Goal: Communication & Community: Answer question/provide support

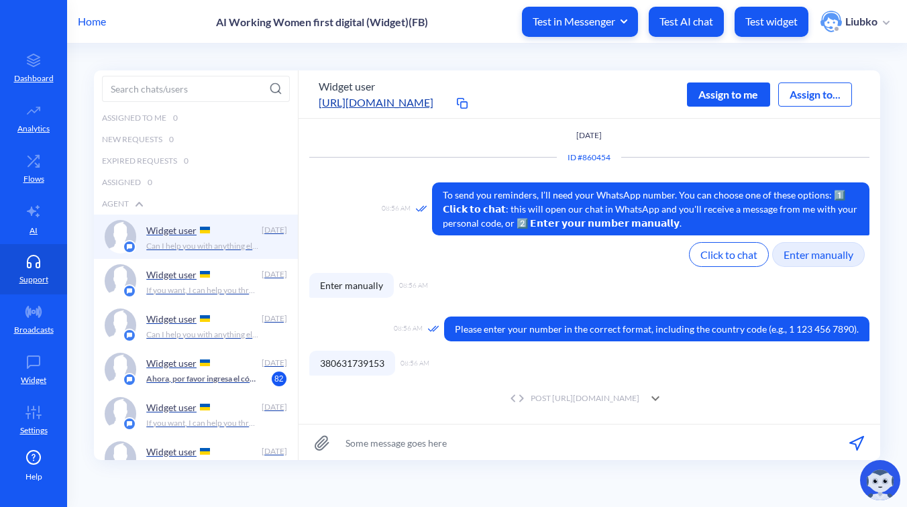
scroll to position [469, 0]
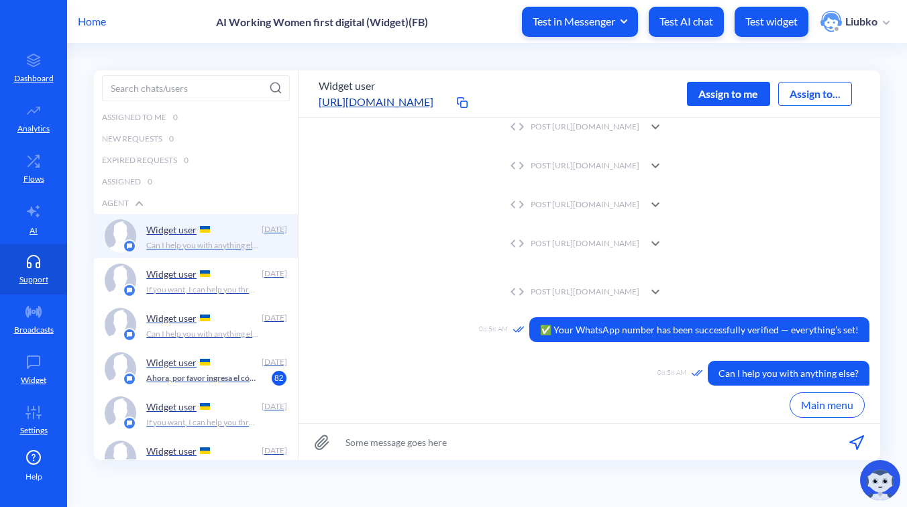
click at [778, 15] on p "Test widget" at bounding box center [771, 21] width 52 height 13
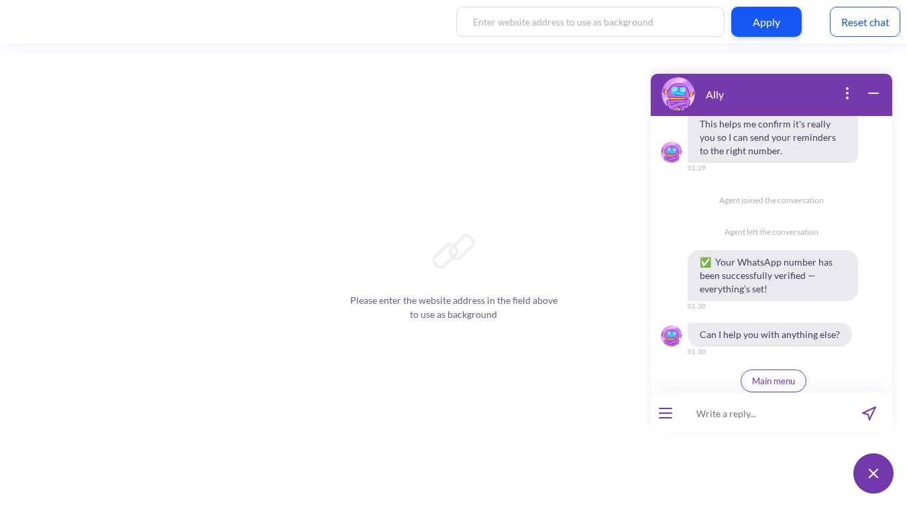
scroll to position [831, 0]
click at [888, 19] on div "Reset chat" at bounding box center [864, 22] width 70 height 30
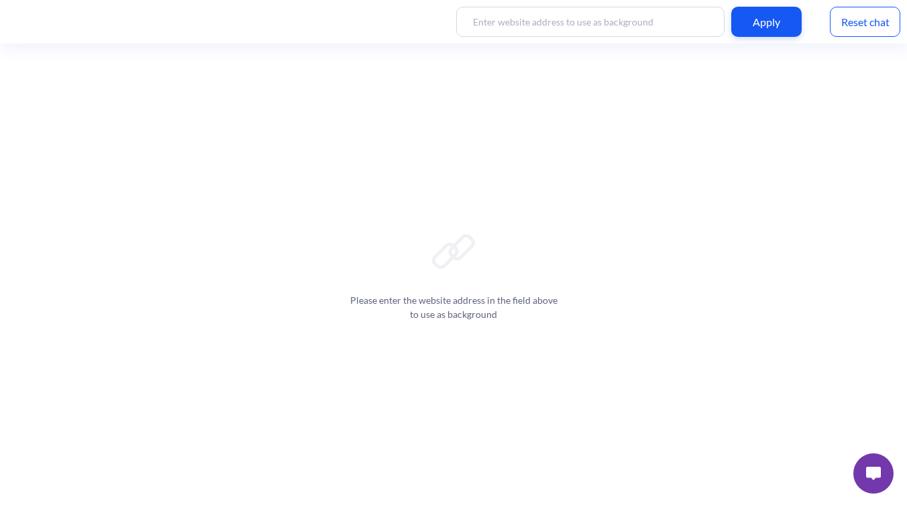
click at [868, 472] on img at bounding box center [873, 473] width 15 height 13
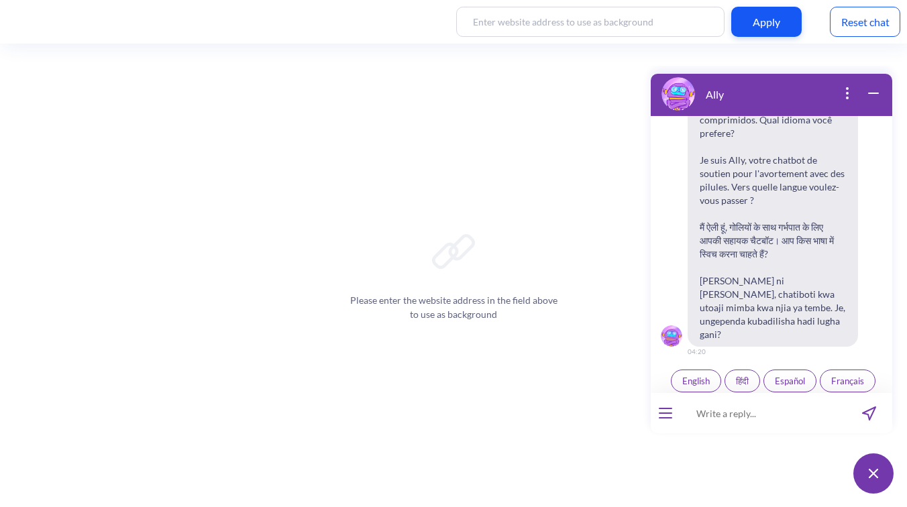
scroll to position [209, 0]
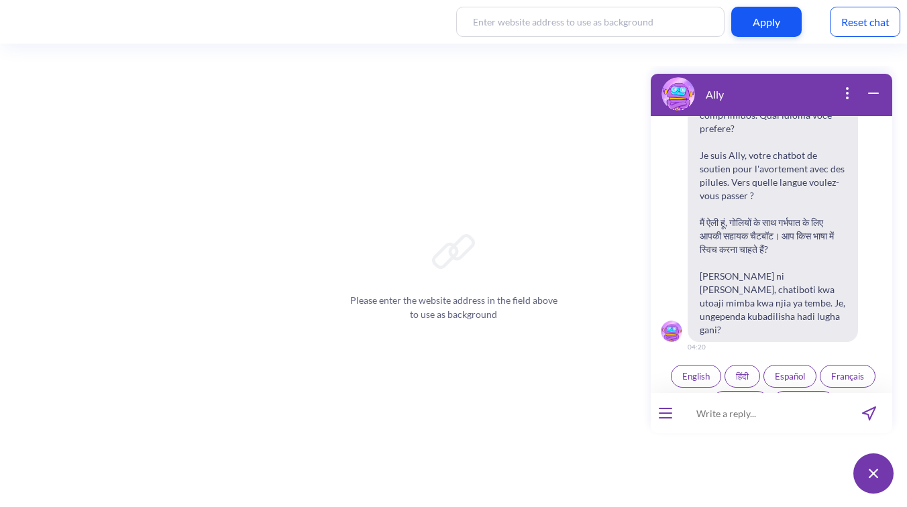
click at [667, 416] on button "open menu" at bounding box center [664, 413] width 13 height 11
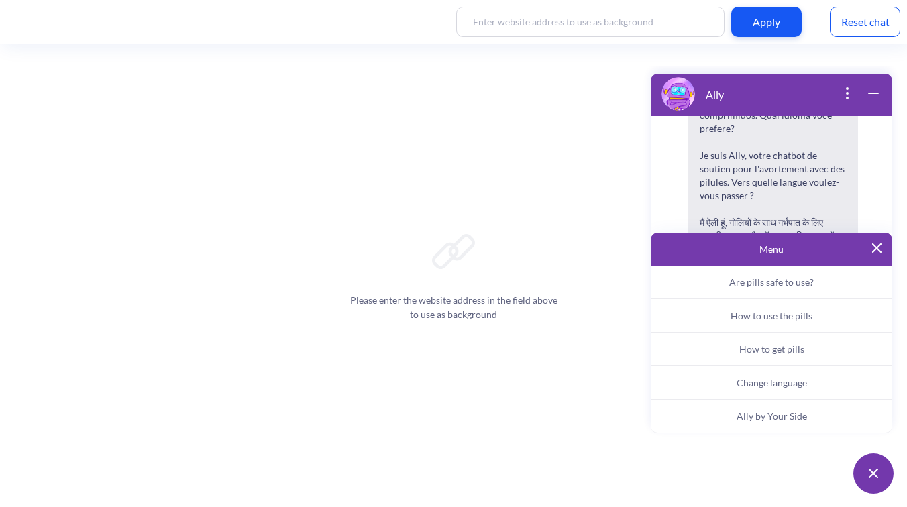
click at [713, 408] on button "Ally by Your Side" at bounding box center [770, 417] width 241 height 34
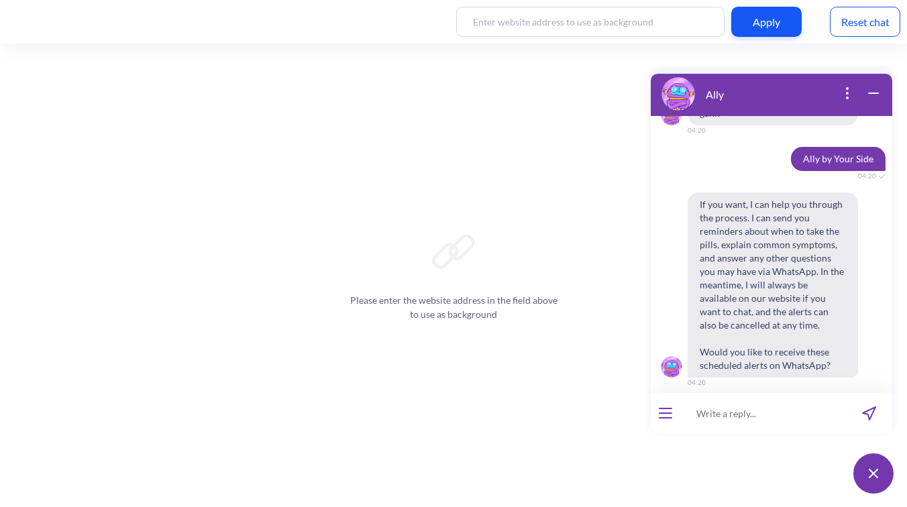
scroll to position [434, 0]
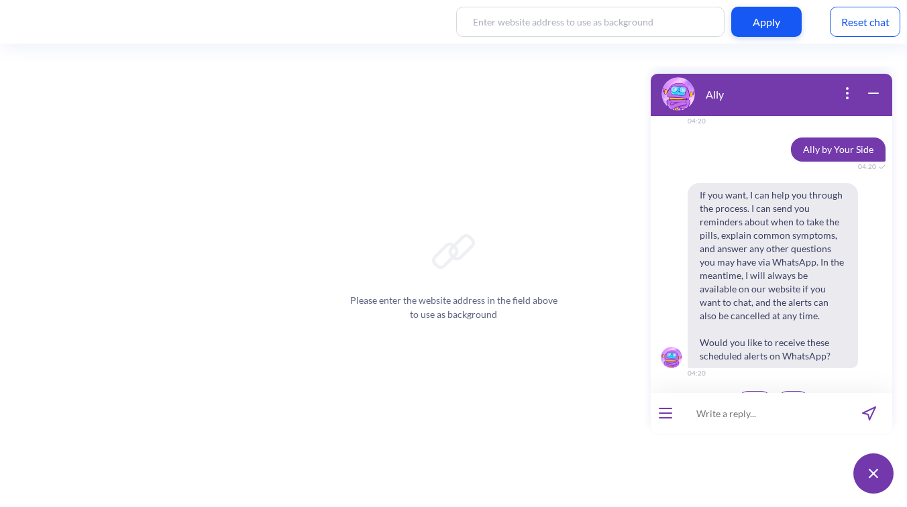
click at [754, 397] on span "Yes" at bounding box center [754, 402] width 13 height 11
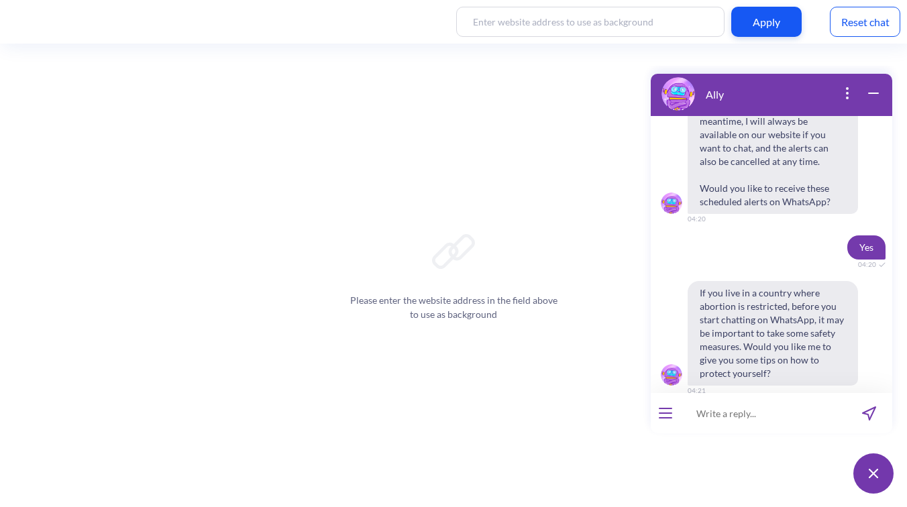
scroll to position [606, 0]
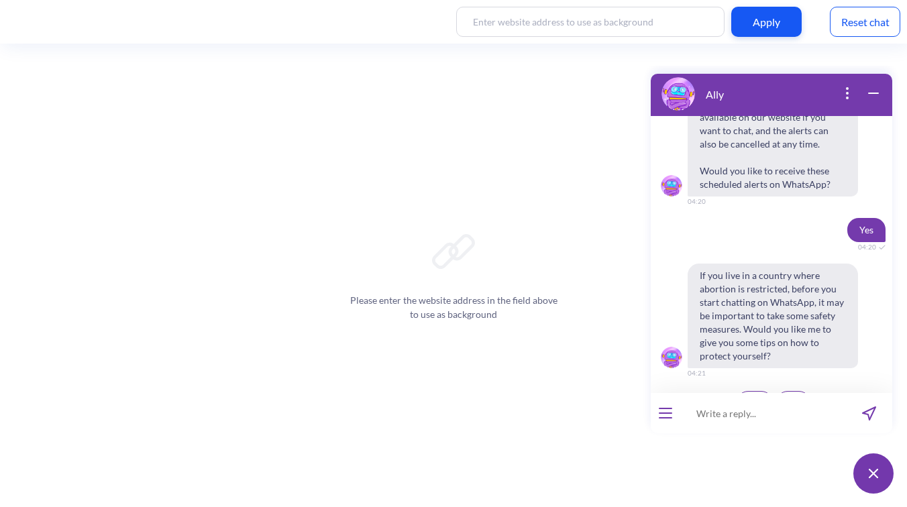
click at [754, 397] on span "Yes" at bounding box center [754, 402] width 13 height 11
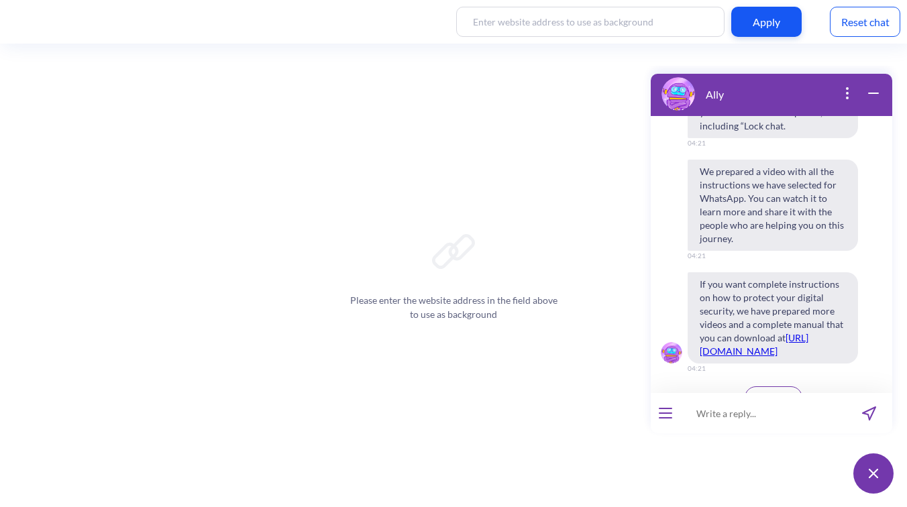
scroll to position [1070, 0]
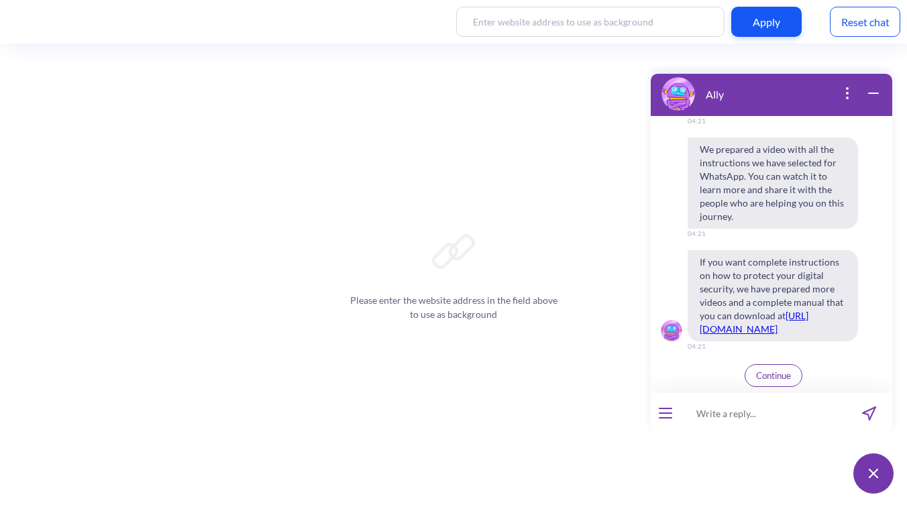
click at [770, 375] on span "Continue" at bounding box center [773, 375] width 35 height 11
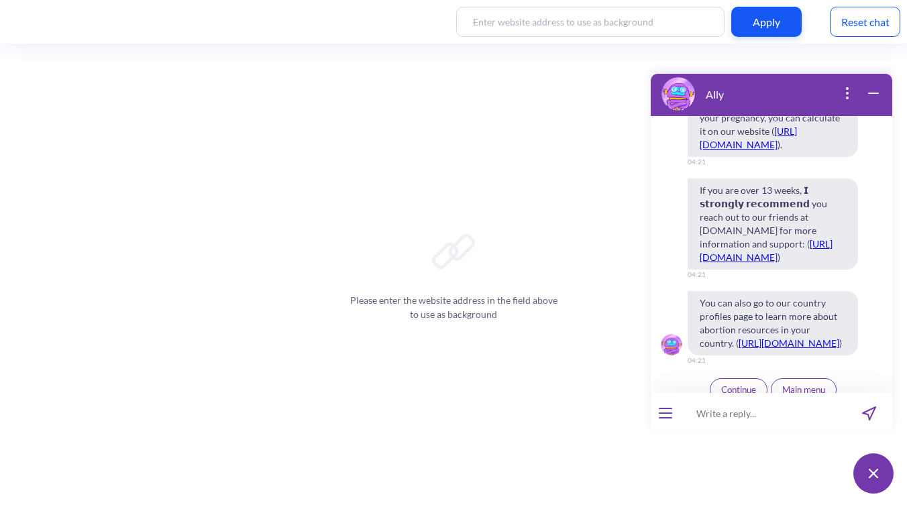
scroll to position [1760, 0]
click at [738, 382] on span "Continue" at bounding box center [738, 387] width 35 height 11
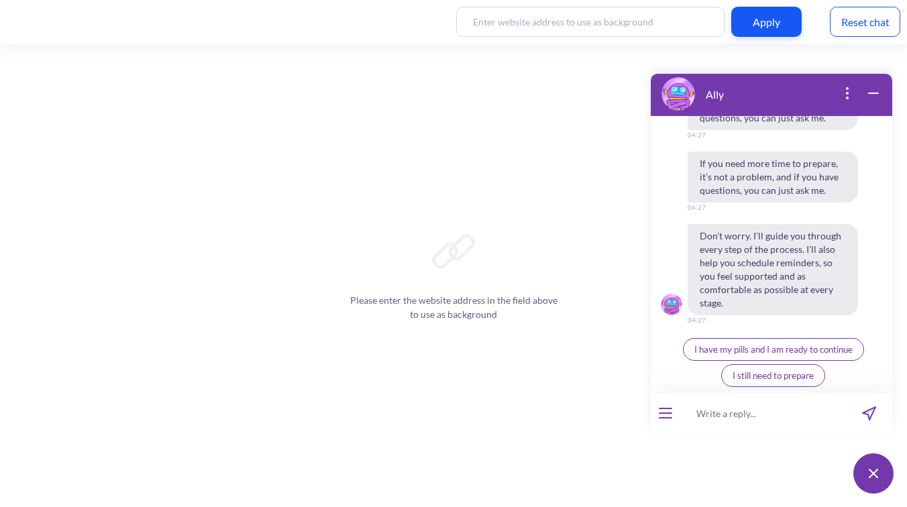
scroll to position [2382, 0]
click at [764, 347] on span "I have my pills and I am ready to continue" at bounding box center [773, 349] width 158 height 11
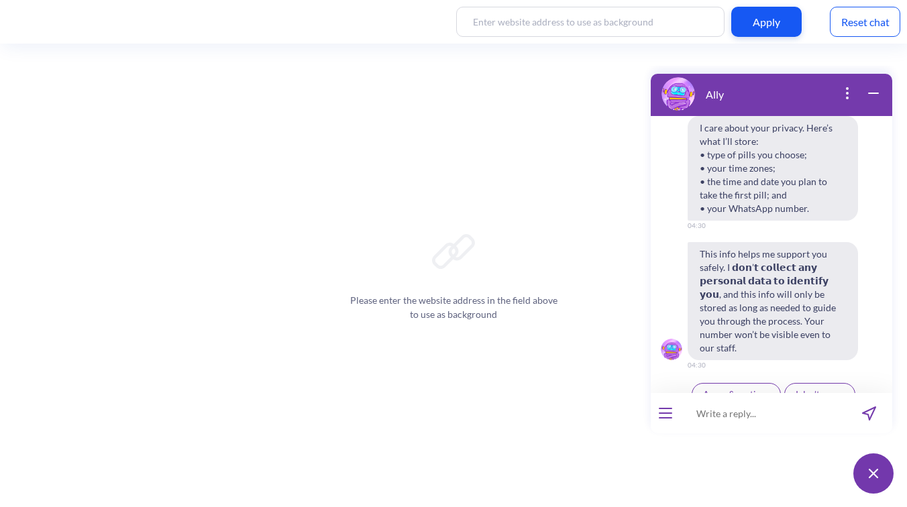
scroll to position [2667, 0]
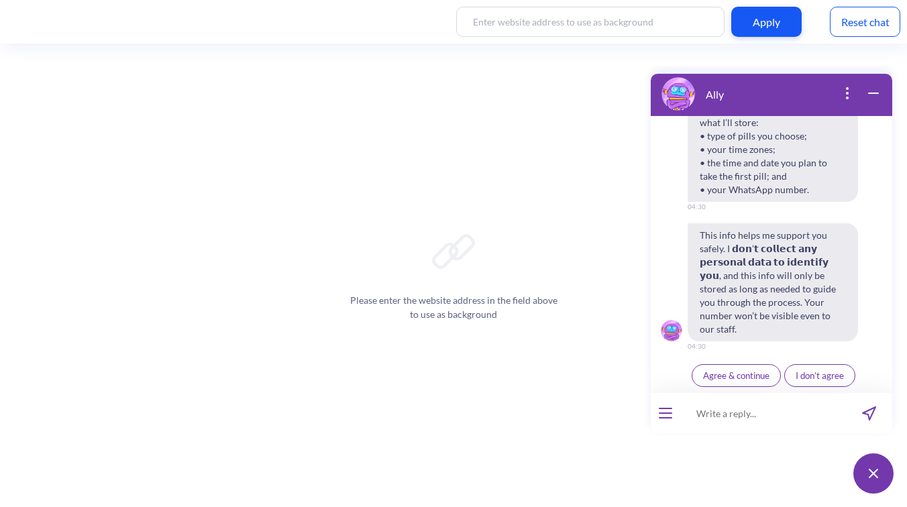
click at [745, 375] on span "Agree & continue" at bounding box center [736, 375] width 66 height 11
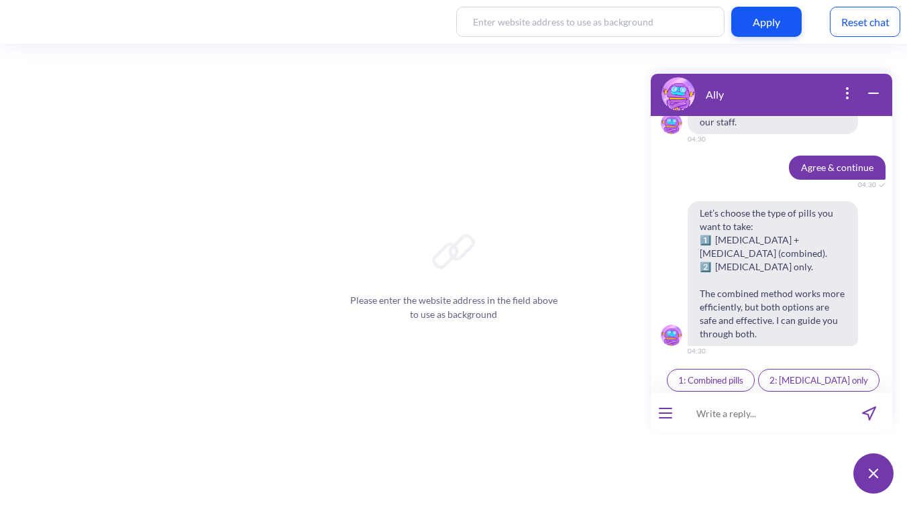
scroll to position [2879, 0]
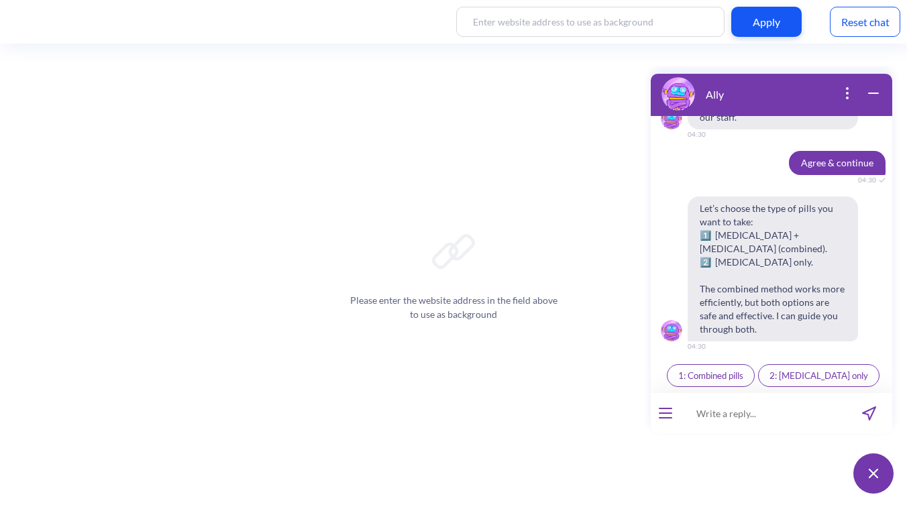
click at [734, 372] on span "1: Combined pills" at bounding box center [710, 375] width 65 height 11
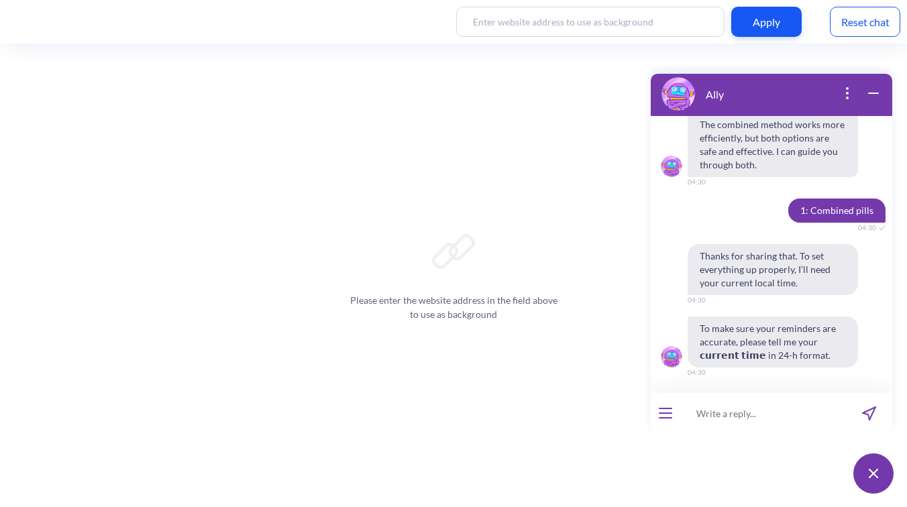
scroll to position [3043, 0]
click at [751, 418] on input at bounding box center [763, 413] width 166 height 40
type input "16:30"
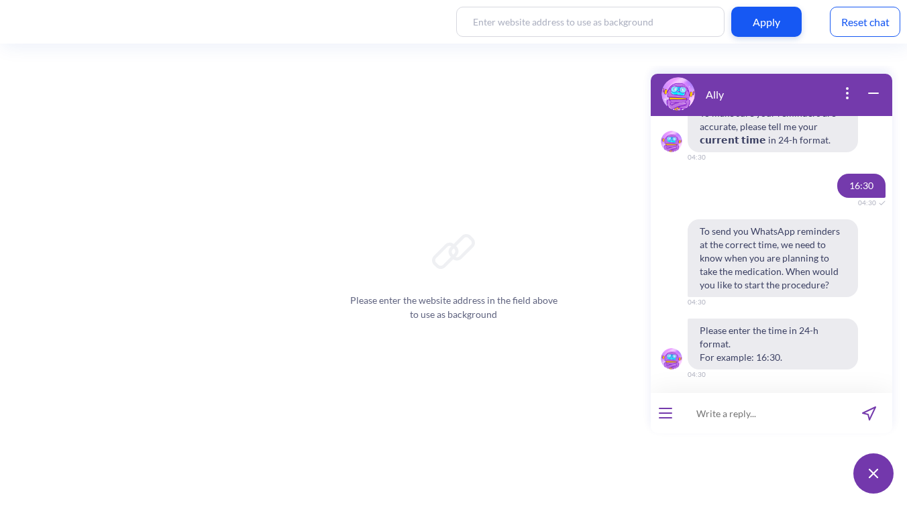
scroll to position [3260, 0]
type input "16:35"
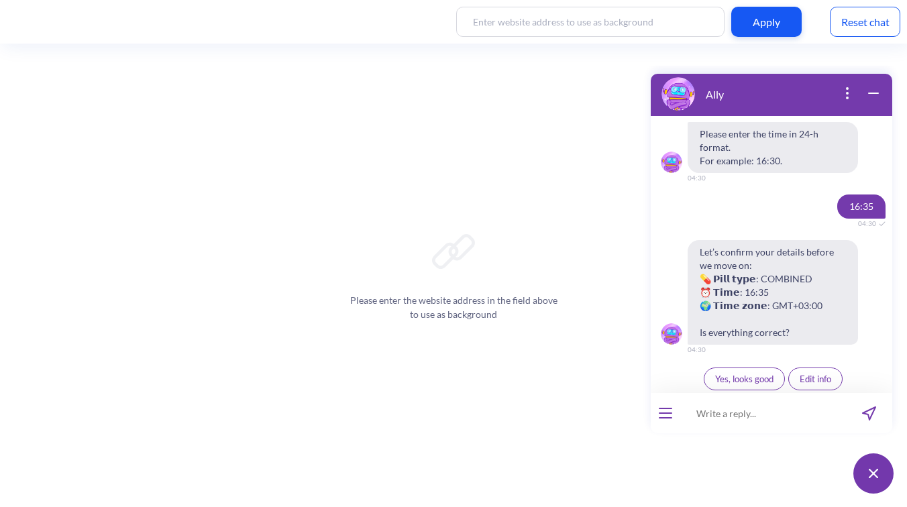
scroll to position [3458, 0]
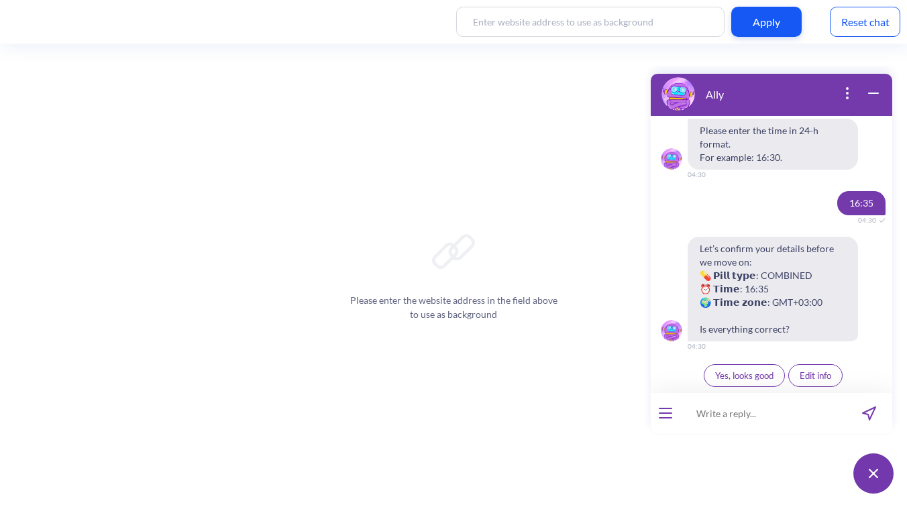
click at [740, 375] on span "Yes, looks good" at bounding box center [744, 375] width 58 height 11
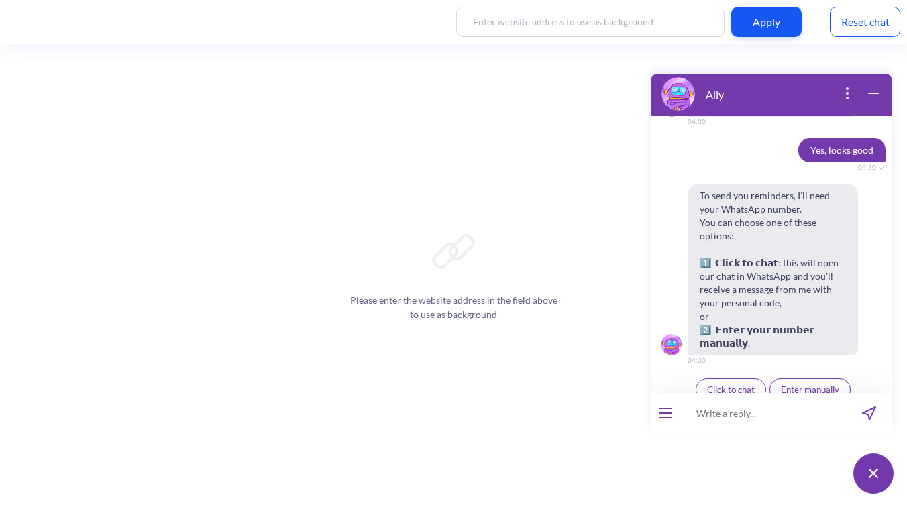
scroll to position [3683, 0]
click at [791, 376] on button "Enter manually" at bounding box center [809, 387] width 81 height 23
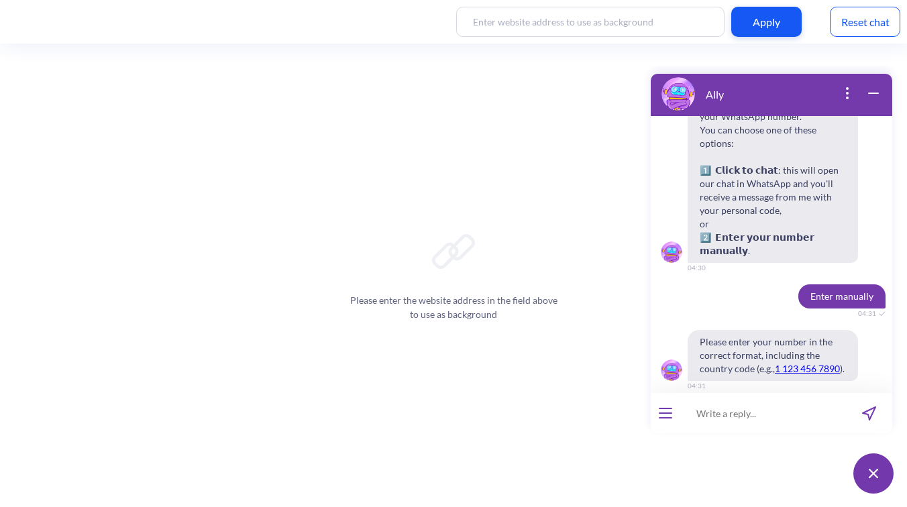
scroll to position [3775, 0]
click at [735, 416] on input at bounding box center [763, 413] width 166 height 40
type input "380630288381"
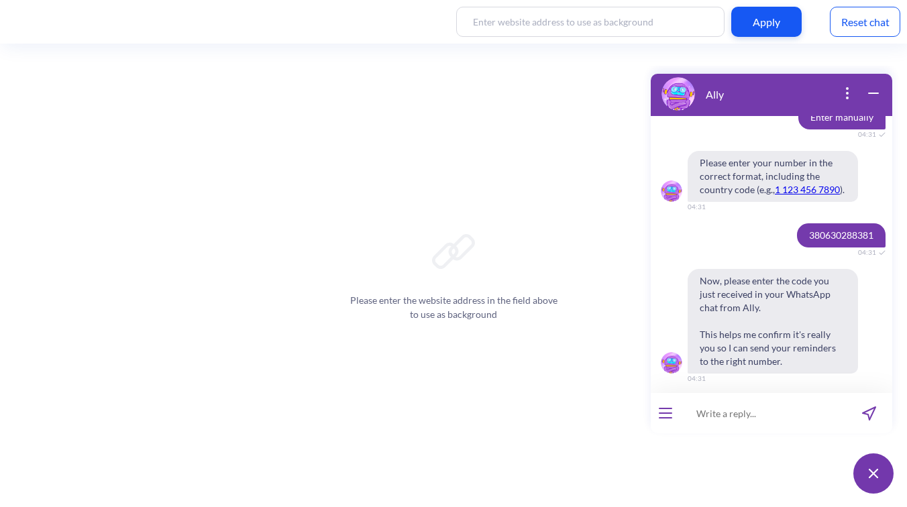
scroll to position [3973, 0]
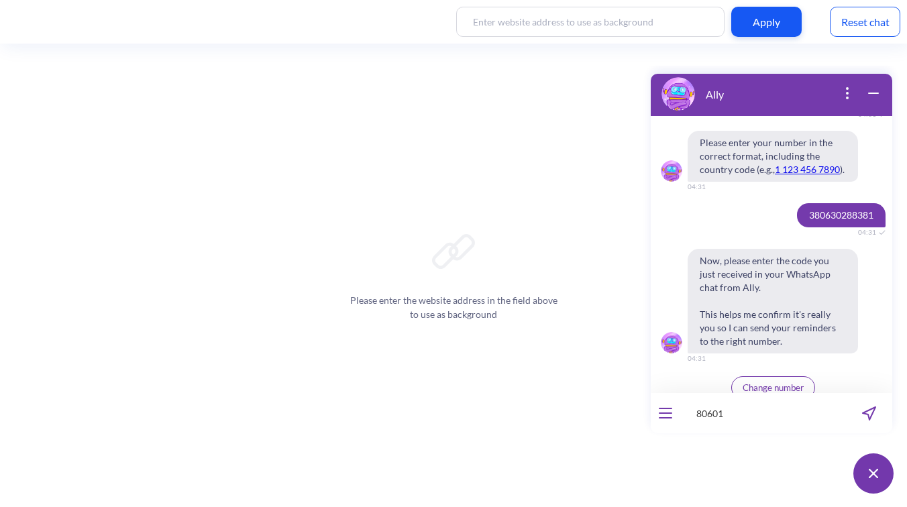
type input "806018"
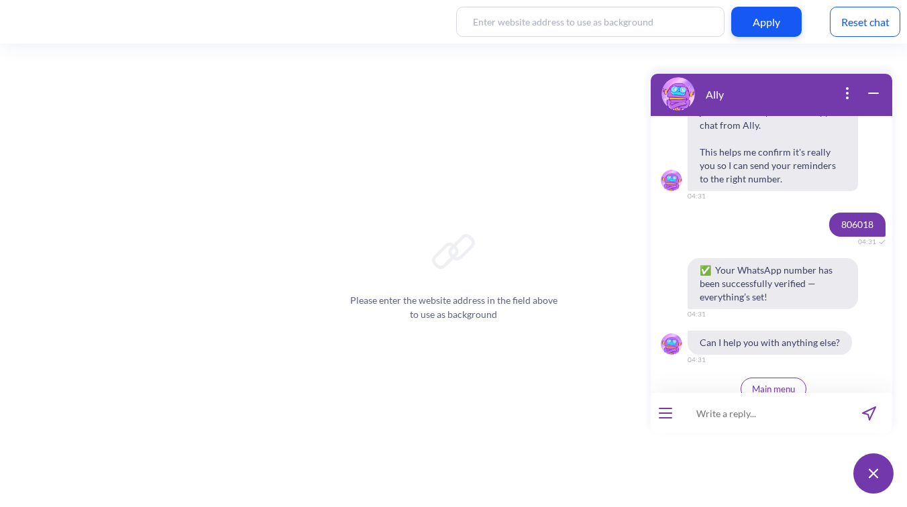
scroll to position [4136, 0]
click at [850, 22] on div "Reset chat" at bounding box center [864, 22] width 70 height 30
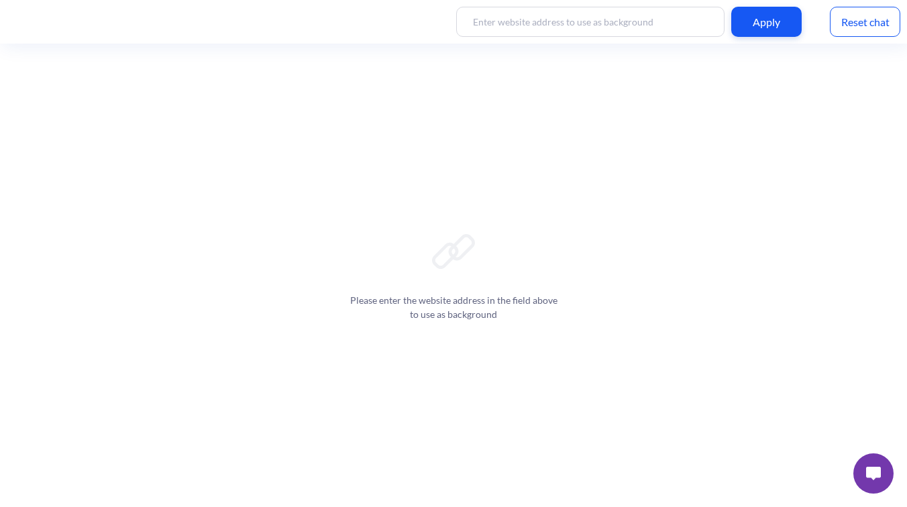
click at [880, 477] on img at bounding box center [873, 473] width 15 height 13
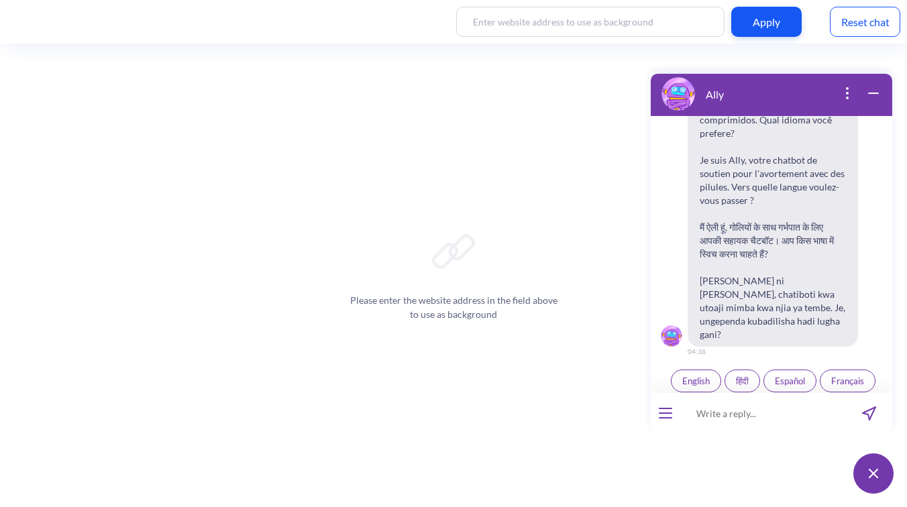
scroll to position [209, 0]
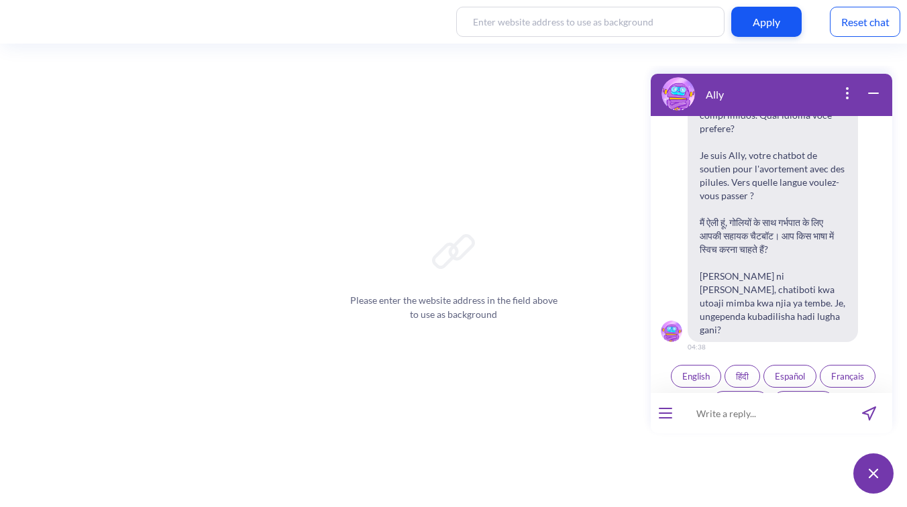
click at [667, 414] on button "open menu" at bounding box center [664, 413] width 13 height 11
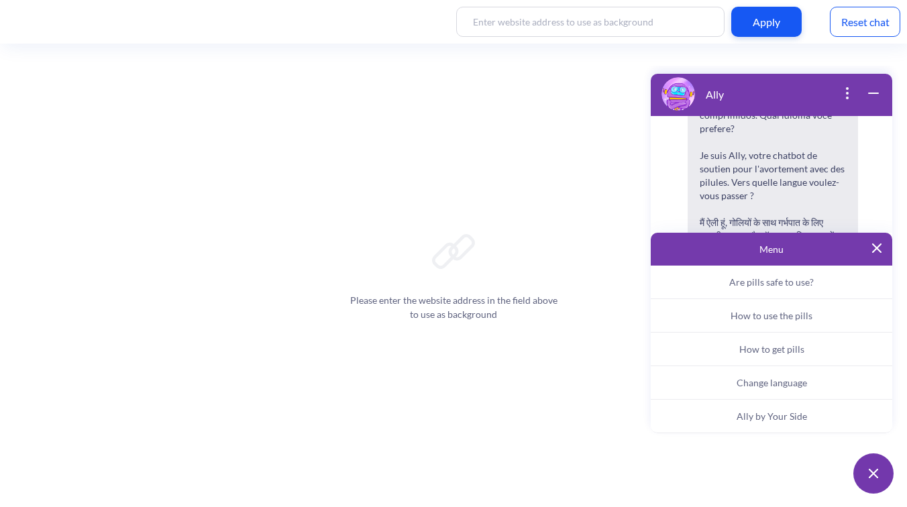
click at [753, 408] on button "Ally by Your Side" at bounding box center [770, 417] width 241 height 34
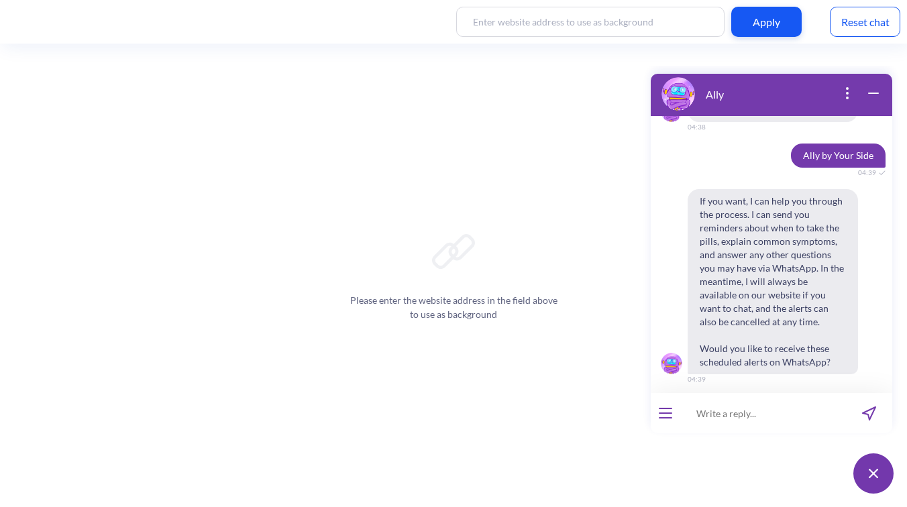
scroll to position [434, 0]
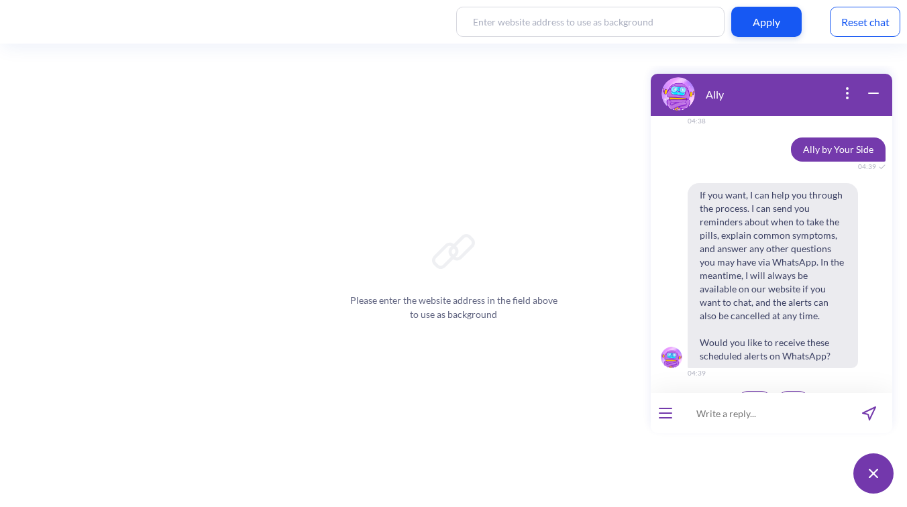
click at [748, 397] on span "Yes" at bounding box center [754, 402] width 13 height 11
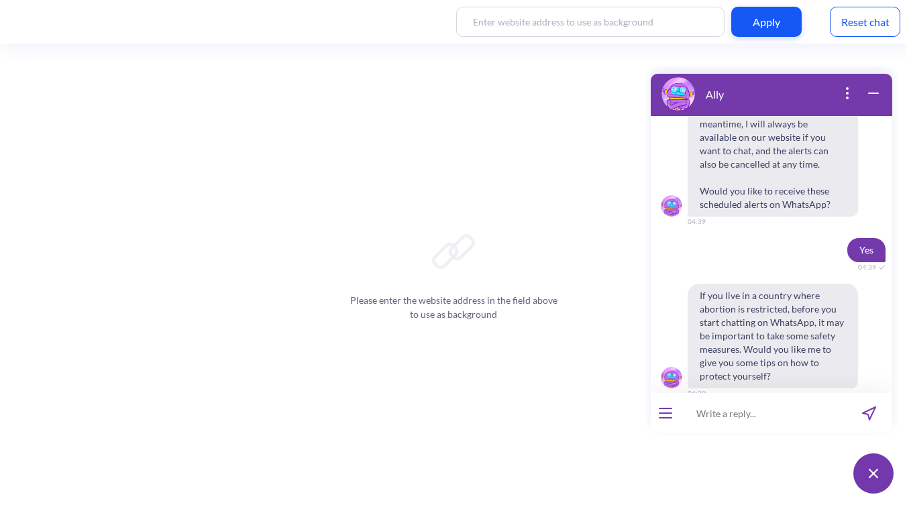
scroll to position [606, 0]
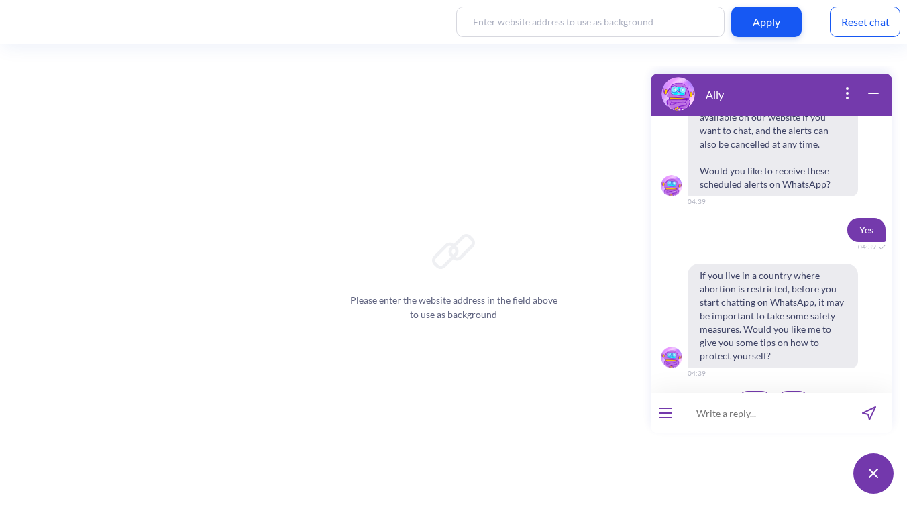
click at [748, 397] on span "Yes" at bounding box center [754, 402] width 13 height 11
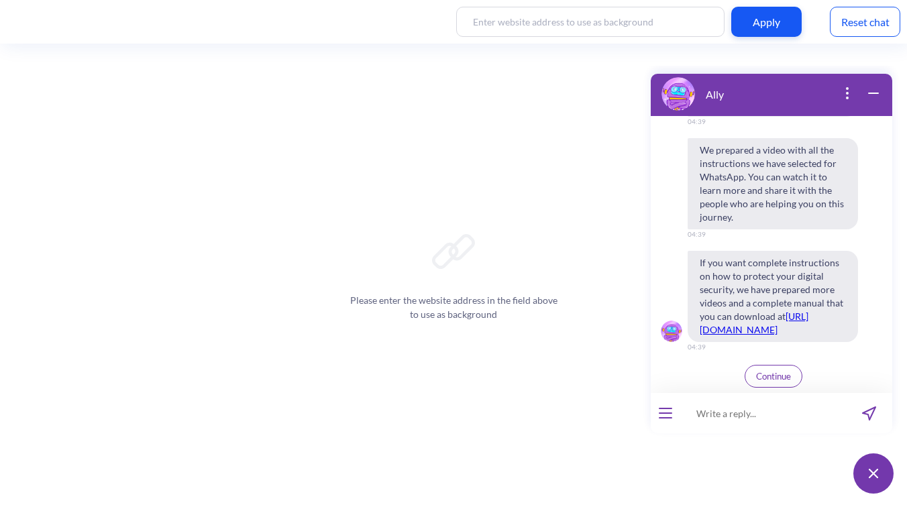
scroll to position [1070, 0]
click at [748, 370] on button "Continue" at bounding box center [773, 375] width 58 height 23
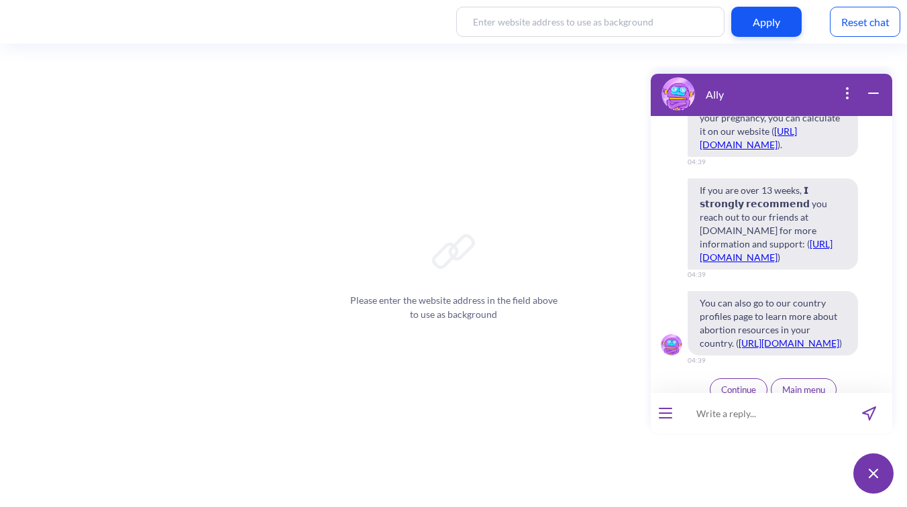
scroll to position [1760, 0]
click at [730, 382] on span "Continue" at bounding box center [738, 387] width 35 height 11
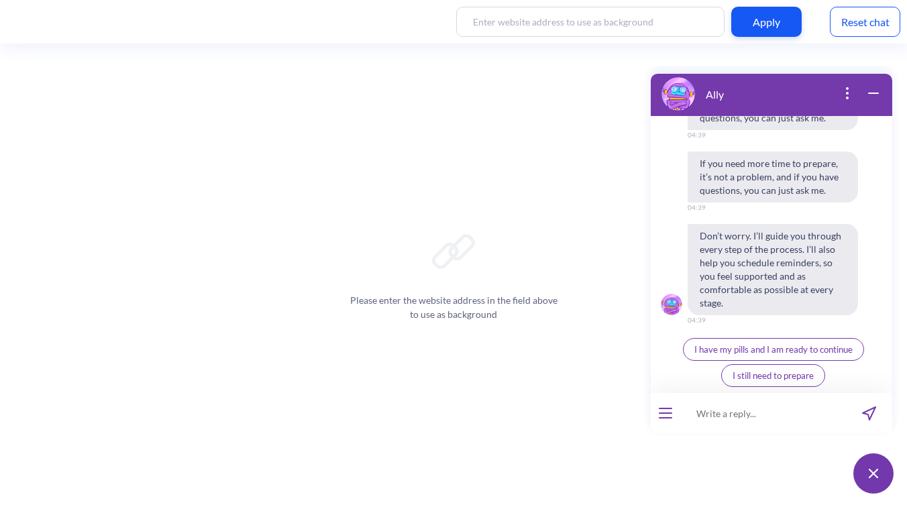
scroll to position [2382, 0]
click at [731, 347] on span "I have my pills and I am ready to continue" at bounding box center [773, 349] width 158 height 11
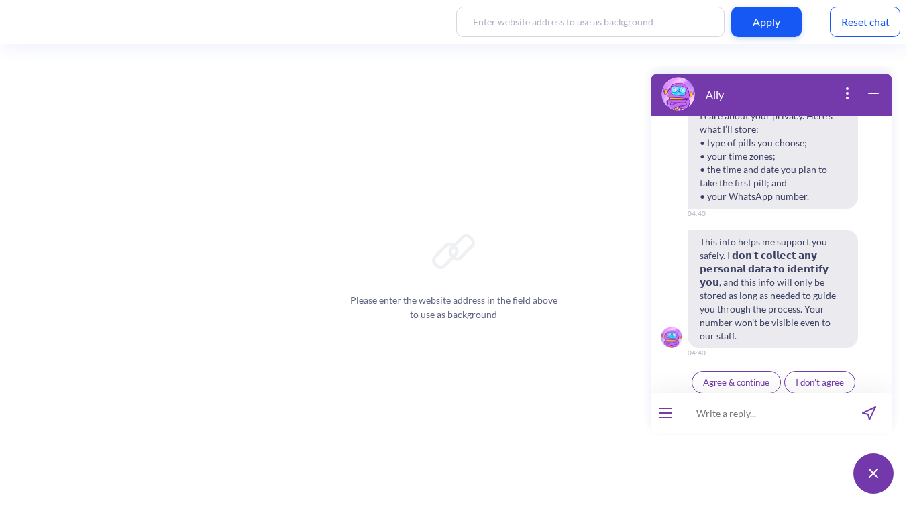
scroll to position [2667, 0]
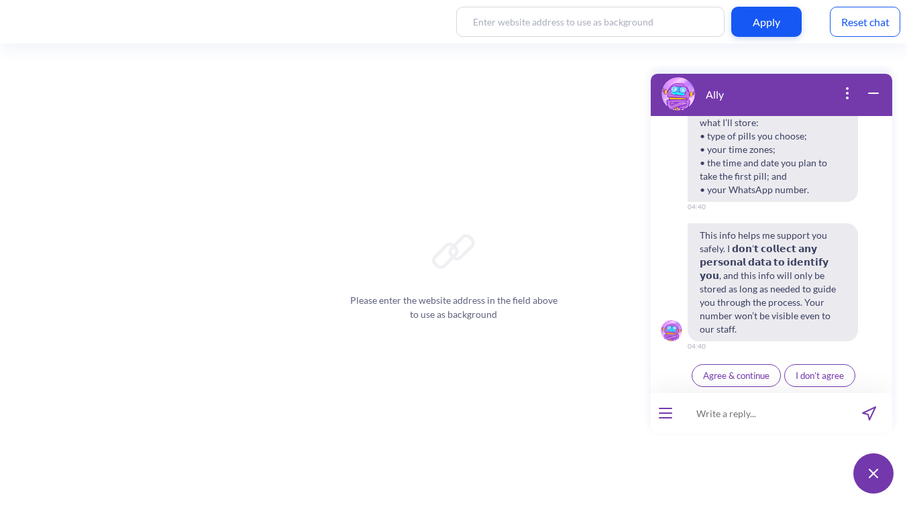
click at [746, 380] on span "Agree & continue" at bounding box center [736, 375] width 66 height 11
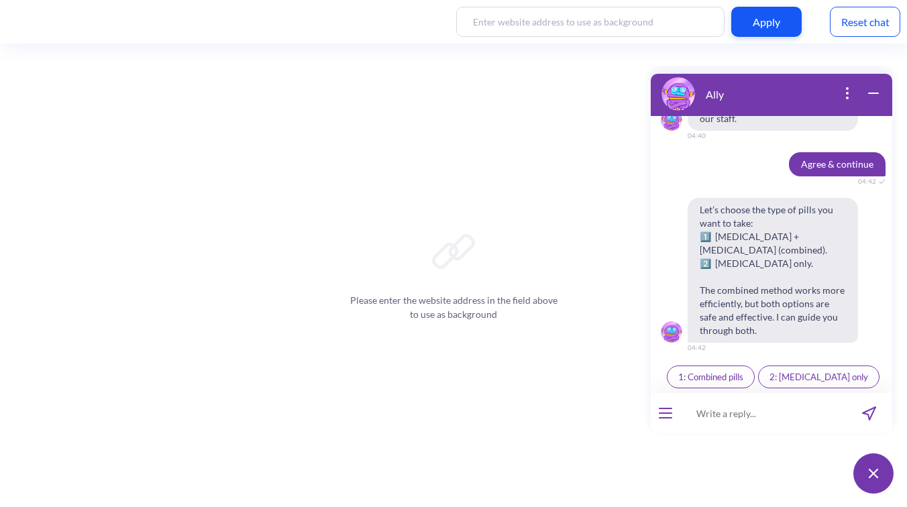
scroll to position [2879, 0]
click at [715, 380] on span "1: Combined pills" at bounding box center [710, 375] width 65 height 11
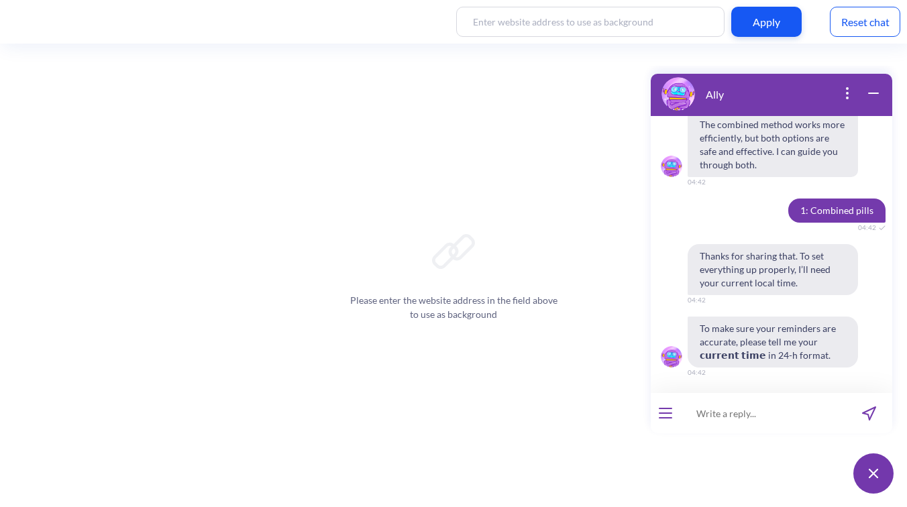
scroll to position [3043, 0]
click at [730, 427] on input at bounding box center [763, 413] width 166 height 40
type input "16:45"
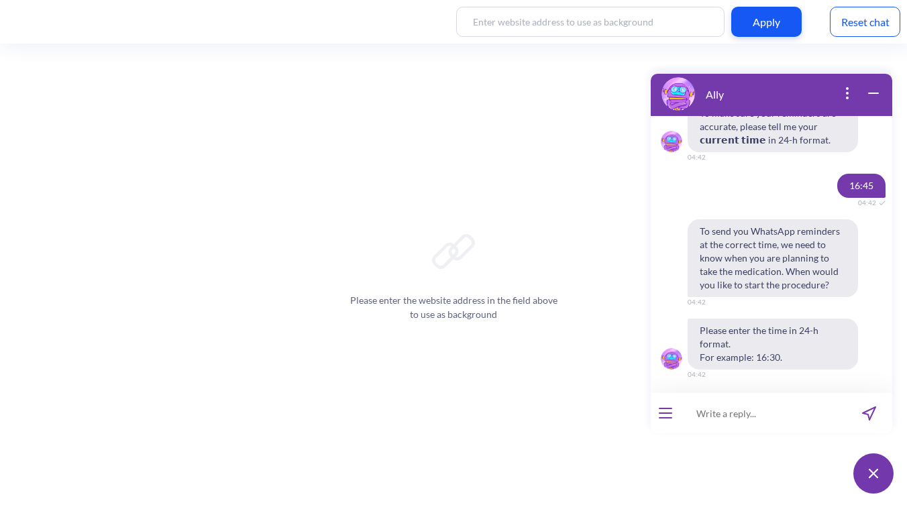
scroll to position [3260, 0]
type input "16:44"
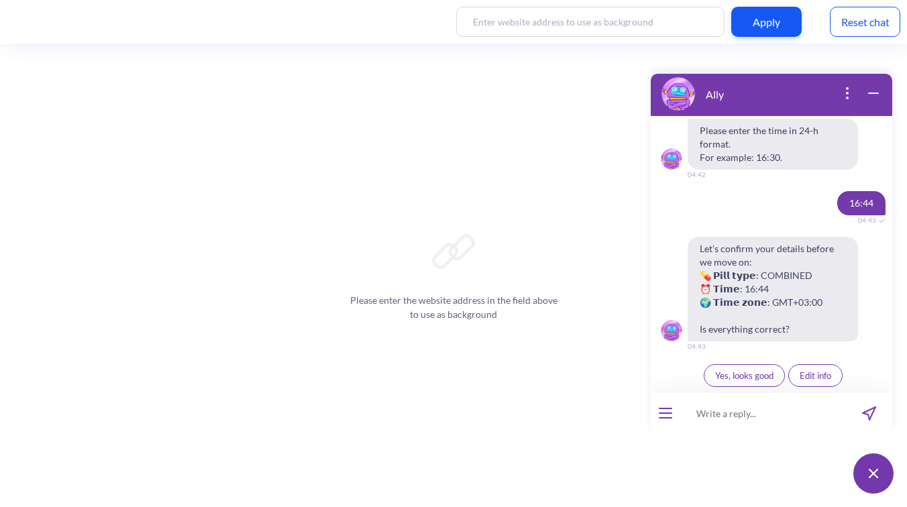
scroll to position [3458, 0]
click at [725, 369] on button "Yes, looks good" at bounding box center [743, 375] width 81 height 23
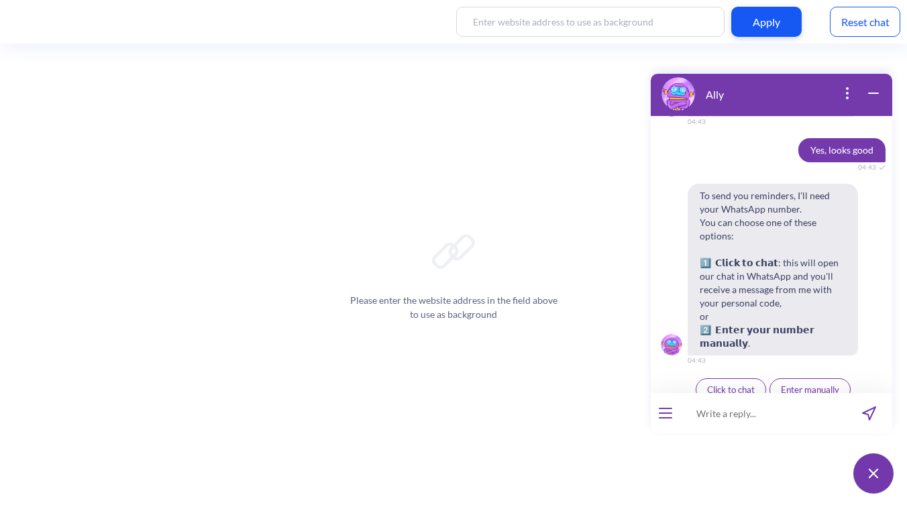
scroll to position [3683, 0]
click at [794, 382] on span "Enter manually" at bounding box center [809, 387] width 58 height 11
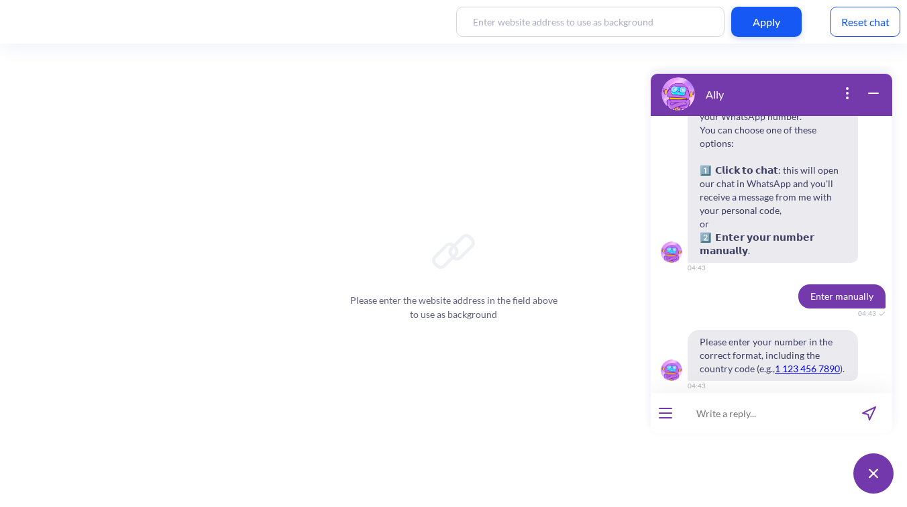
scroll to position [3775, 0]
click at [728, 414] on input at bounding box center [763, 413] width 166 height 40
type input "380630288381"
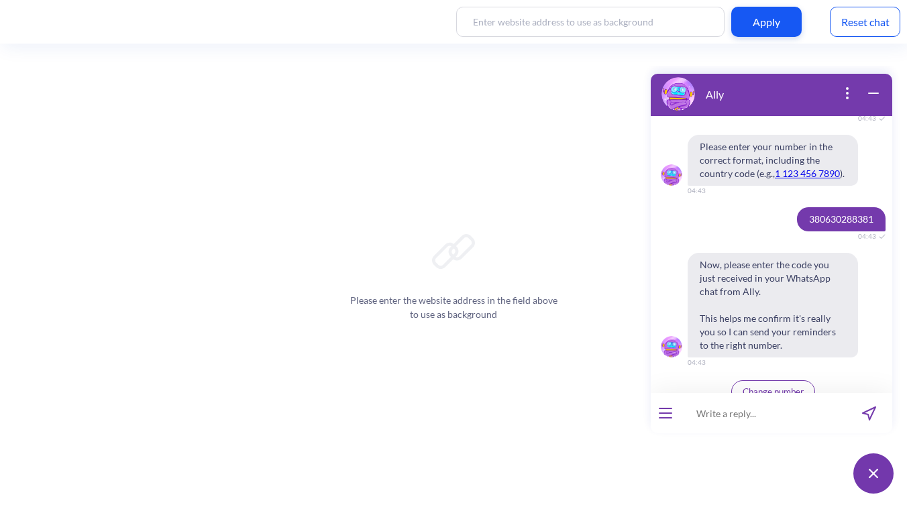
scroll to position [3973, 0]
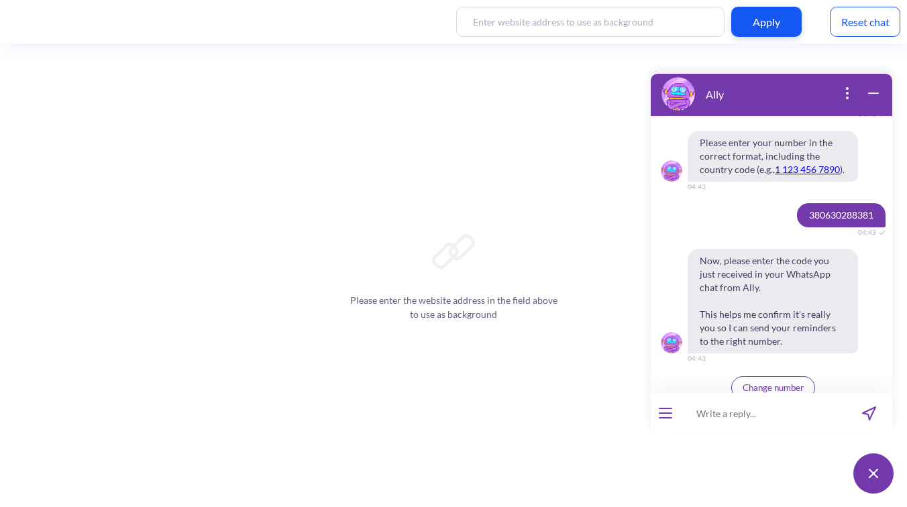
click at [737, 405] on input at bounding box center [763, 413] width 166 height 40
type input "986771"
click at [869, 410] on icon "send message" at bounding box center [869, 413] width 14 height 14
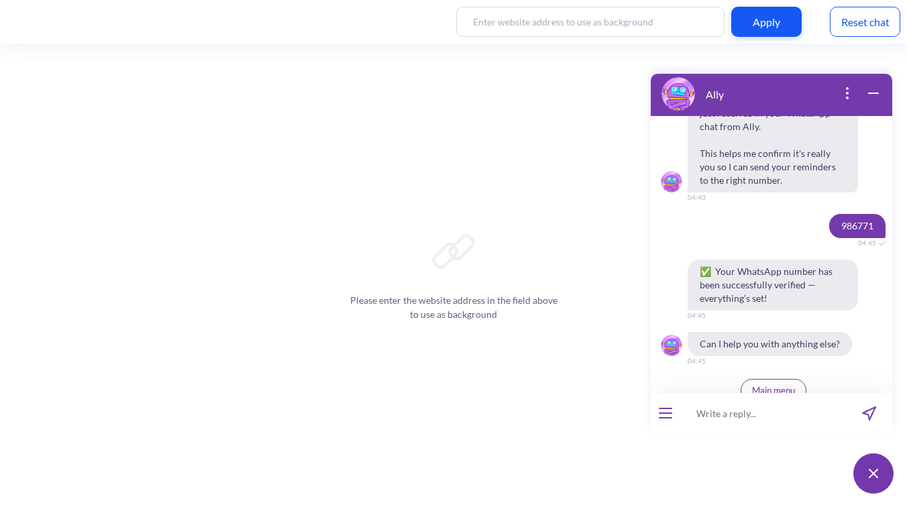
scroll to position [4136, 0]
click at [850, 13] on div "Reset chat" at bounding box center [864, 22] width 70 height 30
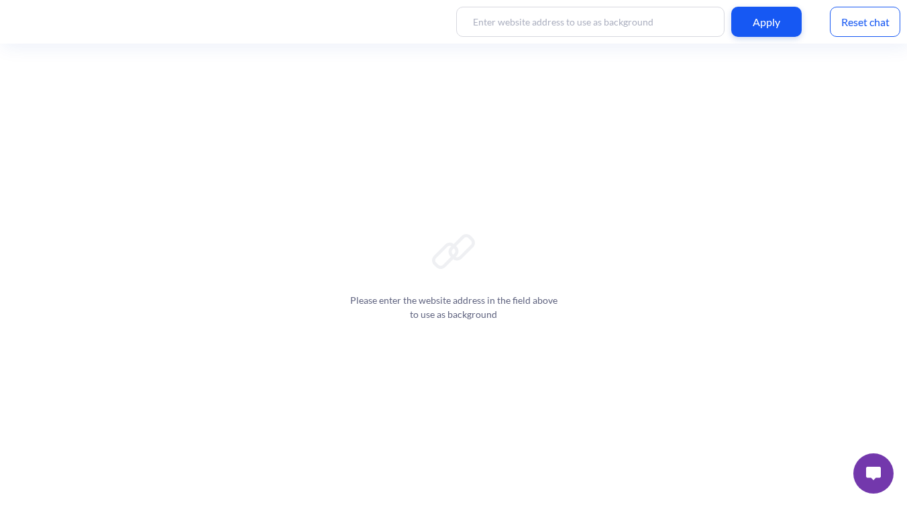
click at [863, 473] on button at bounding box center [873, 473] width 40 height 40
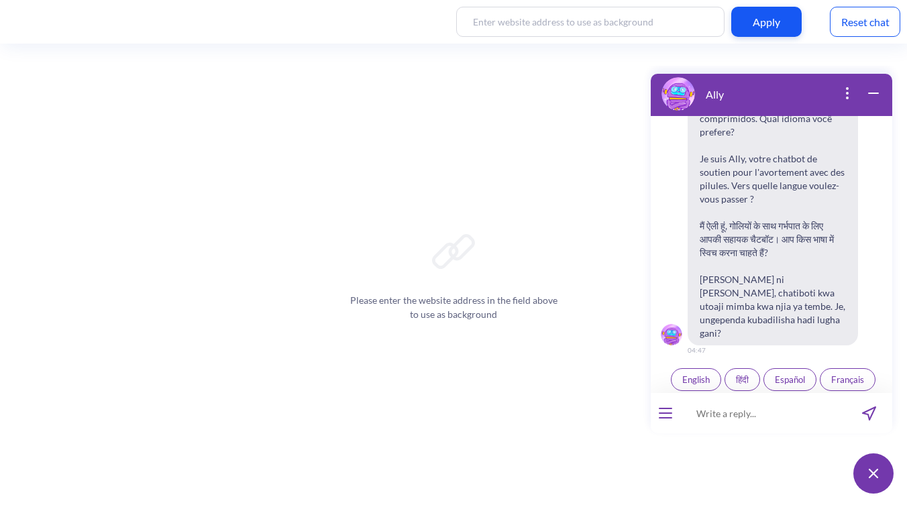
scroll to position [209, 0]
click at [669, 411] on button "open menu" at bounding box center [664, 413] width 13 height 11
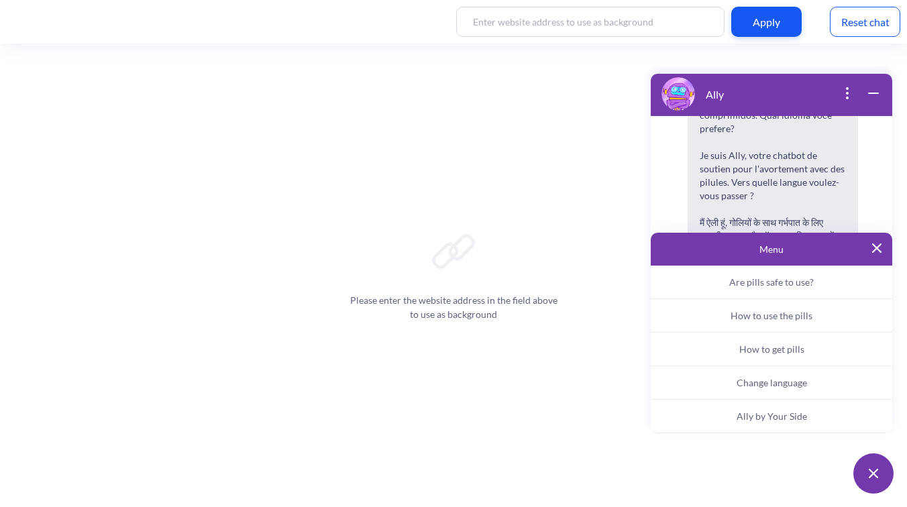
click at [733, 422] on button "Ally by Your Side" at bounding box center [770, 417] width 241 height 34
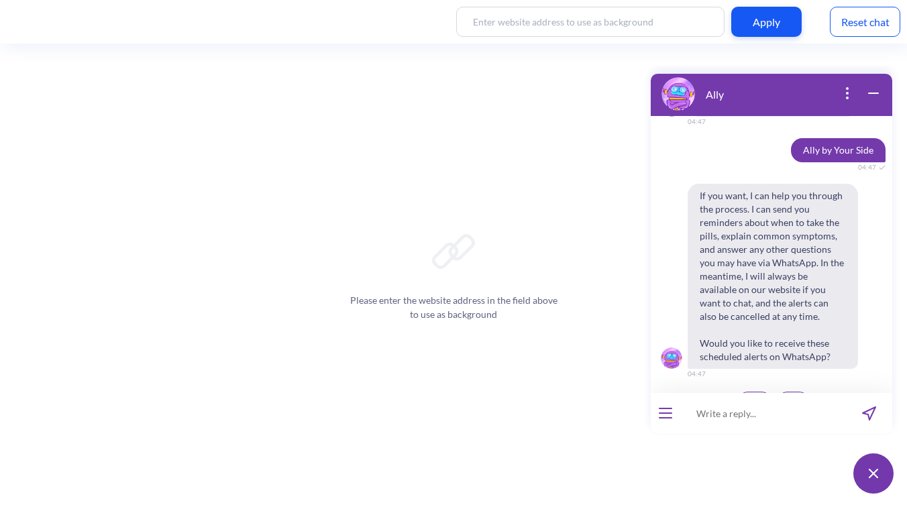
scroll to position [434, 0]
click at [742, 391] on button "Yes" at bounding box center [754, 402] width 36 height 23
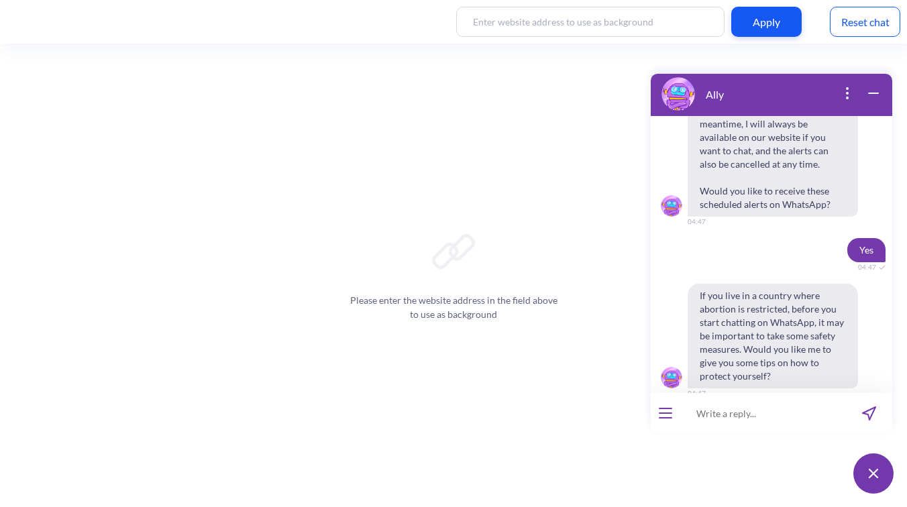
scroll to position [606, 0]
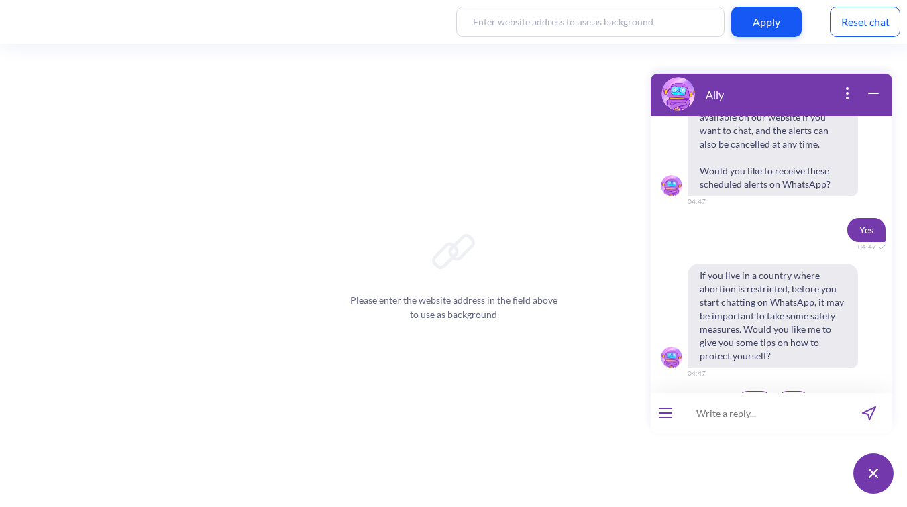
click at [742, 391] on button "Yes" at bounding box center [754, 402] width 36 height 23
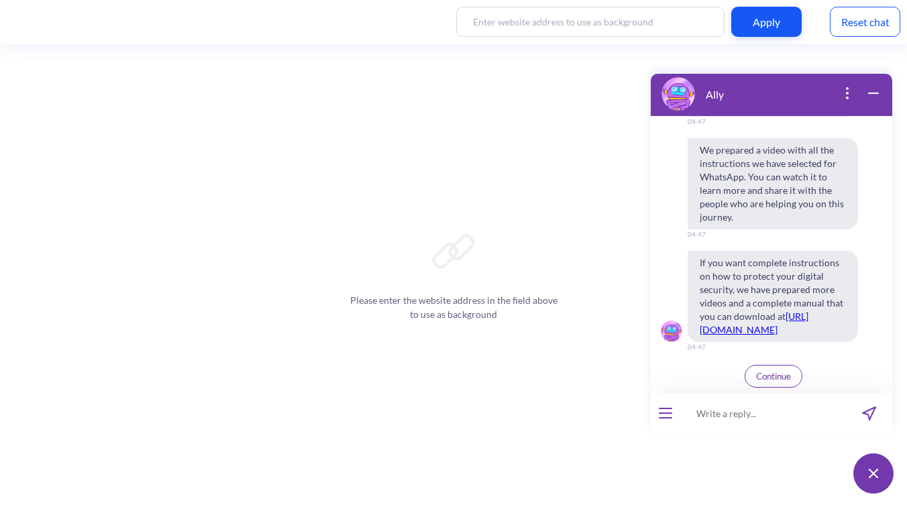
scroll to position [1070, 0]
click at [760, 378] on span "Continue" at bounding box center [773, 375] width 35 height 11
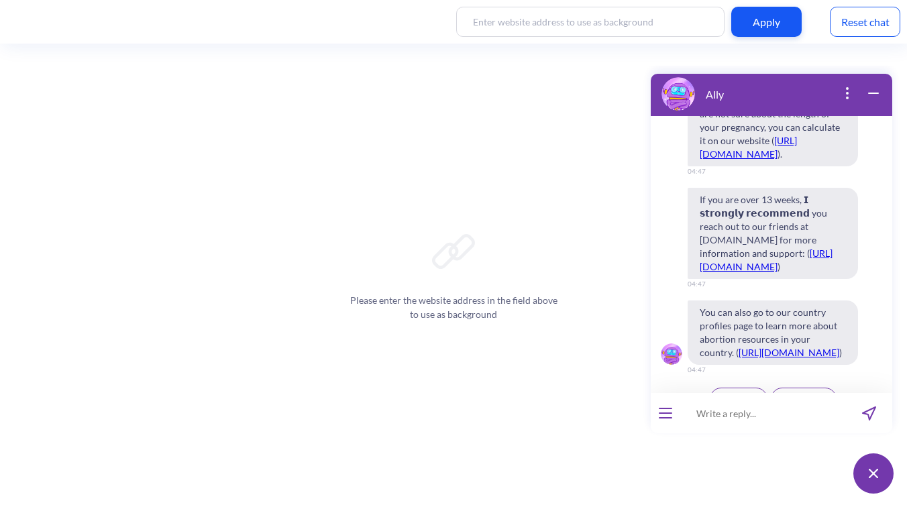
scroll to position [1760, 0]
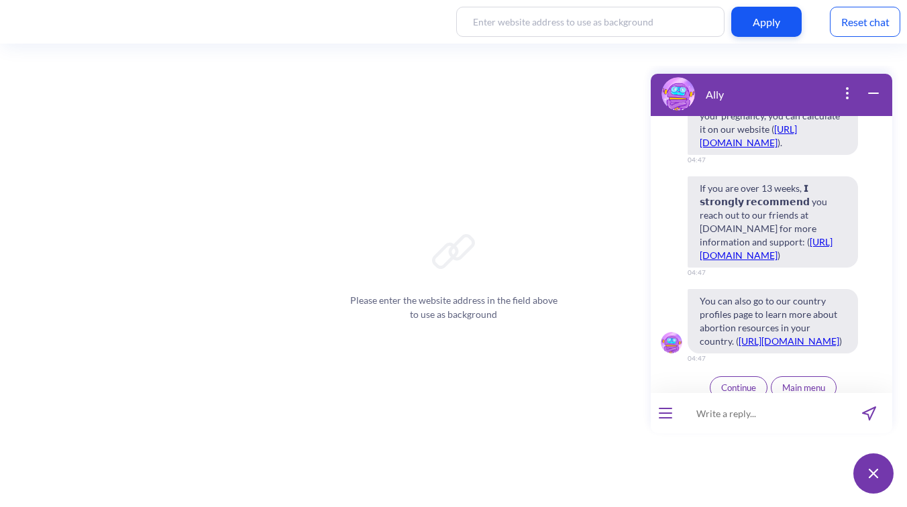
click at [732, 382] on span "Continue" at bounding box center [738, 387] width 35 height 11
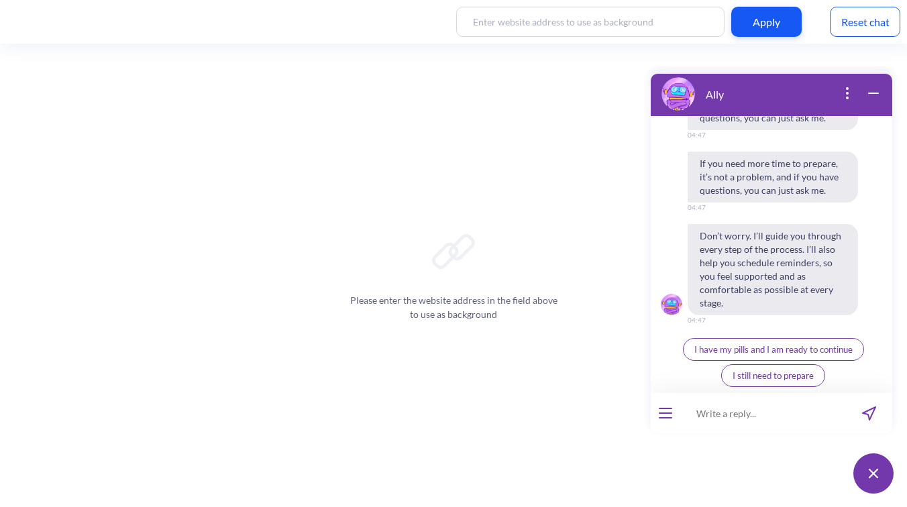
scroll to position [2382, 0]
click at [731, 348] on span "I have my pills and I am ready to continue" at bounding box center [773, 349] width 158 height 11
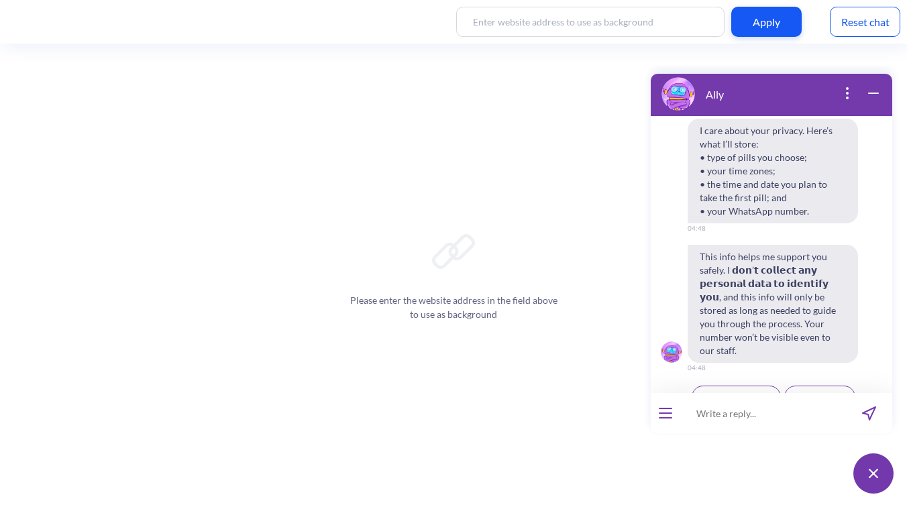
scroll to position [2667, 0]
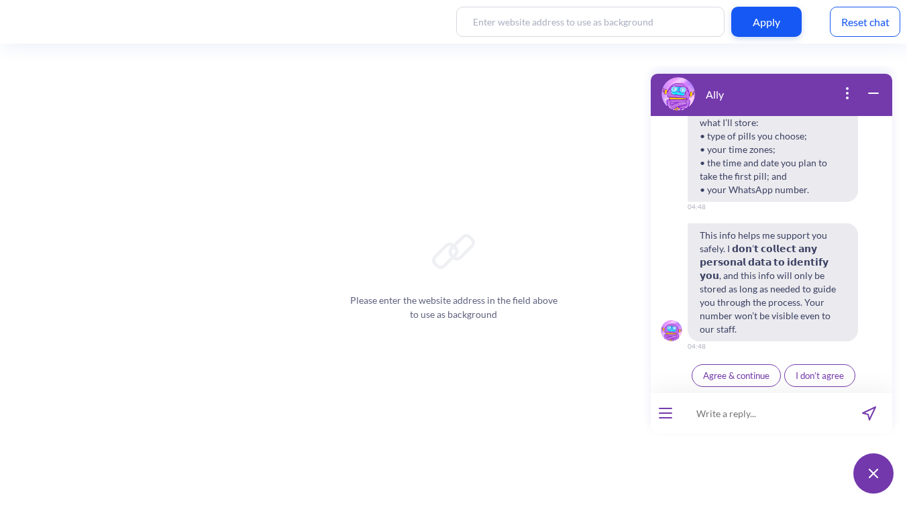
click at [731, 373] on span "Agree & continue" at bounding box center [736, 375] width 66 height 11
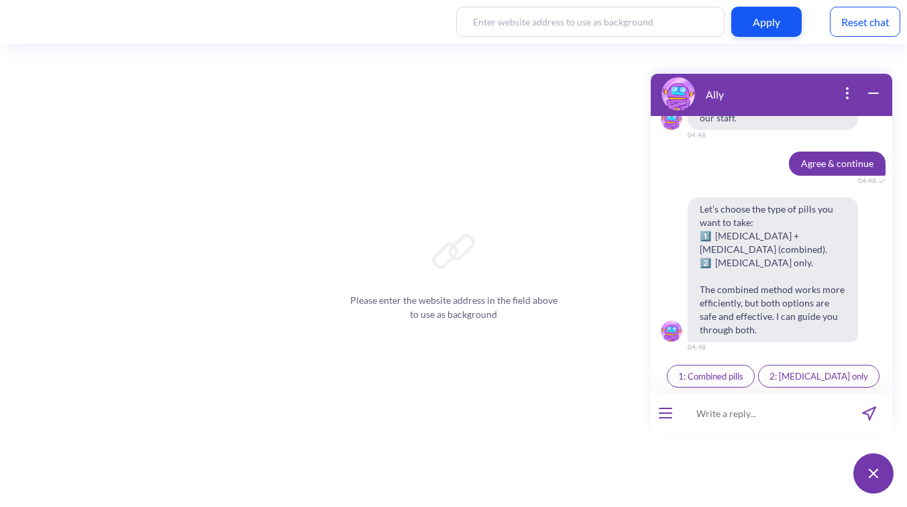
scroll to position [2879, 0]
click at [731, 373] on span "1: Combined pills" at bounding box center [710, 375] width 65 height 11
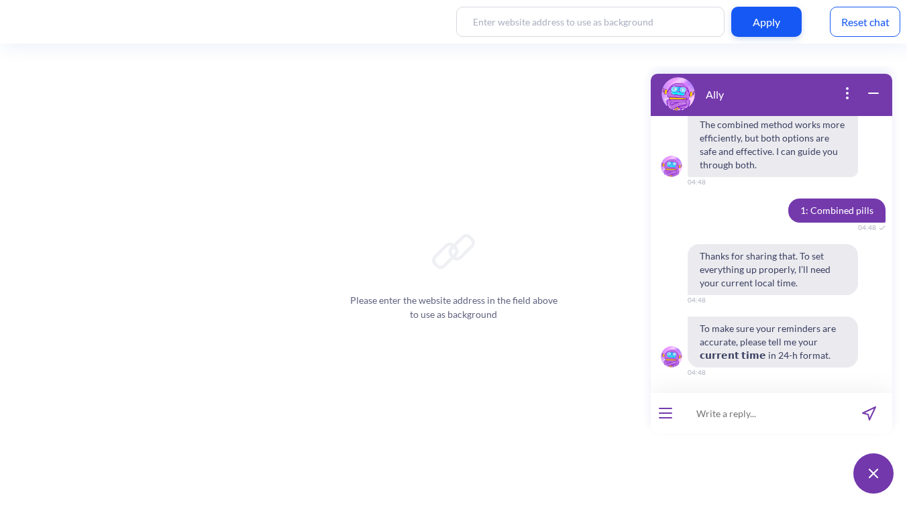
scroll to position [3043, 0]
click at [732, 409] on input at bounding box center [763, 413] width 166 height 40
type input "16:09"
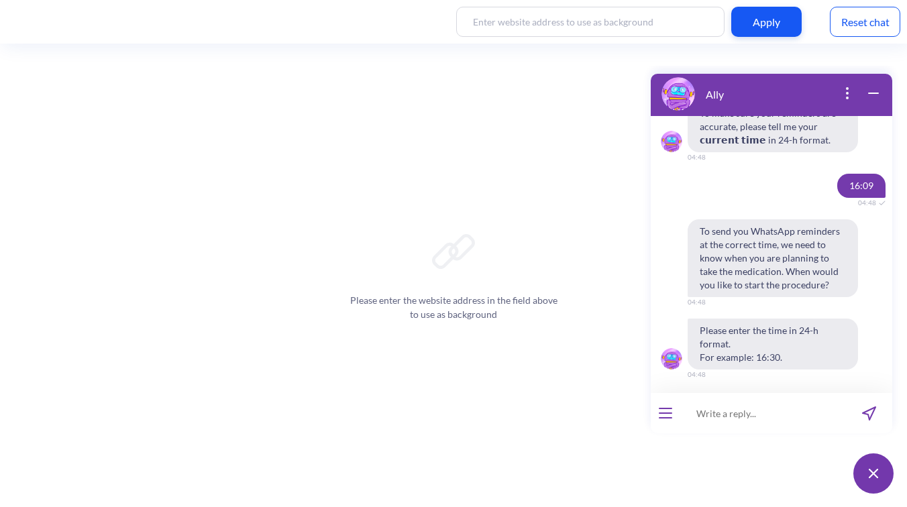
scroll to position [3260, 0]
click at [735, 416] on input at bounding box center [763, 413] width 166 height 40
type input "19:50"
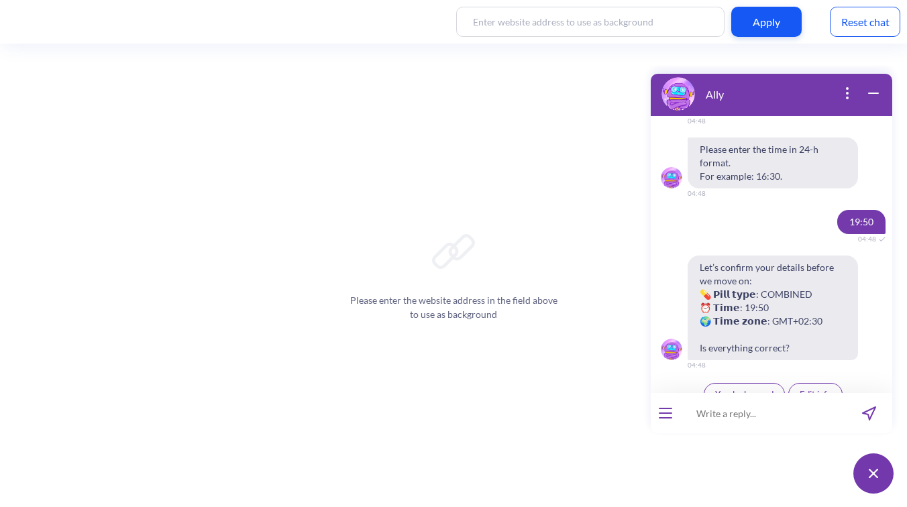
scroll to position [3458, 0]
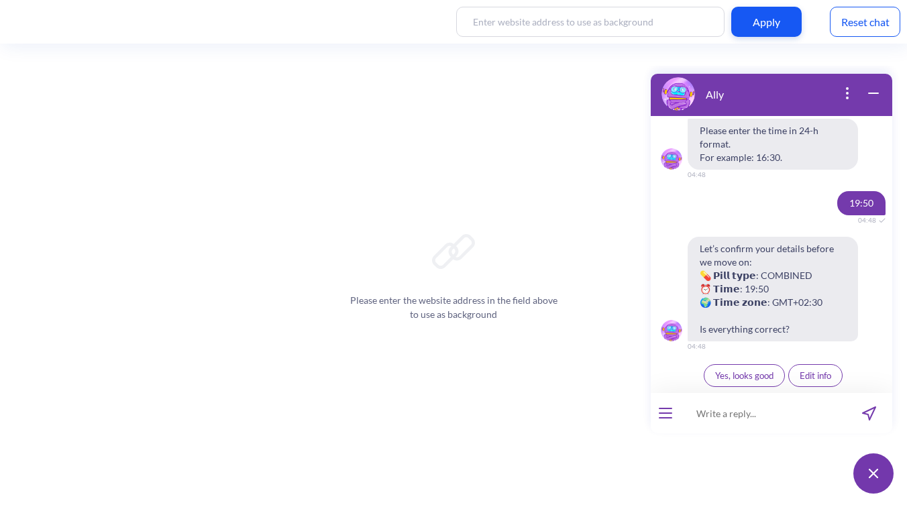
click at [812, 381] on button "Edit info" at bounding box center [815, 375] width 54 height 23
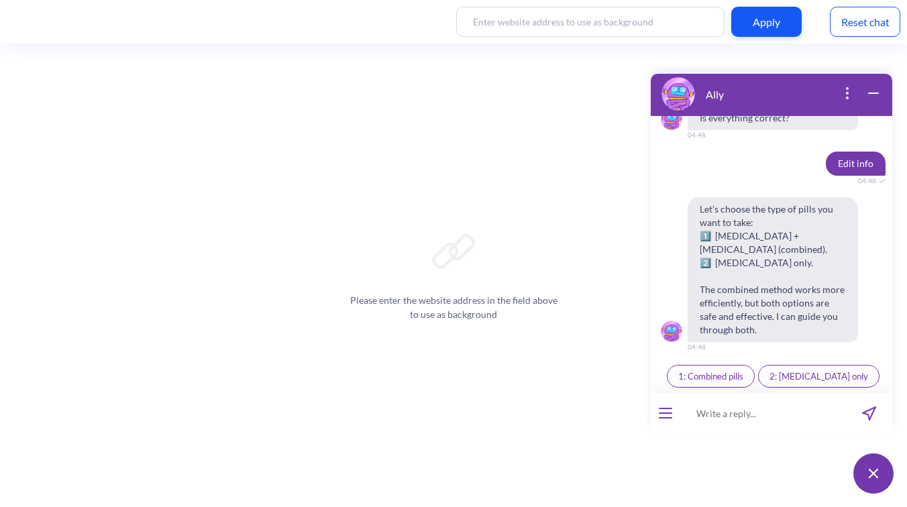
scroll to position [3670, 0]
click at [742, 372] on span "1: Combined pills" at bounding box center [710, 375] width 65 height 11
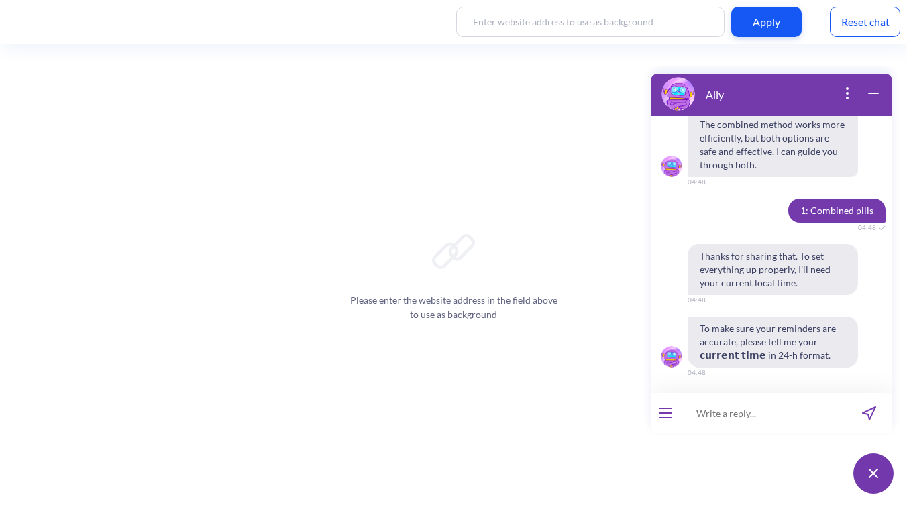
scroll to position [3834, 0]
click at [732, 411] on input at bounding box center [763, 413] width 166 height 40
type input "16:50"
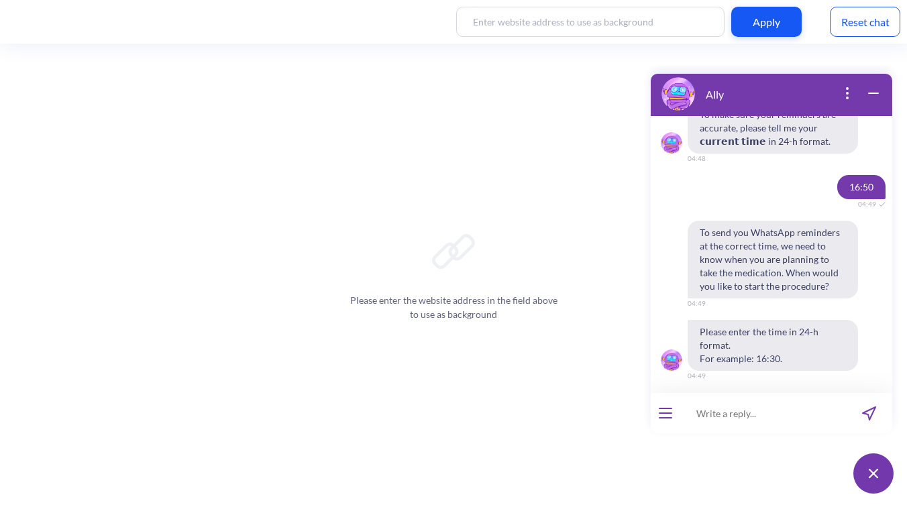
scroll to position [4051, 0]
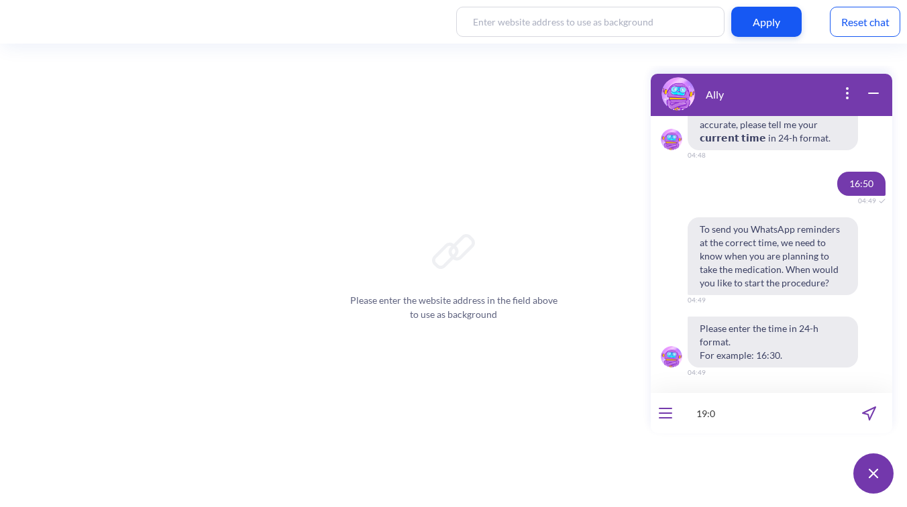
type input "19:00"
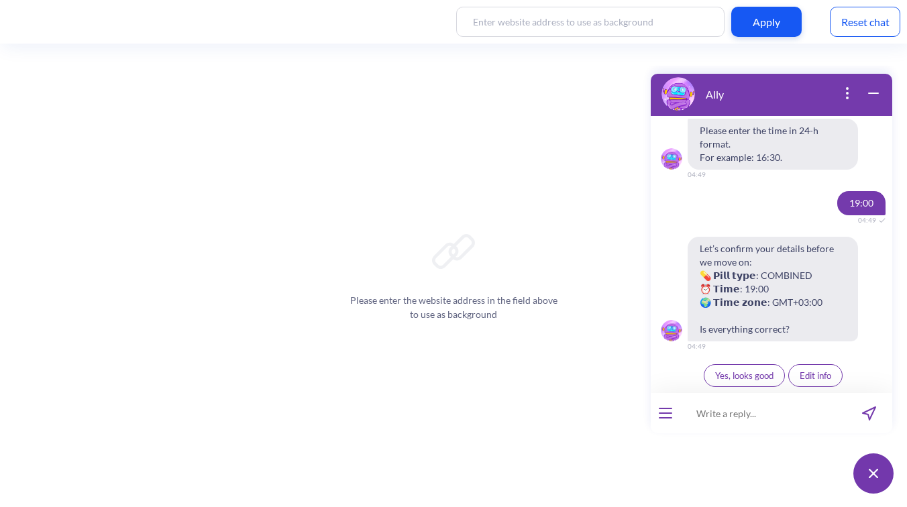
scroll to position [4249, 0]
click at [723, 374] on span "Yes, looks good" at bounding box center [744, 375] width 58 height 11
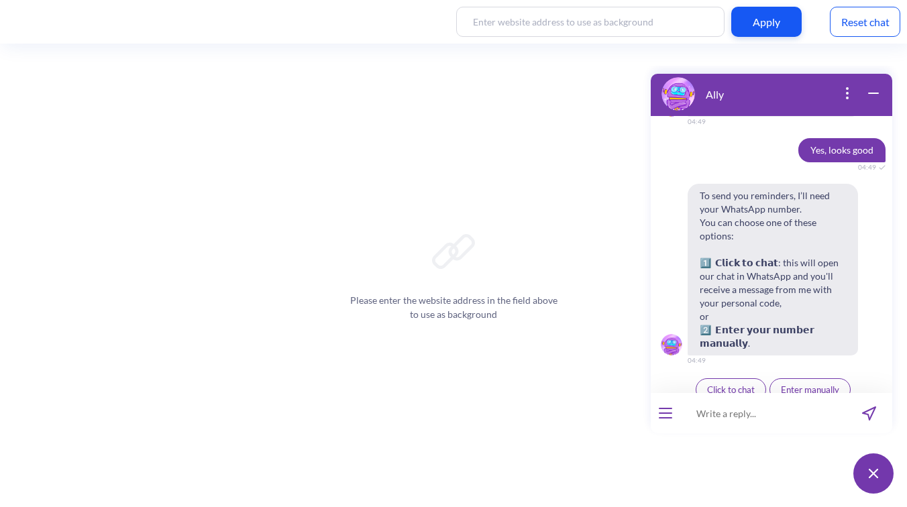
scroll to position [4474, 0]
click at [791, 381] on button "Enter manually" at bounding box center [809, 387] width 81 height 23
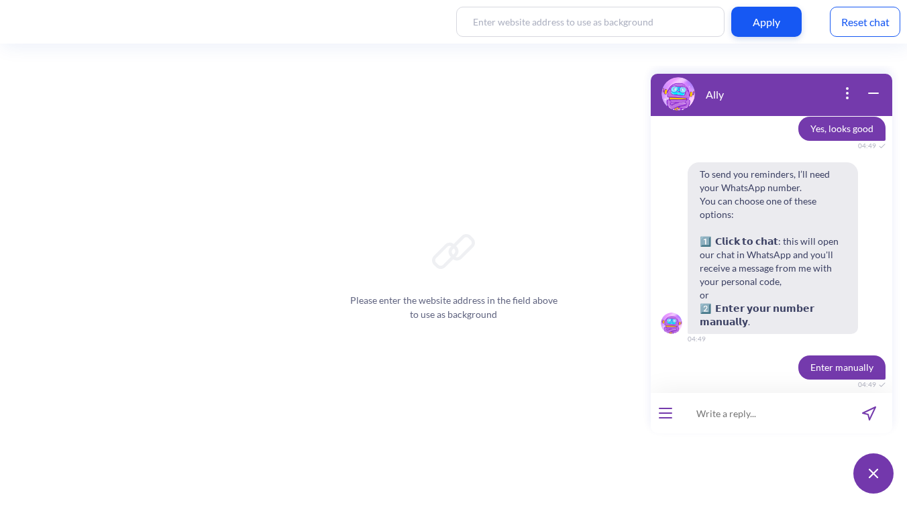
click at [764, 407] on input at bounding box center [763, 413] width 166 height 40
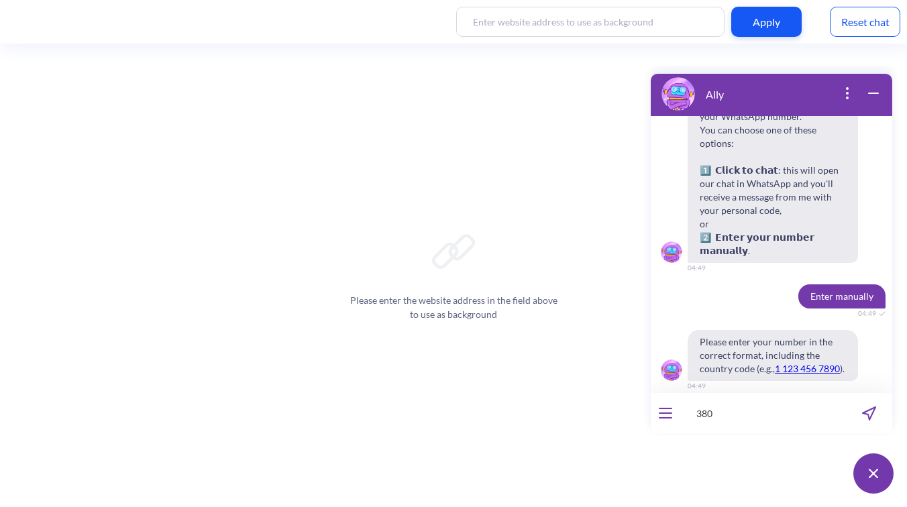
scroll to position [4566, 0]
type input "380630288381"
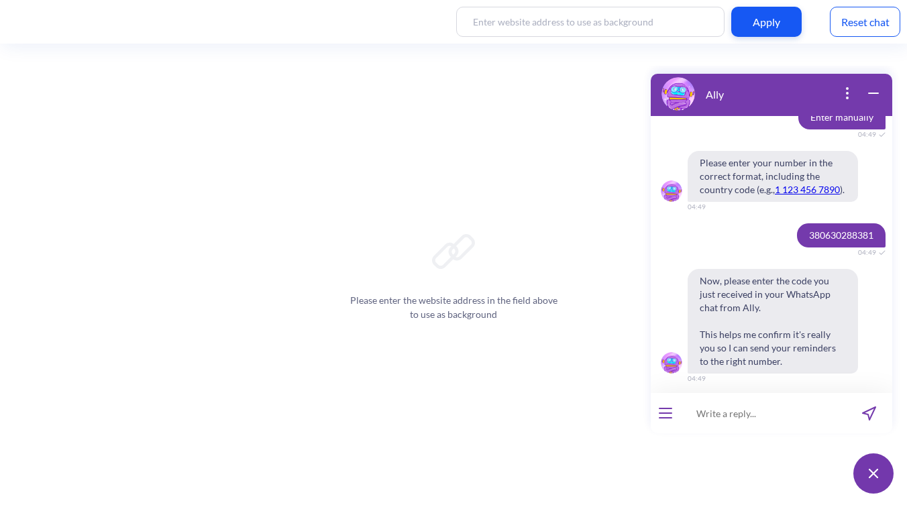
scroll to position [4764, 0]
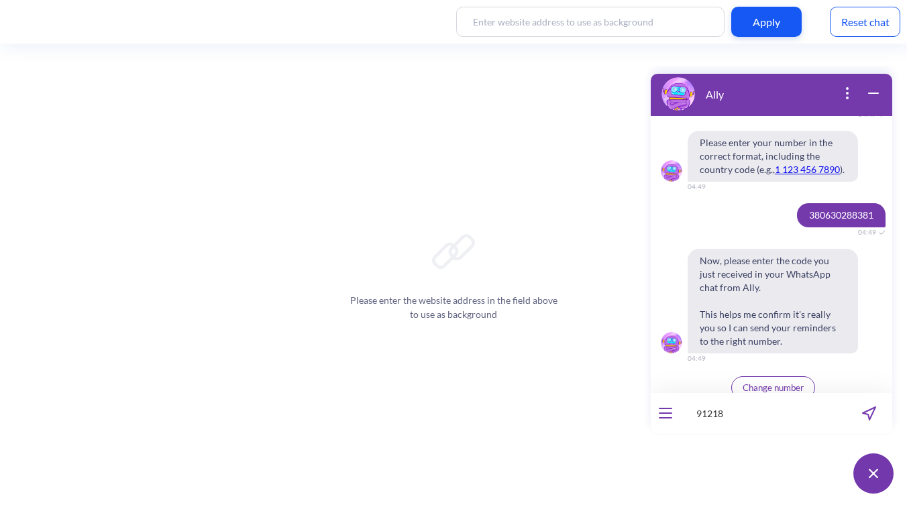
type input "912185"
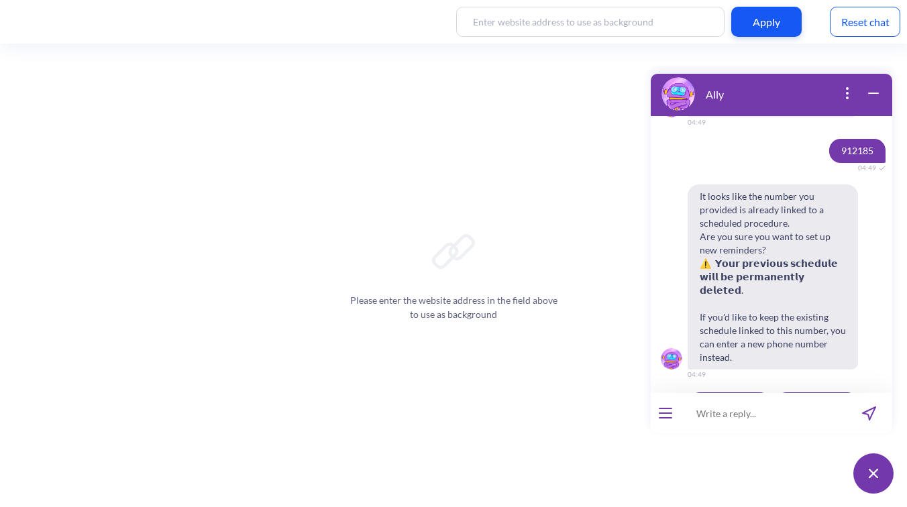
scroll to position [5003, 0]
click at [740, 396] on span "Confirm update" at bounding box center [729, 401] width 60 height 11
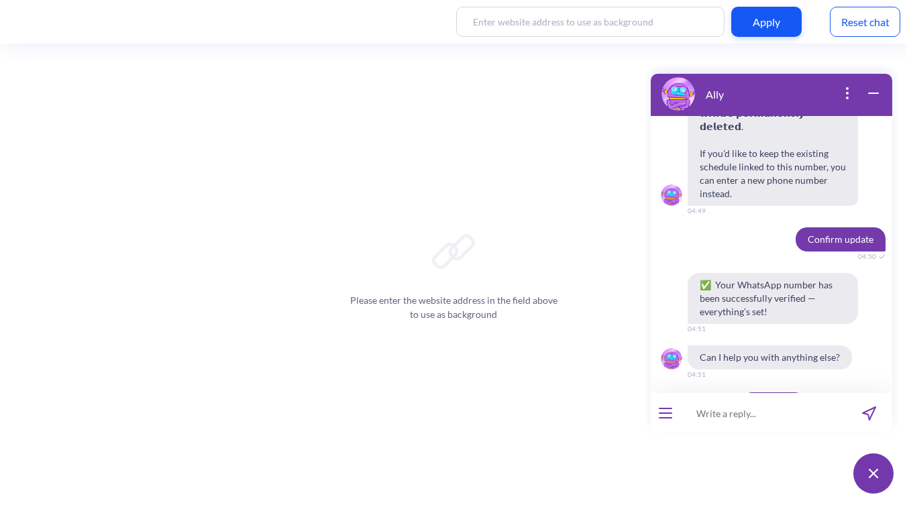
scroll to position [5166, 0]
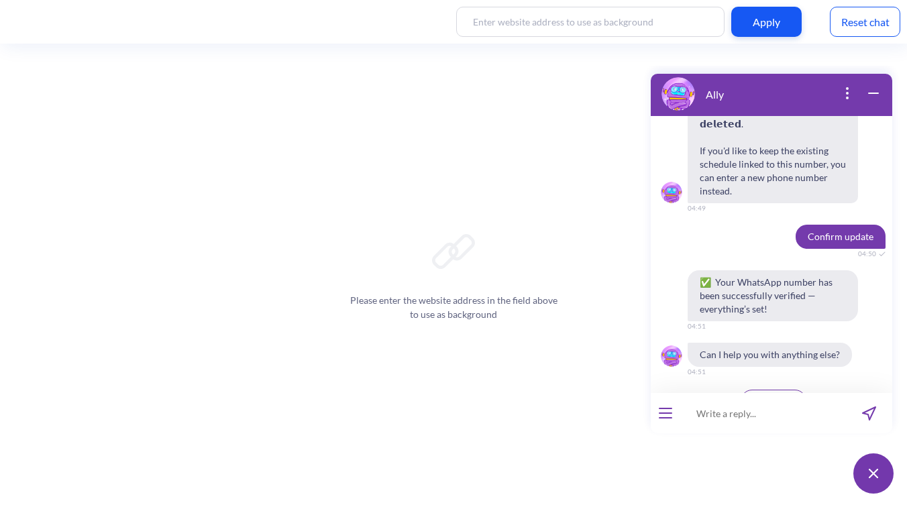
click at [671, 410] on button "open menu" at bounding box center [664, 413] width 13 height 11
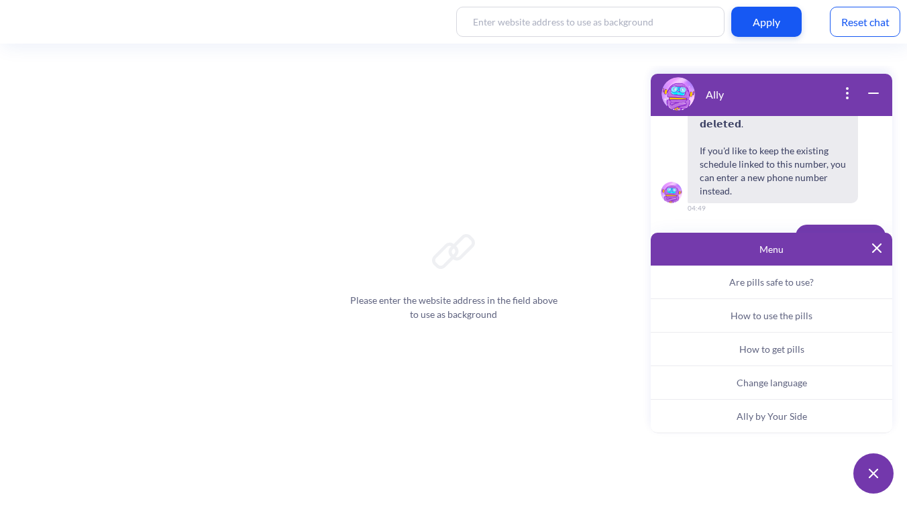
click at [731, 407] on button "Ally by Your Side" at bounding box center [770, 417] width 241 height 34
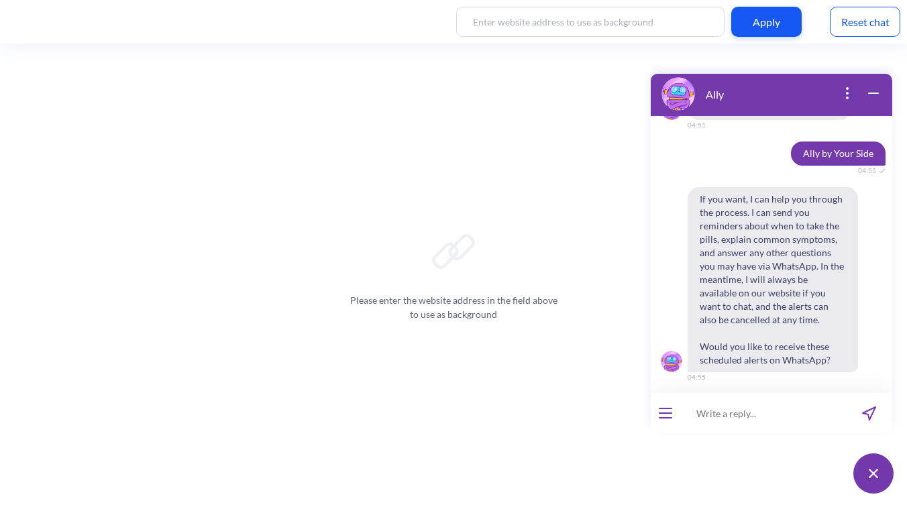
scroll to position [5418, 0]
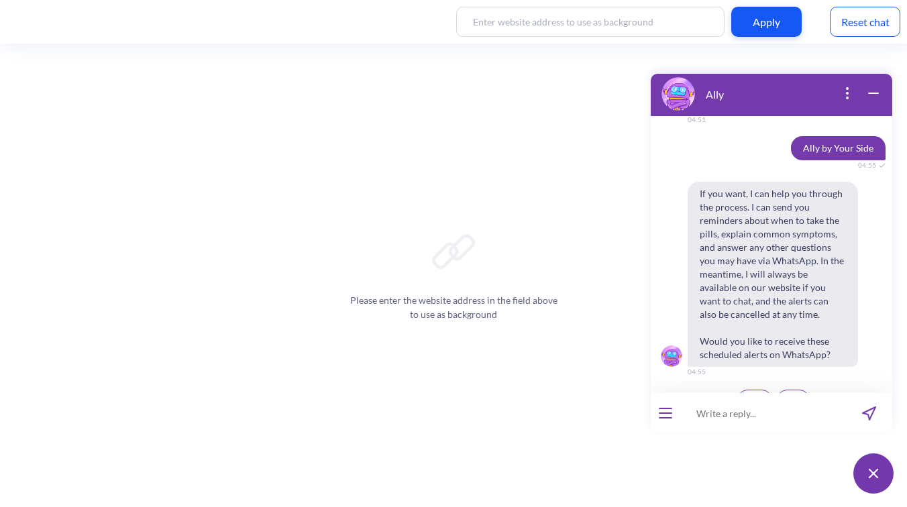
click at [736, 390] on button "Yes" at bounding box center [754, 401] width 36 height 23
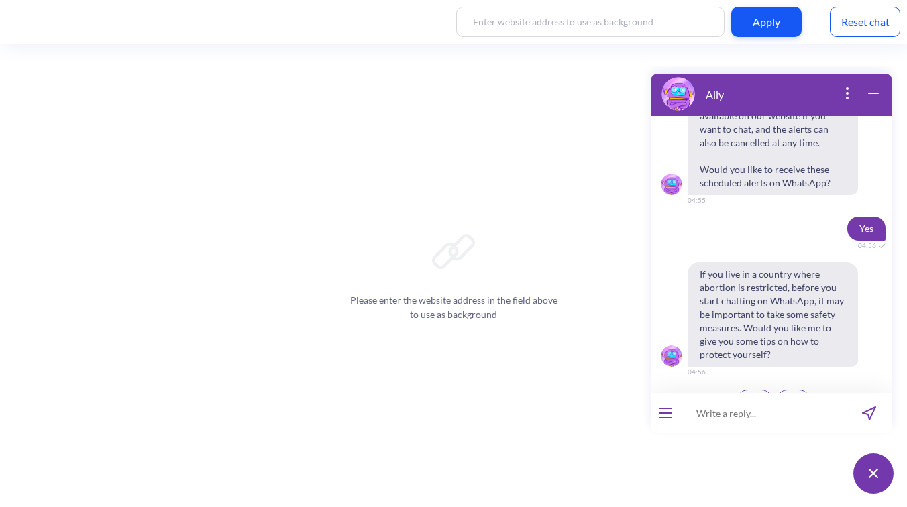
scroll to position [5590, 0]
click at [791, 396] on span "No" at bounding box center [792, 401] width 11 height 11
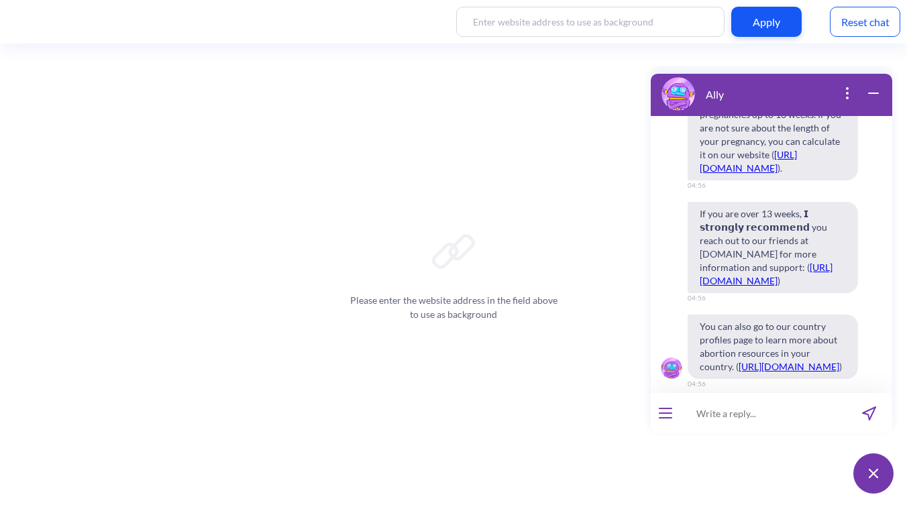
scroll to position [6281, 0]
click at [729, 407] on span "Continue" at bounding box center [738, 412] width 35 height 11
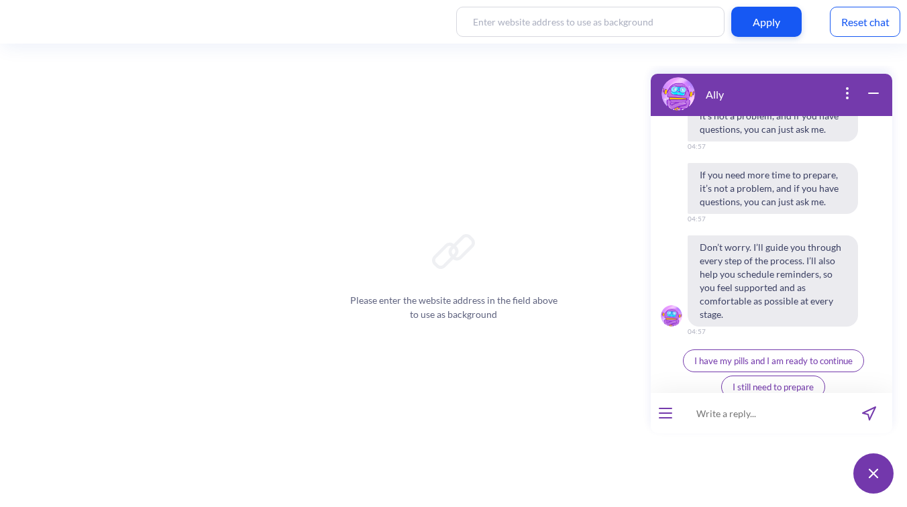
scroll to position [6902, 0]
click at [752, 354] on span "I have my pills and I am ready to continue" at bounding box center [773, 359] width 158 height 11
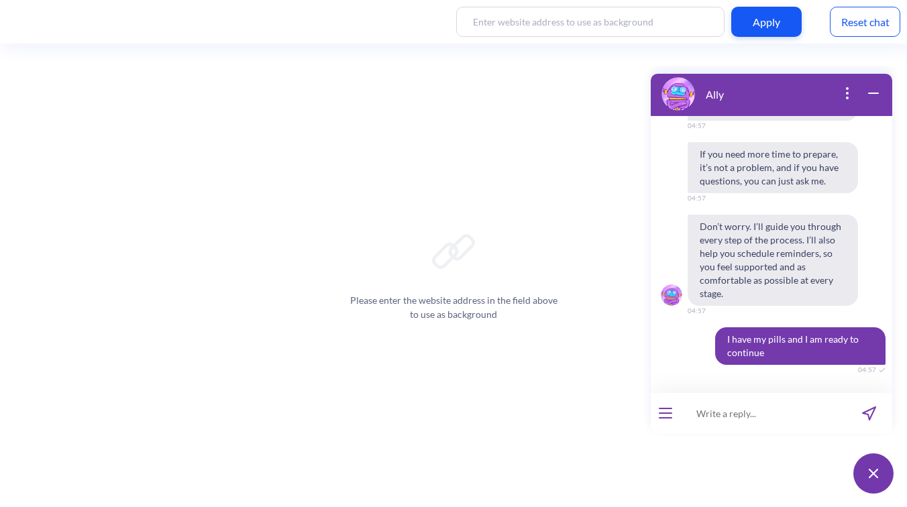
scroll to position [6922, 0]
click at [755, 407] on input at bounding box center [763, 413] width 166 height 40
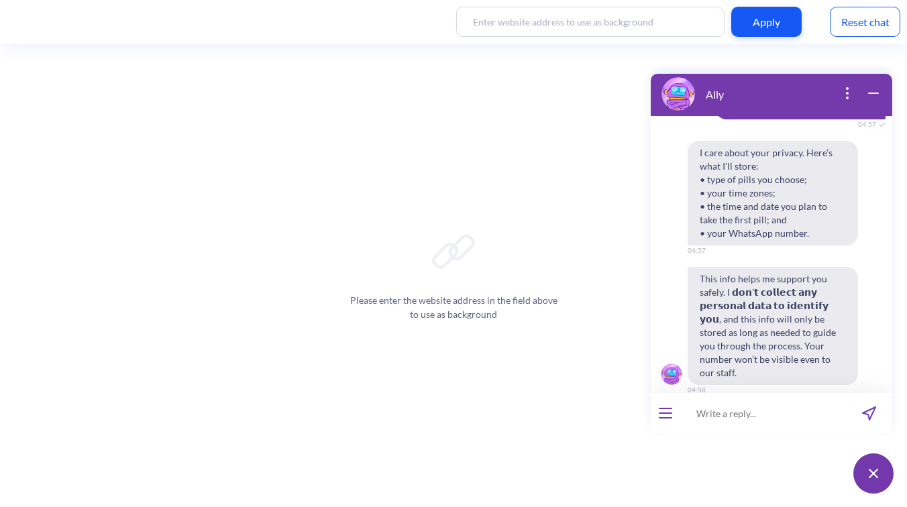
scroll to position [7187, 0]
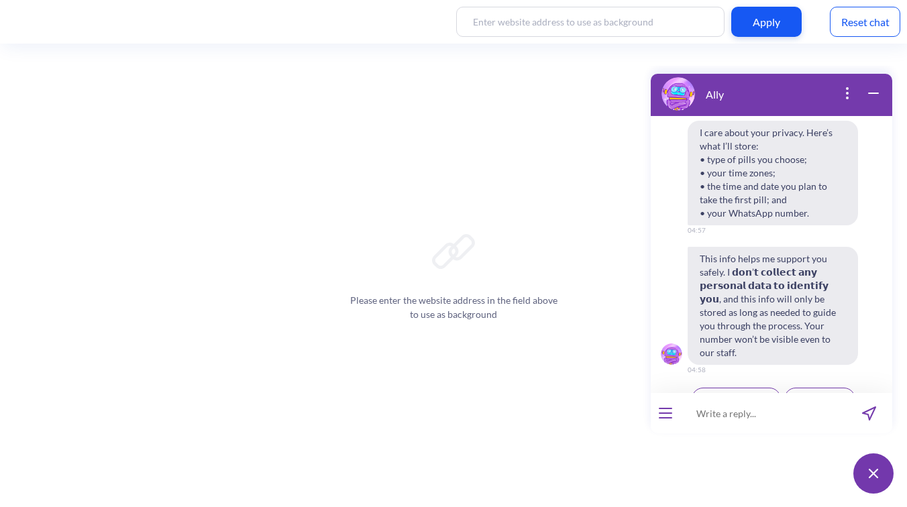
click at [752, 394] on span "Agree & continue" at bounding box center [736, 399] width 66 height 11
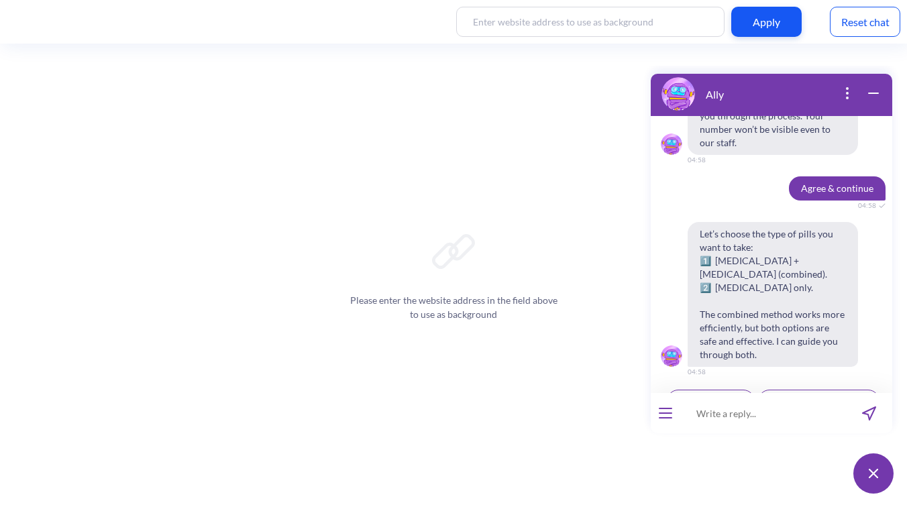
scroll to position [7399, 0]
click at [719, 388] on button "1: Combined pills" at bounding box center [710, 399] width 88 height 23
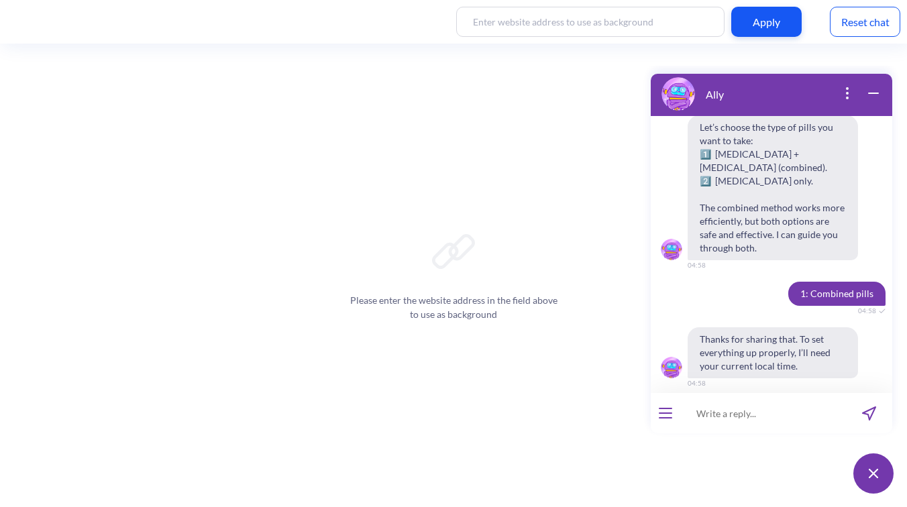
scroll to position [7504, 0]
click at [765, 414] on input at bounding box center [763, 413] width 166 height 40
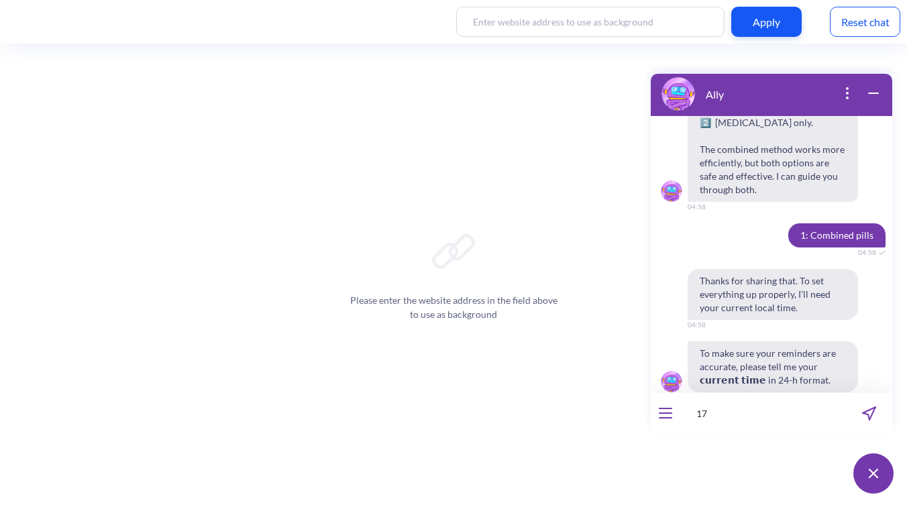
scroll to position [7563, 0]
type input "17:00"
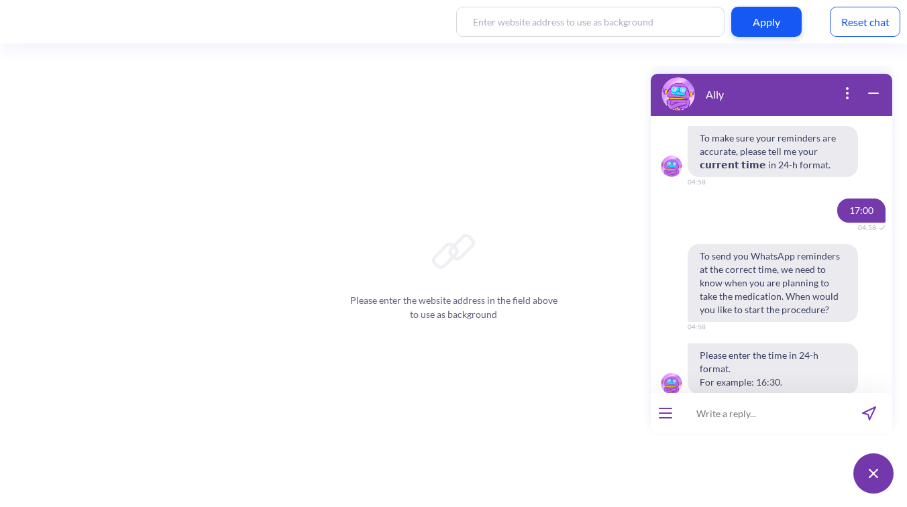
scroll to position [7781, 0]
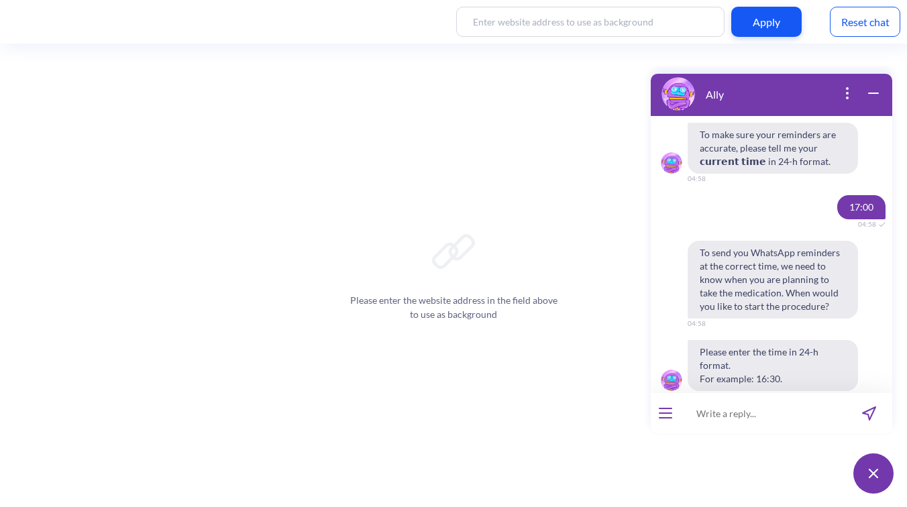
click at [712, 407] on input at bounding box center [763, 413] width 166 height 40
type input "16:57"
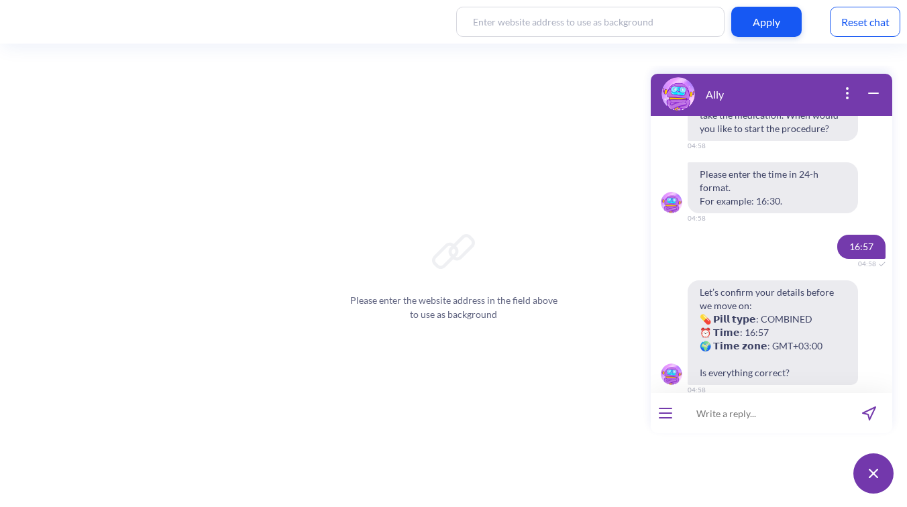
scroll to position [7979, 0]
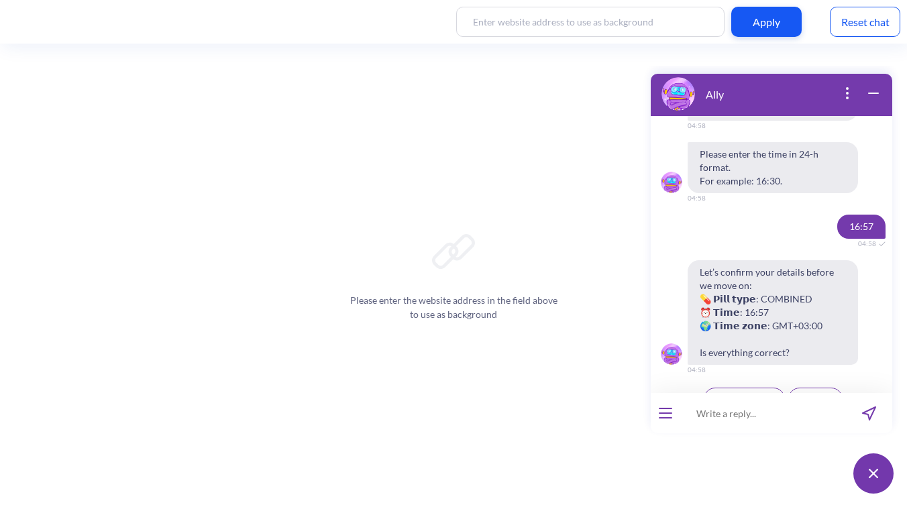
click at [725, 388] on button "Yes, looks good" at bounding box center [743, 399] width 81 height 23
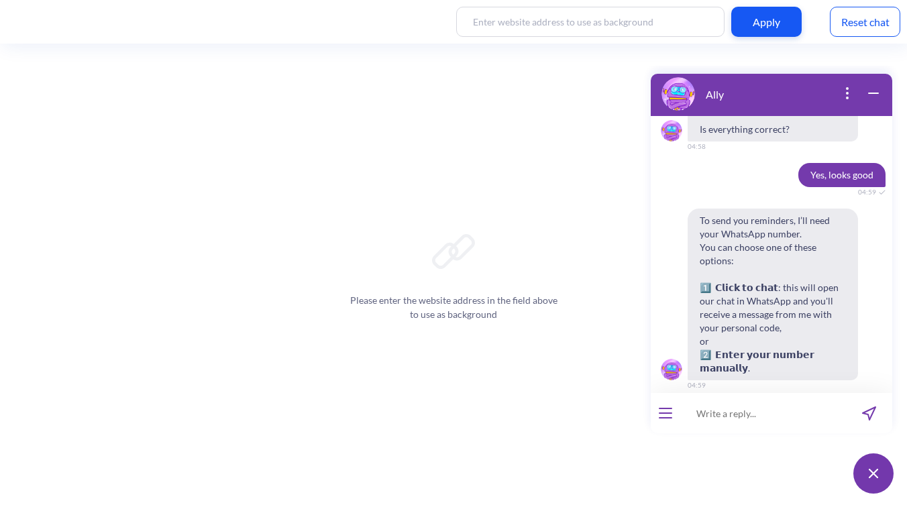
scroll to position [8204, 0]
click at [806, 401] on button "Enter manually" at bounding box center [809, 412] width 81 height 23
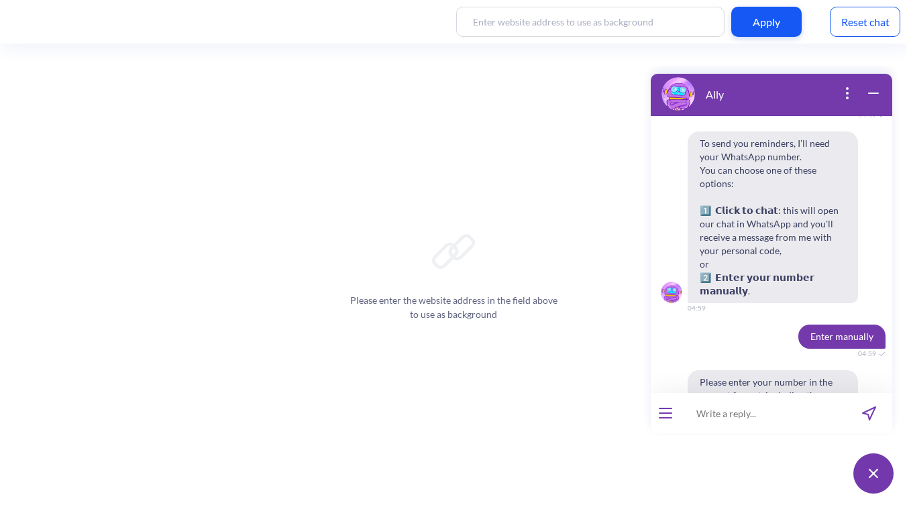
scroll to position [8296, 0]
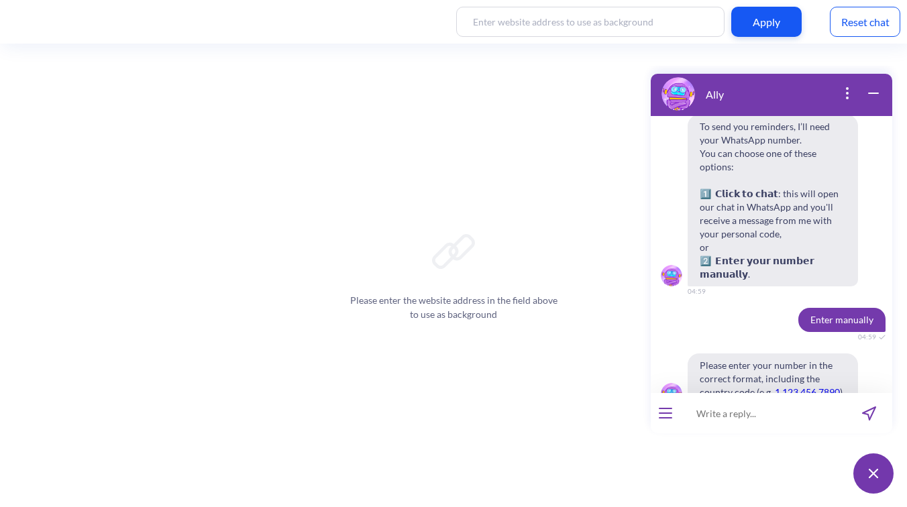
click at [751, 418] on input at bounding box center [763, 413] width 166 height 40
type input "380630288381"
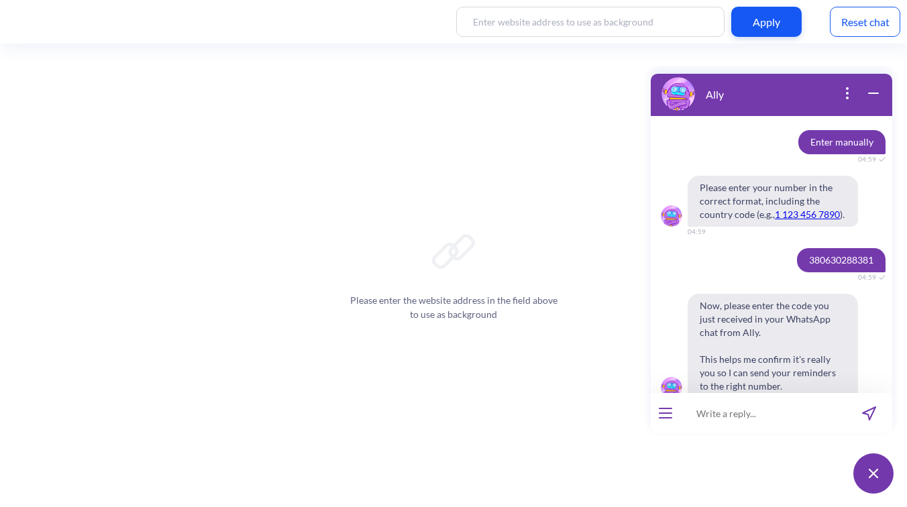
scroll to position [8493, 0]
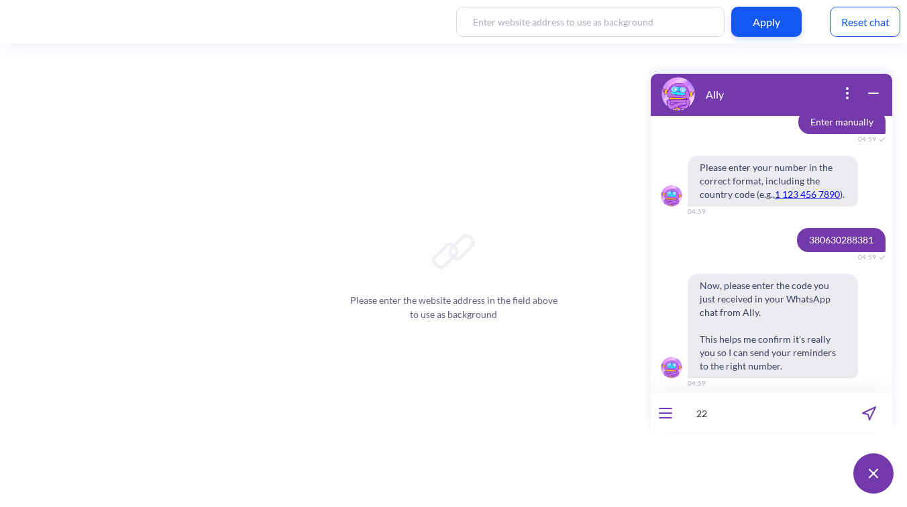
type input "22"
type input "229640"
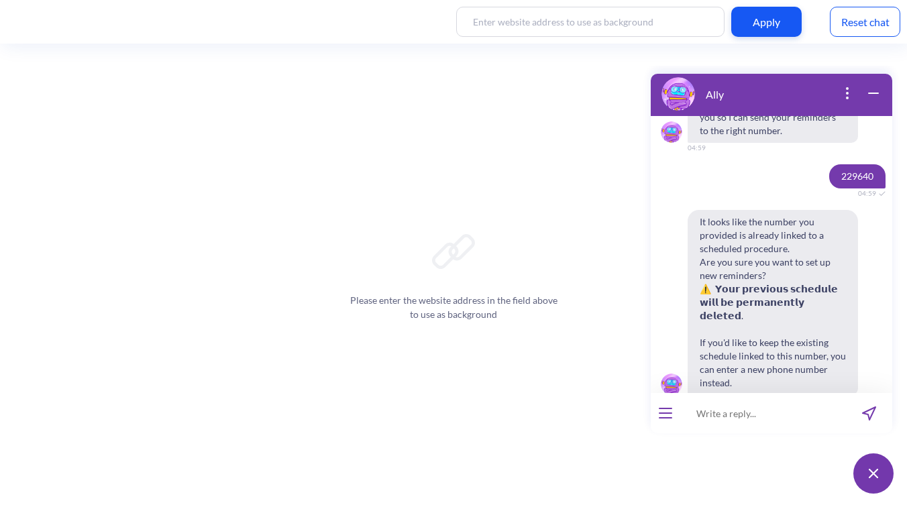
scroll to position [8732, 0]
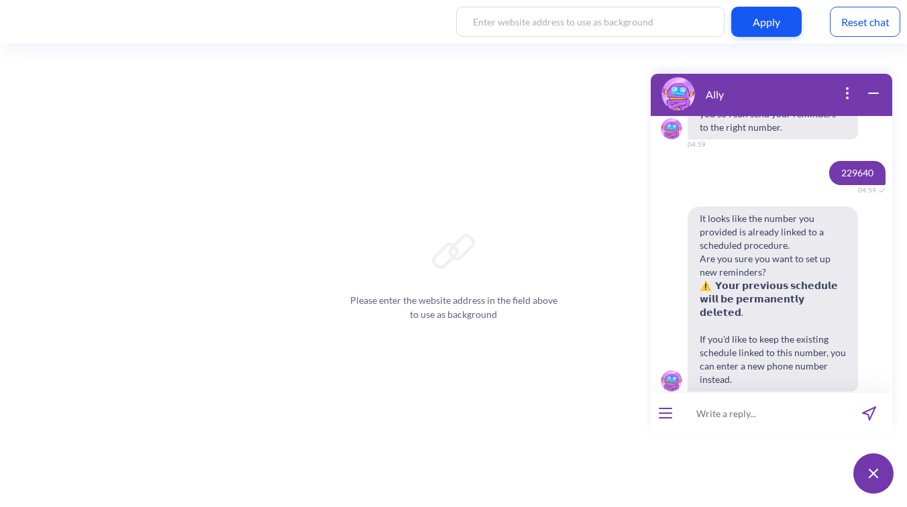
click at [728, 414] on button "Confirm update" at bounding box center [729, 425] width 83 height 23
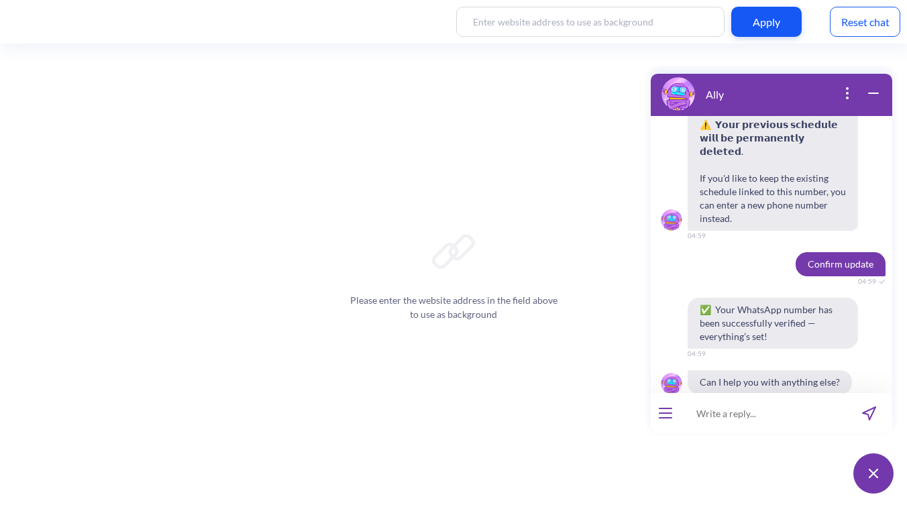
scroll to position [8896, 0]
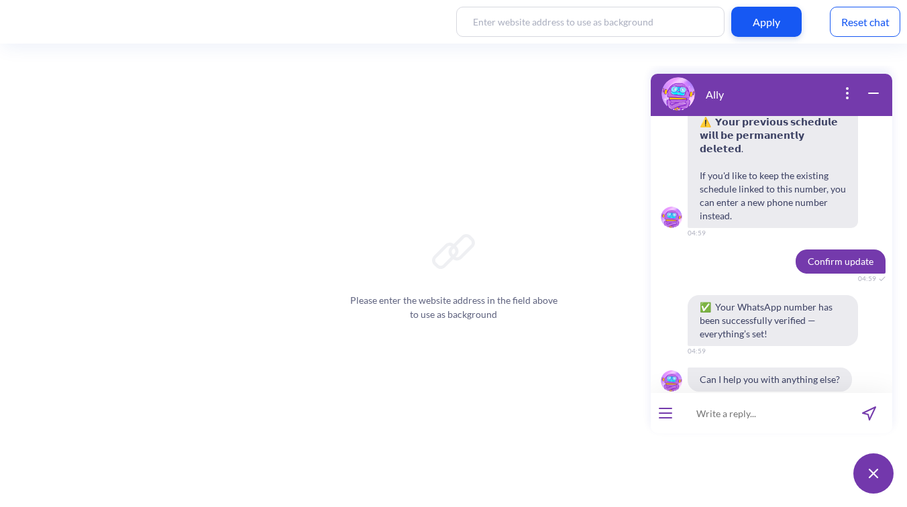
click at [659, 413] on icon "open menu" at bounding box center [665, 413] width 12 height 0
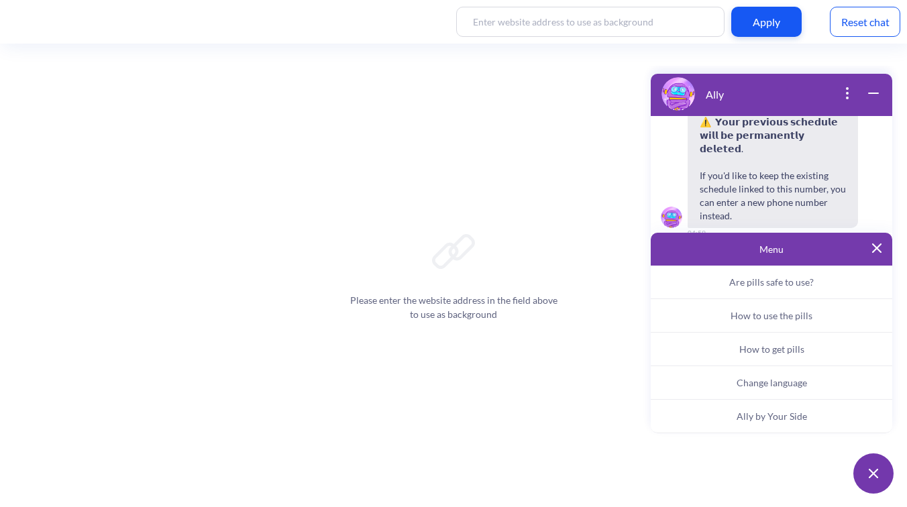
click at [747, 412] on span "Ally by Your Side" at bounding box center [771, 415] width 70 height 11
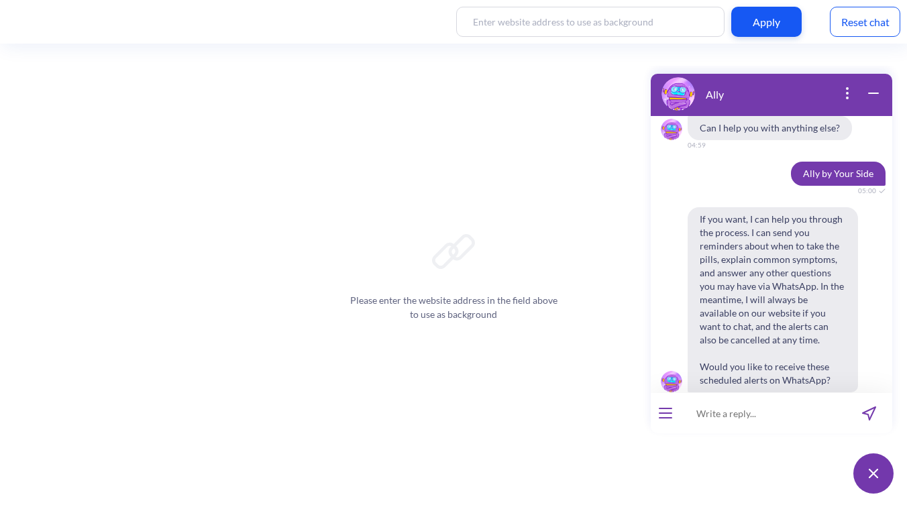
scroll to position [9148, 0]
click at [748, 420] on span "Yes" at bounding box center [754, 425] width 13 height 11
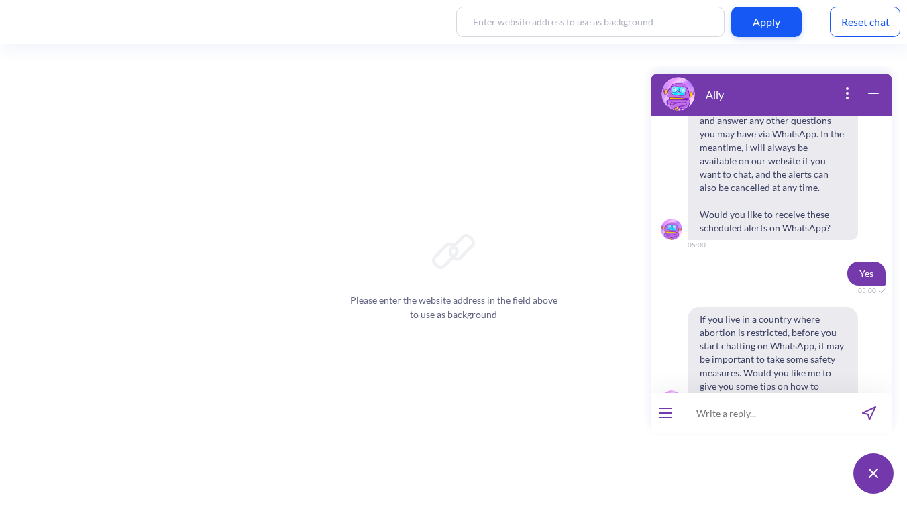
scroll to position [9320, 0]
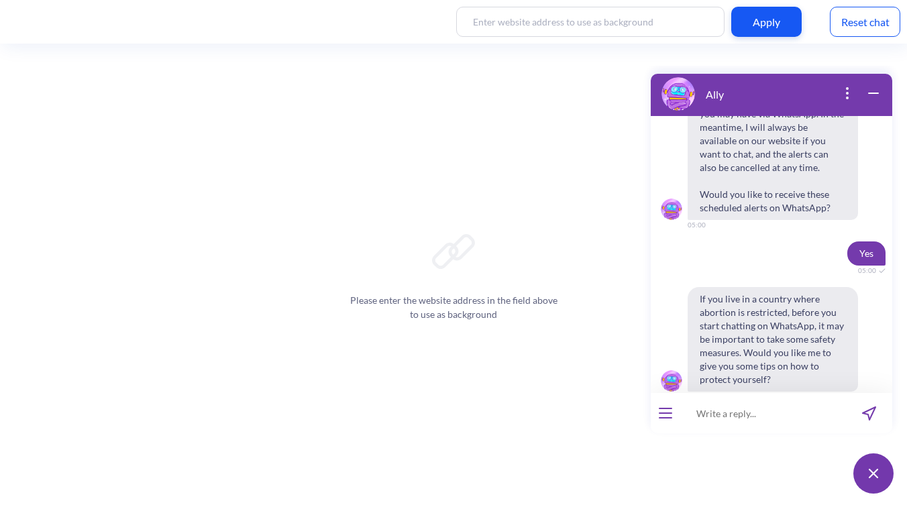
click at [748, 420] on span "Yes" at bounding box center [754, 425] width 13 height 11
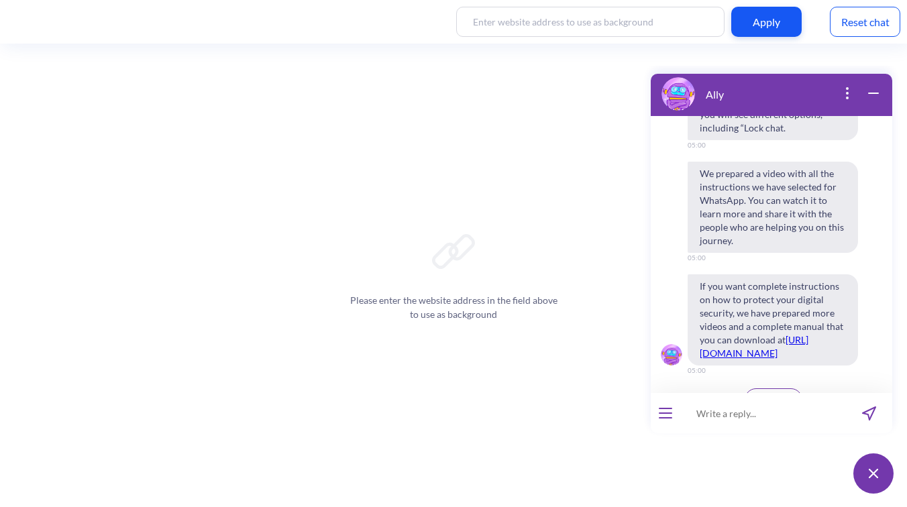
scroll to position [9784, 0]
click at [756, 394] on span "Continue" at bounding box center [773, 399] width 35 height 11
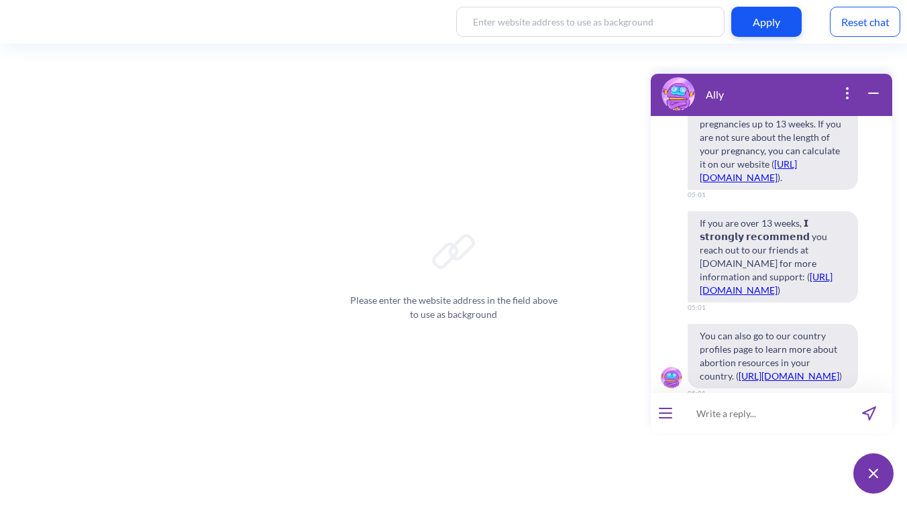
scroll to position [10474, 0]
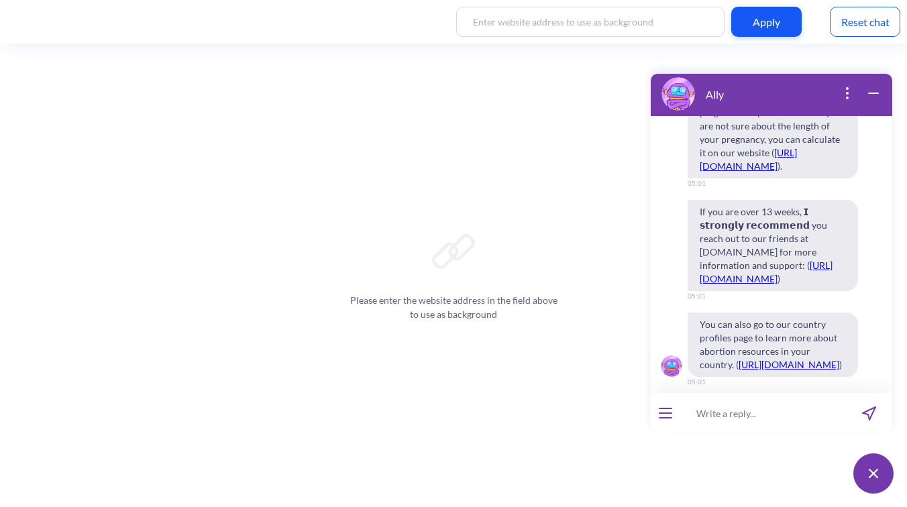
click at [732, 406] on span "Continue" at bounding box center [738, 411] width 35 height 11
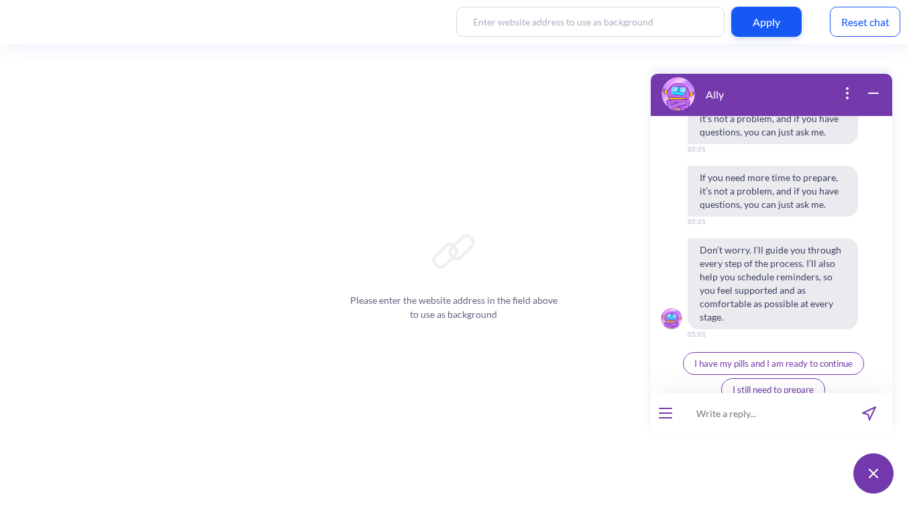
scroll to position [11095, 0]
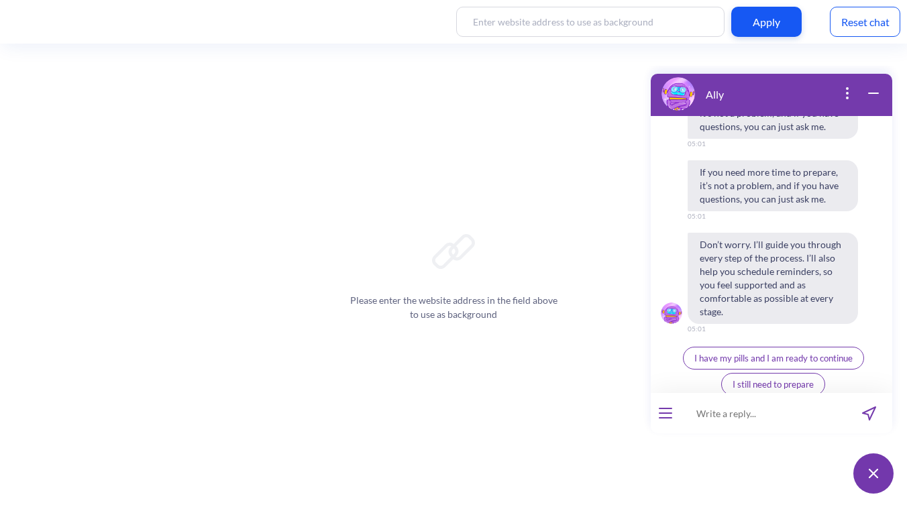
click at [727, 347] on button "I have my pills and I am ready to continue" at bounding box center [773, 358] width 181 height 23
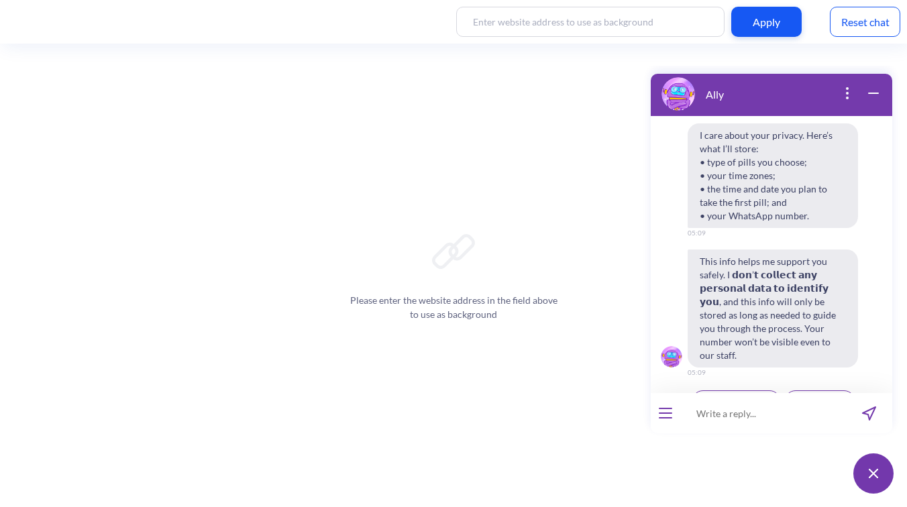
scroll to position [11380, 0]
click at [719, 392] on span "Agree & continue" at bounding box center [736, 397] width 66 height 11
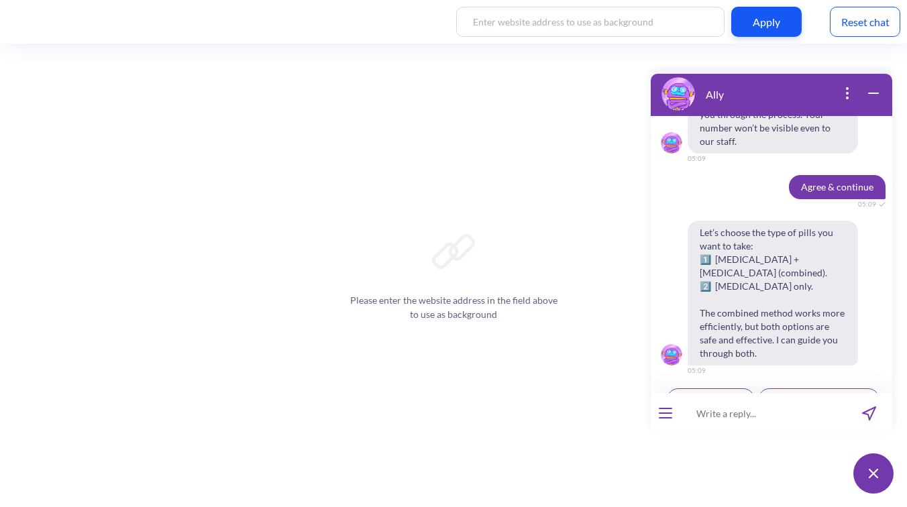
scroll to position [11592, 0]
click at [733, 392] on span "1: Combined pills" at bounding box center [710, 397] width 65 height 11
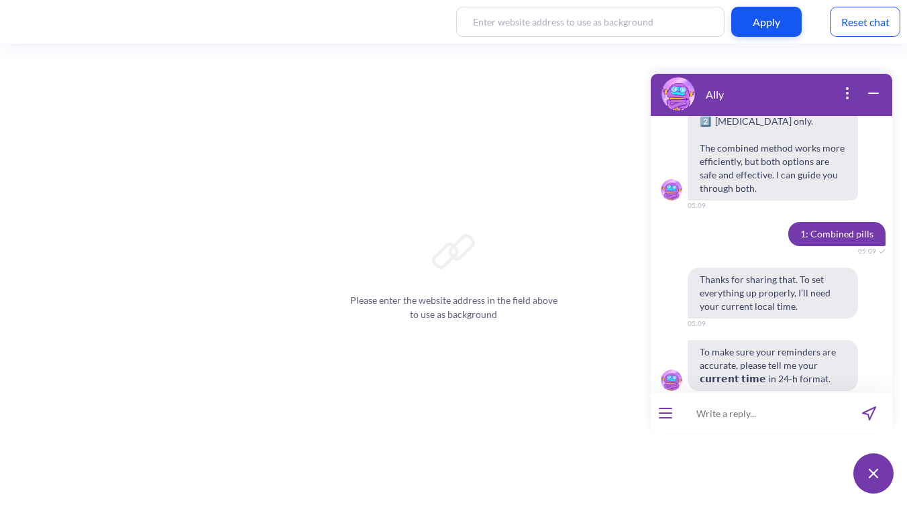
scroll to position [11756, 0]
click at [758, 413] on input at bounding box center [763, 413] width 166 height 40
type input "17:10"
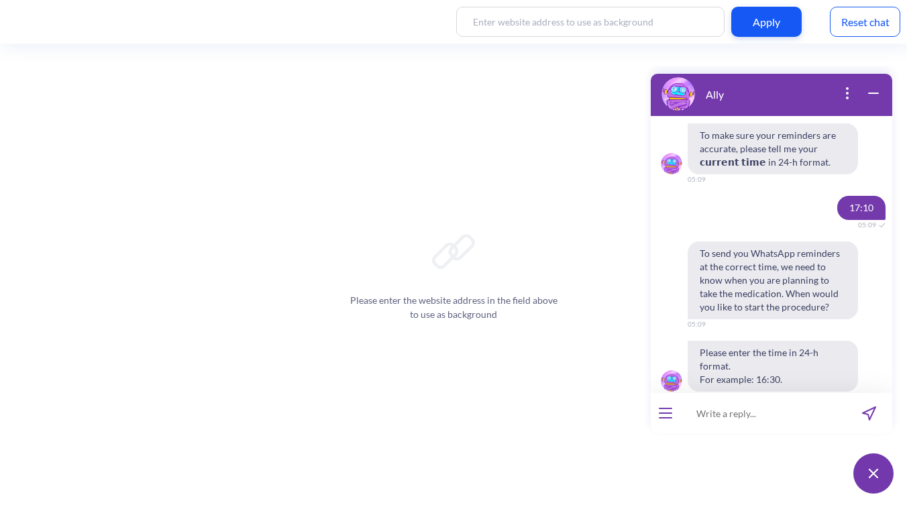
scroll to position [11974, 0]
click at [744, 413] on input at bounding box center [763, 413] width 166 height 40
type input "17:10"
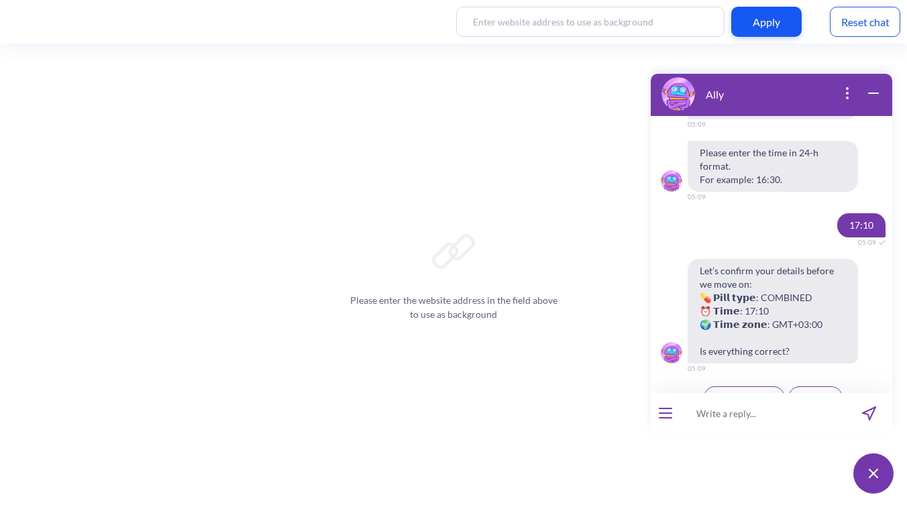
scroll to position [12171, 0]
click at [736, 386] on button "Yes, looks good" at bounding box center [743, 397] width 81 height 23
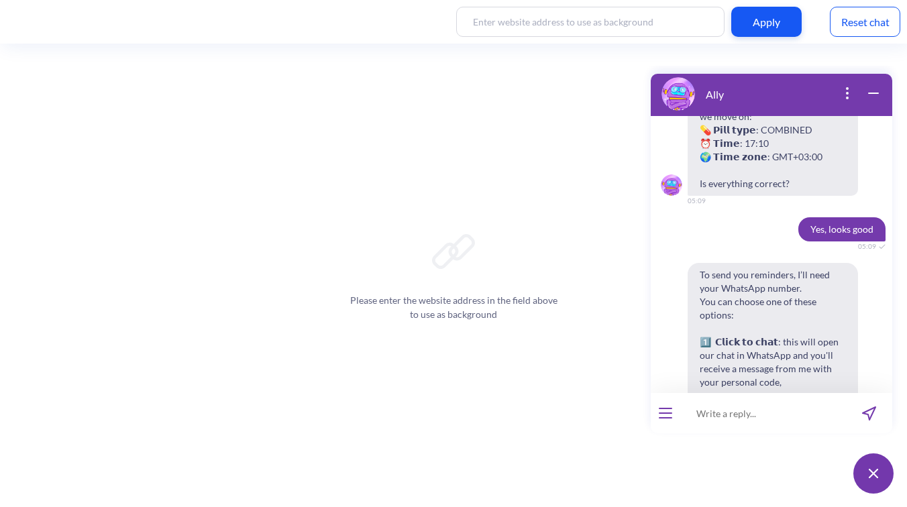
scroll to position [12397, 0]
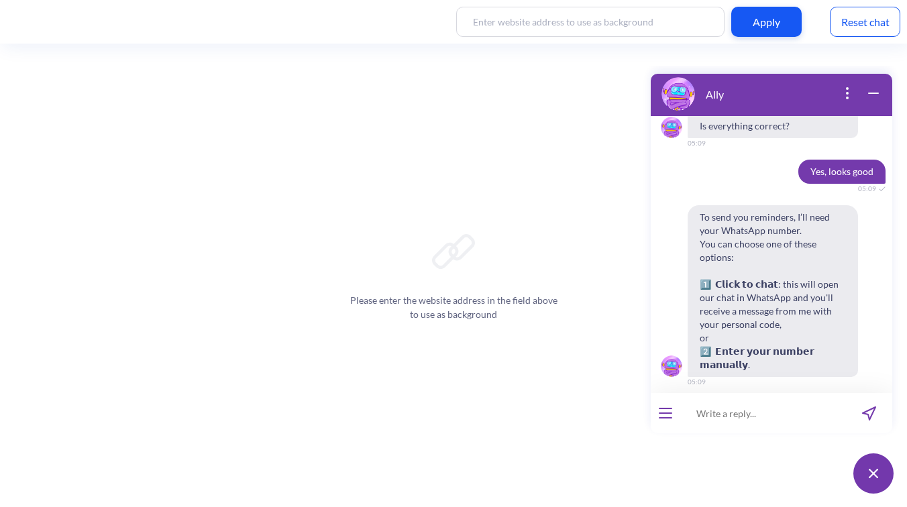
click at [791, 400] on button "Enter manually" at bounding box center [809, 411] width 81 height 23
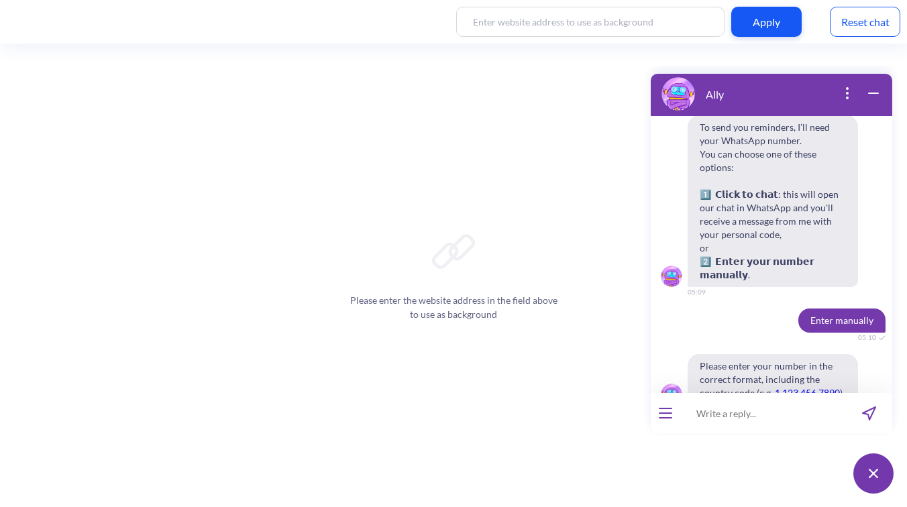
scroll to position [12488, 0]
click at [721, 418] on input at bounding box center [763, 413] width 166 height 40
type input "380630288381"
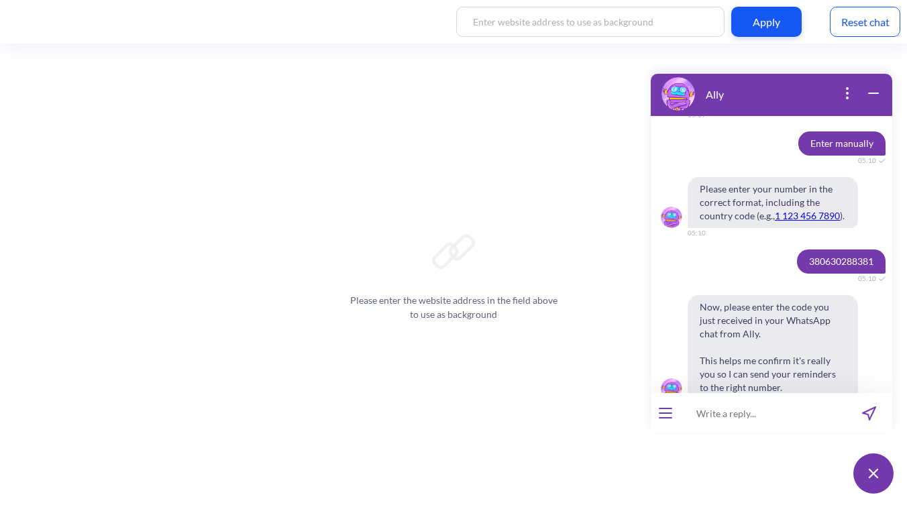
scroll to position [12686, 0]
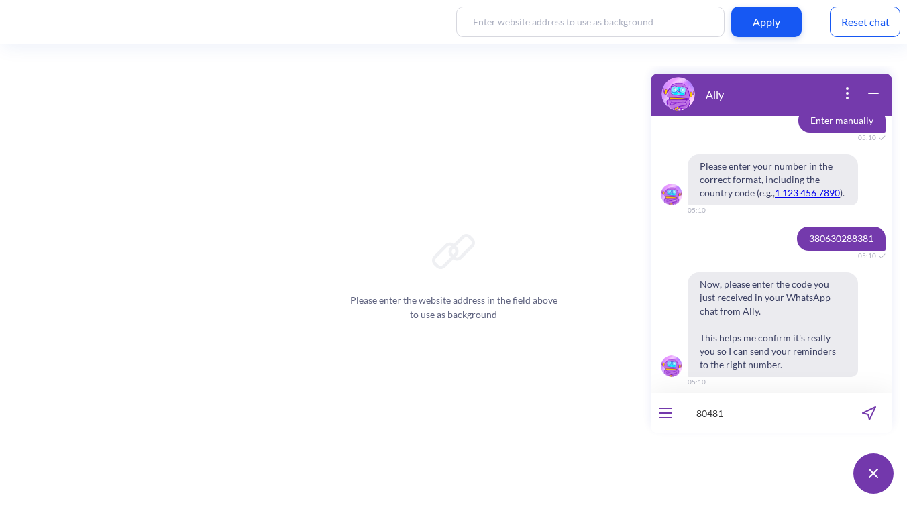
type input "804810"
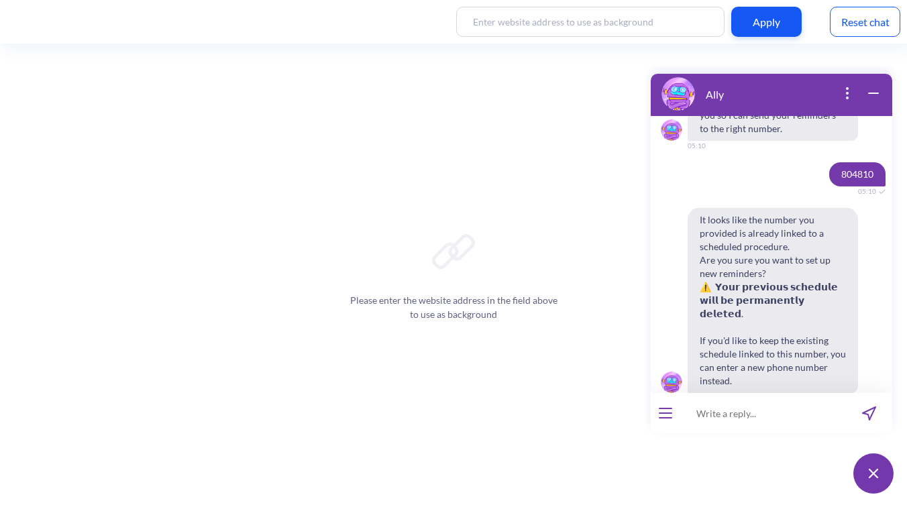
scroll to position [12925, 0]
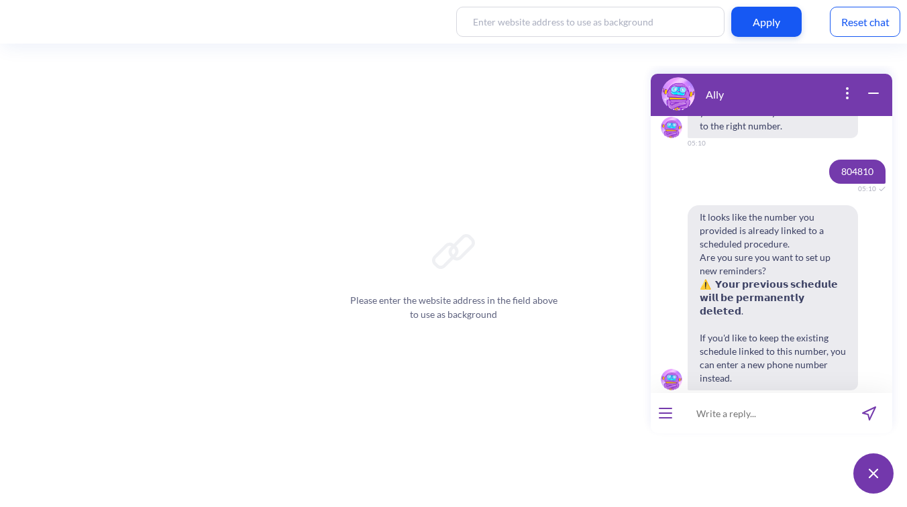
click at [732, 419] on span "Confirm update" at bounding box center [729, 424] width 60 height 11
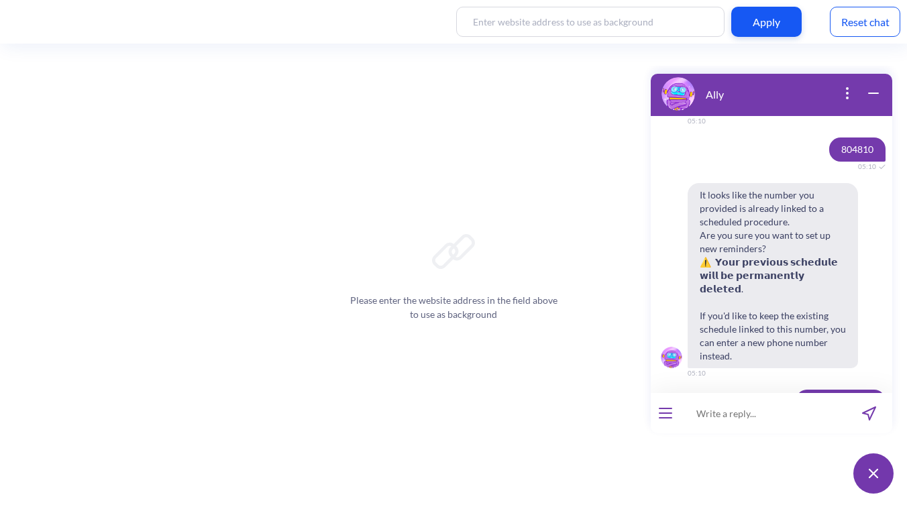
scroll to position [13089, 0]
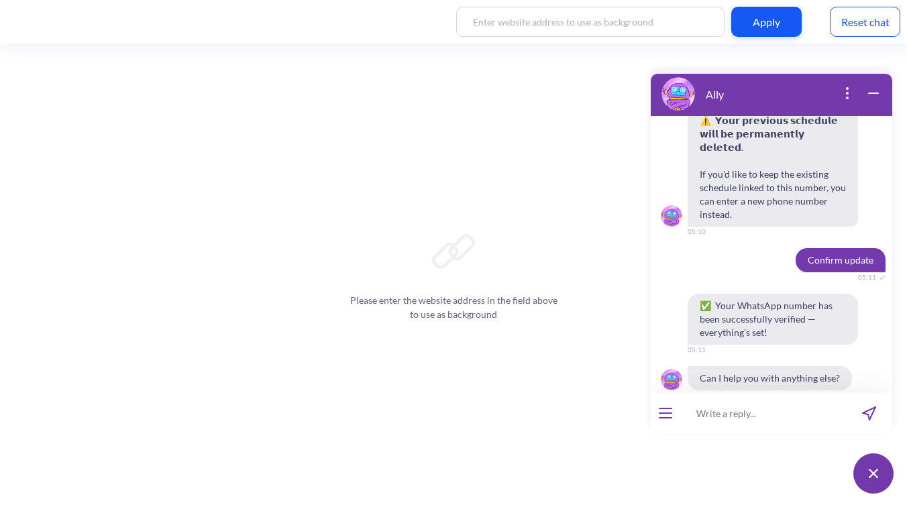
click at [853, 32] on div "Reset chat" at bounding box center [864, 22] width 70 height 30
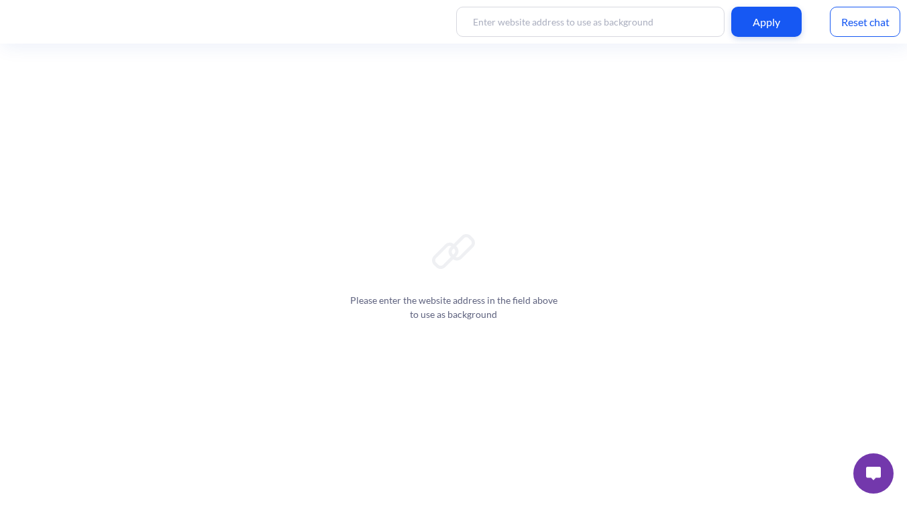
click at [874, 465] on button at bounding box center [873, 473] width 40 height 40
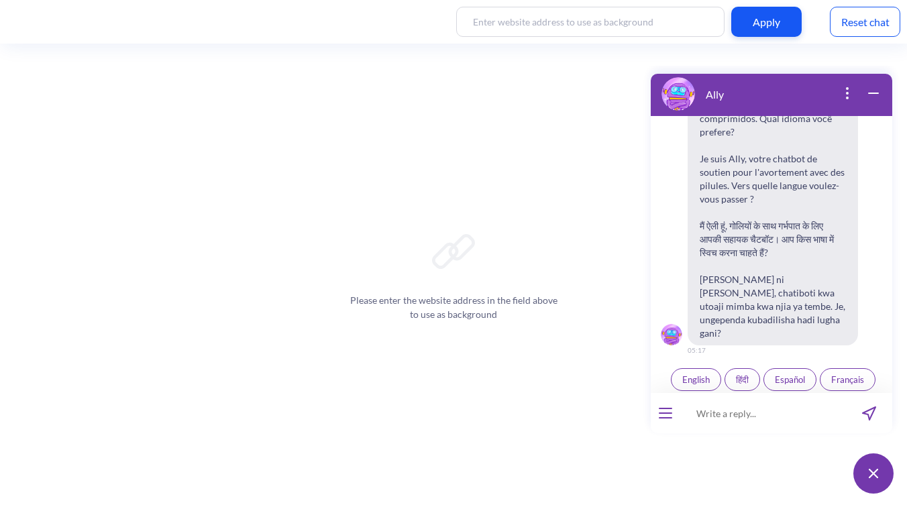
scroll to position [209, 0]
click at [683, 371] on span "English" at bounding box center [695, 376] width 27 height 11
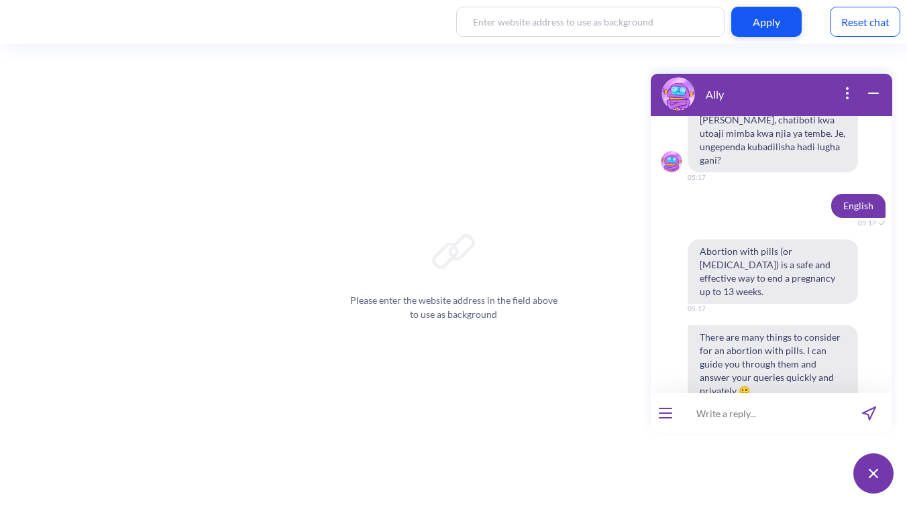
scroll to position [479, 0]
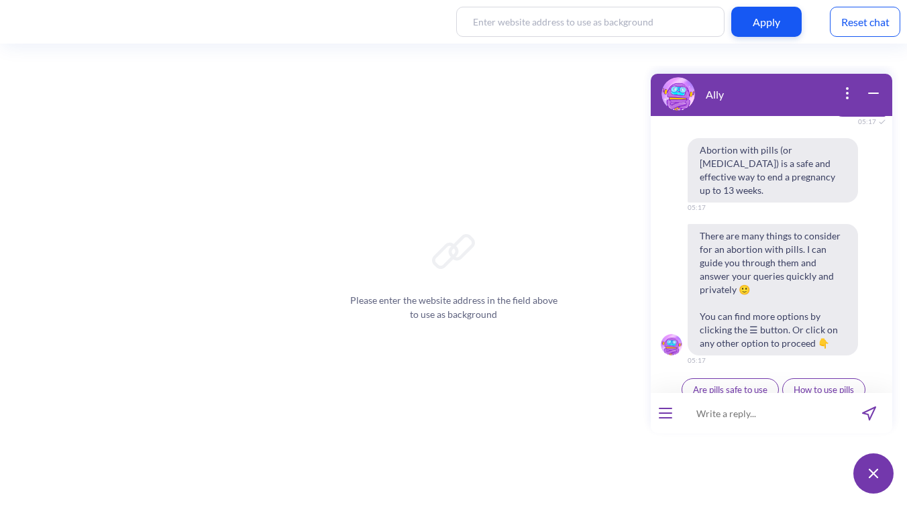
click at [858, 12] on div "Reset chat" at bounding box center [864, 22] width 70 height 30
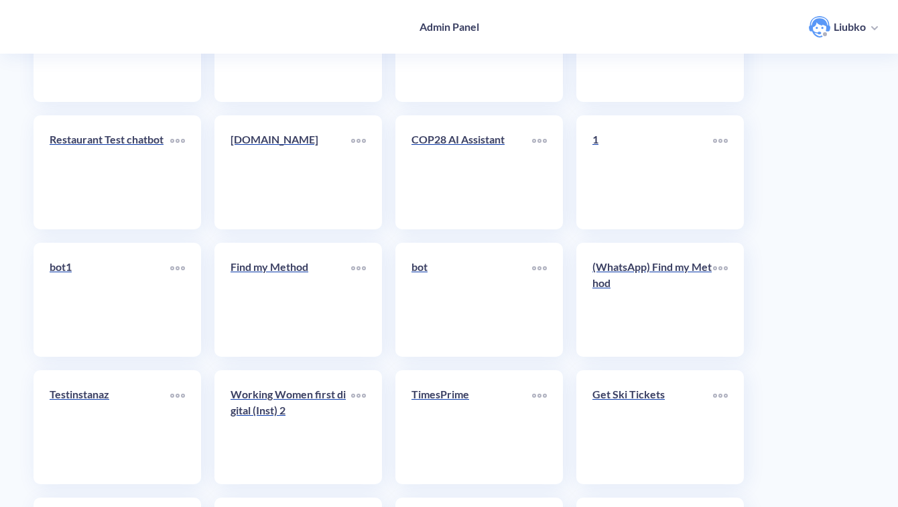
scroll to position [4755, 0]
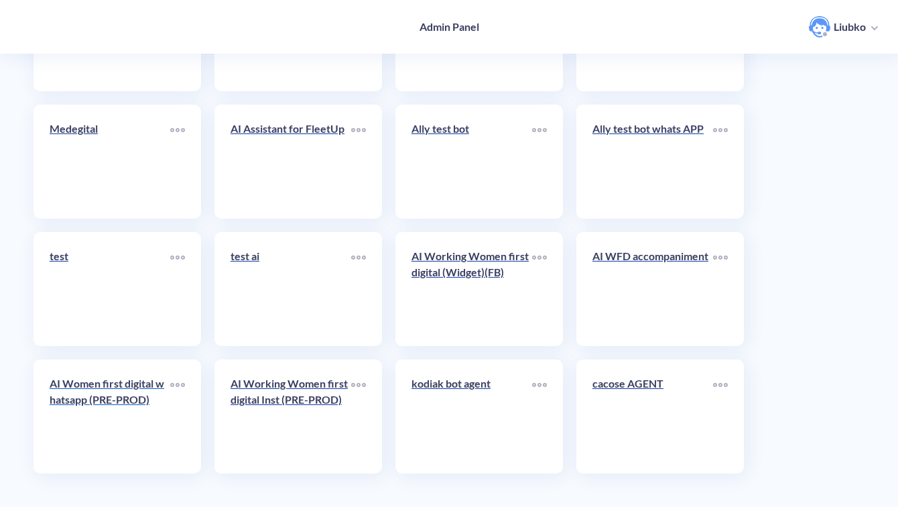
click at [123, 404] on p "AI Women first digital whatsapp (PRE-PROD)" at bounding box center [110, 391] width 121 height 32
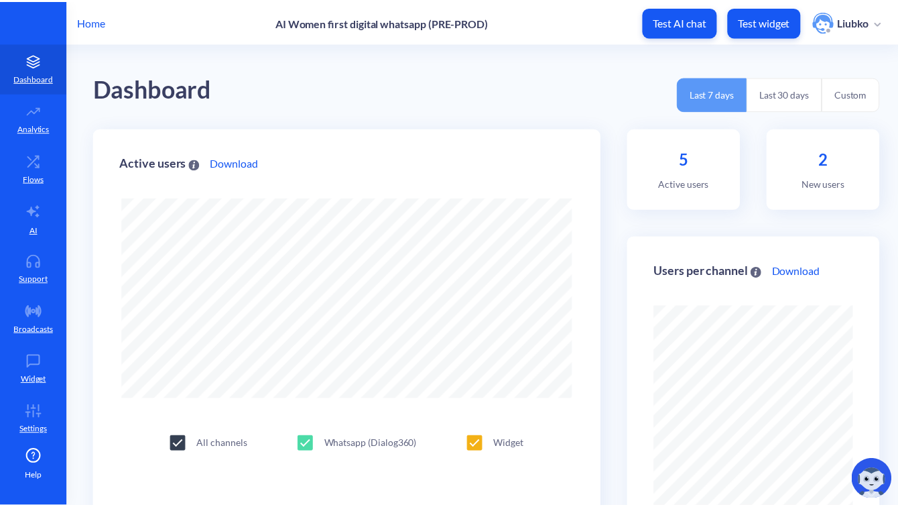
scroll to position [507, 907]
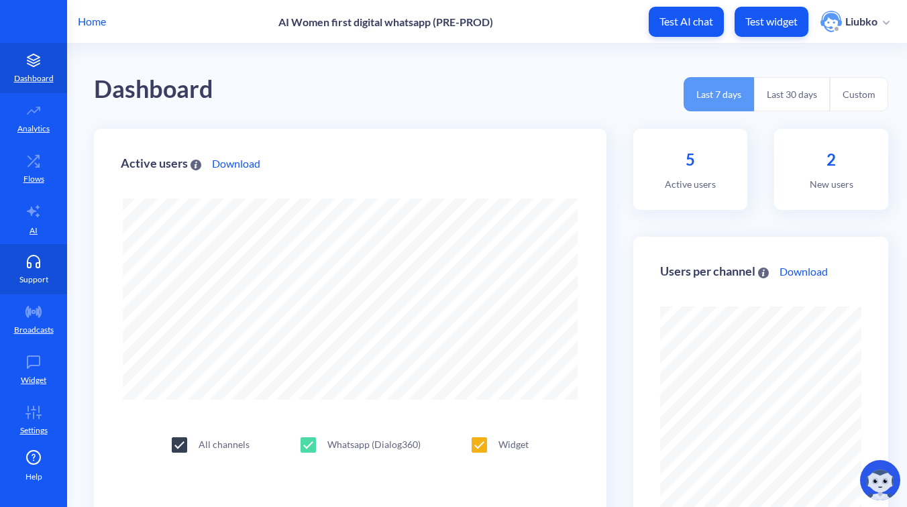
click at [51, 264] on link "Support" at bounding box center [33, 269] width 67 height 50
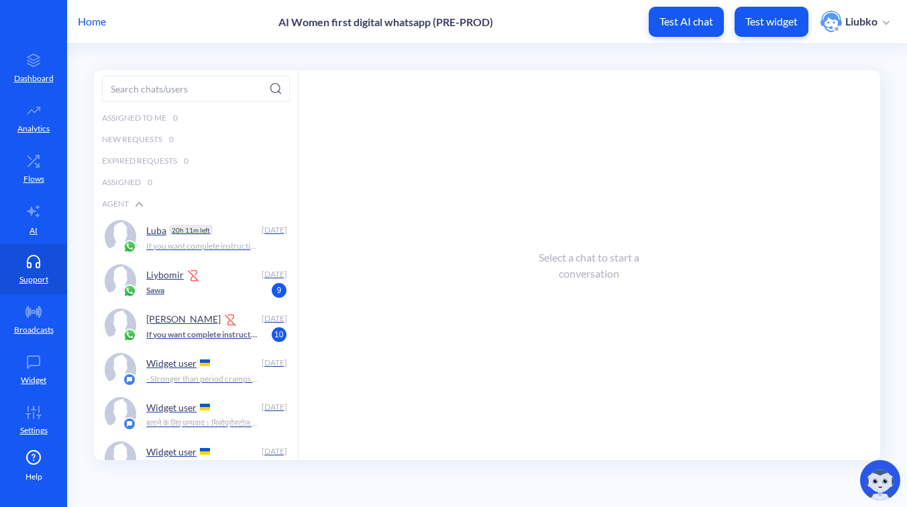
click at [94, 19] on p "Home" at bounding box center [92, 21] width 28 height 16
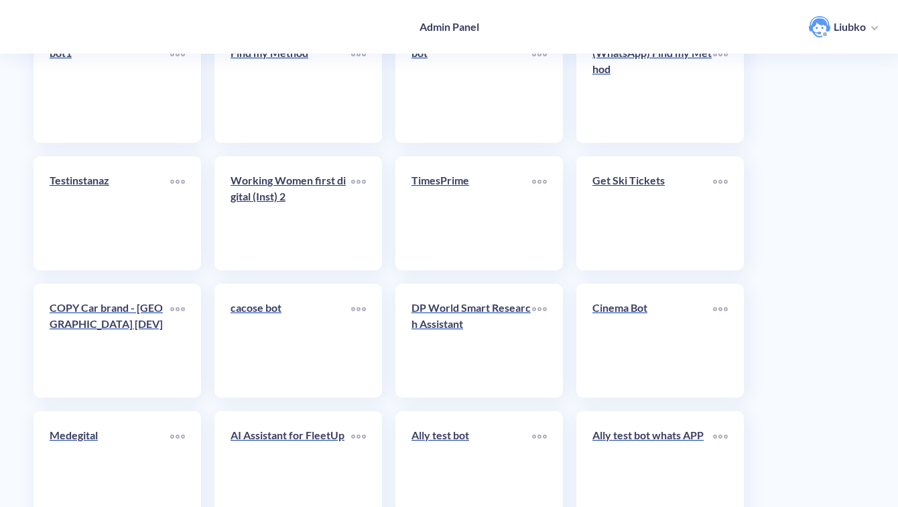
scroll to position [4755, 0]
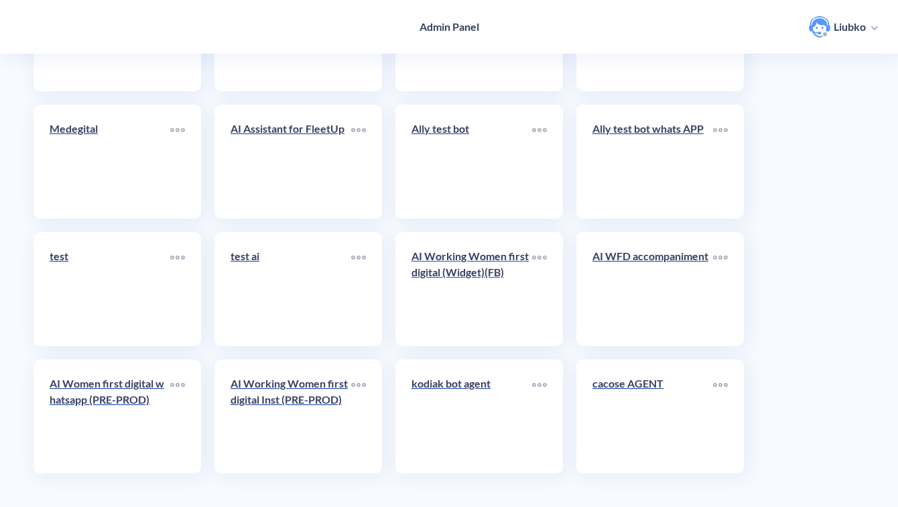
click at [487, 307] on link "AI Working Women first digital (Widget)(FB)" at bounding box center [472, 289] width 121 height 82
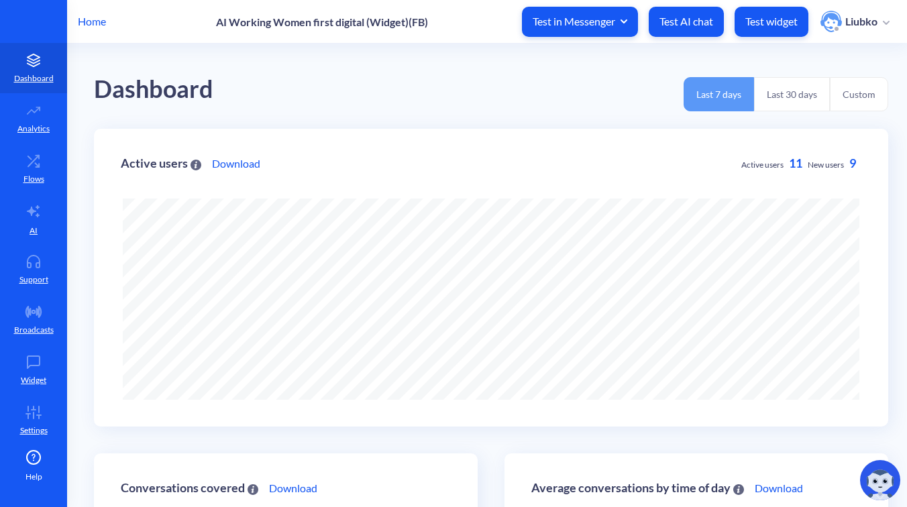
scroll to position [507, 907]
click at [33, 164] on icon at bounding box center [33, 160] width 27 height 13
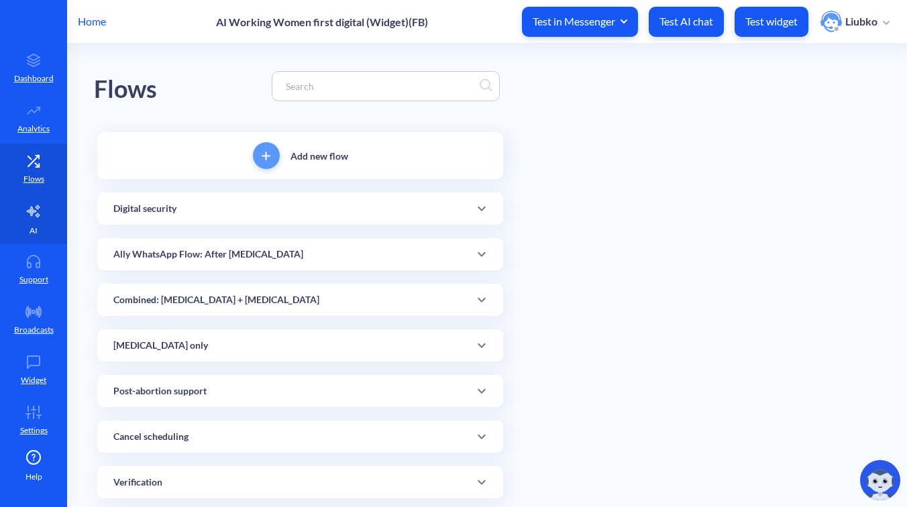
click at [30, 215] on icon at bounding box center [33, 211] width 13 height 12
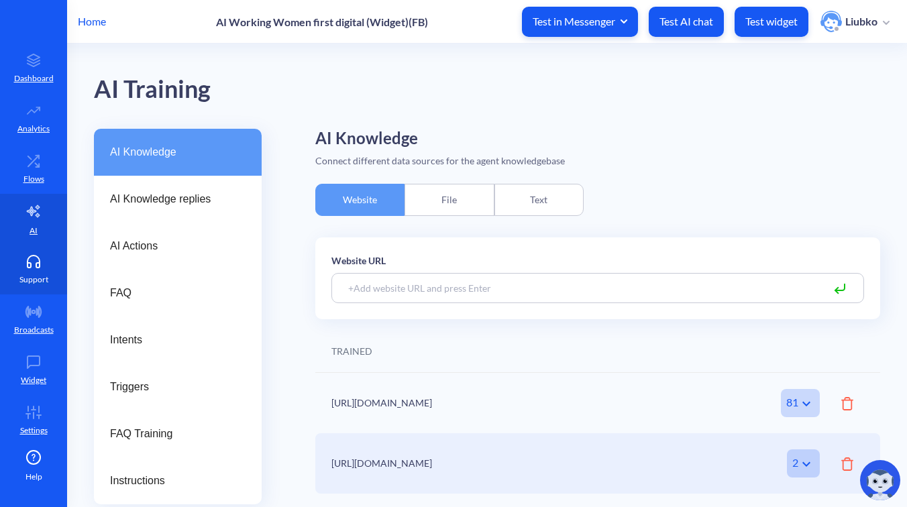
click at [28, 271] on link "Support" at bounding box center [33, 269] width 67 height 50
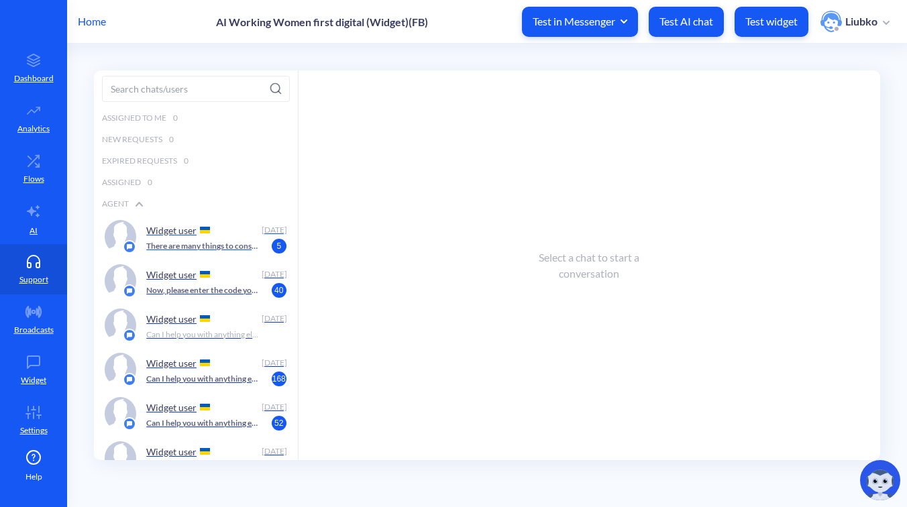
click at [156, 237] on div "Widget user" at bounding box center [200, 230] width 109 height 20
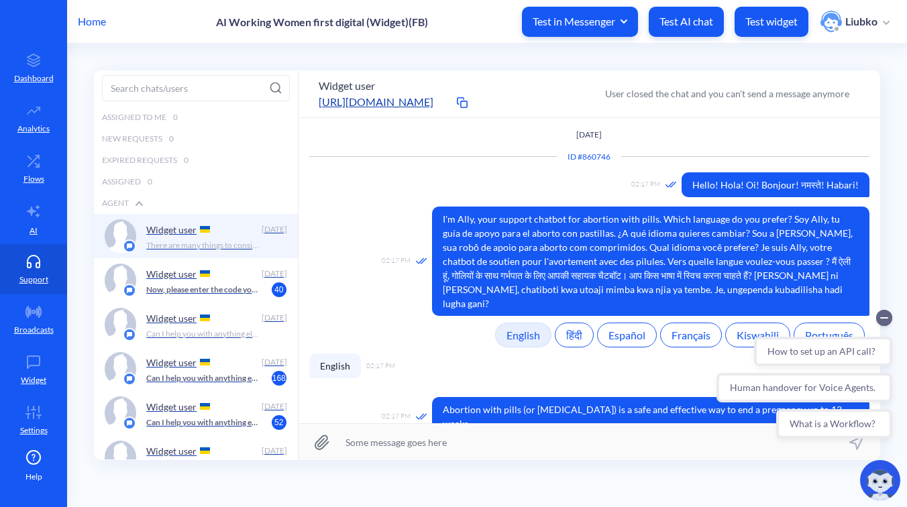
scroll to position [136, 0]
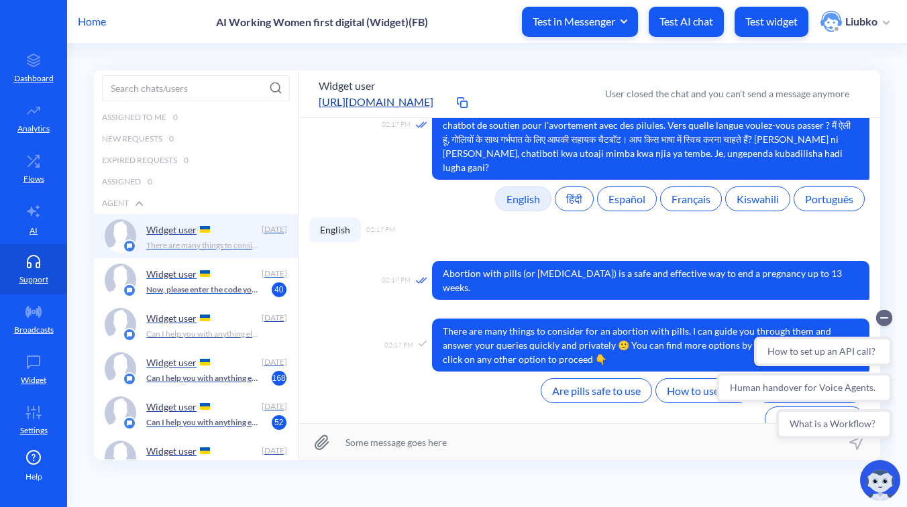
click at [219, 274] on div "Widget user" at bounding box center [200, 274] width 109 height 20
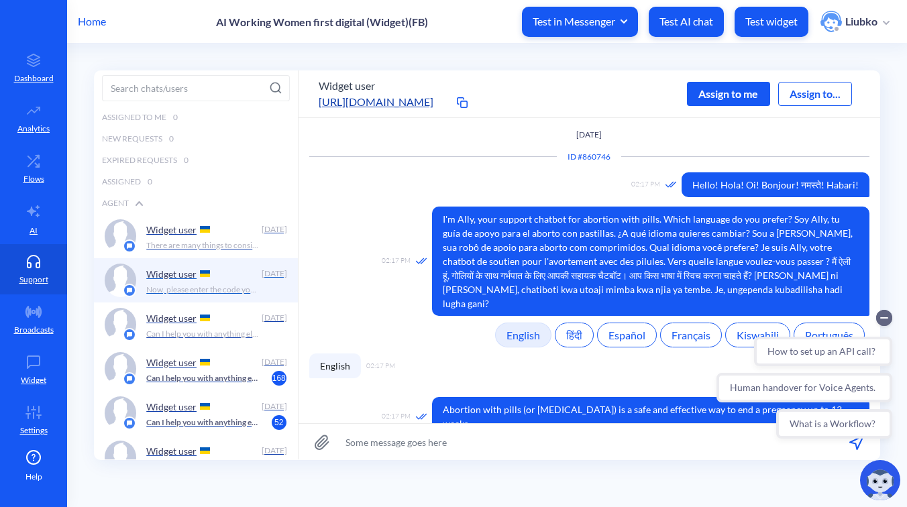
scroll to position [1321, 0]
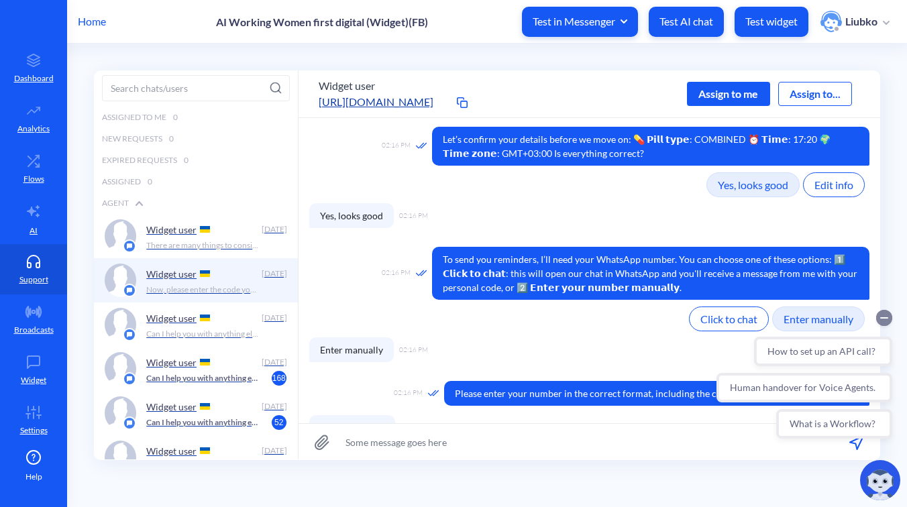
click at [886, 316] on circle "Collapse conversation starters" at bounding box center [884, 318] width 16 height 16
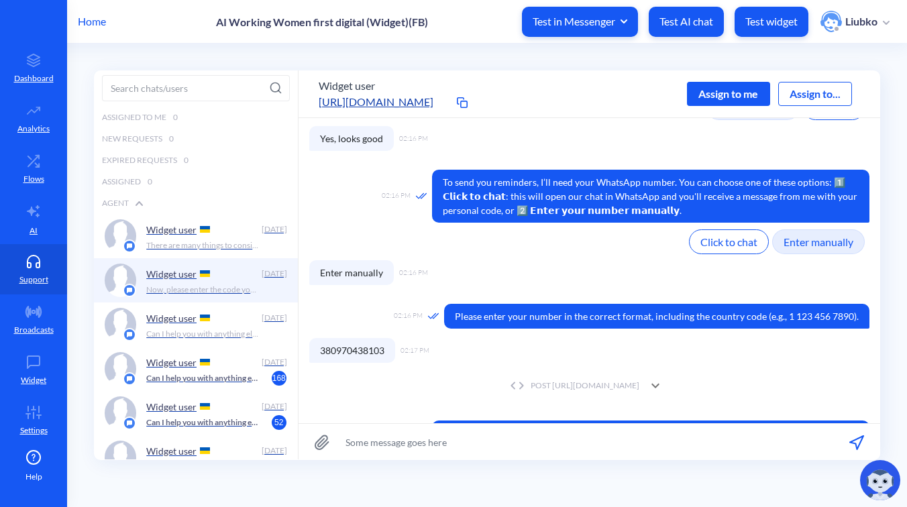
scroll to position [1458, 0]
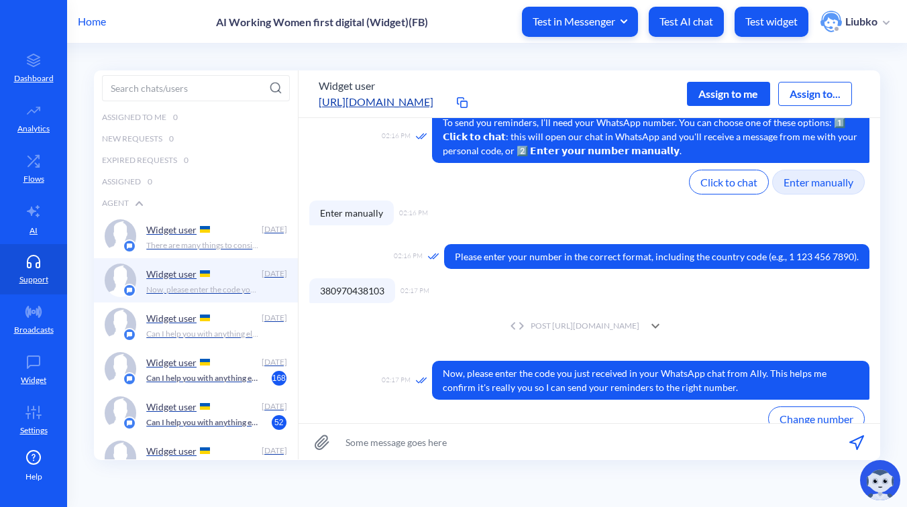
click at [619, 320] on div "POST [URL][DOMAIN_NAME]" at bounding box center [572, 326] width 133 height 12
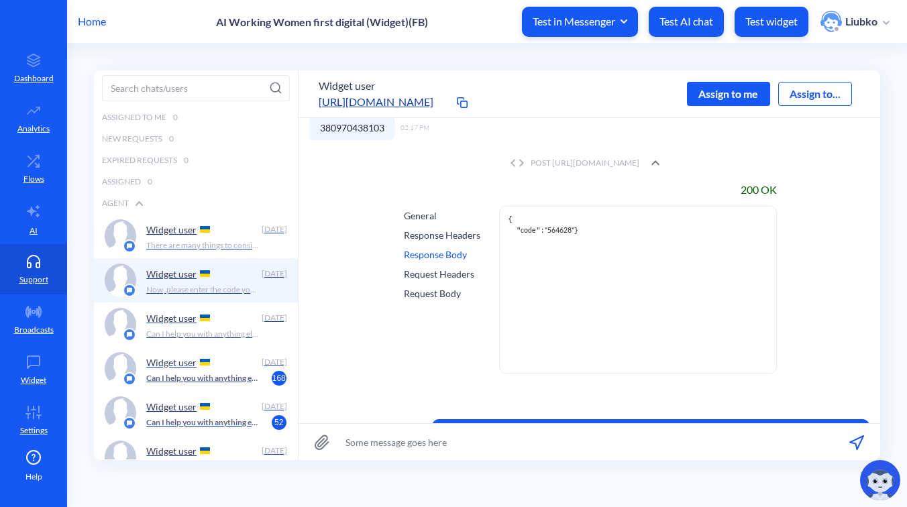
scroll to position [1679, 0]
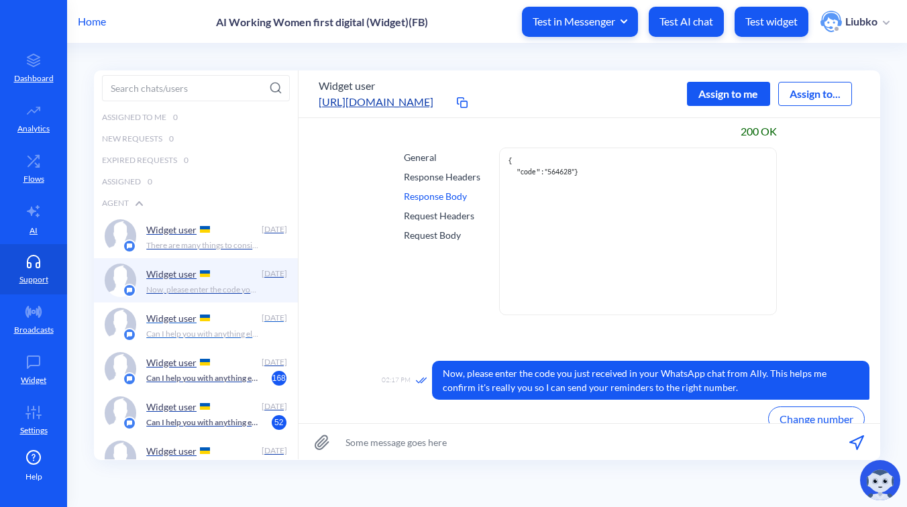
click at [214, 320] on div "Widget user" at bounding box center [200, 318] width 109 height 20
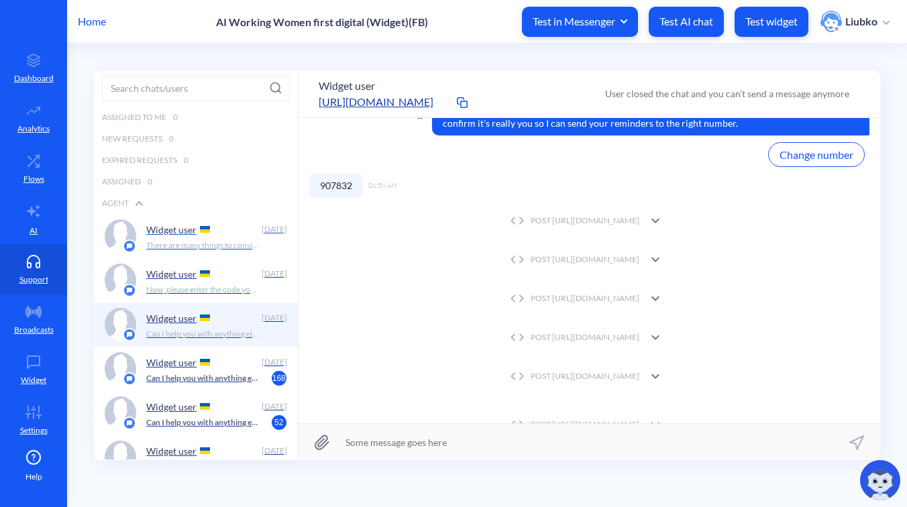
click at [205, 223] on div "Widget user" at bounding box center [200, 229] width 109 height 20
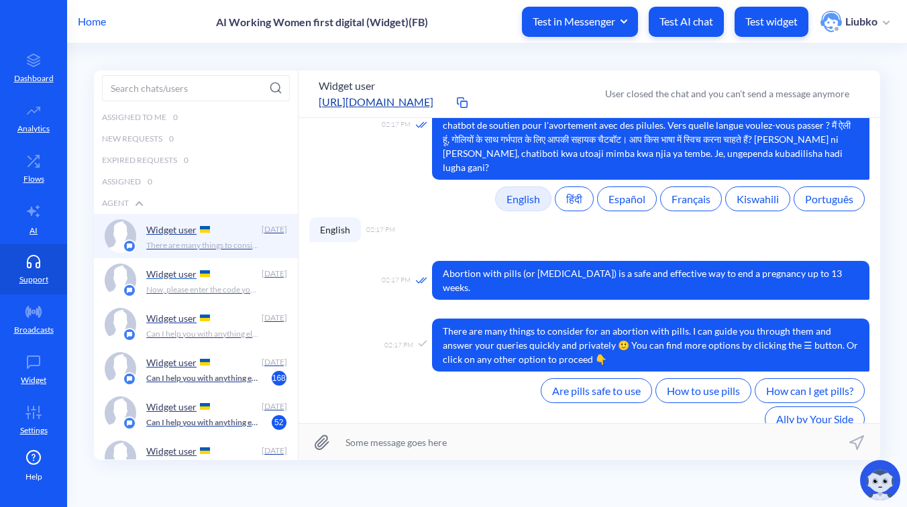
click at [200, 270] on img at bounding box center [205, 273] width 10 height 7
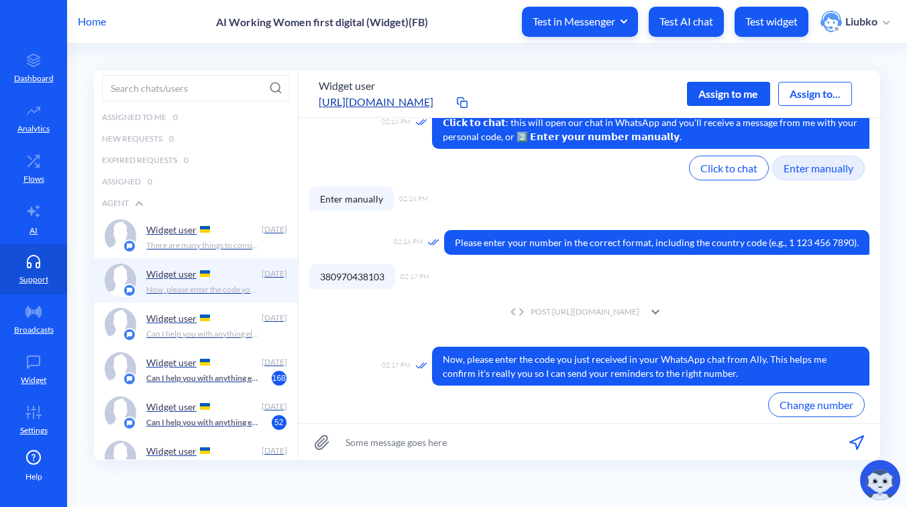
click at [506, 312] on div "POST https://wfd.analytics.botscrew.net/accompaniment/verification/whatsapp/send" at bounding box center [572, 312] width 133 height 12
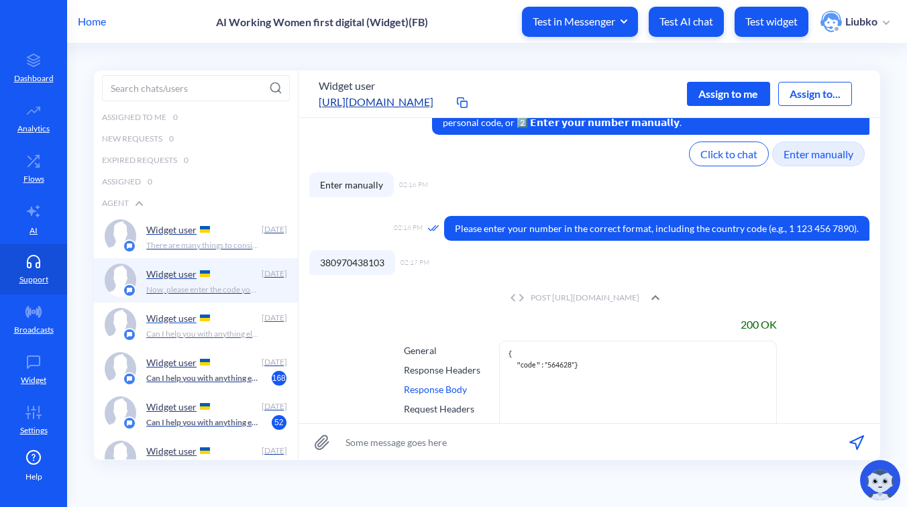
click at [235, 324] on div "Widget user" at bounding box center [200, 318] width 109 height 20
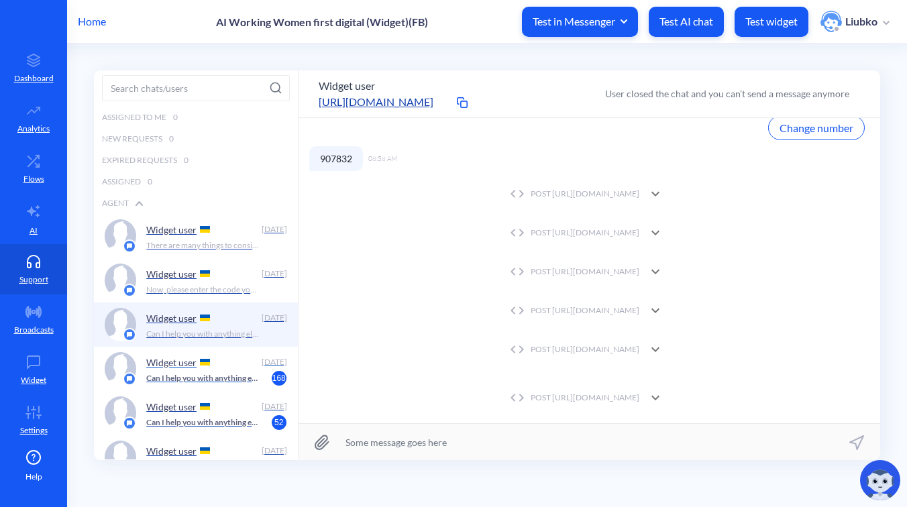
click at [249, 365] on div "Widget user" at bounding box center [200, 362] width 109 height 20
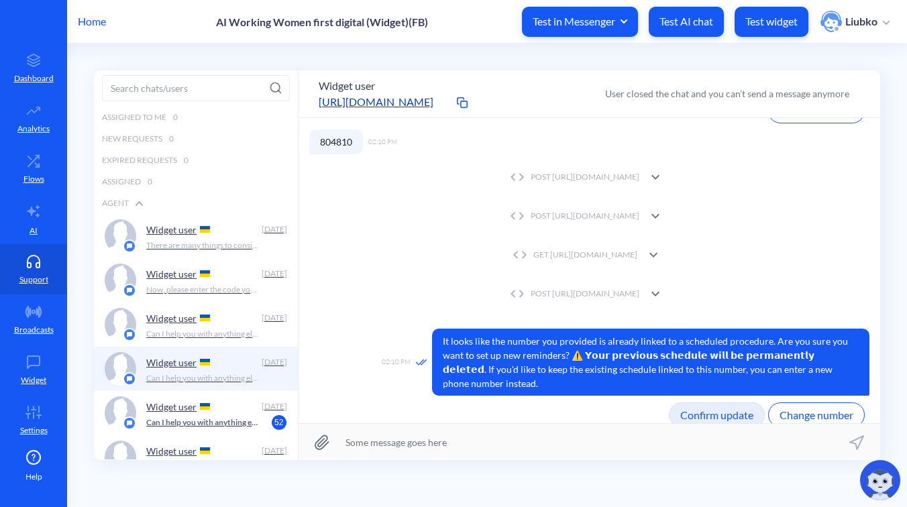
scroll to position [199, 0]
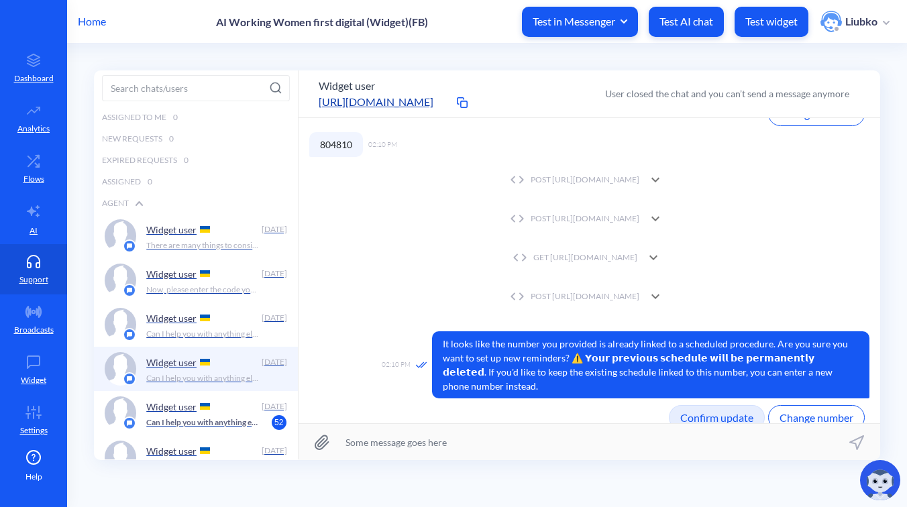
click at [506, 296] on div "POST https://wfd.analytics.botscrew.net/accompaniment/reminder/whatsapp/check" at bounding box center [572, 296] width 133 height 12
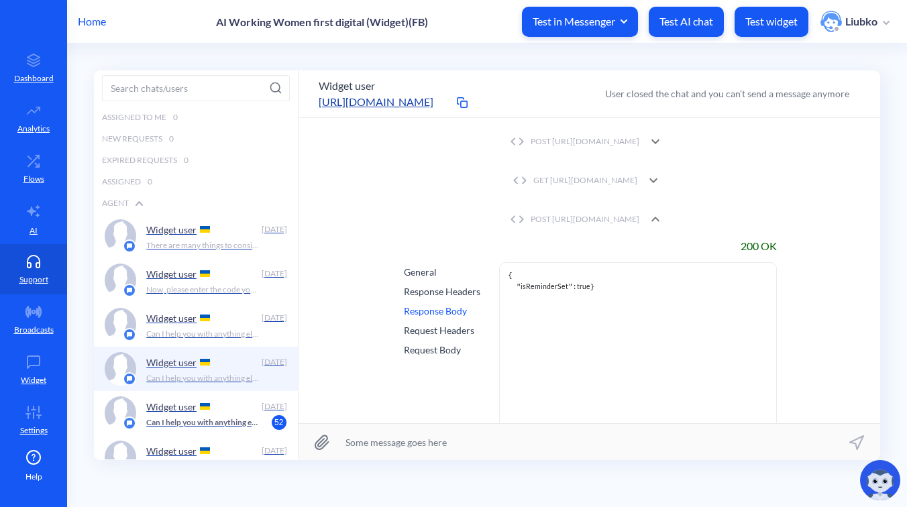
scroll to position [280, 0]
click at [435, 325] on div "Request Headers" at bounding box center [442, 327] width 76 height 14
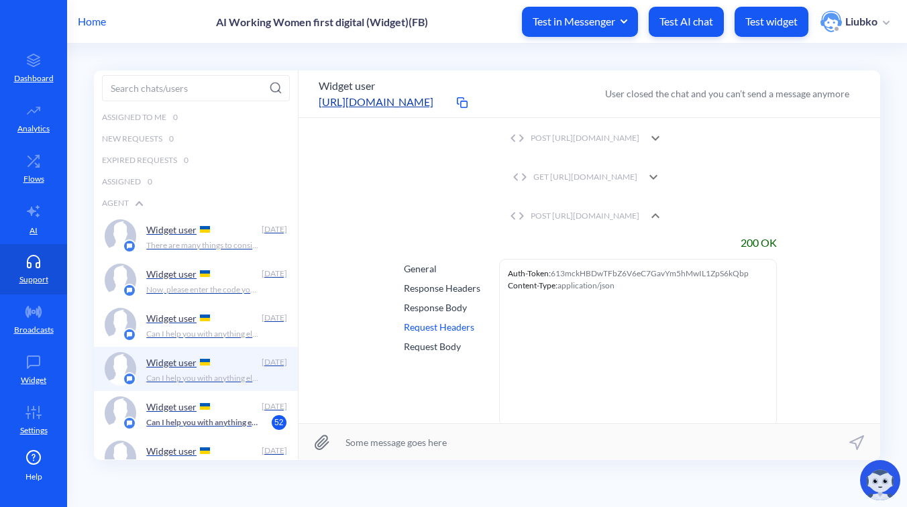
click at [441, 343] on div "Request Body" at bounding box center [442, 346] width 76 height 14
click at [509, 178] on div "GET https://platform.botscrew.net/api/public/v1/users/994381574589774" at bounding box center [573, 177] width 128 height 12
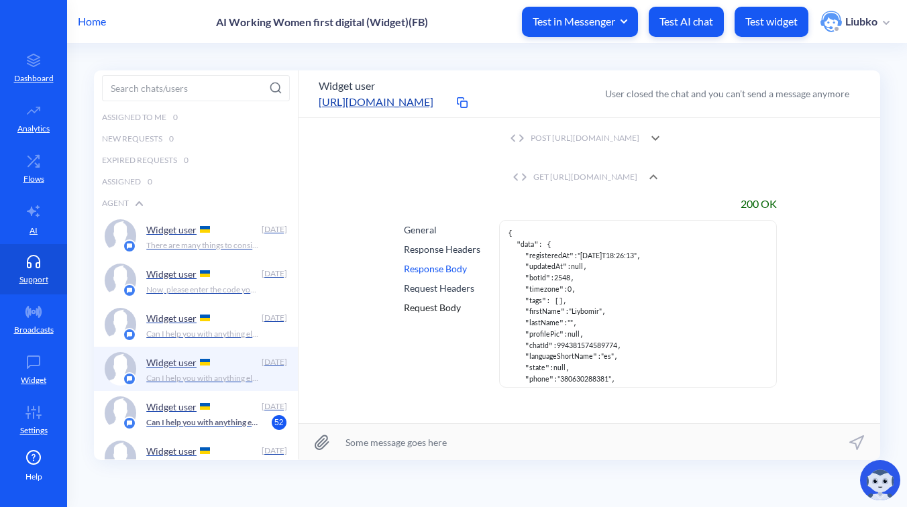
click at [441, 303] on div "Request Body" at bounding box center [442, 307] width 76 height 14
click at [457, 304] on div "Request Body" at bounding box center [442, 307] width 76 height 14
click at [441, 310] on div "Request Body" at bounding box center [442, 307] width 76 height 14
click at [438, 304] on div "Request Body" at bounding box center [442, 307] width 76 height 14
click at [434, 249] on div "Response Headers" at bounding box center [442, 249] width 76 height 14
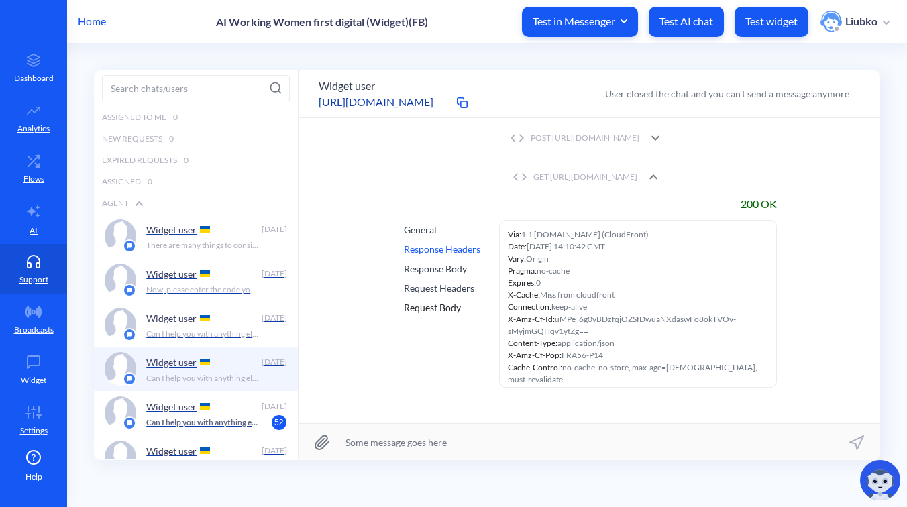
click at [445, 306] on div "Request Body" at bounding box center [442, 307] width 76 height 14
click at [447, 292] on div "Request Headers" at bounding box center [442, 288] width 76 height 14
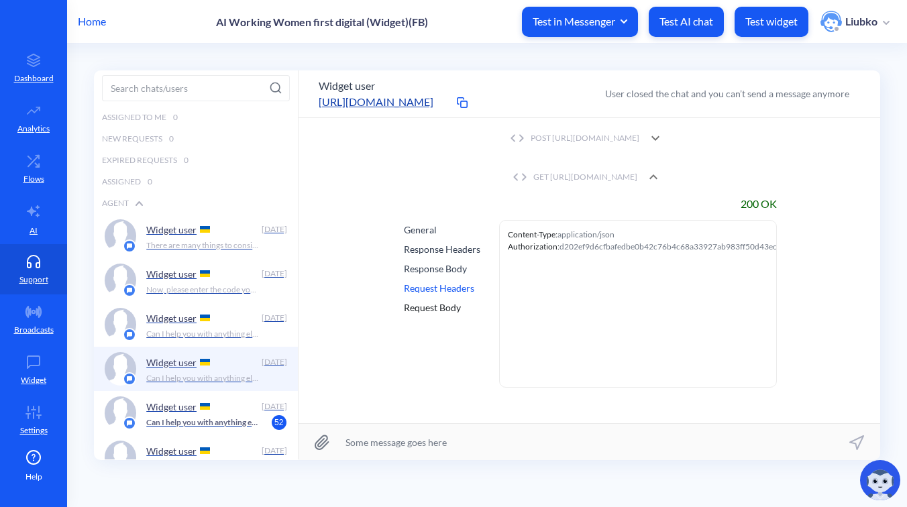
click at [445, 270] on div "Response Body" at bounding box center [442, 269] width 76 height 14
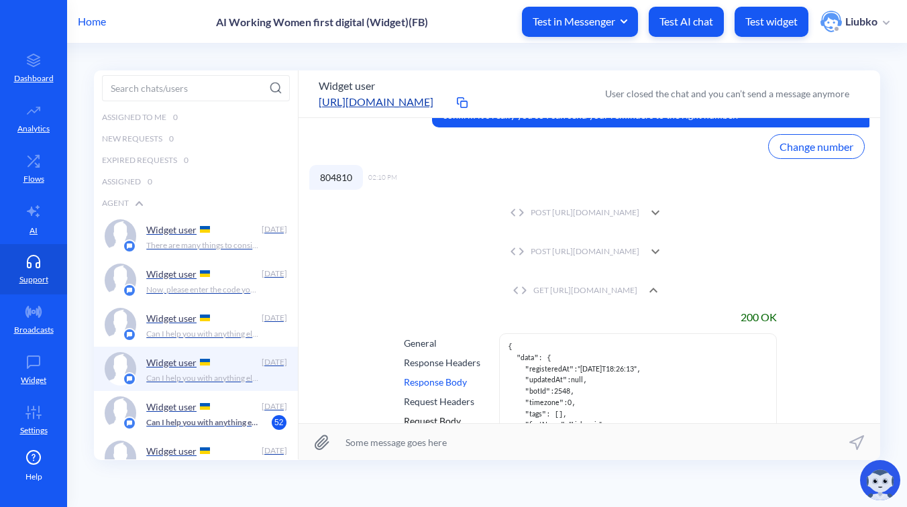
scroll to position [155, 0]
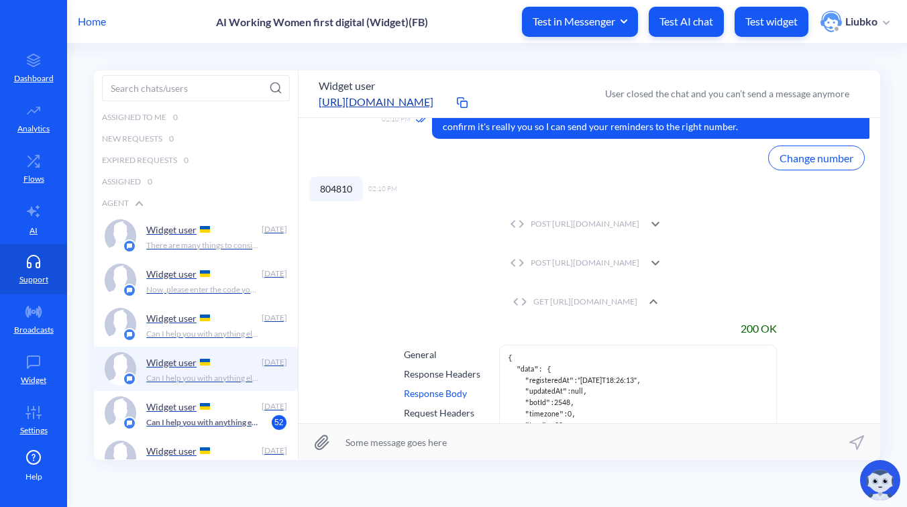
click at [588, 223] on div "POST https://wfd.analytics.botscrew.net/accompaniment/verification/whatsapp/ver…" at bounding box center [572, 224] width 133 height 12
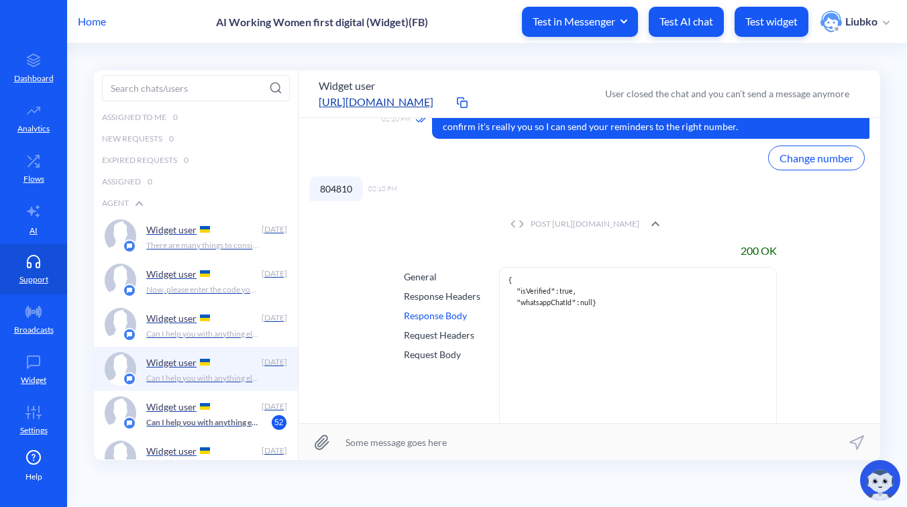
click at [439, 353] on div "Request Body" at bounding box center [442, 354] width 76 height 14
click at [442, 316] on div "Response Body" at bounding box center [442, 315] width 76 height 14
click at [533, 228] on div "POST https://wfd.analytics.botscrew.net/accompaniment/verification/whatsapp/ver…" at bounding box center [572, 224] width 133 height 12
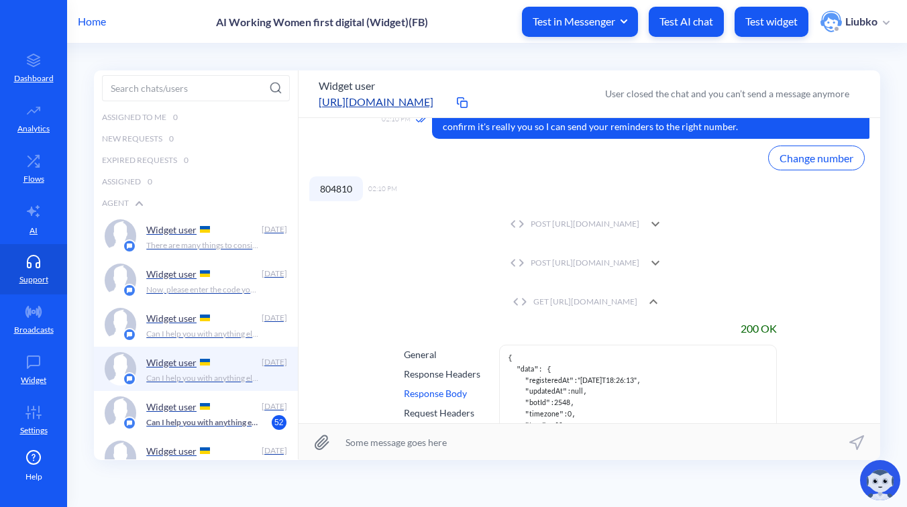
click at [538, 266] on div "POST https://wfd.analytics.botscrew.net/accompaniment/chat" at bounding box center [572, 263] width 133 height 12
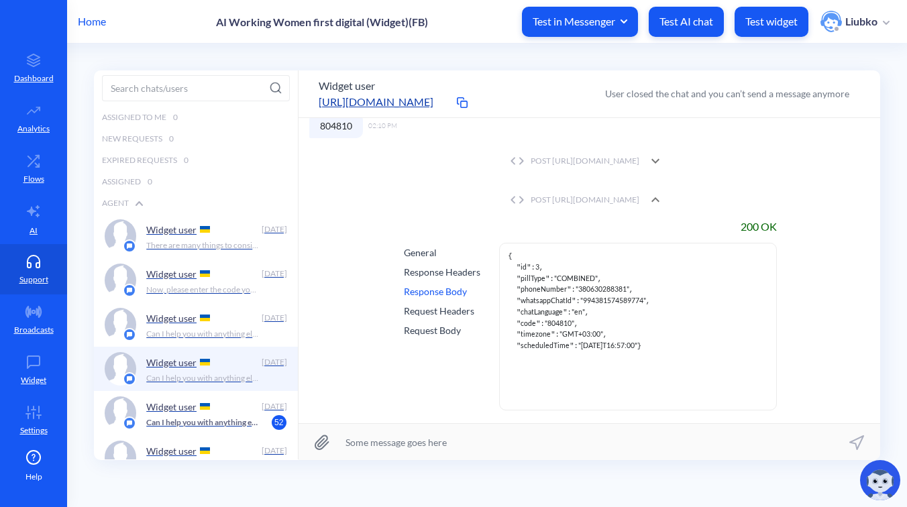
scroll to position [226, 0]
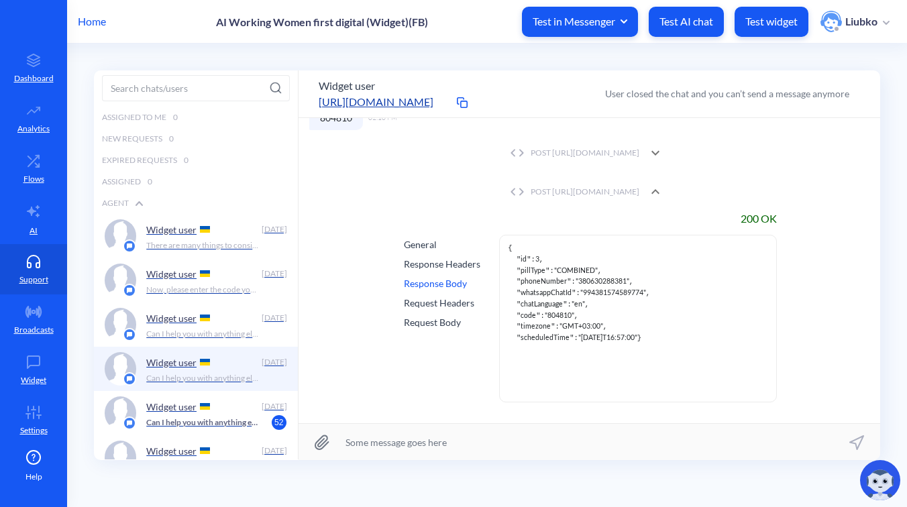
click at [446, 319] on div "Request Body" at bounding box center [442, 322] width 76 height 14
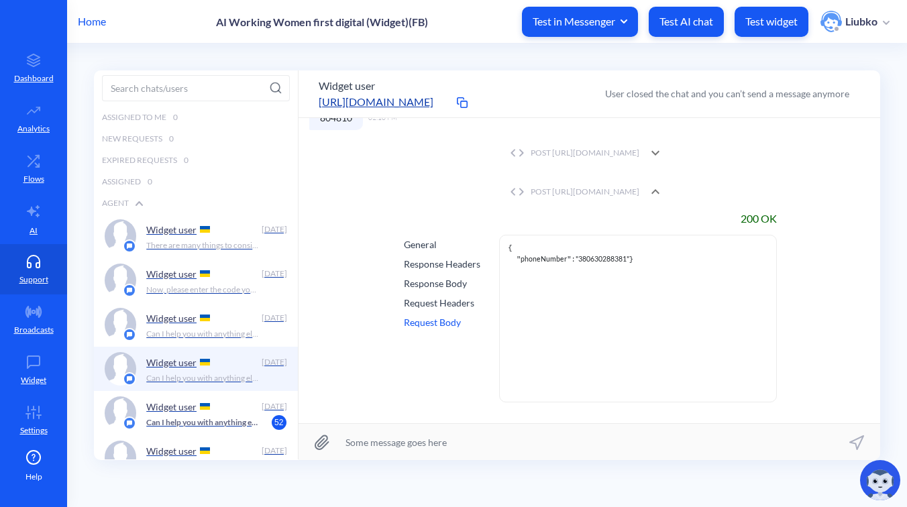
click at [451, 284] on div "Response Body" at bounding box center [442, 283] width 76 height 14
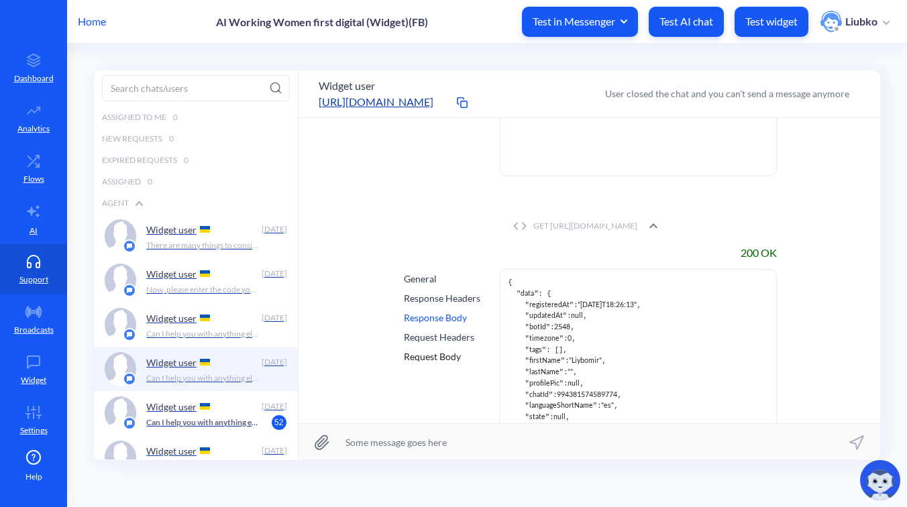
scroll to position [4426, 0]
click at [637, 231] on div "GET https://platform.botscrew.net/api/public/v1/users/994381574589774" at bounding box center [573, 225] width 128 height 12
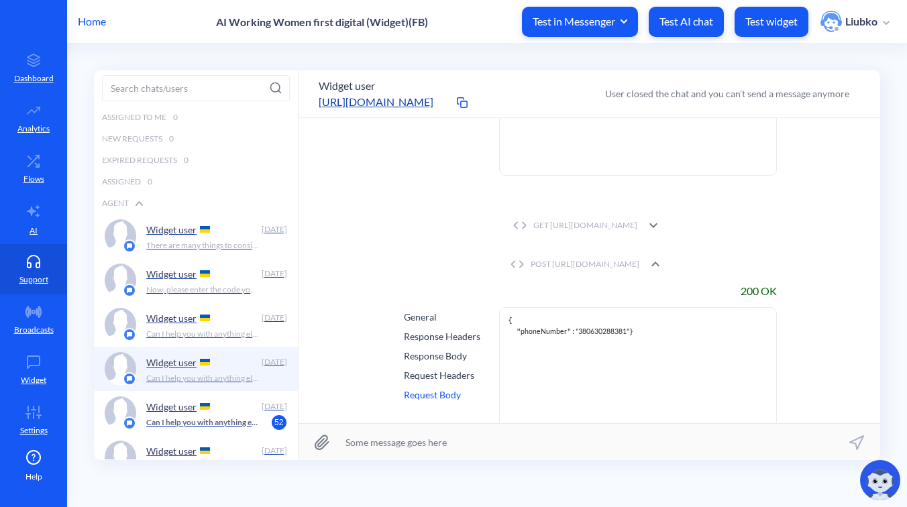
click at [639, 270] on div "POST https://wfd.analytics.botscrew.net/accompaniment/reminder/whatsapp/check" at bounding box center [572, 264] width 133 height 12
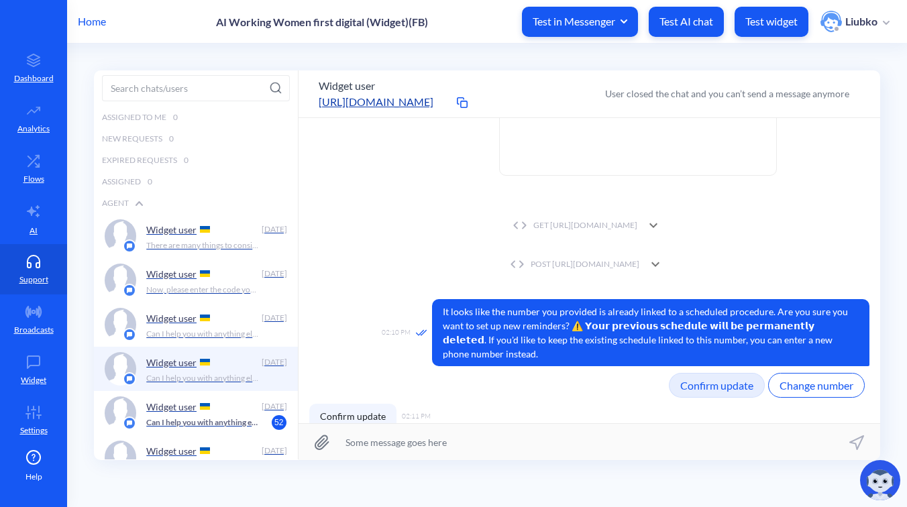
click at [639, 270] on div "POST https://wfd.analytics.botscrew.net/accompaniment/reminder/whatsapp/check" at bounding box center [572, 264] width 133 height 12
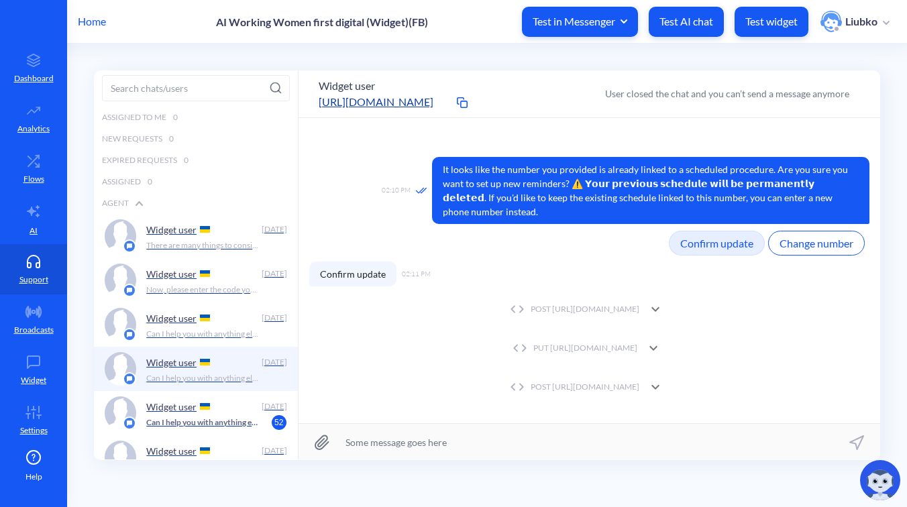
scroll to position [4808, 0]
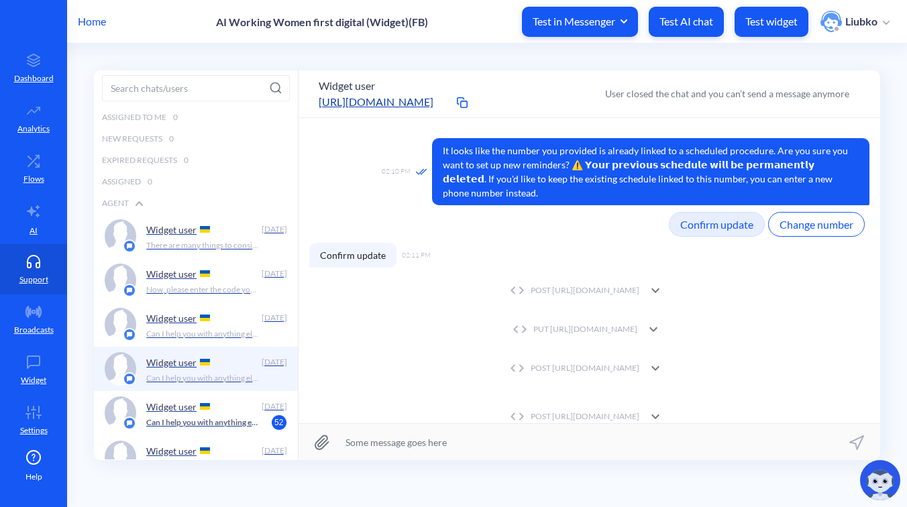
click at [616, 292] on div "POST https://wfd.analytics.botscrew.net/accompaniment/chat/create" at bounding box center [572, 290] width 133 height 12
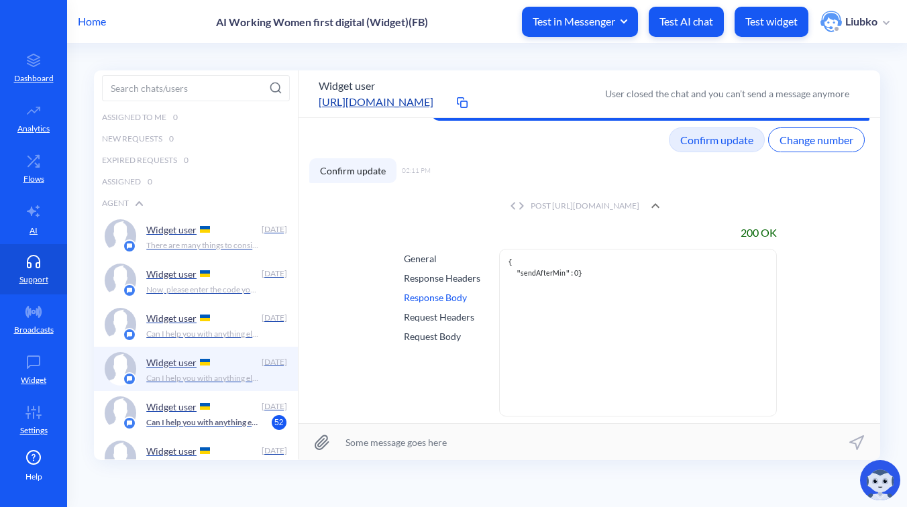
scroll to position [4895, 0]
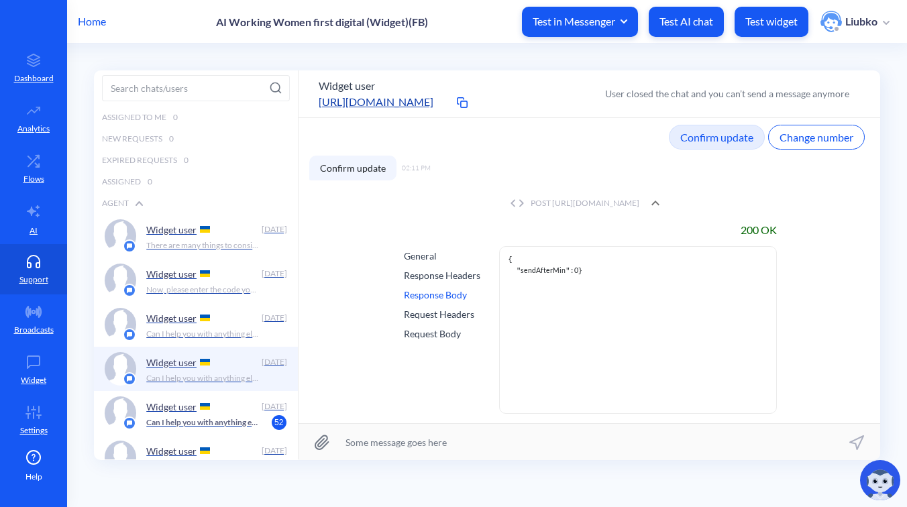
click at [455, 330] on div "Request Body" at bounding box center [442, 334] width 76 height 14
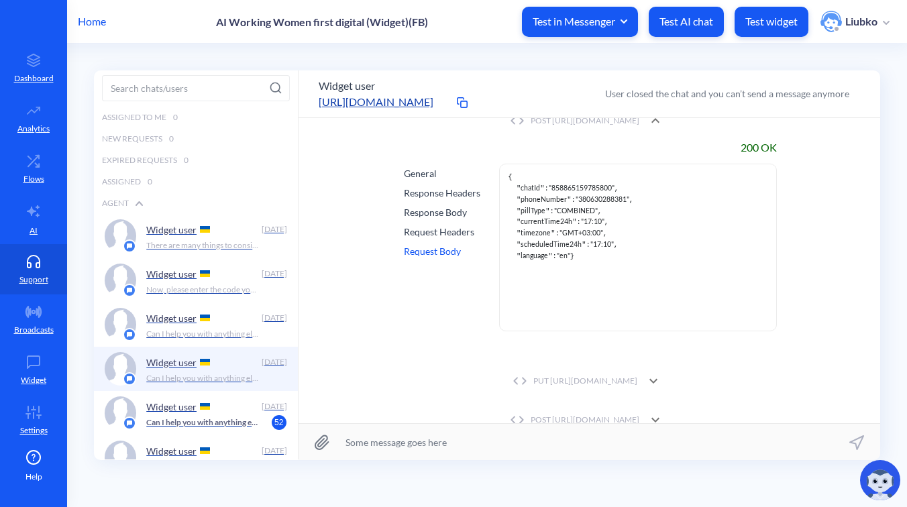
scroll to position [4979, 0]
click at [576, 378] on div "PUT https://platform.botscrew.net/api/public/v1/users/994381574589774/attributes" at bounding box center [573, 379] width 128 height 12
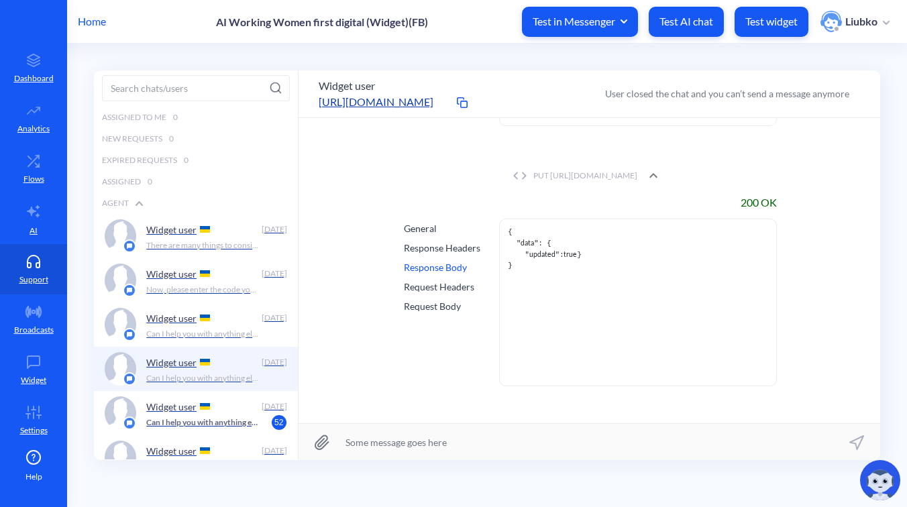
scroll to position [5184, 0]
click at [446, 305] on div "Request Body" at bounding box center [442, 305] width 76 height 14
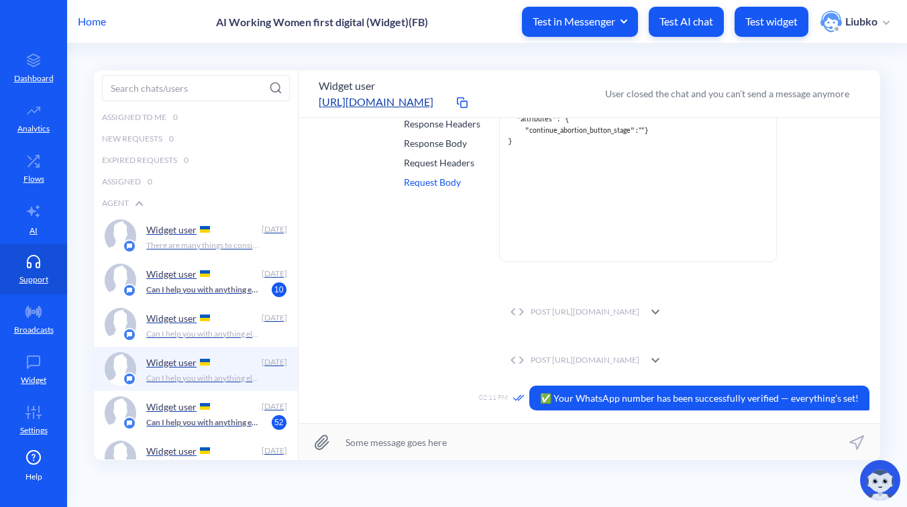
scroll to position [5376, 0]
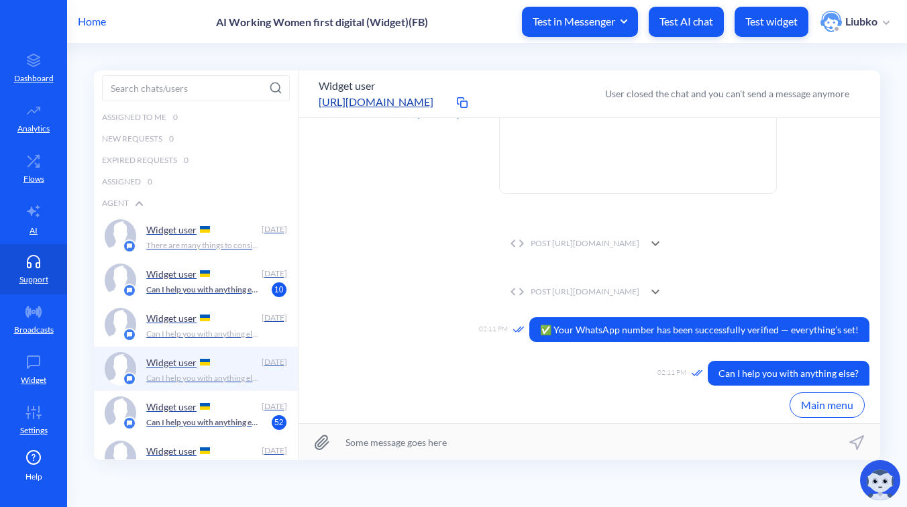
click at [598, 241] on div "POST https://wfd.analytics.botscrew.net/accompaniment/reminder/whatsapp/schedule" at bounding box center [572, 243] width 133 height 12
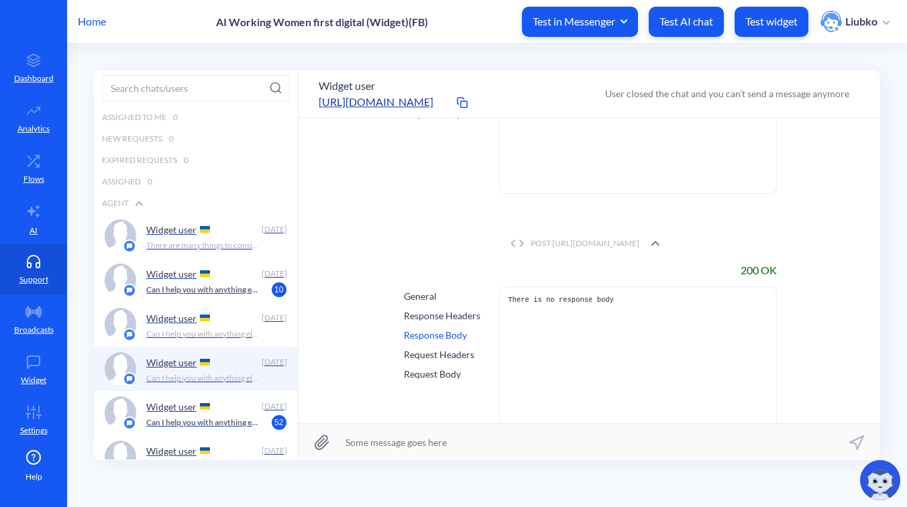
scroll to position [5421, 0]
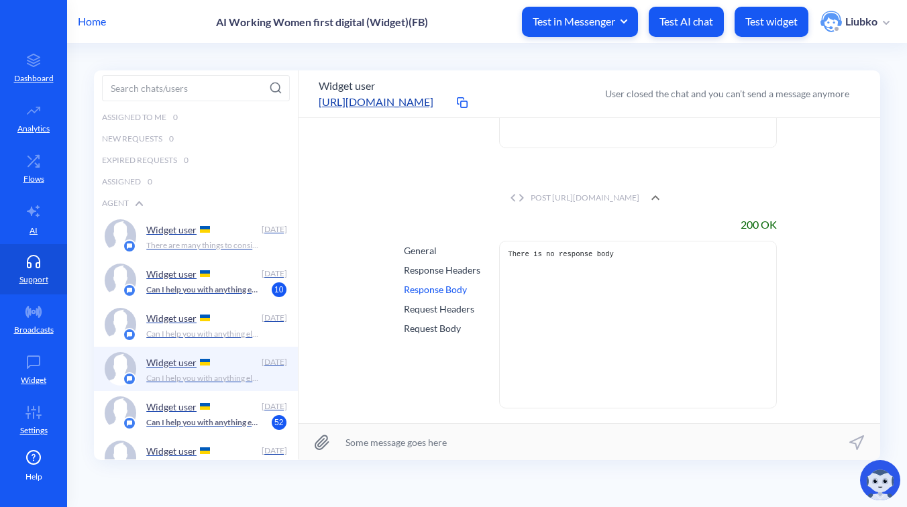
click at [455, 304] on div "Request Headers" at bounding box center [442, 309] width 76 height 14
click at [446, 323] on div "Request Body" at bounding box center [442, 328] width 76 height 14
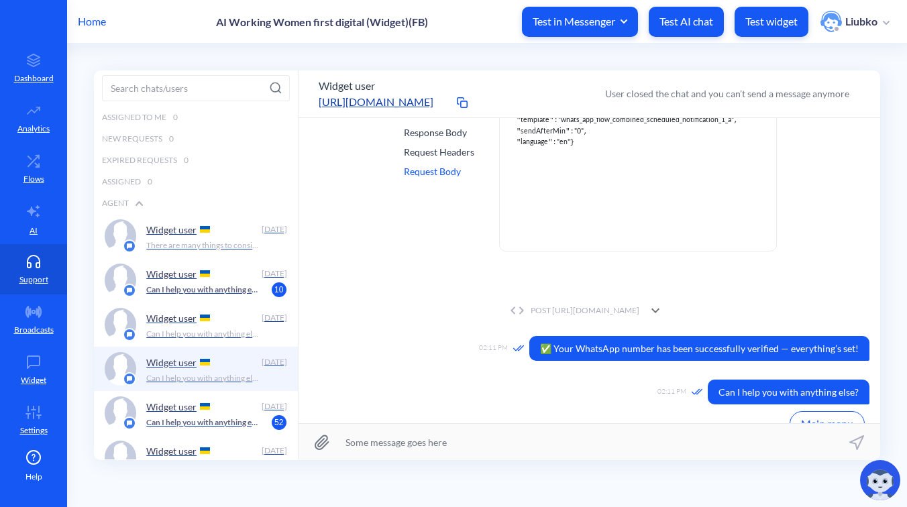
scroll to position [5597, 0]
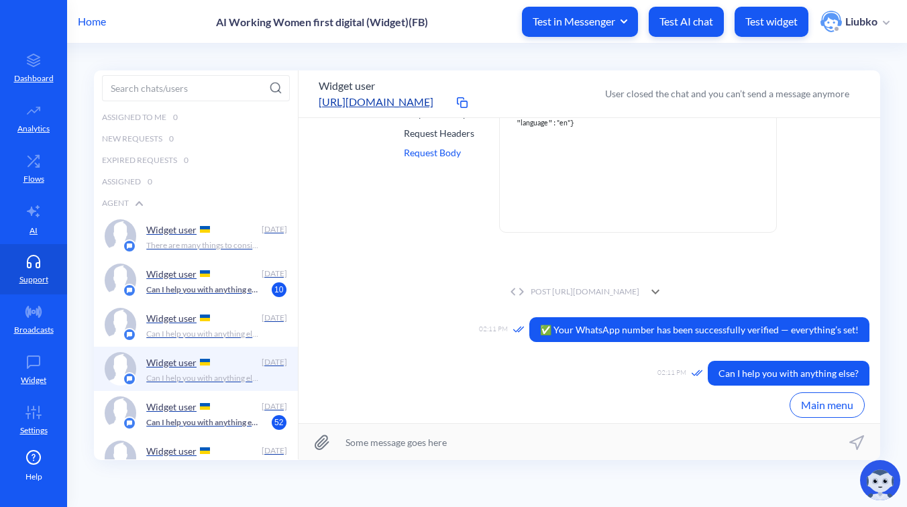
click at [577, 292] on div "POST https://wfd.analytics.botscrew.net/accompaniment/verification/whatsapp/all…" at bounding box center [572, 292] width 133 height 12
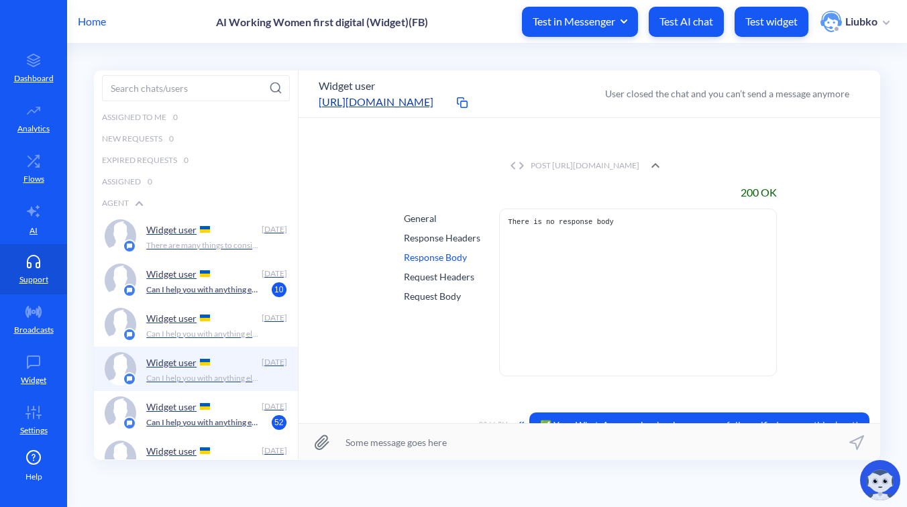
scroll to position [5818, 0]
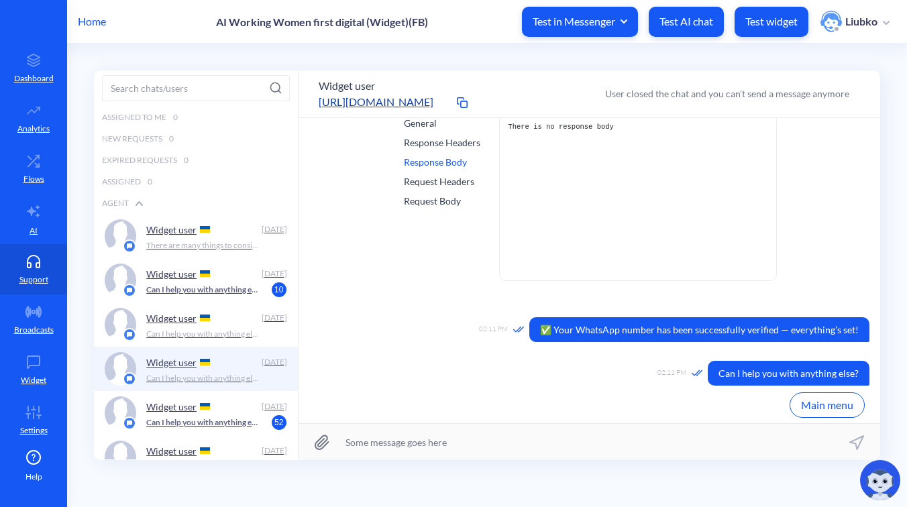
click at [438, 200] on div "Request Body" at bounding box center [442, 201] width 76 height 14
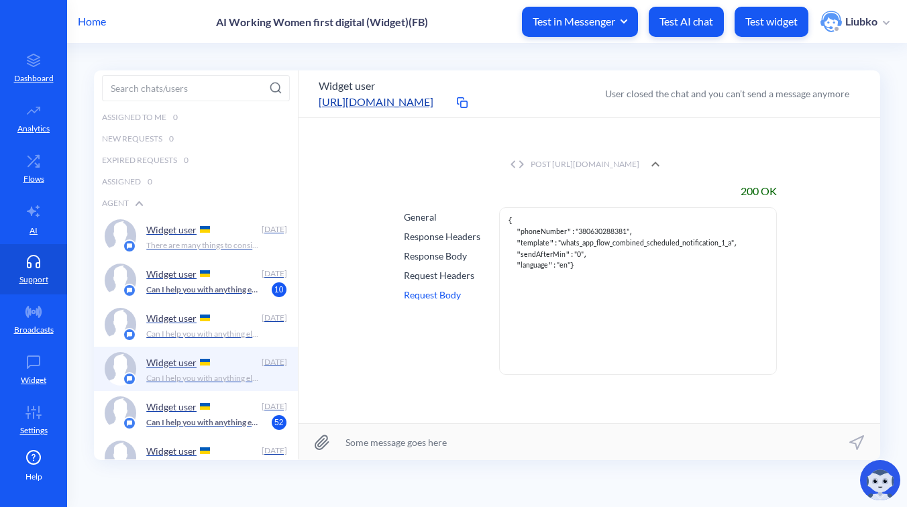
scroll to position [5440, 0]
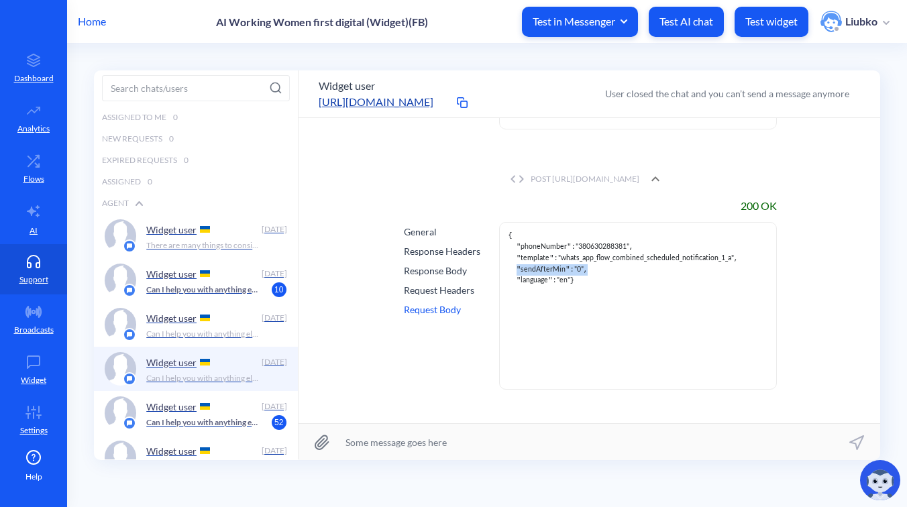
drag, startPoint x: 596, startPoint y: 268, endPoint x: 512, endPoint y: 269, distance: 83.8
click at [512, 269] on pre "{ " phoneNumber ": "380630288381" , " template ": "whats_app_flow_combined_sche…" at bounding box center [638, 310] width 260 height 158
copy pre "" sendAfterMin ": "0" ,"
click at [825, 243] on div "200 OK General Response Headers Response Body Request Headers Request Body { " …" at bounding box center [589, 298] width 560 height 213
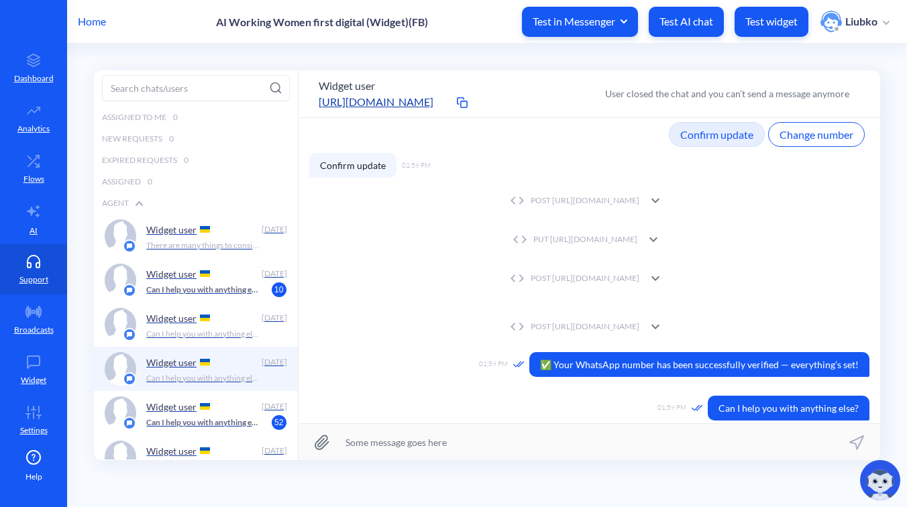
scroll to position [1377, 0]
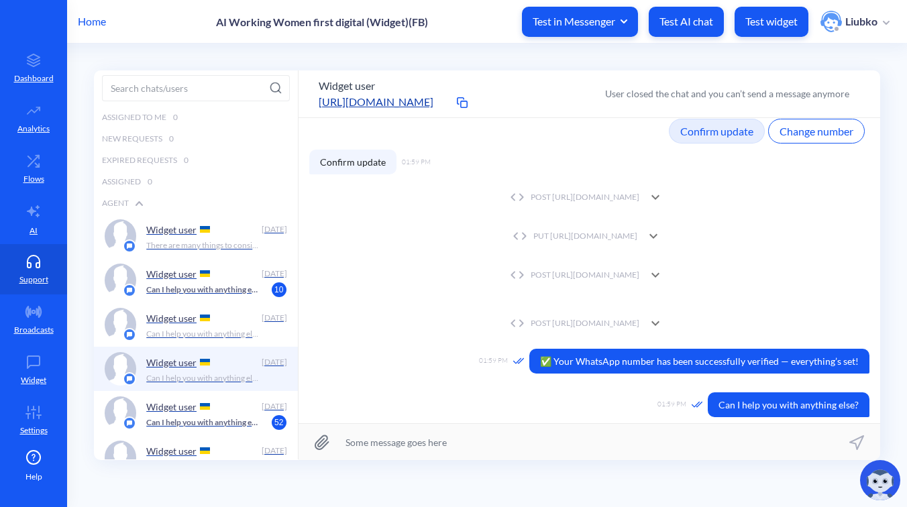
click at [639, 317] on div "POST https://wfd.analytics.botscrew.net/accompaniment/verification/whatsapp/all…" at bounding box center [572, 323] width 133 height 12
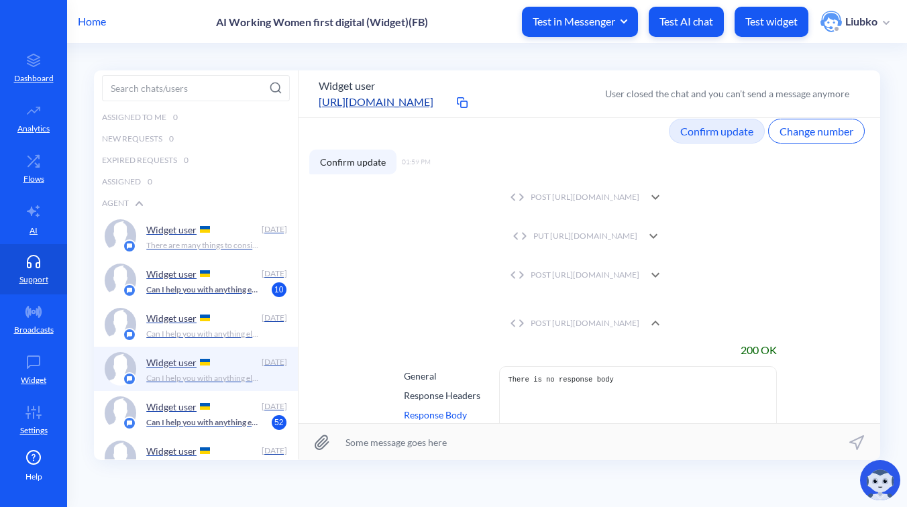
click at [639, 269] on div "POST https://wfd.analytics.botscrew.net/accompaniment/reminder/whatsapp/schedule" at bounding box center [572, 275] width 133 height 12
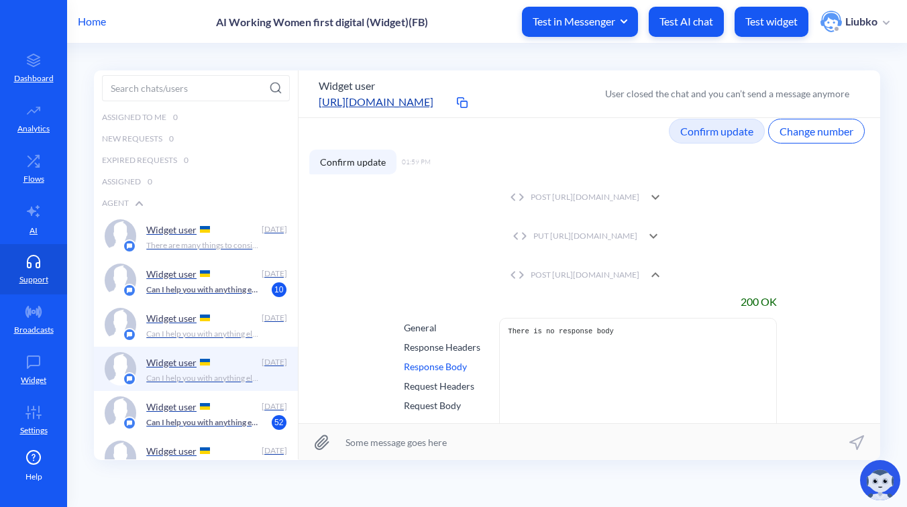
click at [455, 340] on div "Response Headers" at bounding box center [442, 347] width 76 height 14
click at [441, 398] on div "Request Body" at bounding box center [442, 405] width 76 height 14
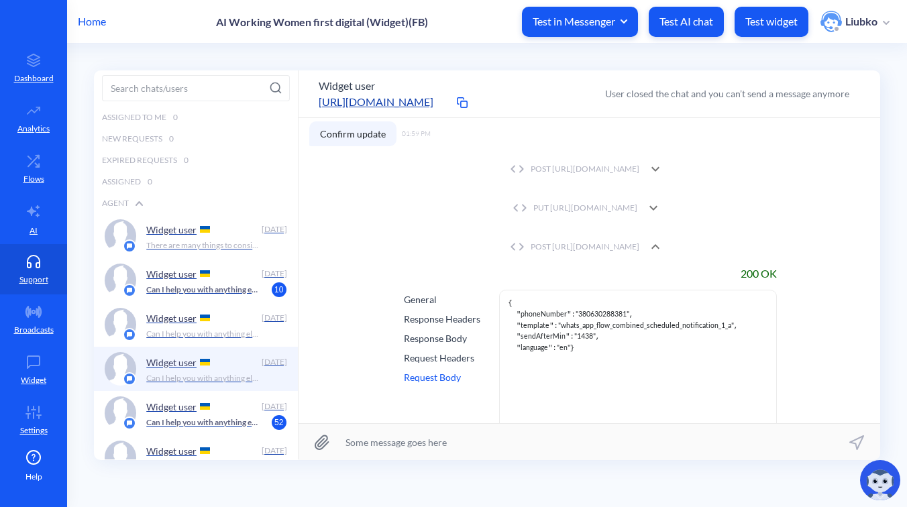
scroll to position [1419, 0]
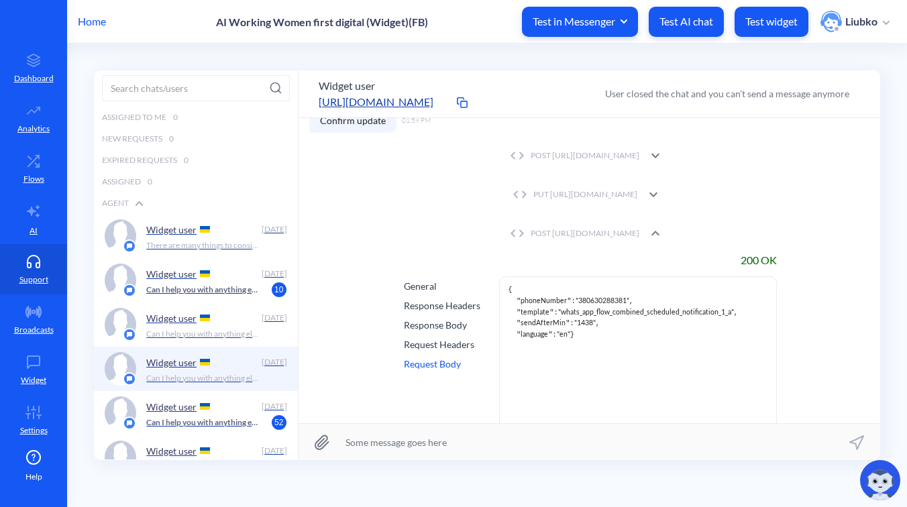
click at [586, 318] on span ""1438"" at bounding box center [584, 322] width 21 height 8
copy span "1438"
click at [796, 285] on div "200 OK General Response Headers Response Body Request Headers Request Body { " …" at bounding box center [589, 353] width 560 height 213
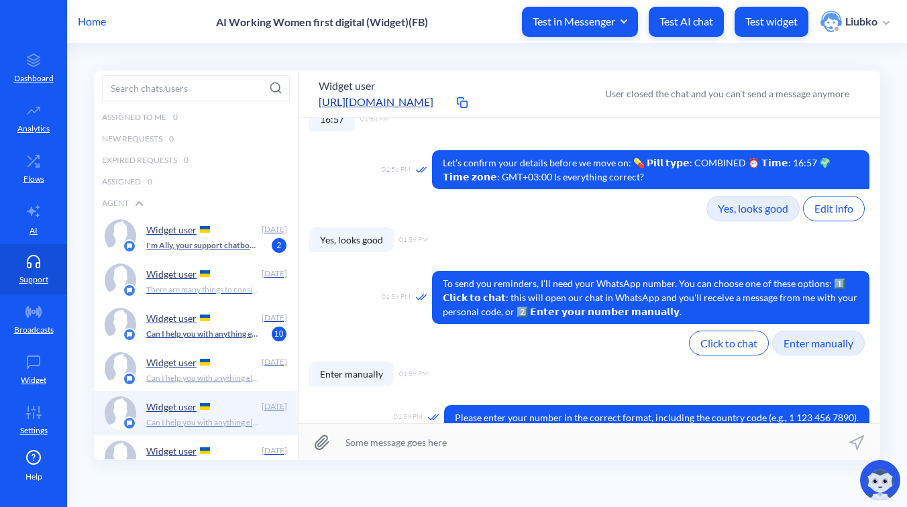
scroll to position [529, 0]
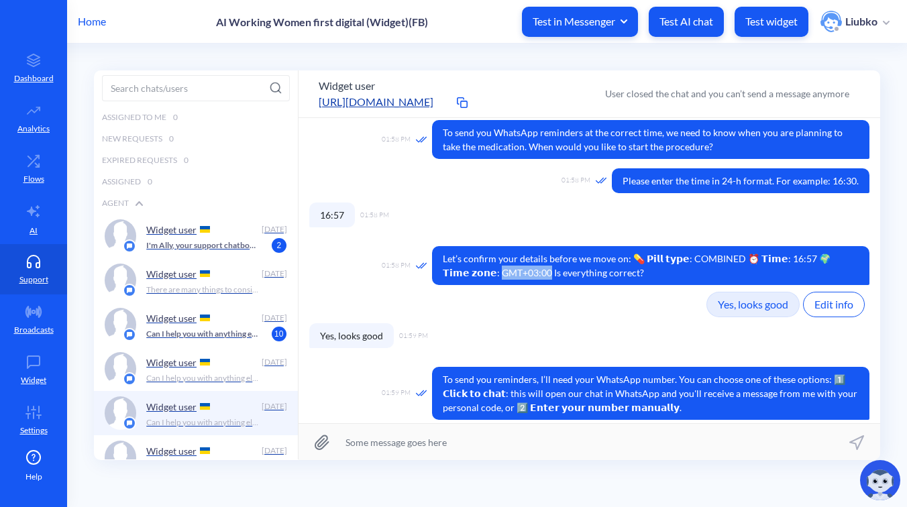
drag, startPoint x: 442, startPoint y: 272, endPoint x: 492, endPoint y: 269, distance: 50.4
click at [492, 269] on span "Let’s confirm your details before we move on: 💊 𝗣𝗶𝗹𝗹 𝘁𝘆𝗽𝗲: COMBINED ⏰ 𝗧𝗶𝗺𝗲: 16:…" at bounding box center [650, 265] width 437 height 39
copy span "ng correc"
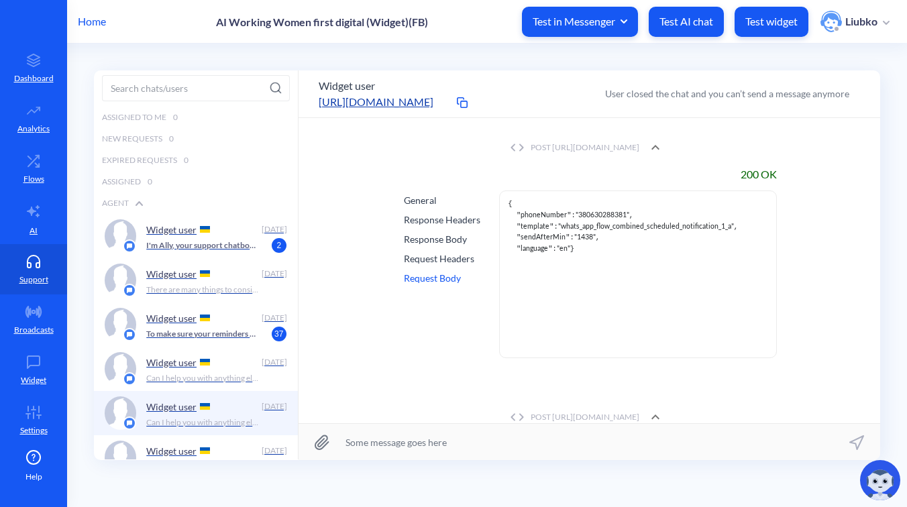
scroll to position [1483, 0]
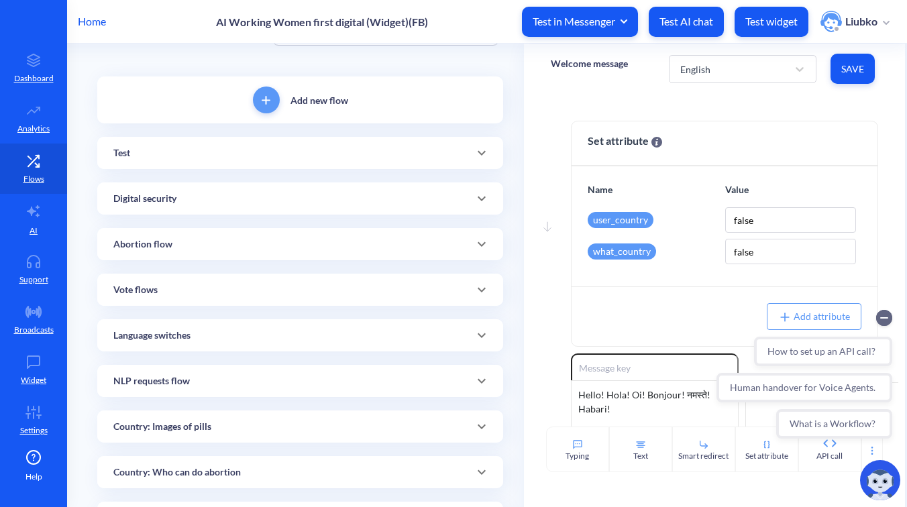
scroll to position [58, 0]
click at [347, 235] on div "Abortion flow" at bounding box center [299, 242] width 373 height 14
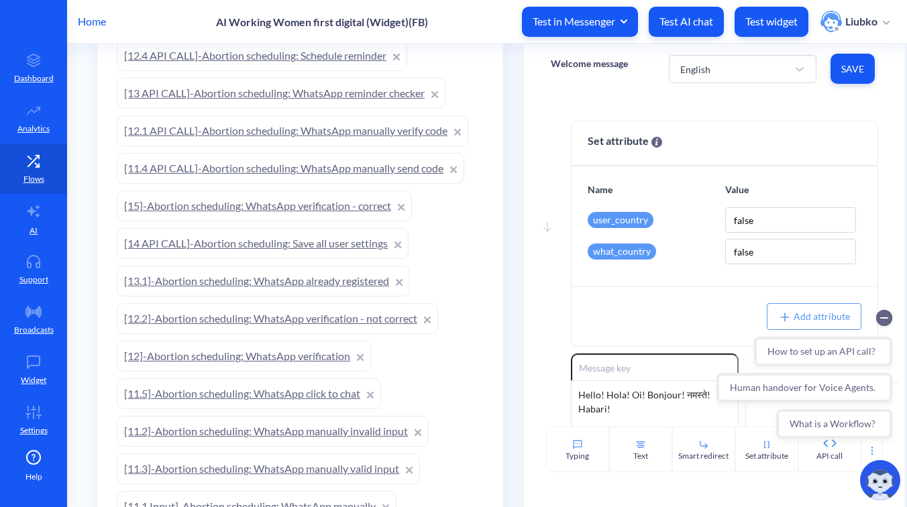
scroll to position [589, 0]
click at [320, 158] on link "[11.4 API CALL]-Abortion scheduling: WhatsApp manually send code" at bounding box center [290, 166] width 347 height 31
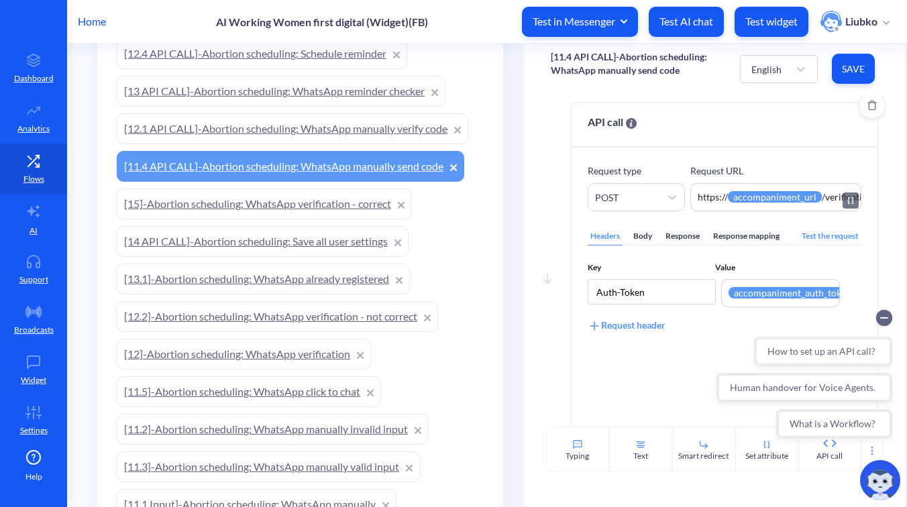
scroll to position [28, 0]
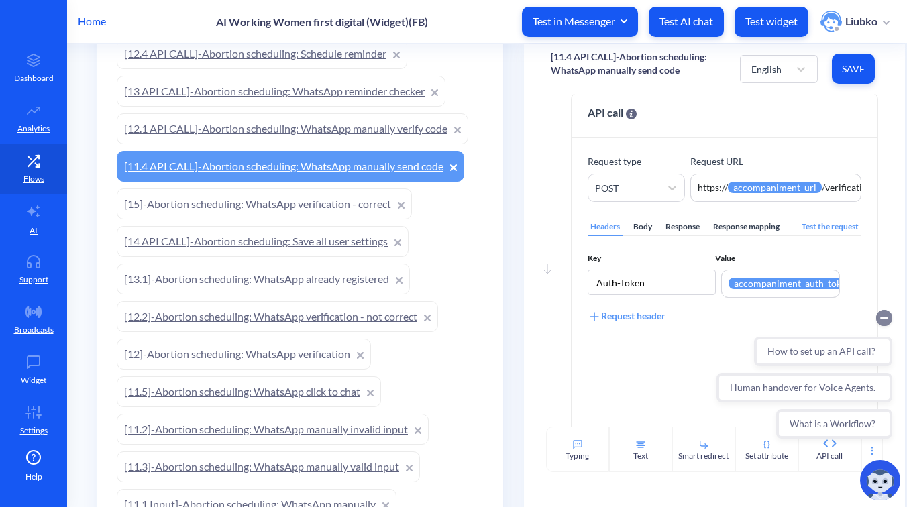
click at [882, 318] on circle "Collapse conversation starters" at bounding box center [884, 318] width 16 height 16
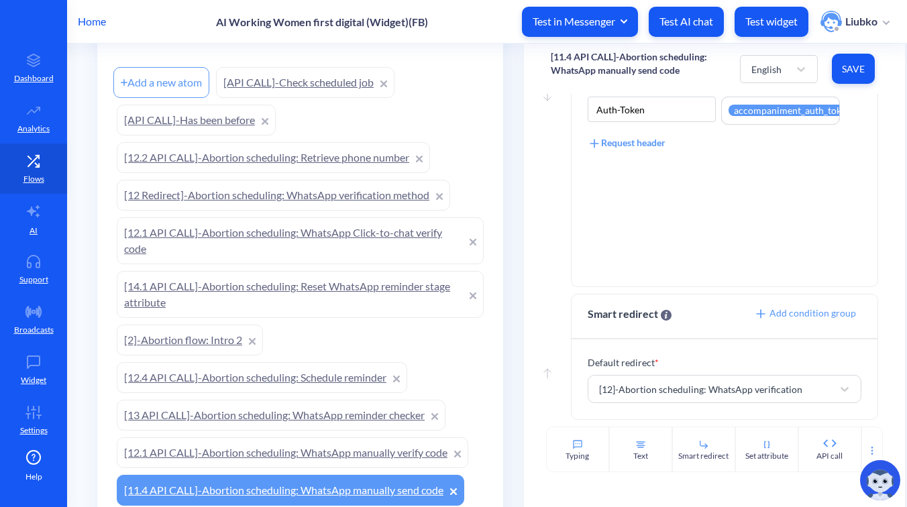
scroll to position [257, 0]
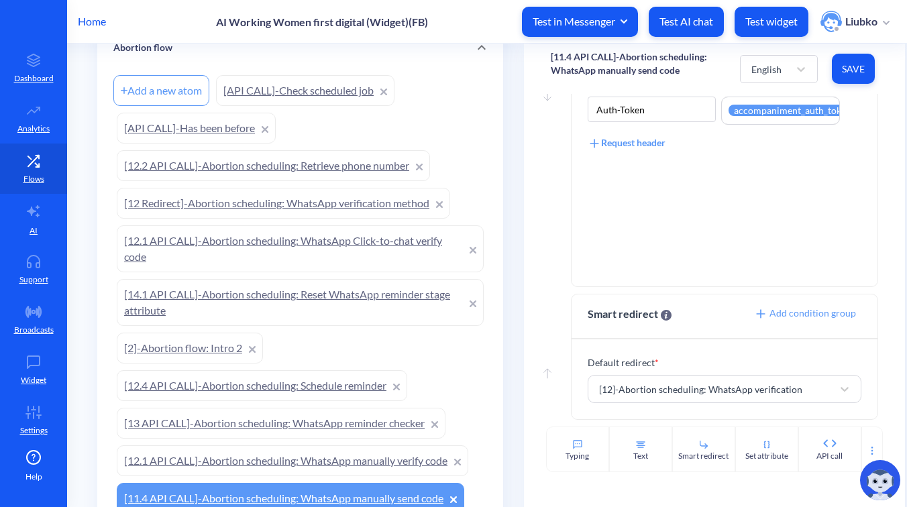
click at [245, 204] on link "[12 Redirect]-Abortion scheduling: WhatsApp verification method" at bounding box center [283, 203] width 333 height 31
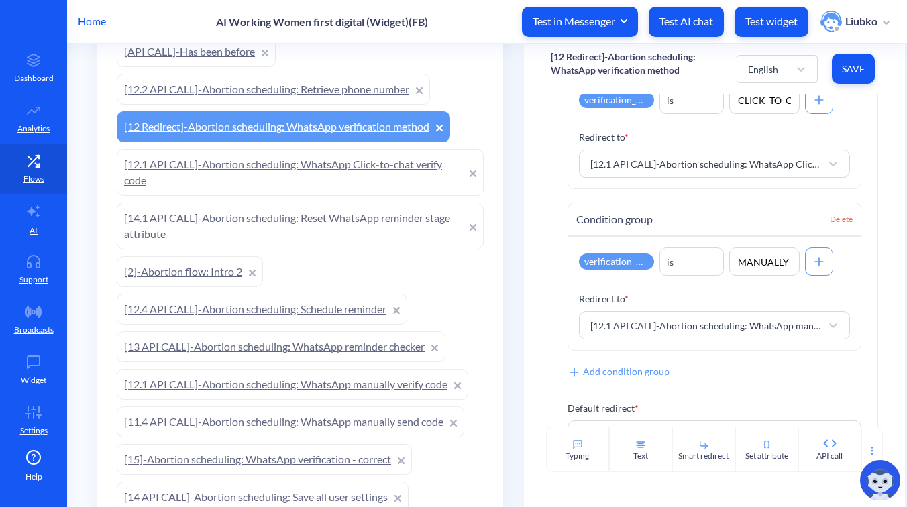
scroll to position [357, 0]
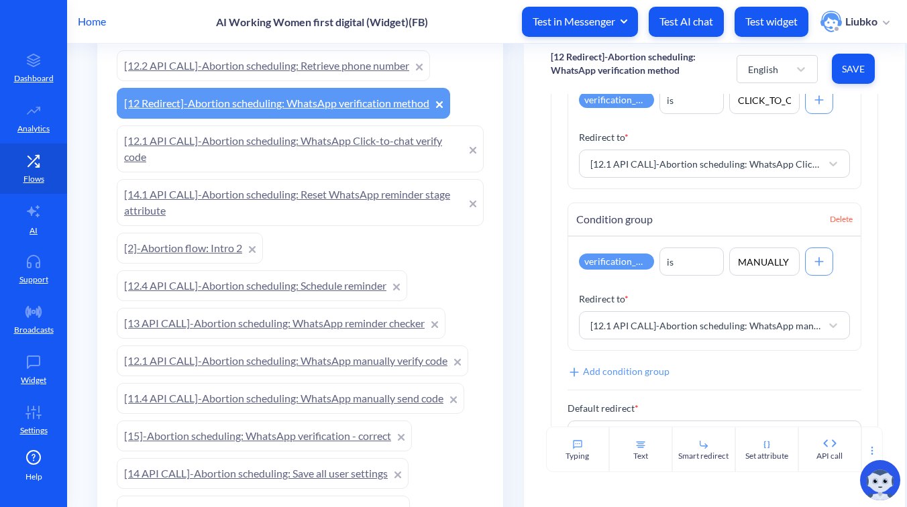
click at [320, 359] on link "[12.1 API CALL]-Abortion scheduling: WhatsApp manually verify code" at bounding box center [292, 360] width 351 height 31
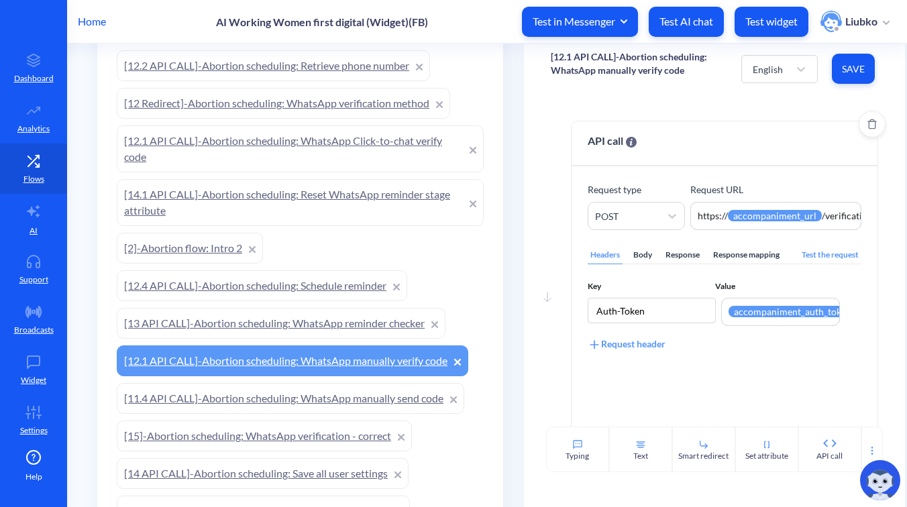
click at [642, 255] on div "Body" at bounding box center [642, 255] width 24 height 18
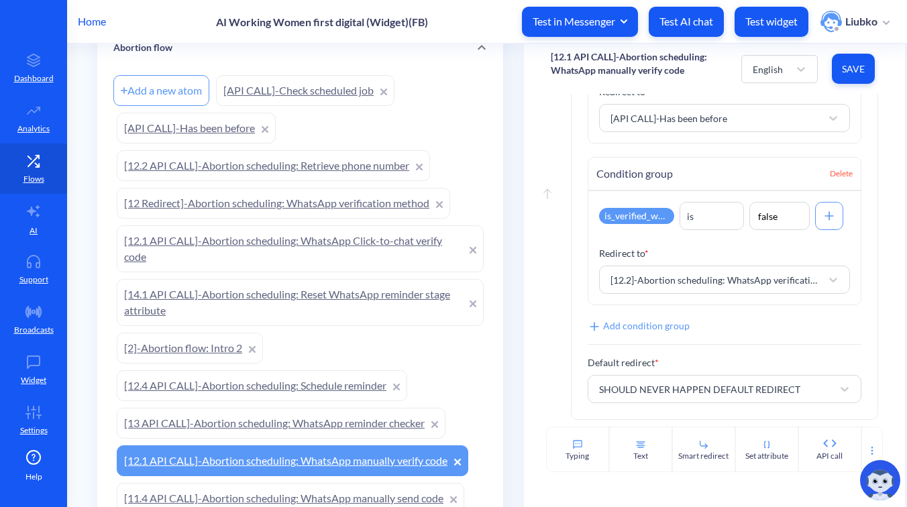
scroll to position [243, 0]
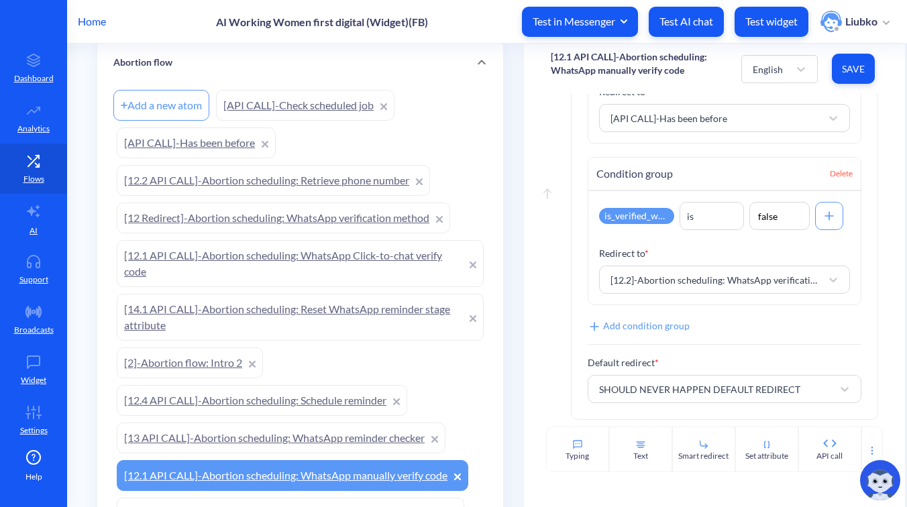
click at [287, 188] on link "[12.2 API CALL]-Abortion scheduling: Retrieve phone number" at bounding box center [273, 180] width 313 height 31
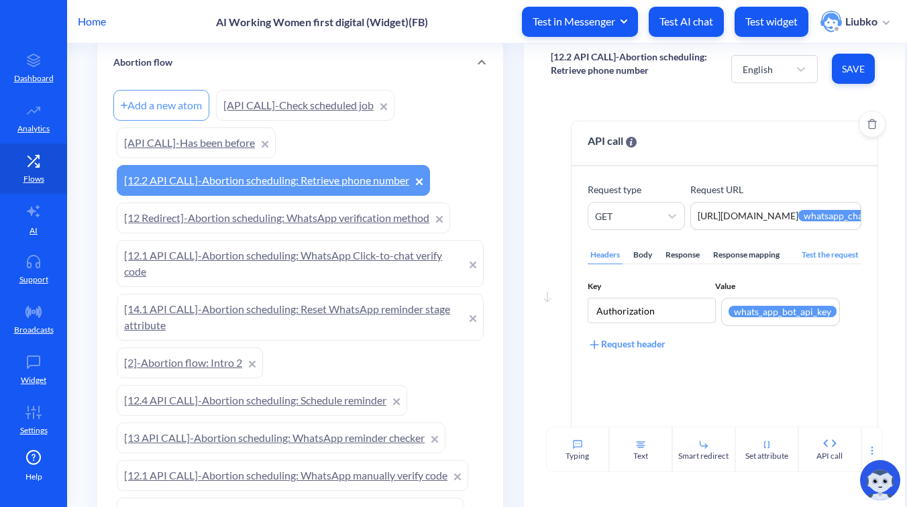
click at [644, 255] on div "Body" at bounding box center [642, 255] width 24 height 18
click at [611, 258] on div "Headers" at bounding box center [604, 255] width 35 height 18
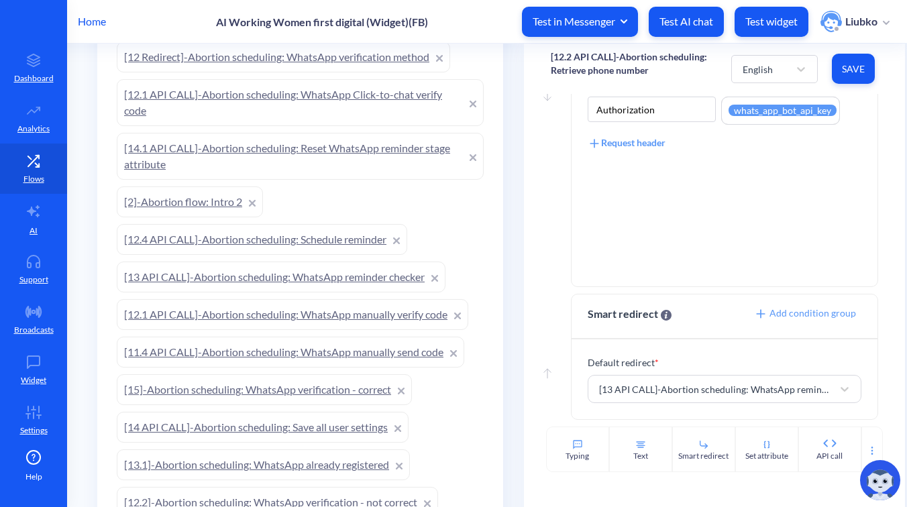
click at [306, 266] on link "[13 API CALL]-Abortion scheduling: WhatsApp reminder checker" at bounding box center [281, 277] width 329 height 31
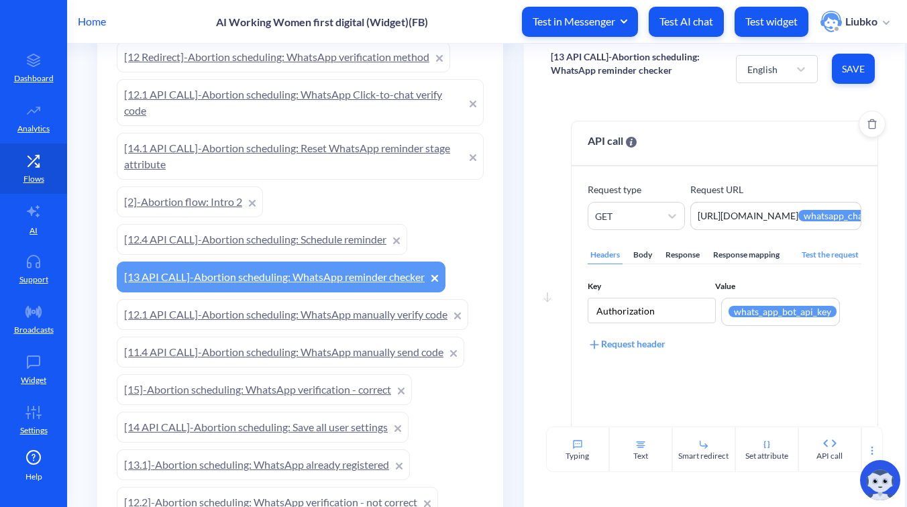
click at [638, 253] on div "Body" at bounding box center [642, 255] width 24 height 18
click at [608, 257] on div "Headers" at bounding box center [604, 255] width 35 height 18
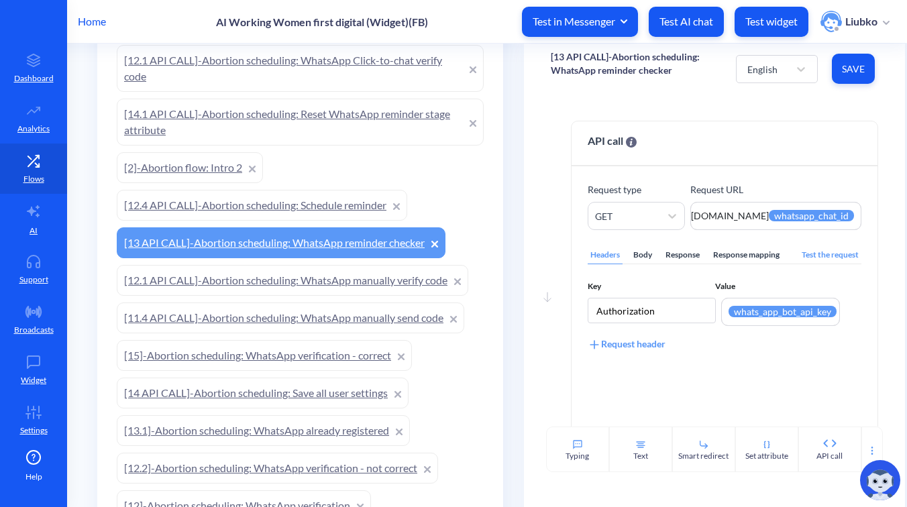
click at [307, 322] on link "[11.4 API CALL]-Abortion scheduling: WhatsApp manually send code" at bounding box center [290, 317] width 347 height 31
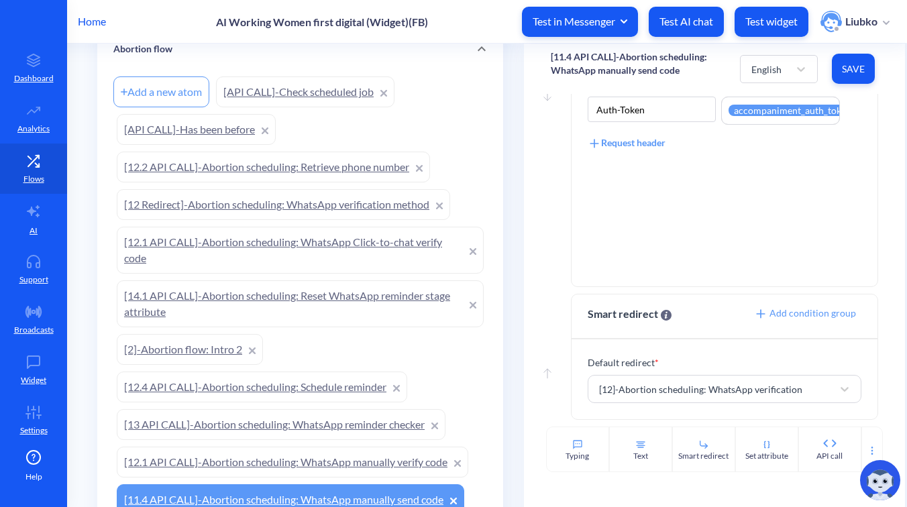
click at [237, 199] on link "[12 Redirect]-Abortion scheduling: WhatsApp verification method" at bounding box center [283, 204] width 333 height 31
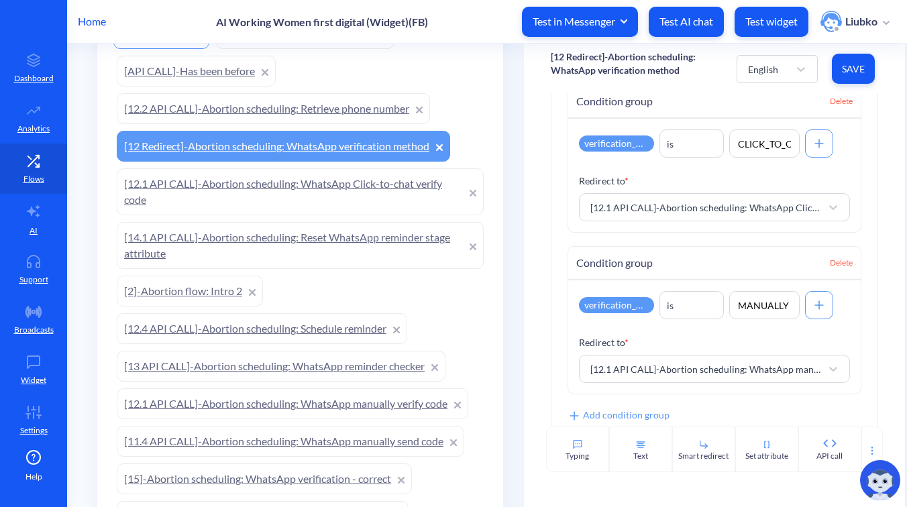
click at [336, 405] on link "[12.1 API CALL]-Abortion scheduling: WhatsApp manually verify code" at bounding box center [292, 403] width 351 height 31
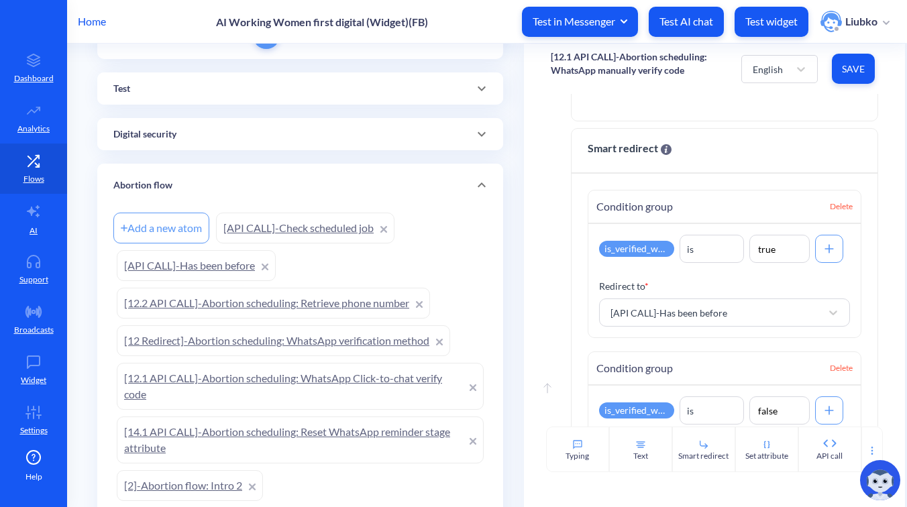
scroll to position [121, 0]
click at [190, 266] on link "[API CALL]-Has been before" at bounding box center [196, 264] width 159 height 31
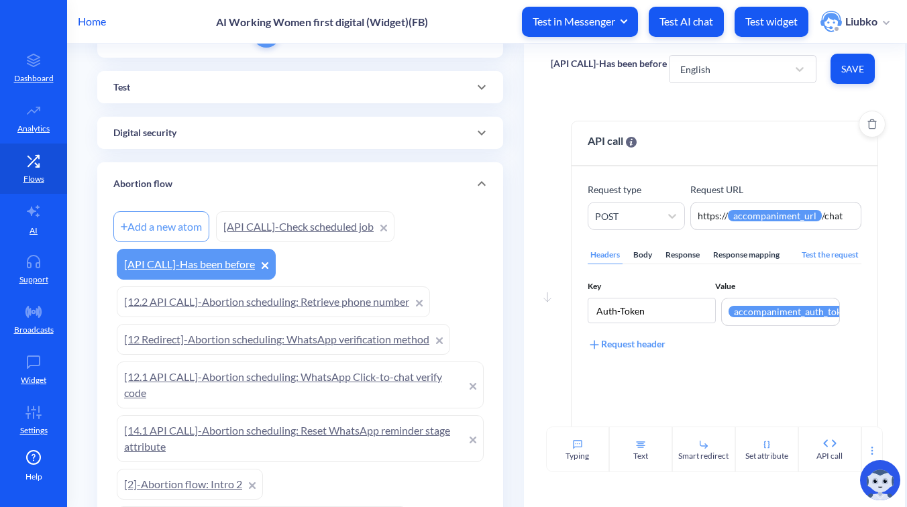
click at [648, 252] on div "Body" at bounding box center [642, 255] width 24 height 18
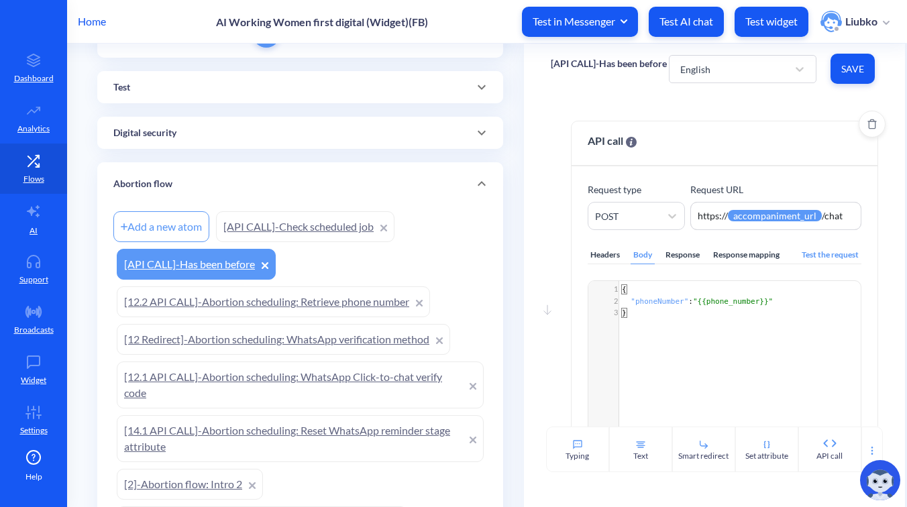
click at [769, 256] on div "Response mapping" at bounding box center [746, 255] width 72 height 18
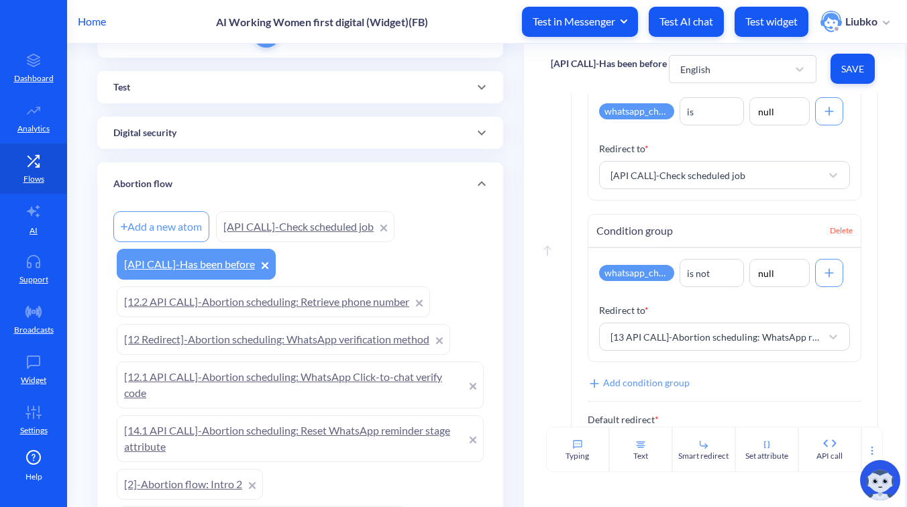
scroll to position [504, 0]
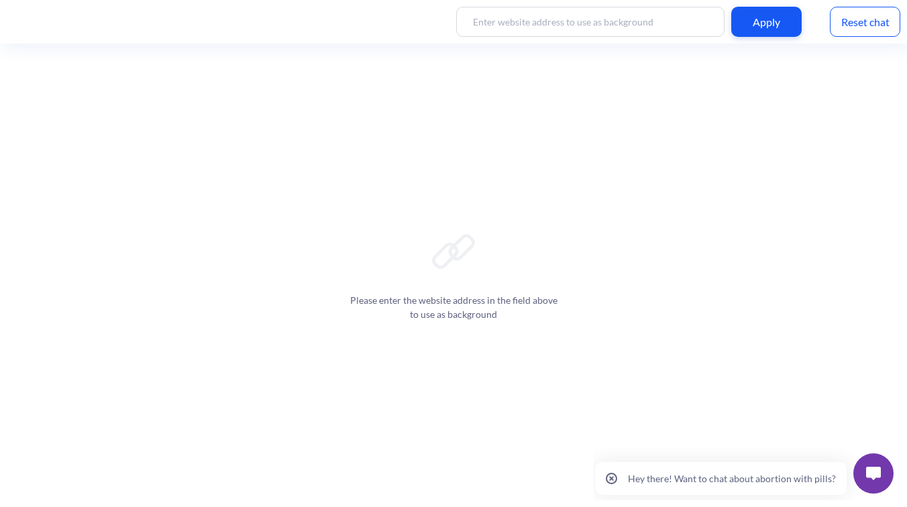
click at [877, 477] on img at bounding box center [873, 473] width 15 height 13
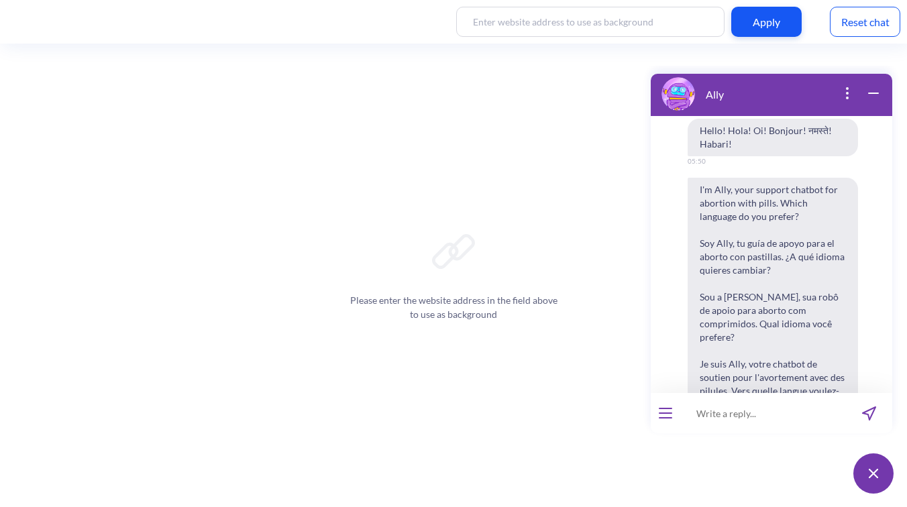
click at [850, 20] on div "Reset chat" at bounding box center [864, 22] width 70 height 30
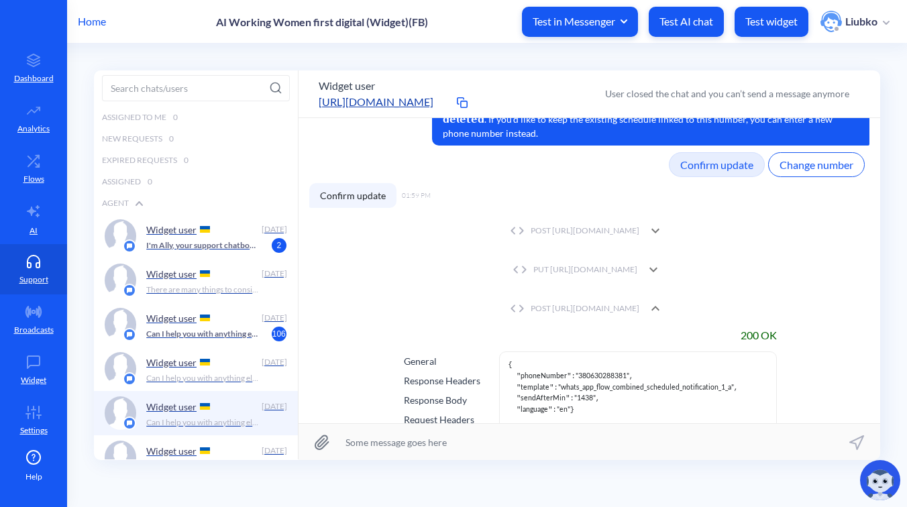
scroll to position [1326, 0]
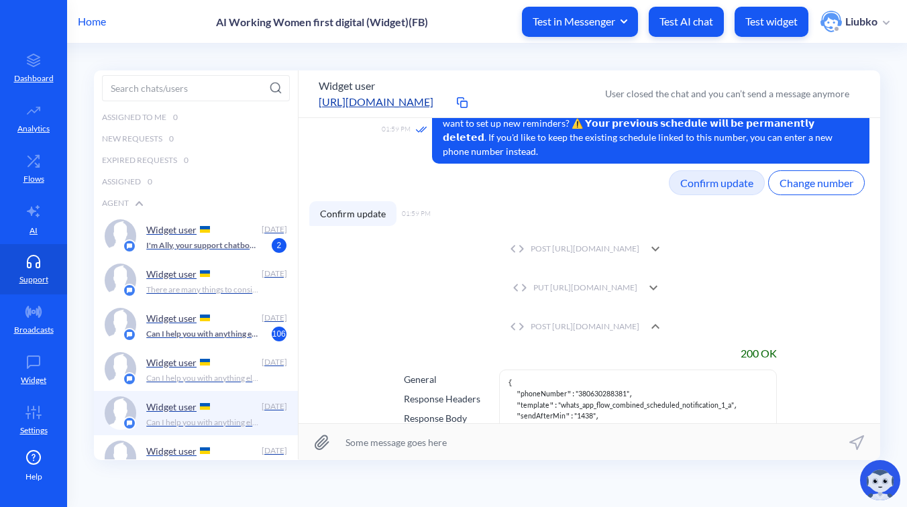
click at [637, 282] on div "PUT https://platform.botscrew.net/api/public/v1/users/994381574589774/attributes" at bounding box center [573, 288] width 128 height 12
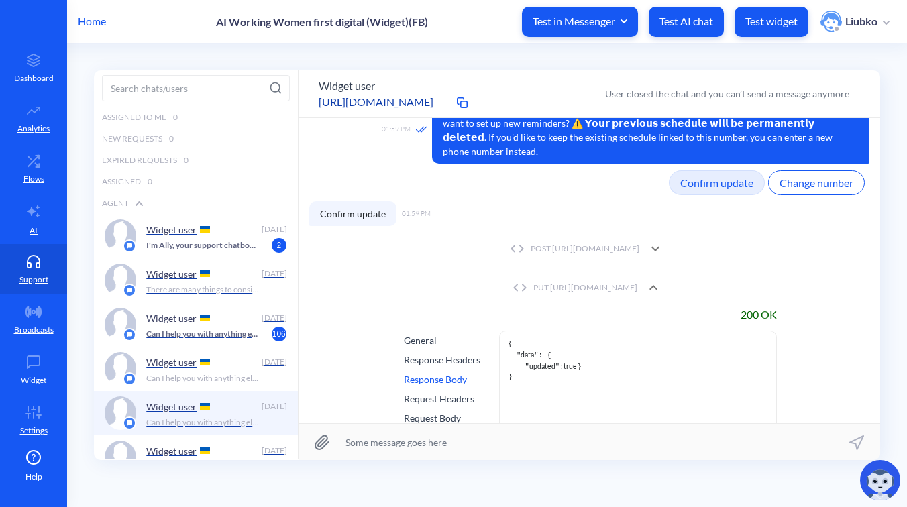
click at [639, 243] on div "POST https://wfd.analytics.botscrew.net/accompaniment/chat/create" at bounding box center [572, 249] width 133 height 12
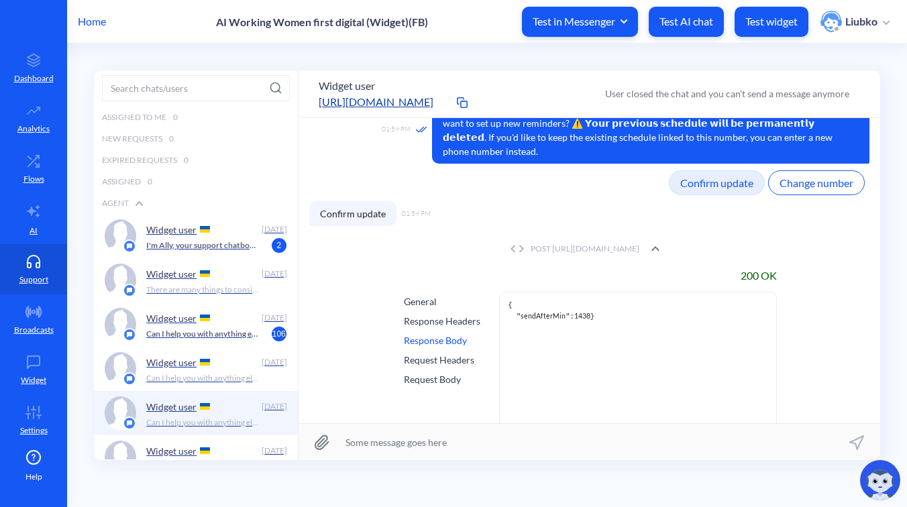
click at [434, 372] on div "Request Body" at bounding box center [442, 379] width 76 height 14
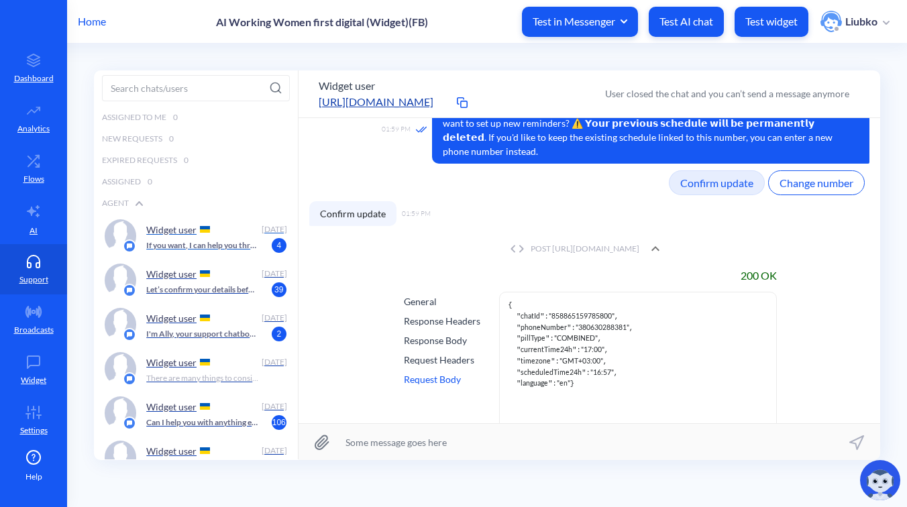
click at [186, 227] on p "Widget user" at bounding box center [171, 229] width 50 height 11
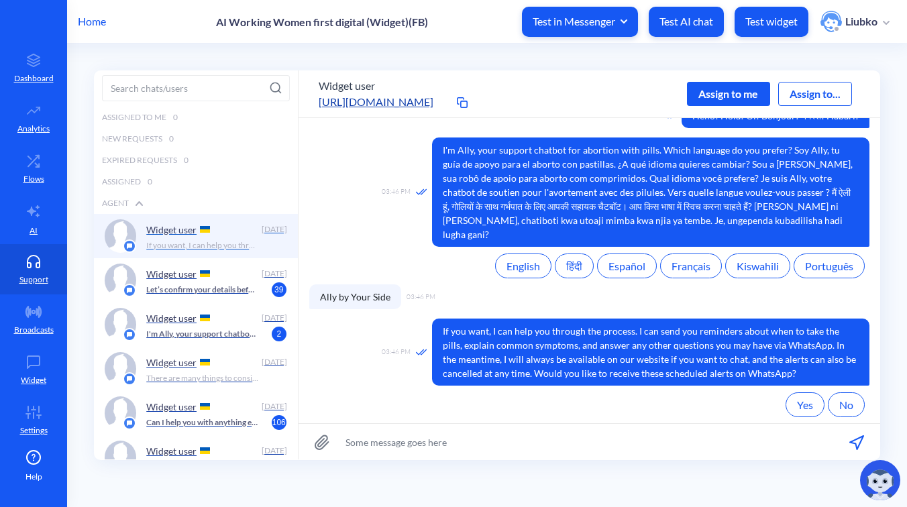
scroll to position [55, 0]
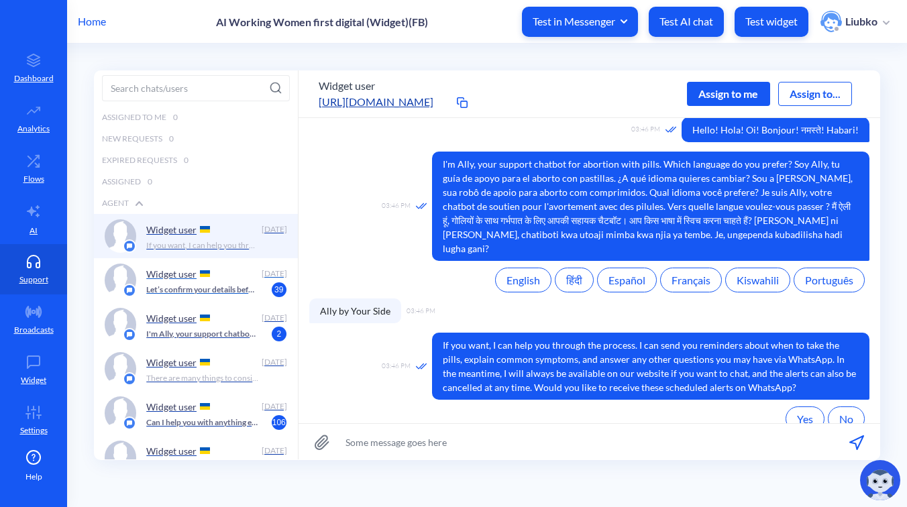
click at [195, 275] on p "Widget user" at bounding box center [171, 273] width 50 height 11
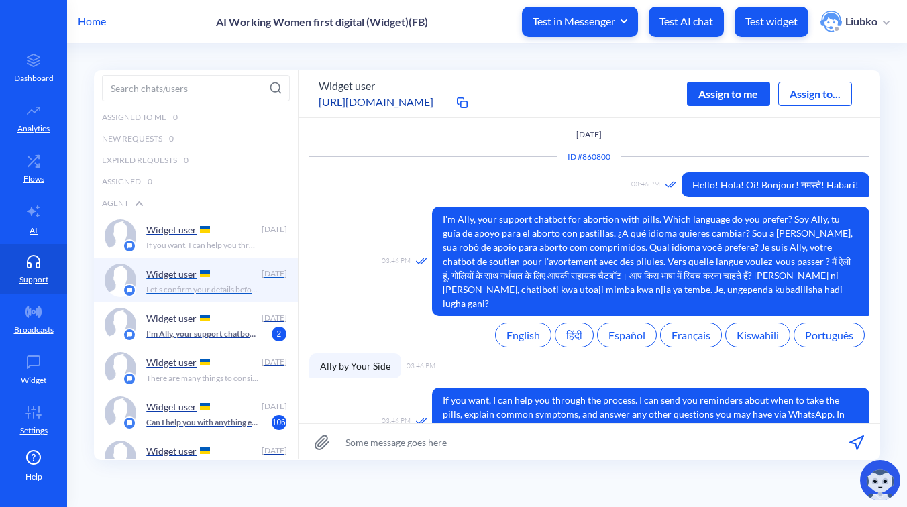
scroll to position [472, 0]
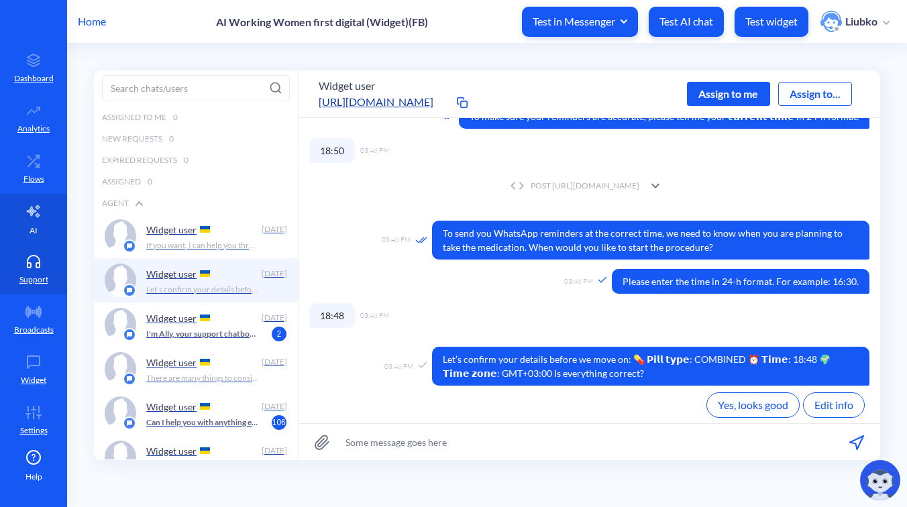
click at [51, 219] on link "AI" at bounding box center [33, 219] width 67 height 50
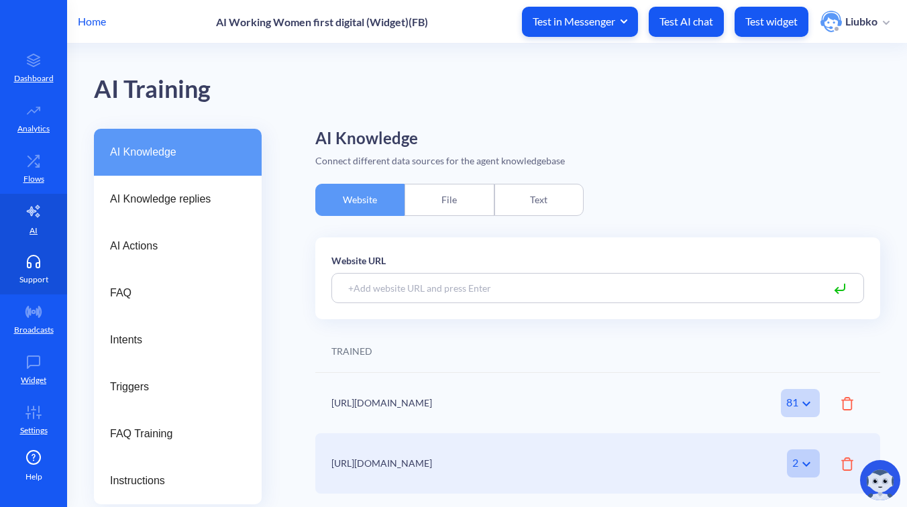
click at [32, 252] on link "Support" at bounding box center [33, 269] width 67 height 50
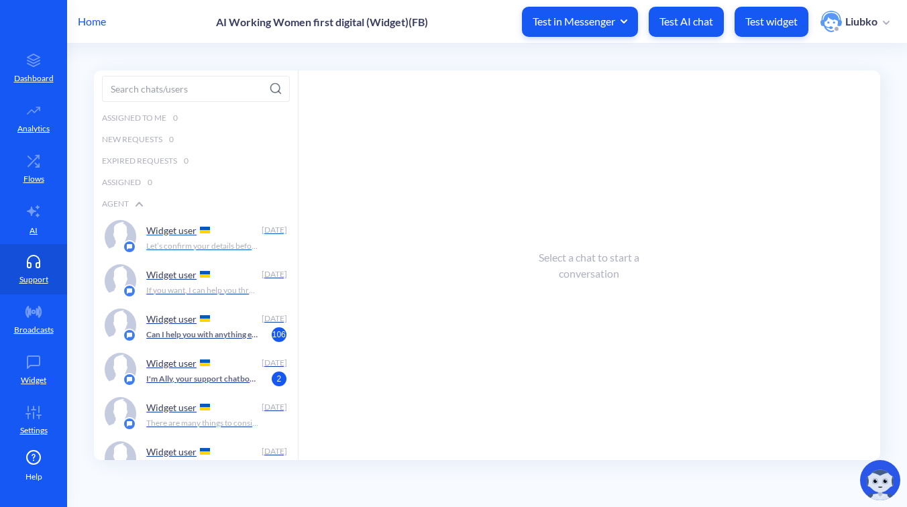
click at [207, 244] on p "Let’s confirm your details before we move on: 💊 𝗣𝗶𝗹𝗹 𝘁𝘆𝗽𝗲: COMBINED ⏰ 𝗧𝗶𝗺𝗲: 18:…" at bounding box center [202, 246] width 112 height 12
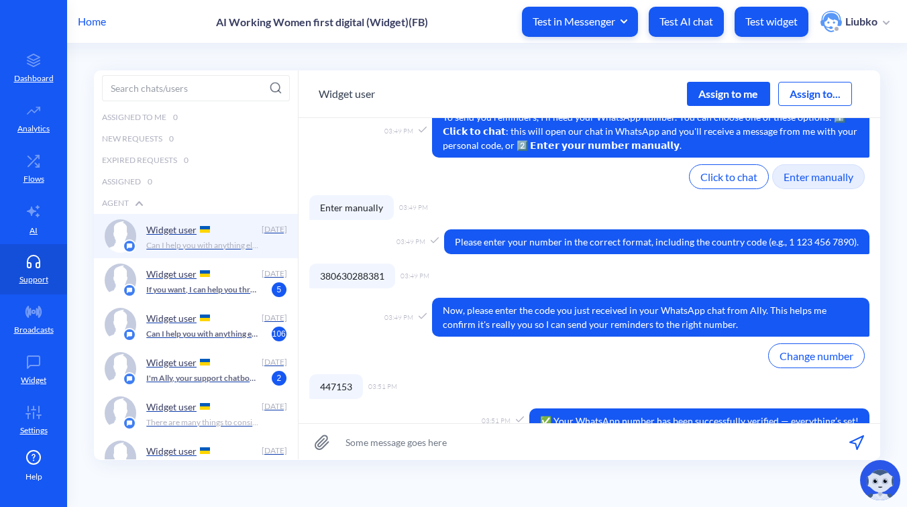
scroll to position [1362, 0]
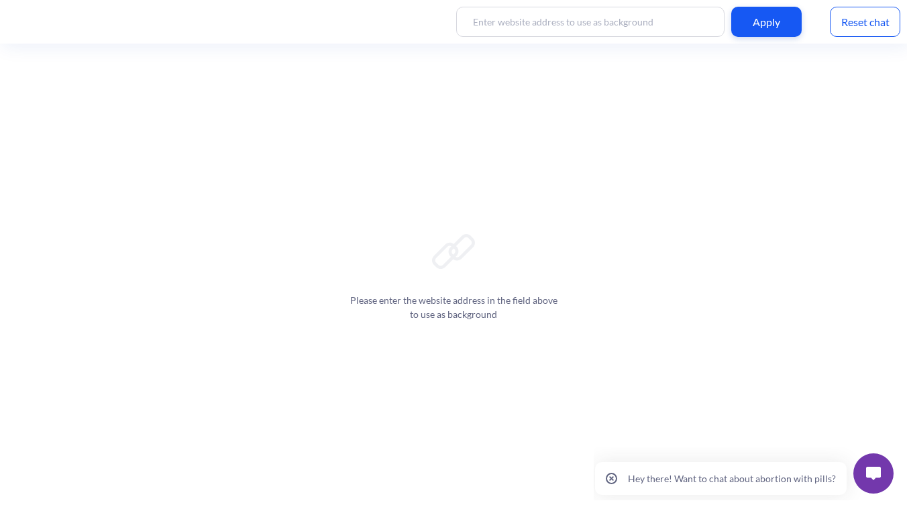
click at [871, 471] on img at bounding box center [873, 473] width 15 height 13
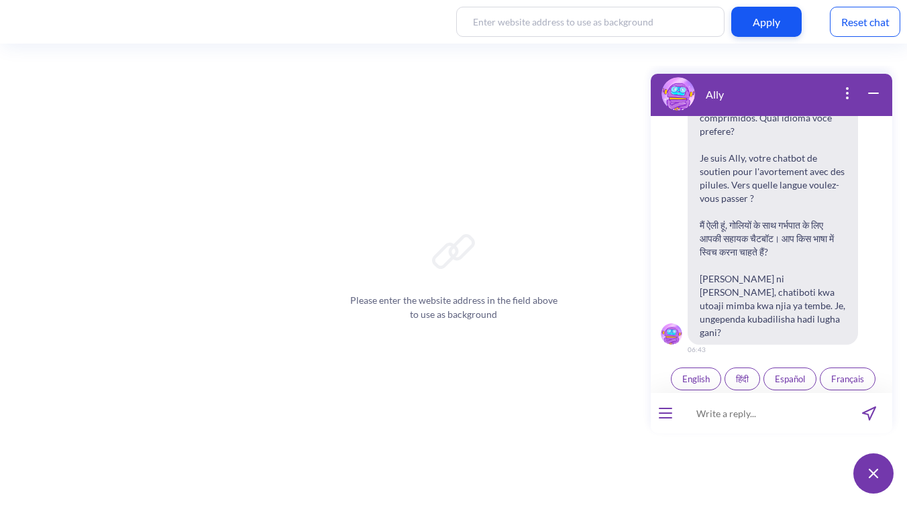
scroll to position [209, 0]
click at [702, 371] on span "English" at bounding box center [695, 376] width 27 height 11
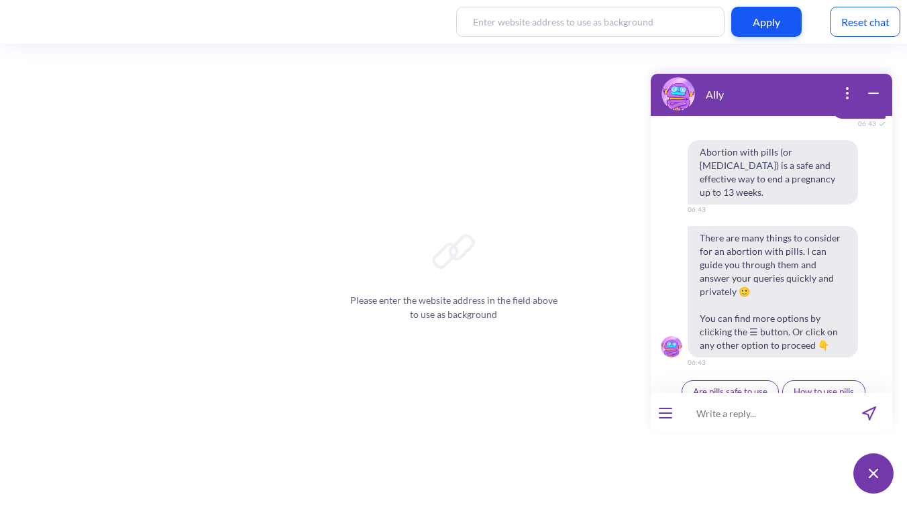
scroll to position [479, 0]
click at [669, 414] on button "open menu" at bounding box center [664, 413] width 13 height 11
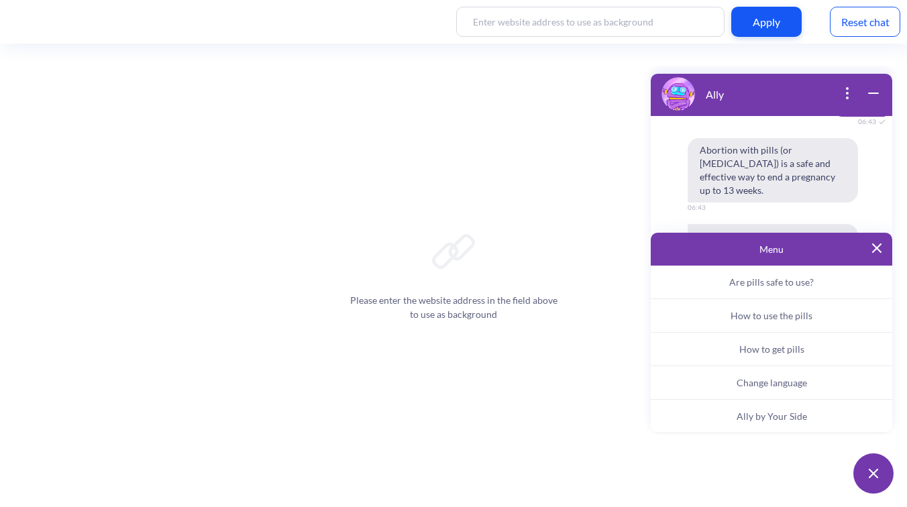
click at [735, 415] on button "Ally by Your Side" at bounding box center [770, 417] width 241 height 34
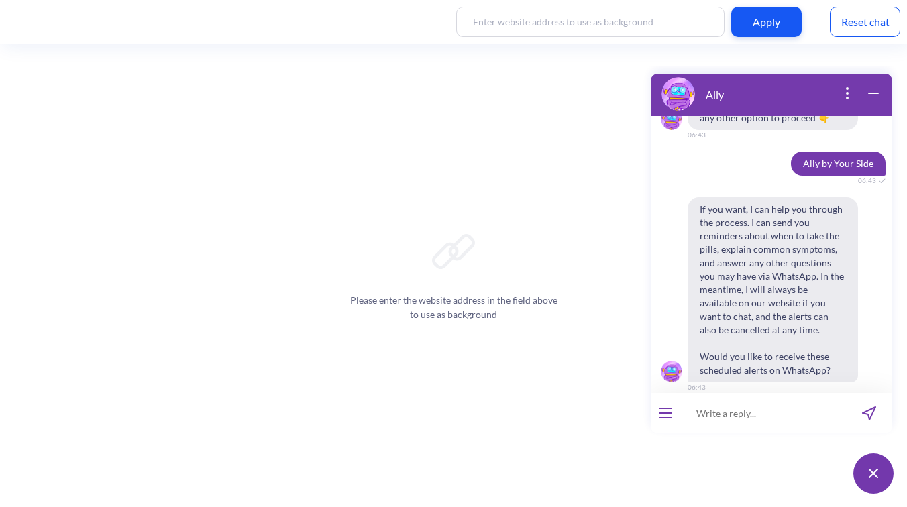
scroll to position [705, 0]
click at [787, 410] on span "No" at bounding box center [792, 415] width 11 height 11
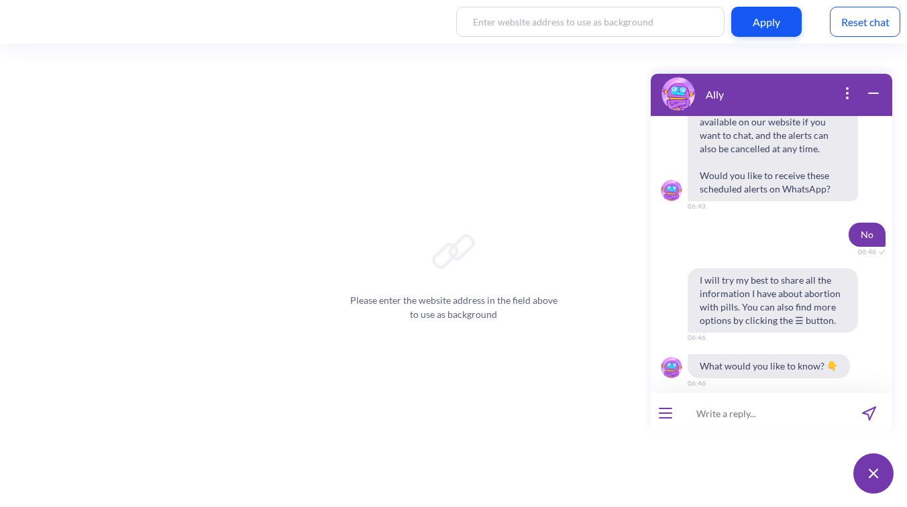
scroll to position [909, 0]
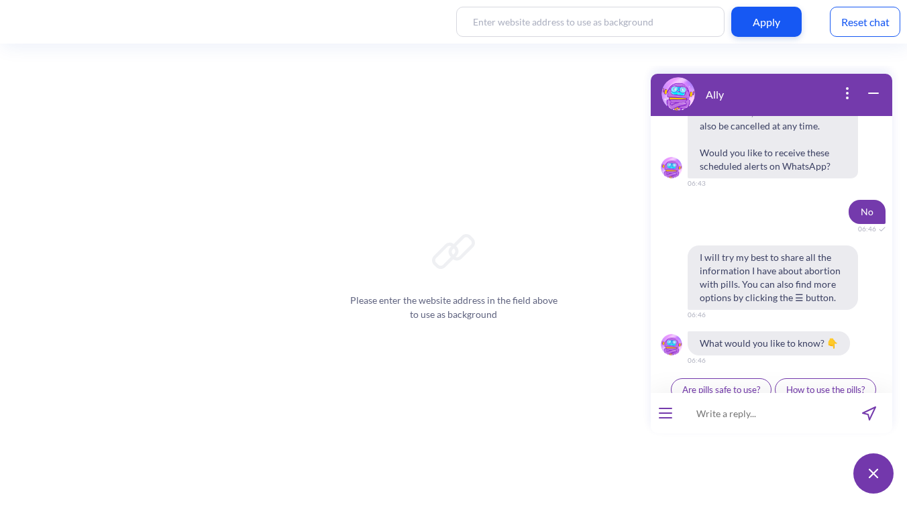
click at [664, 414] on button "open menu" at bounding box center [664, 413] width 13 height 11
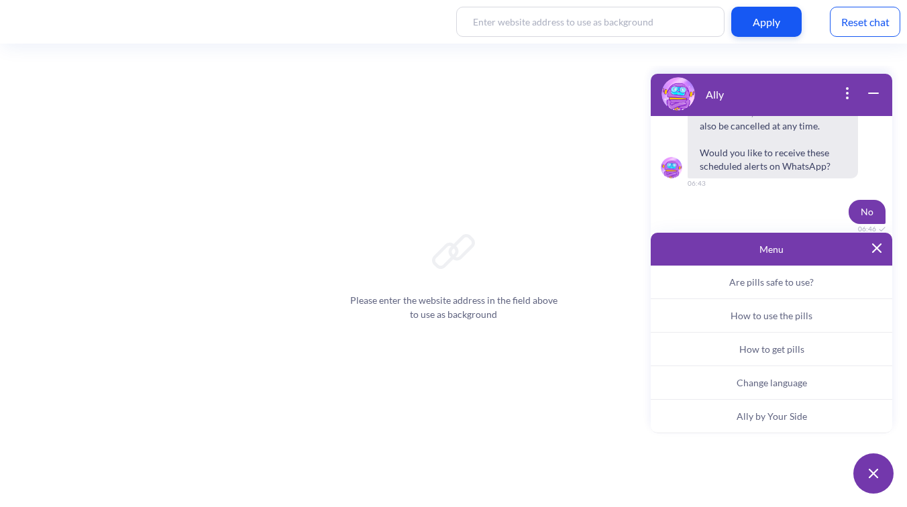
click at [743, 422] on button "Ally by Your Side" at bounding box center [770, 417] width 241 height 34
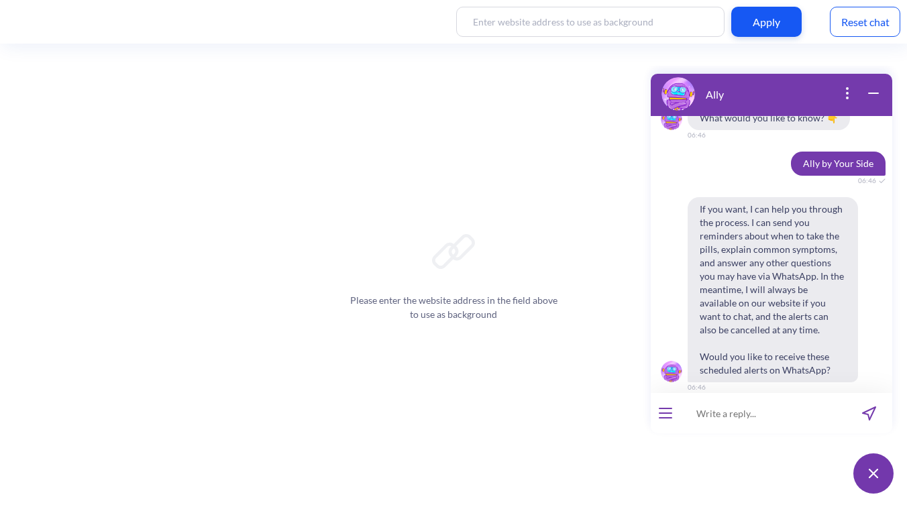
scroll to position [1135, 0]
click at [748, 410] on span "Yes" at bounding box center [754, 415] width 13 height 11
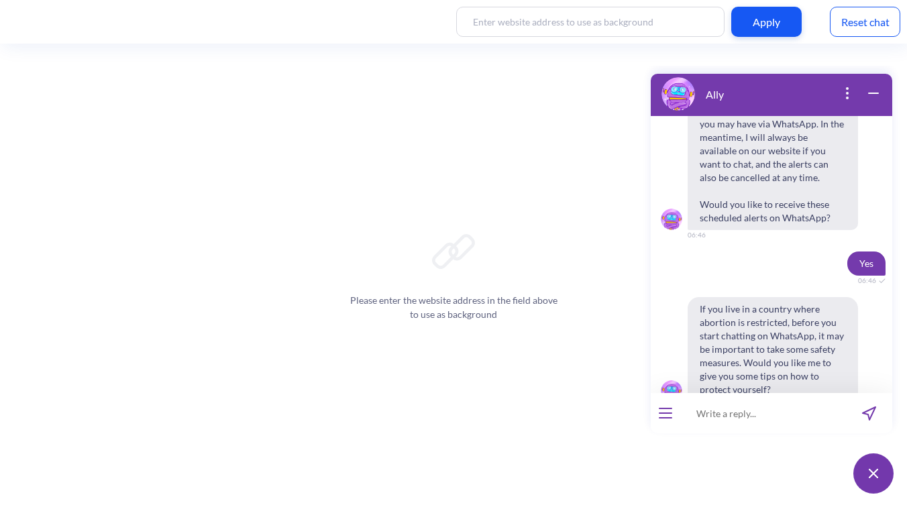
scroll to position [1306, 0]
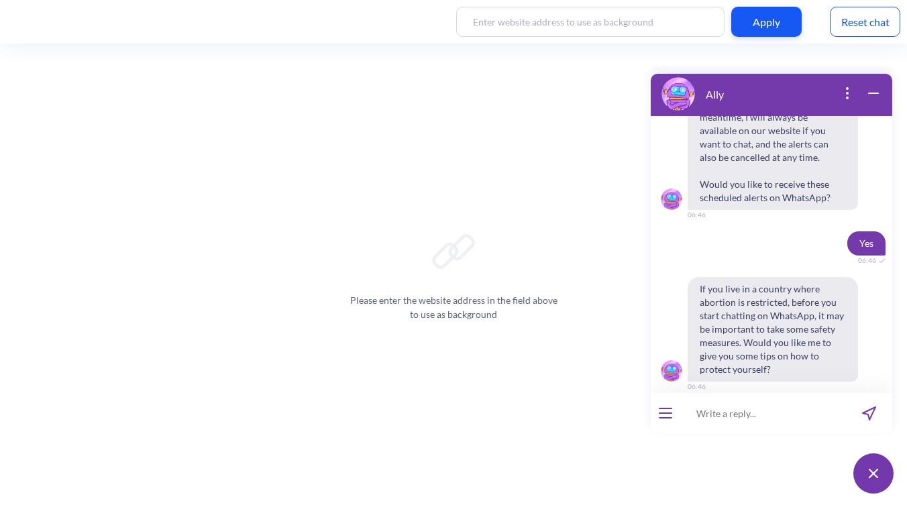
click at [787, 410] on span "No" at bounding box center [792, 415] width 11 height 11
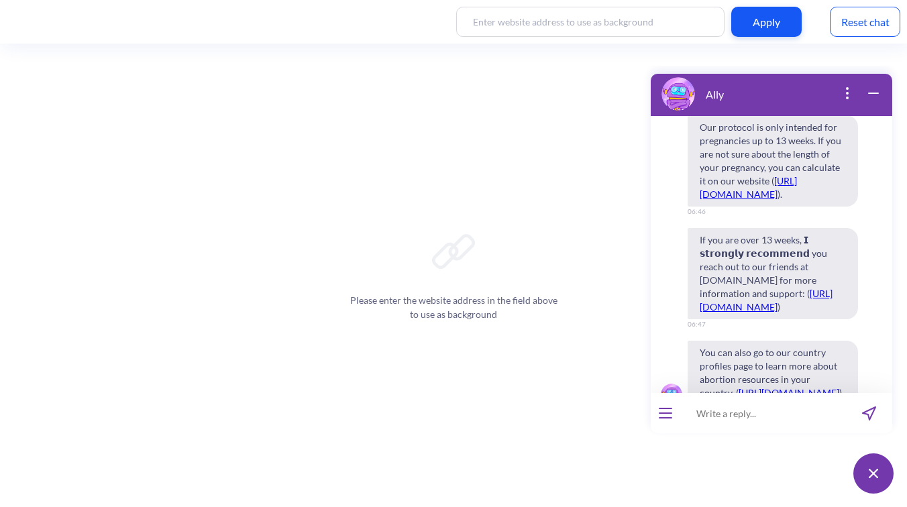
scroll to position [1996, 0]
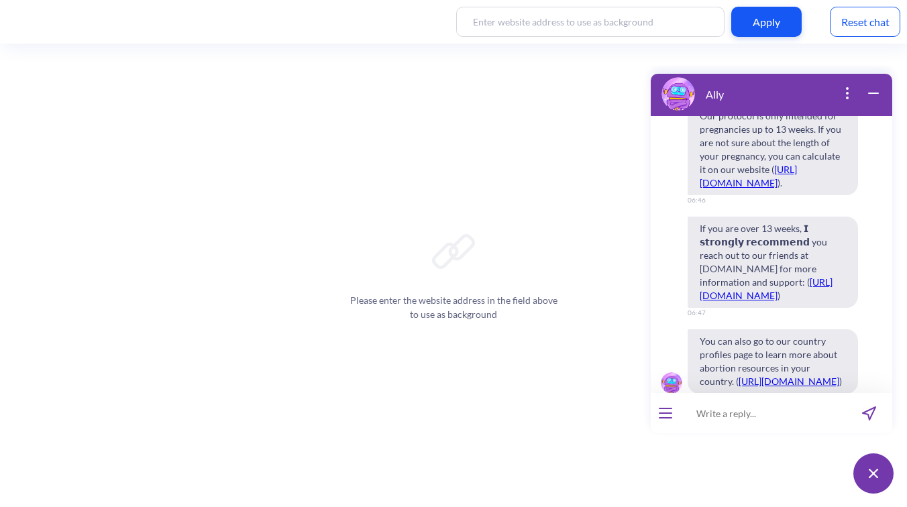
click at [734, 416] on button "Continue" at bounding box center [738, 427] width 58 height 23
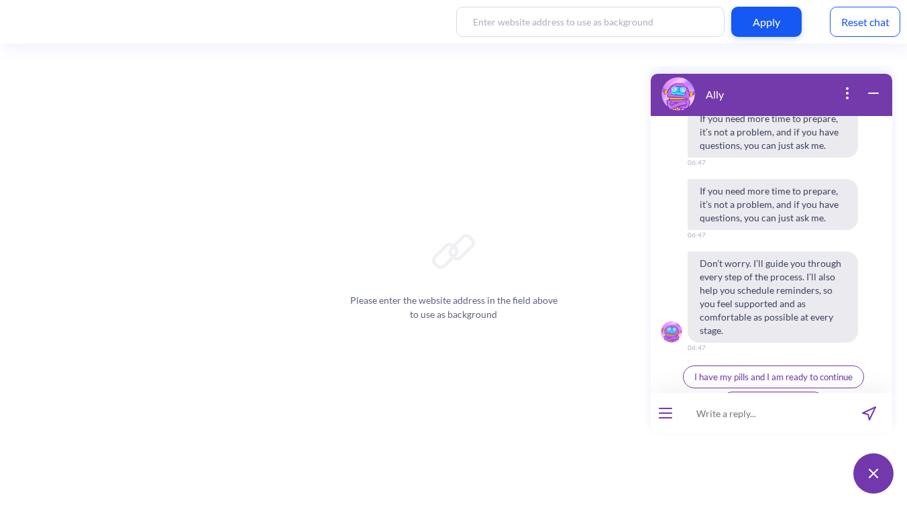
scroll to position [2618, 0]
click at [791, 363] on button "I have my pills and I am ready to continue" at bounding box center [773, 374] width 181 height 23
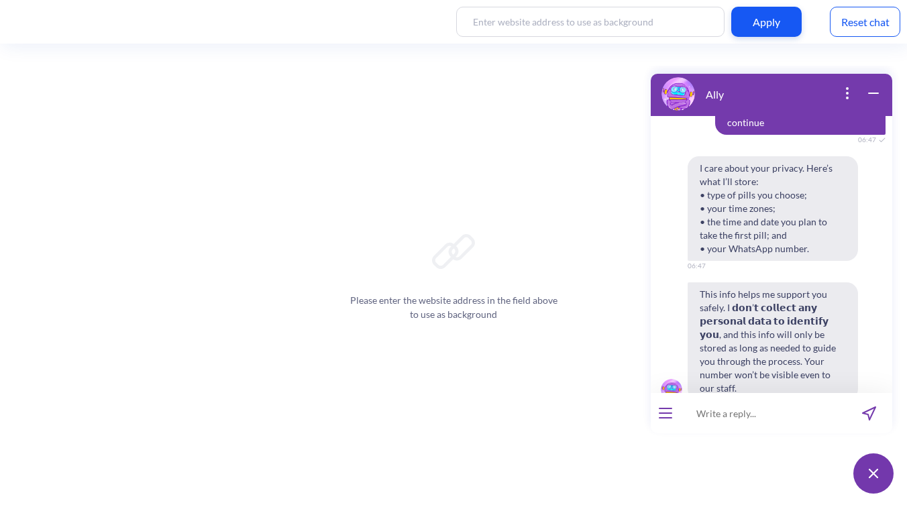
scroll to position [2903, 0]
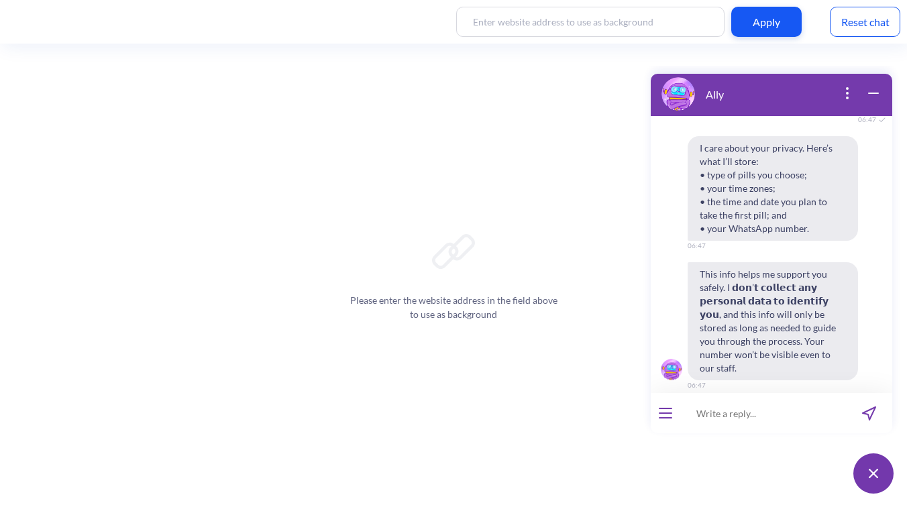
click at [723, 403] on button "Agree & continue" at bounding box center [735, 414] width 89 height 23
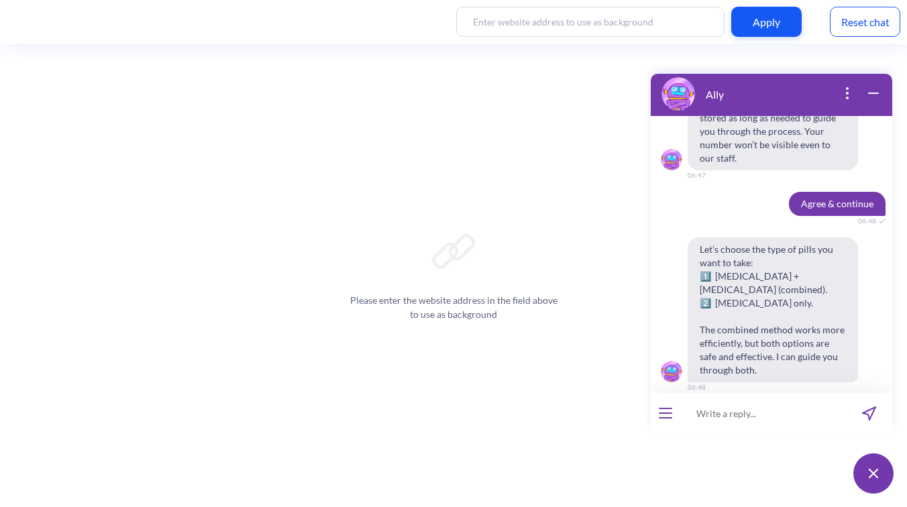
scroll to position [3115, 0]
click at [724, 409] on span "1: Combined pills" at bounding box center [710, 414] width 65 height 11
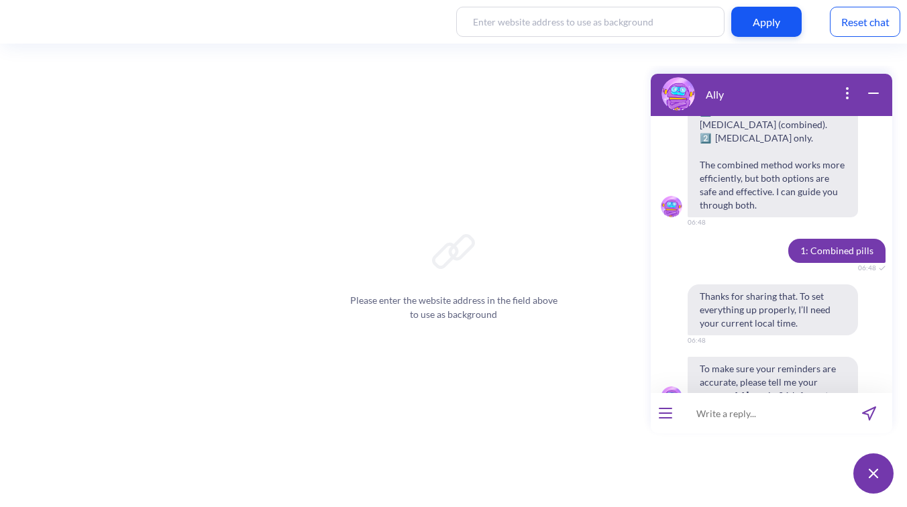
scroll to position [3279, 0]
click at [752, 412] on input at bounding box center [763, 413] width 166 height 40
type input "18:50"
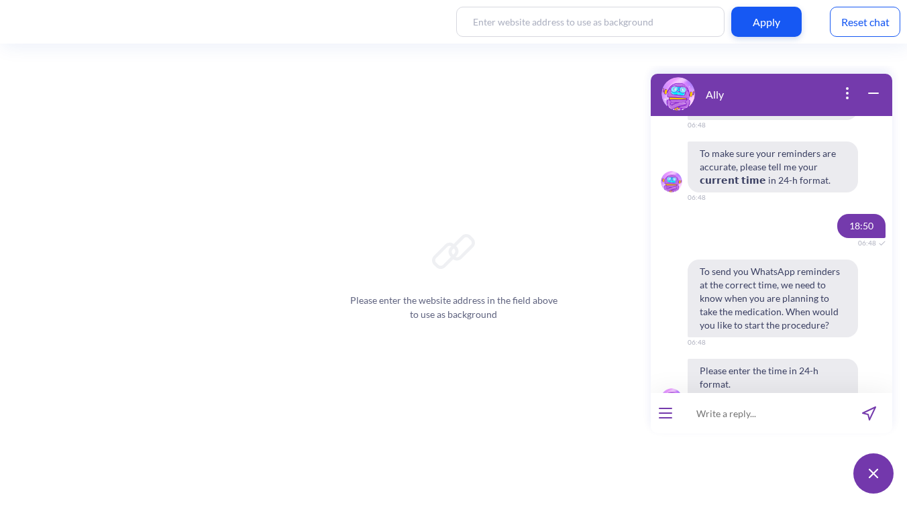
scroll to position [3496, 0]
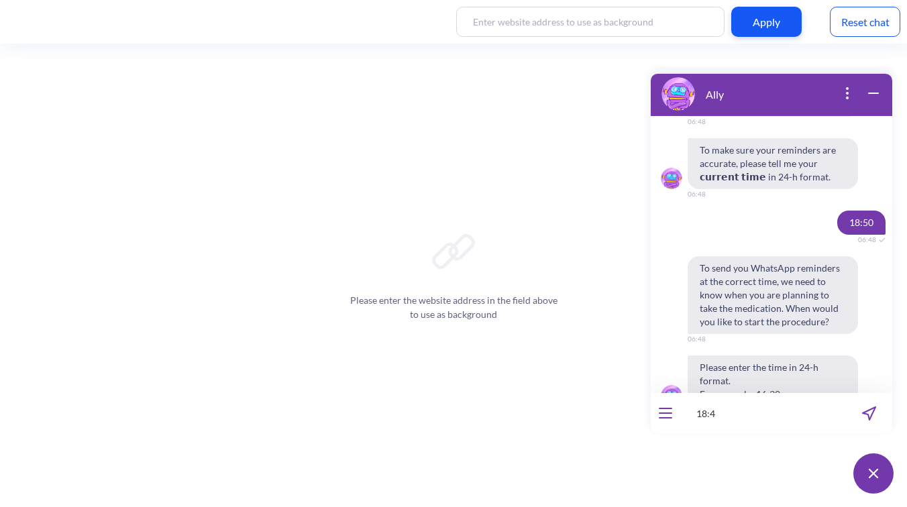
type input "18:48"
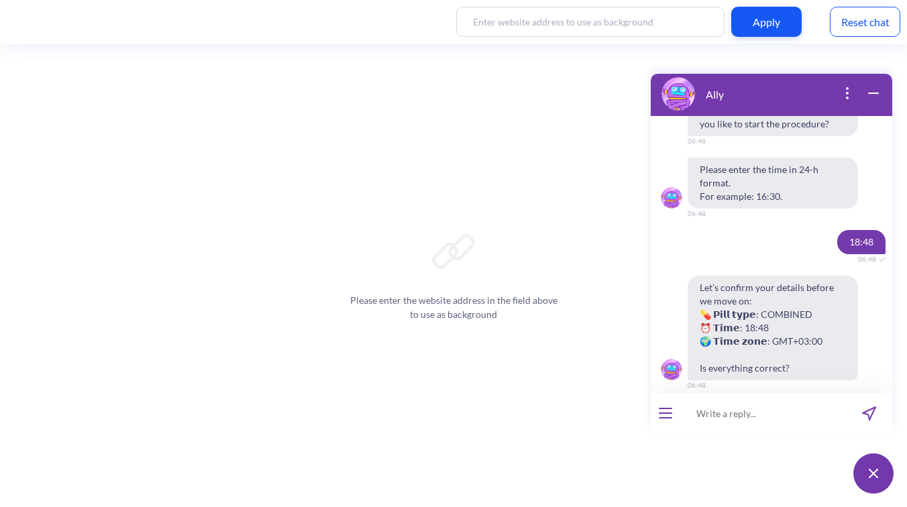
scroll to position [3694, 0]
click at [819, 409] on span "Edit info" at bounding box center [815, 414] width 32 height 11
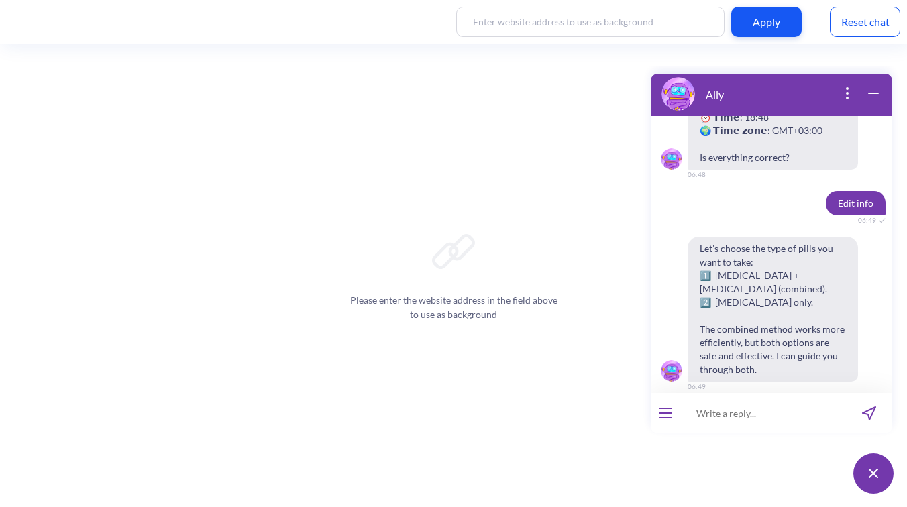
scroll to position [3906, 0]
click at [720, 409] on span "1: Combined pills" at bounding box center [710, 414] width 65 height 11
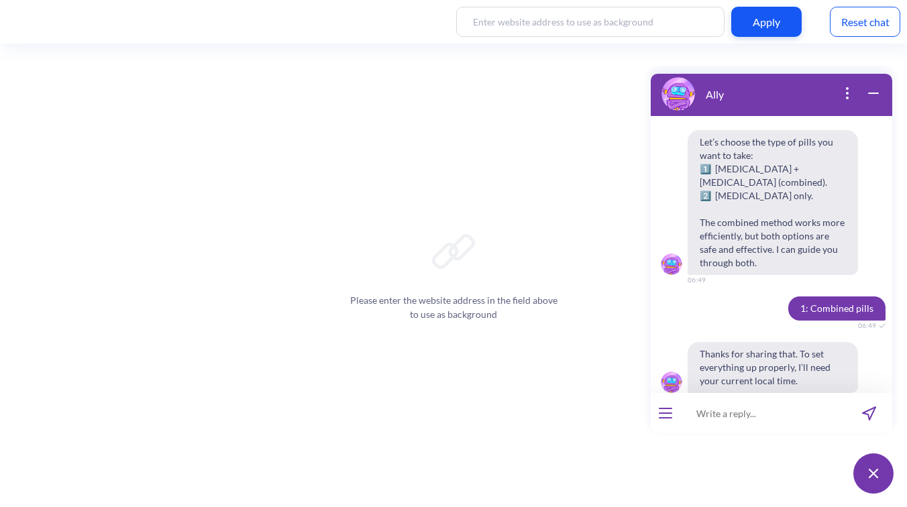
scroll to position [4011, 0]
click at [740, 412] on input at bounding box center [763, 413] width 166 height 40
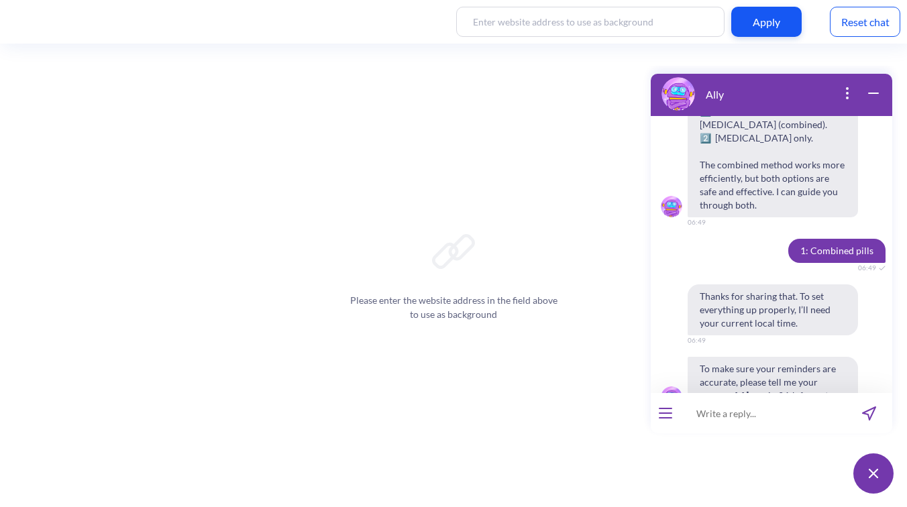
scroll to position [4070, 0]
type input "18:50"
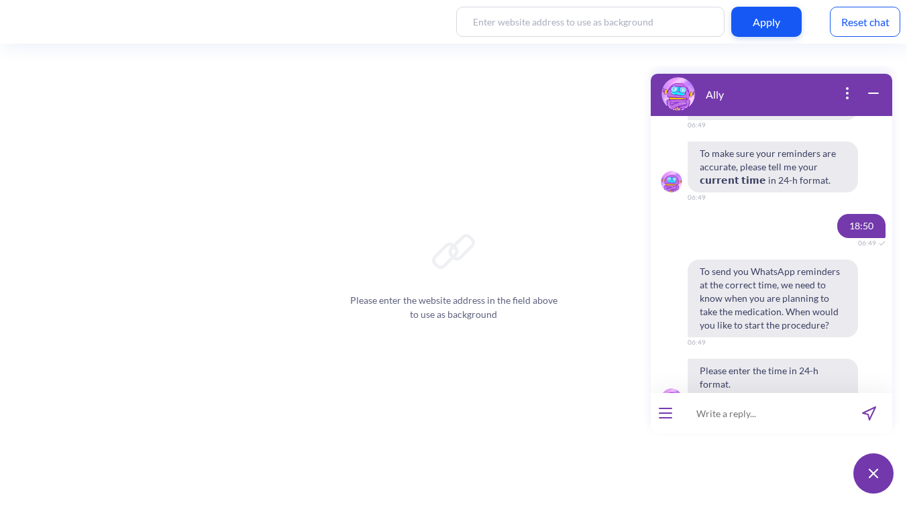
scroll to position [4287, 0]
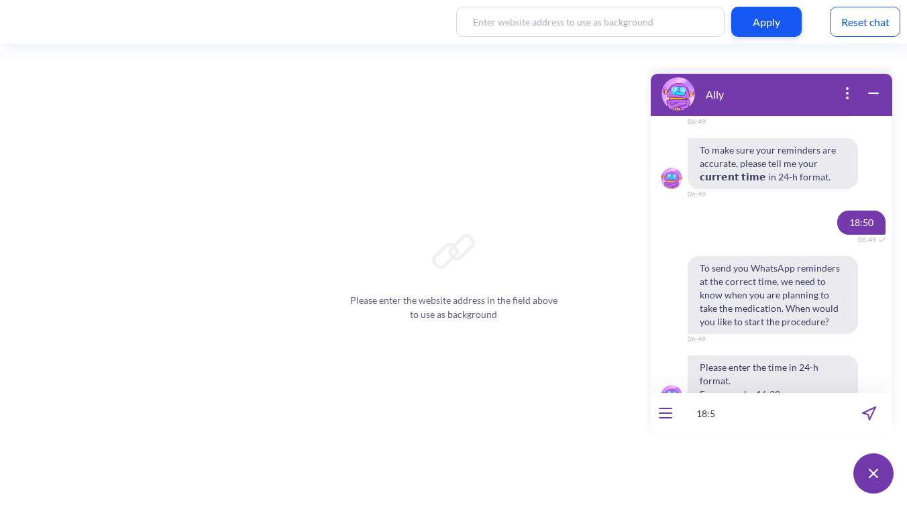
type input "18:51"
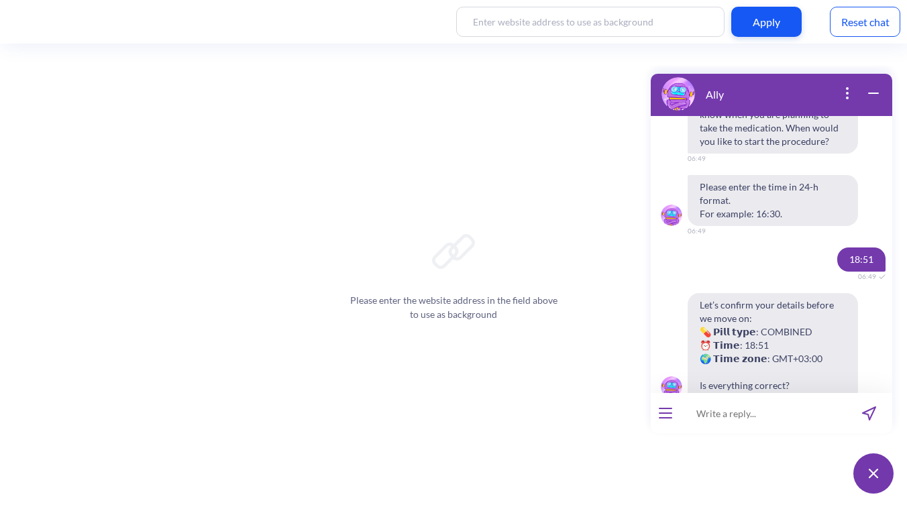
scroll to position [4485, 0]
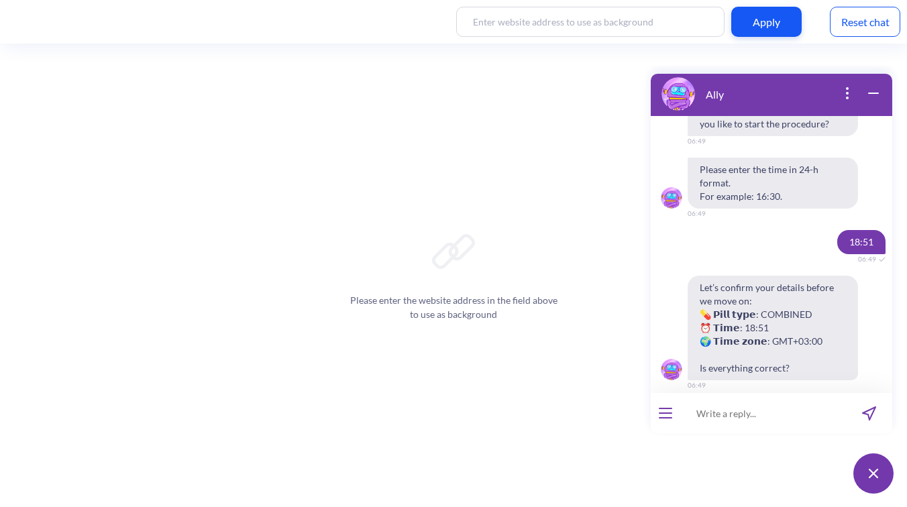
click at [721, 409] on span "Yes, looks good" at bounding box center [744, 414] width 58 height 11
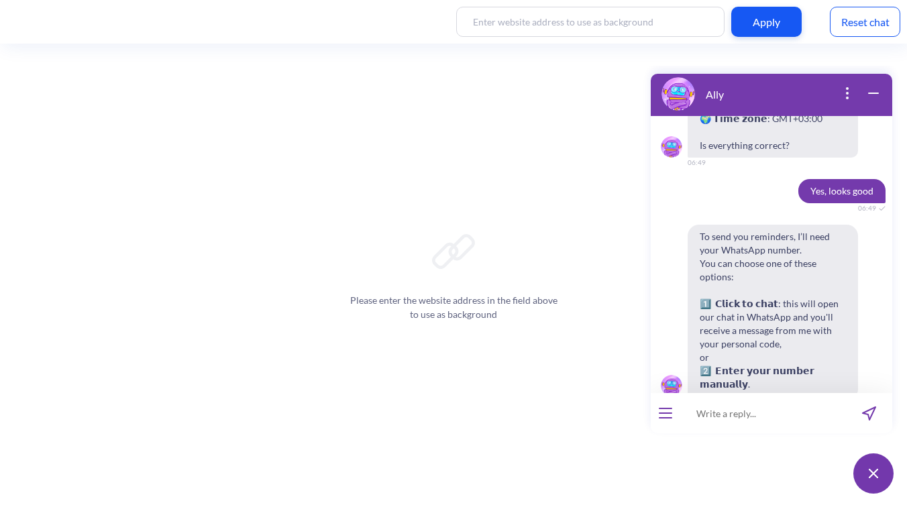
scroll to position [4710, 0]
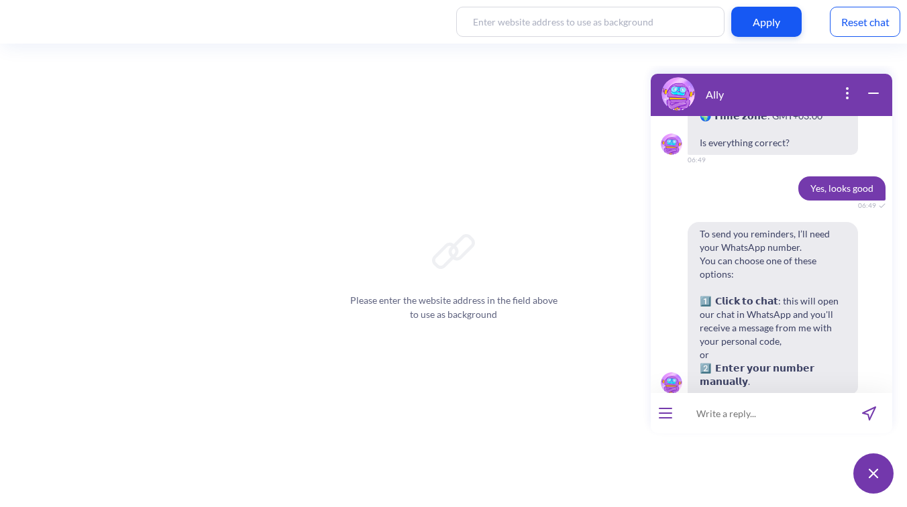
click at [798, 422] on span "Enter manually" at bounding box center [809, 427] width 58 height 11
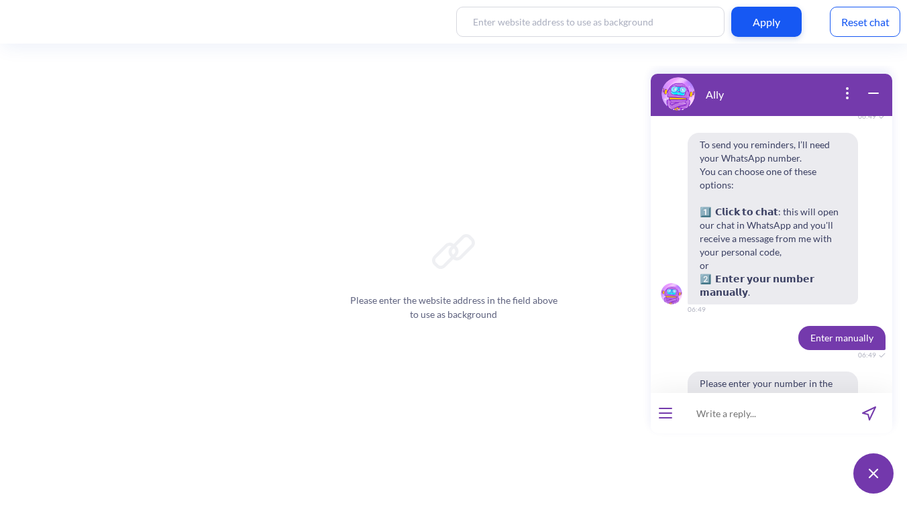
scroll to position [4802, 0]
click at [730, 413] on input at bounding box center [763, 413] width 166 height 40
type input "380630288381"
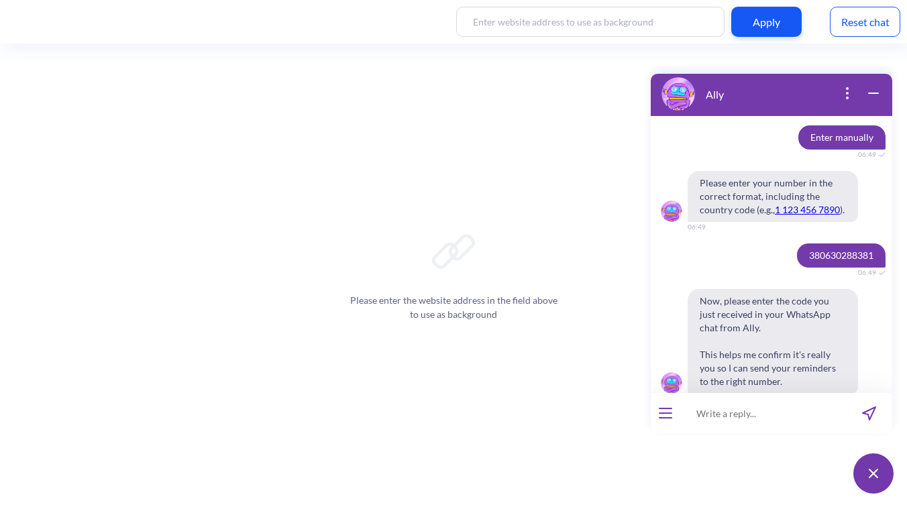
scroll to position [5000, 0]
type input "447153"
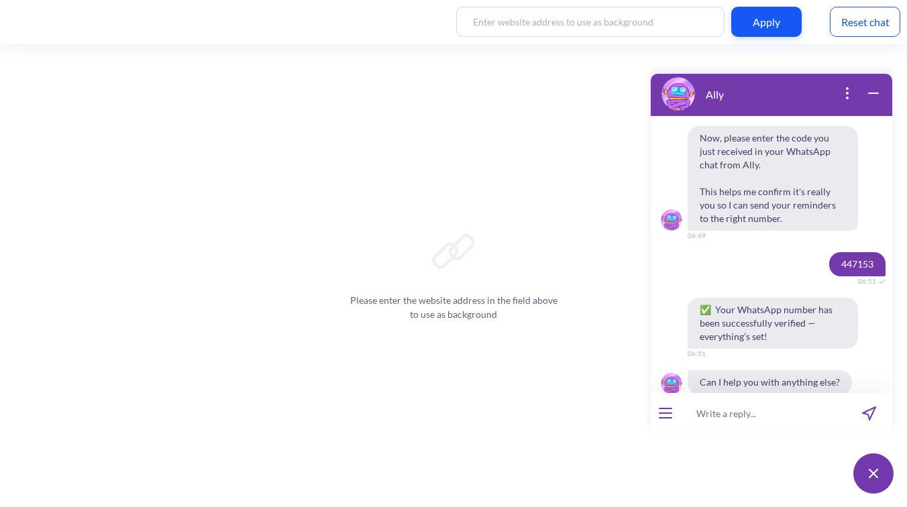
scroll to position [5164, 0]
click at [855, 27] on div "Reset chat" at bounding box center [864, 22] width 70 height 30
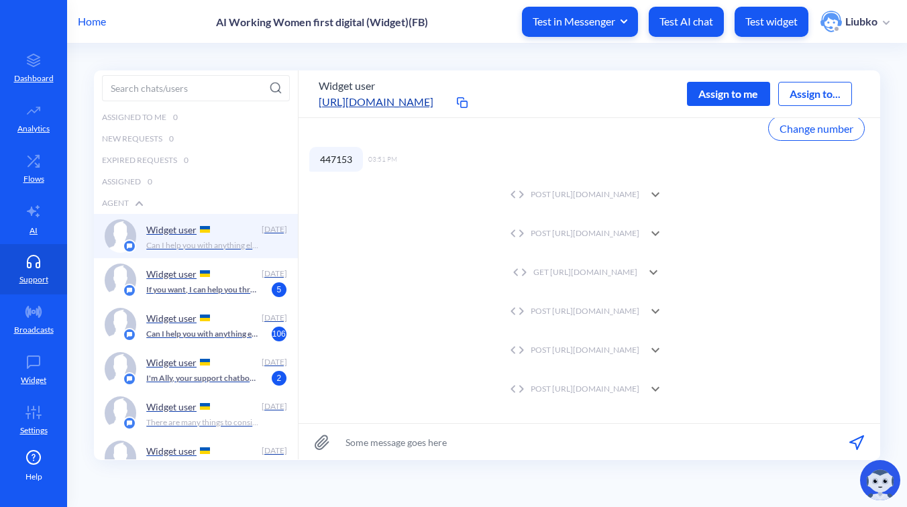
scroll to position [336, 0]
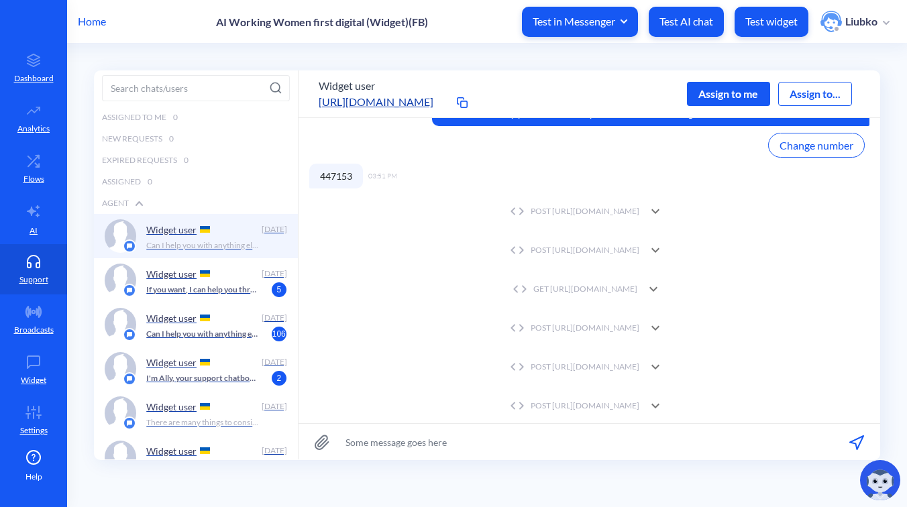
click at [557, 244] on div "POST [URL][DOMAIN_NAME]" at bounding box center [572, 250] width 133 height 12
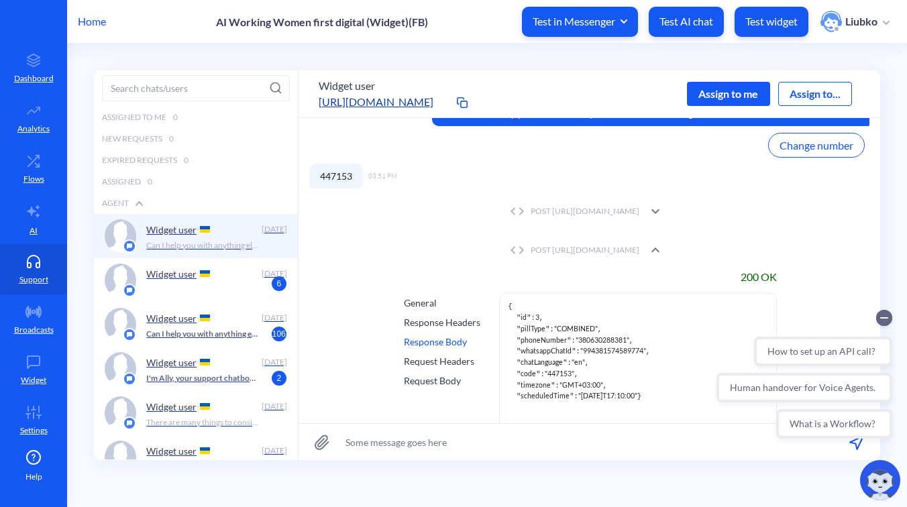
click at [435, 321] on div "Response Headers" at bounding box center [442, 322] width 76 height 14
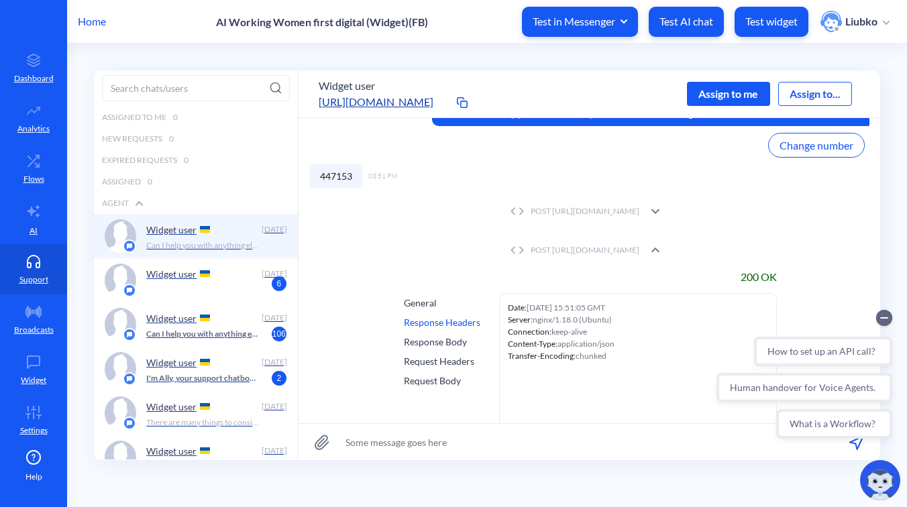
click at [441, 347] on div "Response Body" at bounding box center [442, 342] width 76 height 14
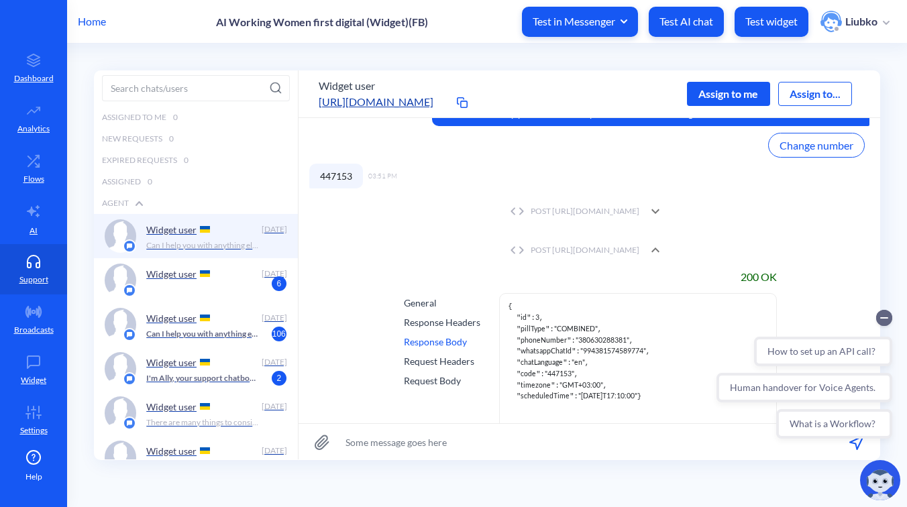
click at [443, 380] on div "Request Body" at bounding box center [442, 380] width 76 height 14
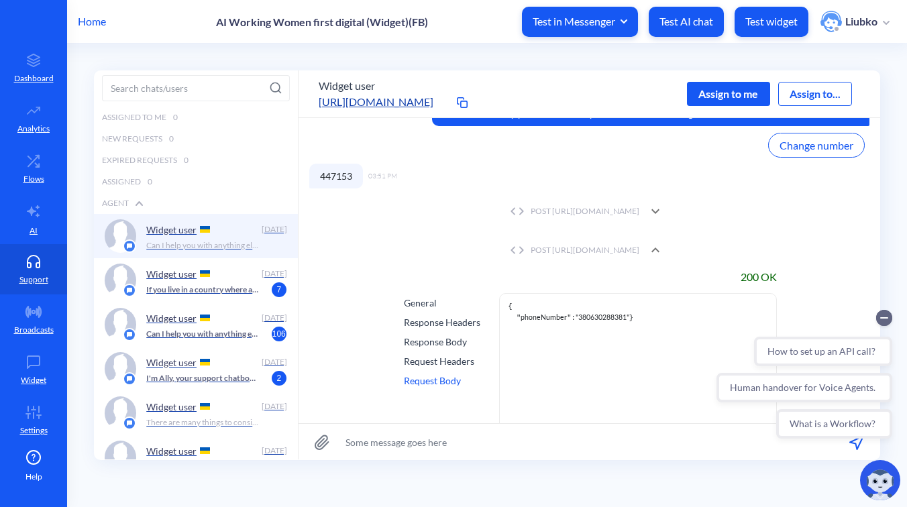
click at [439, 366] on div "Request Headers" at bounding box center [442, 361] width 76 height 14
click at [562, 247] on div "POST [URL][DOMAIN_NAME]" at bounding box center [572, 250] width 133 height 12
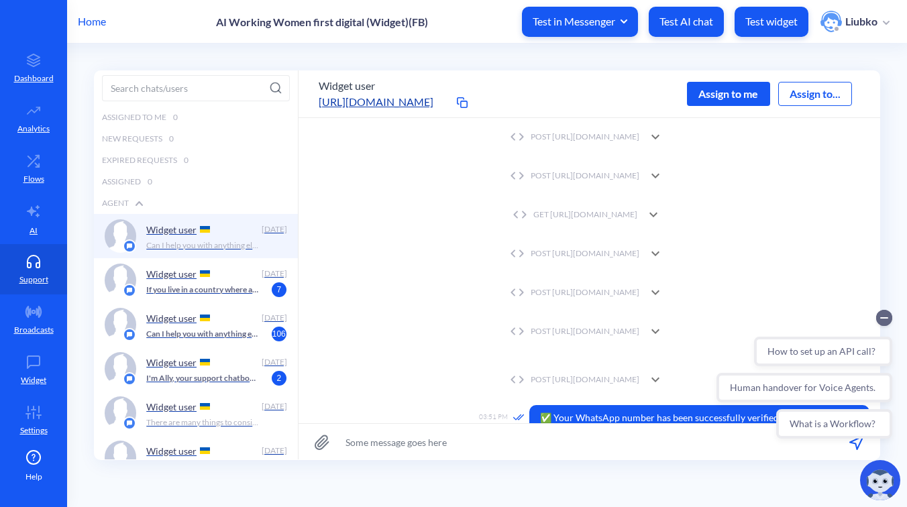
scroll to position [423, 0]
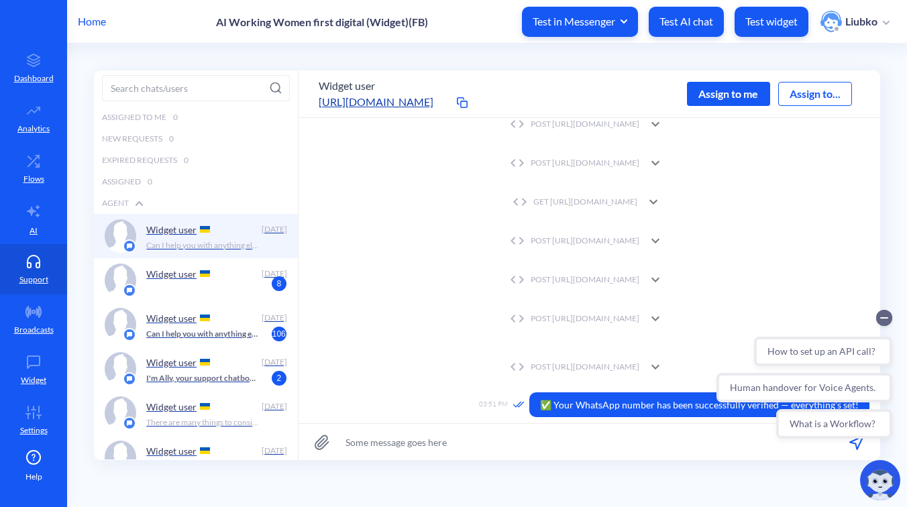
click at [612, 278] on div "POST [URL][DOMAIN_NAME]" at bounding box center [572, 280] width 133 height 12
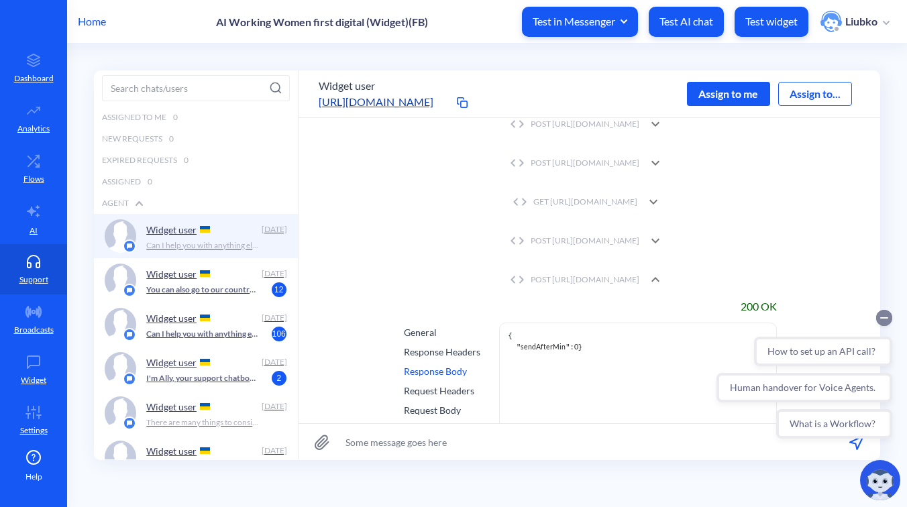
click at [882, 316] on circle "Collapse conversation starters" at bounding box center [884, 318] width 16 height 16
click at [216, 278] on div "Widget user" at bounding box center [200, 274] width 109 height 20
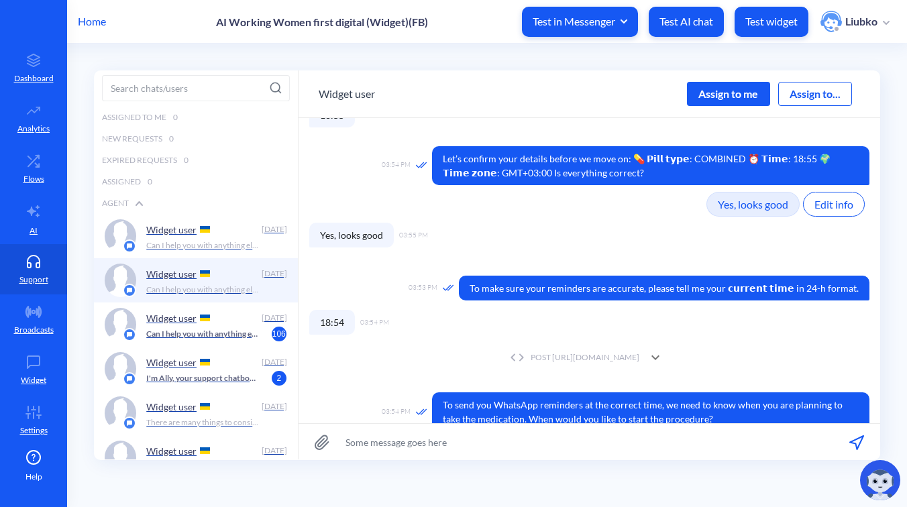
scroll to position [1952, 0]
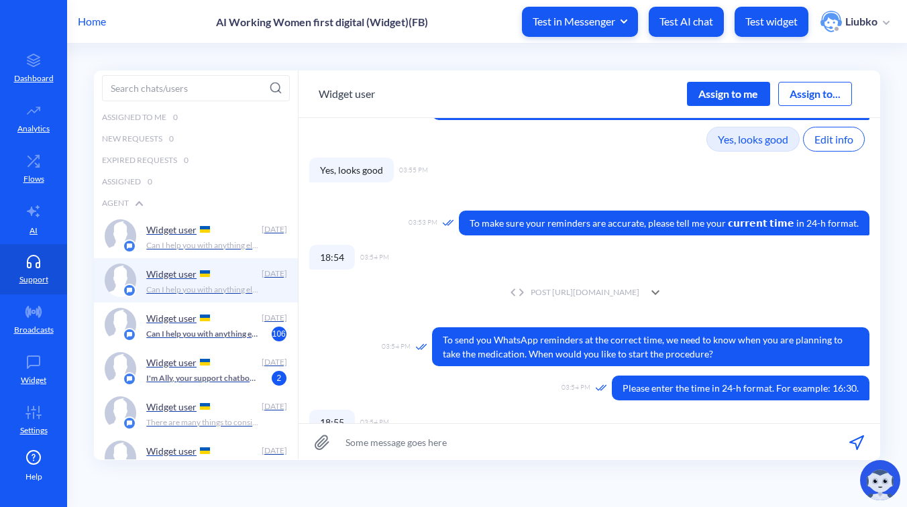
click at [555, 298] on div "POST [URL][DOMAIN_NAME]" at bounding box center [572, 292] width 133 height 12
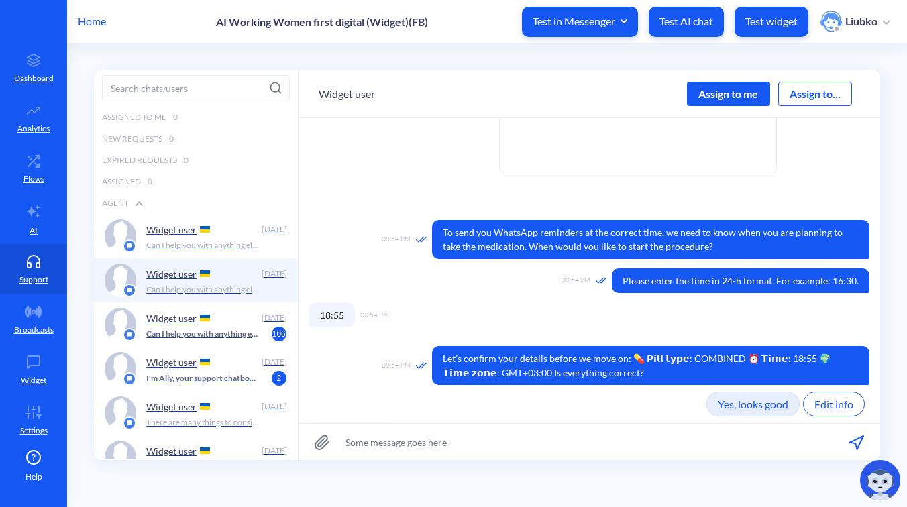
scroll to position [2312, 0]
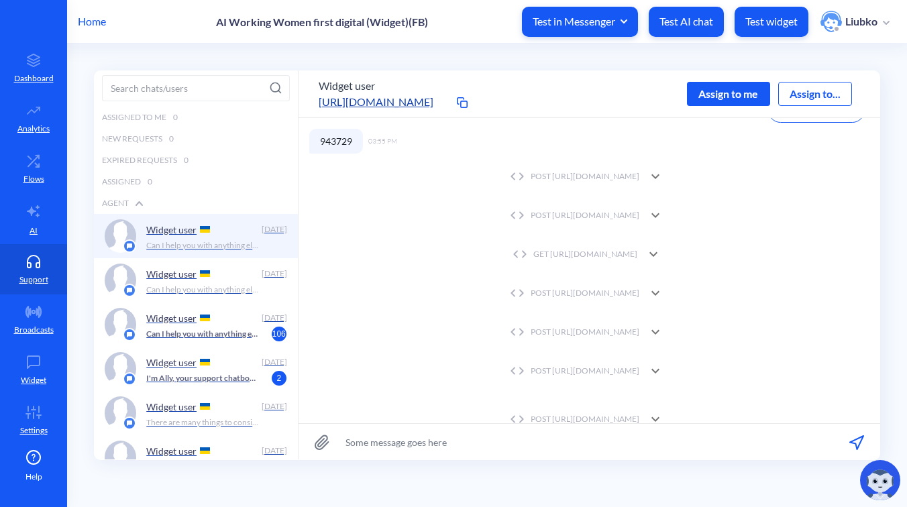
scroll to position [370, 0]
click at [663, 328] on icon at bounding box center [655, 333] width 16 height 16
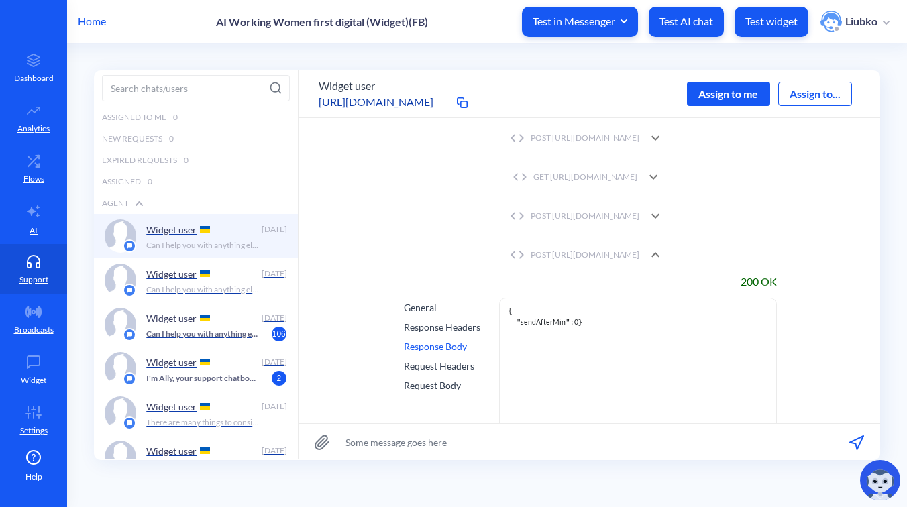
scroll to position [490, 0]
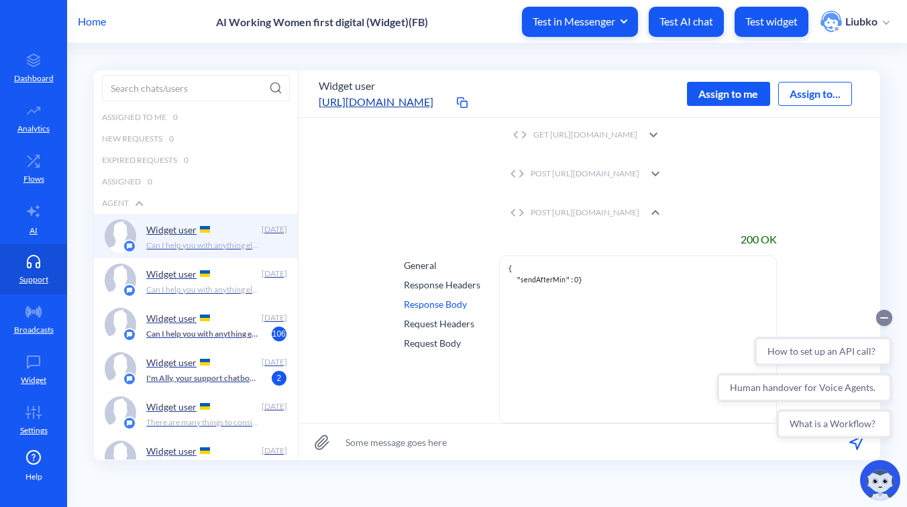
click at [882, 322] on circle "Collapse conversation starters" at bounding box center [884, 318] width 16 height 16
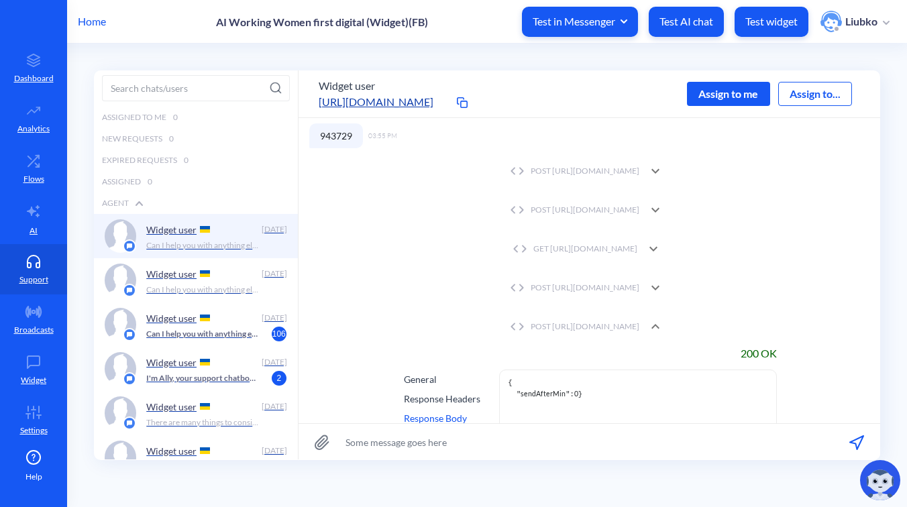
scroll to position [366, 0]
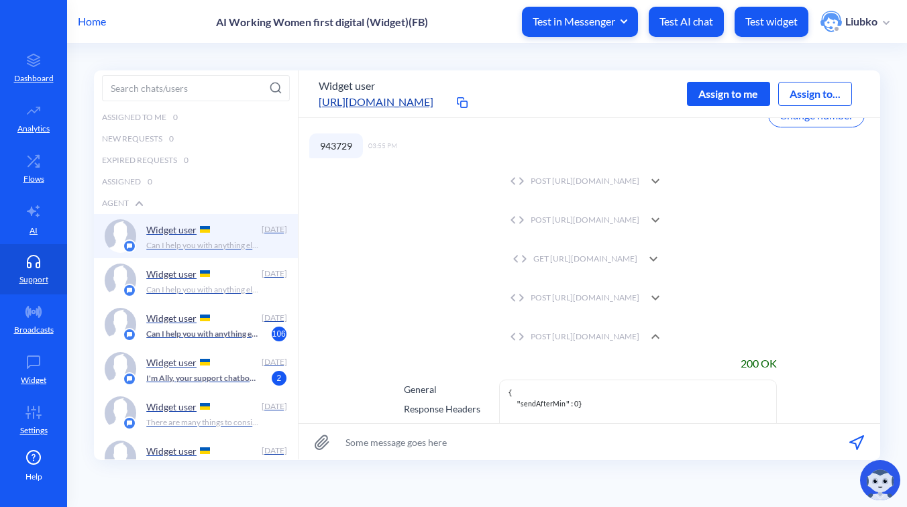
click at [659, 335] on icon at bounding box center [655, 336] width 8 height 5
click at [663, 335] on icon at bounding box center [655, 337] width 16 height 16
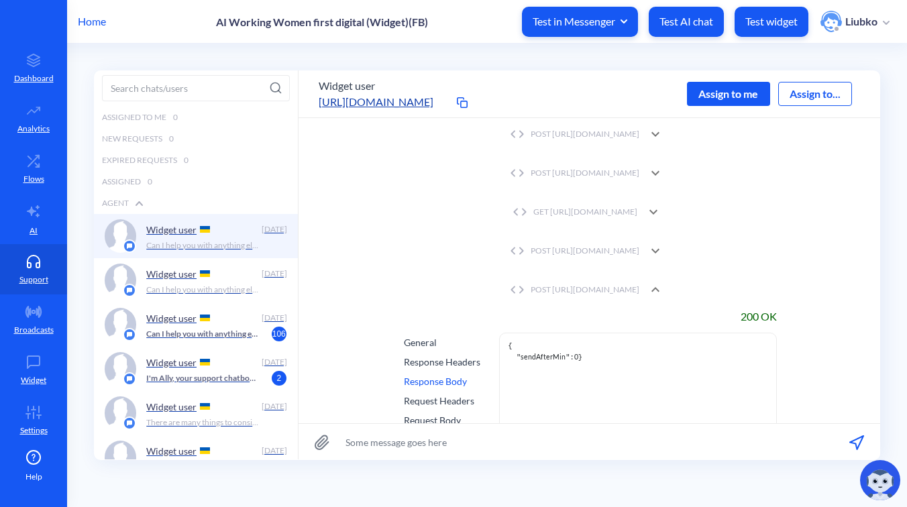
scroll to position [431, 0]
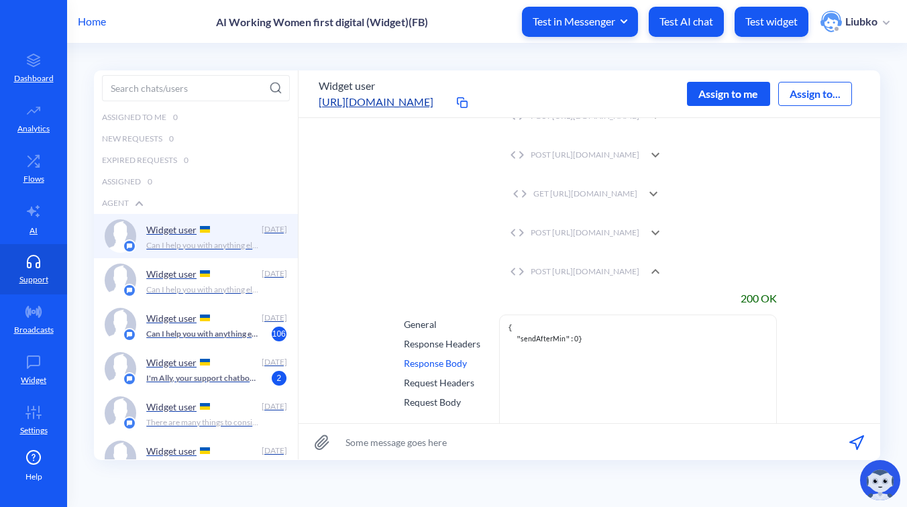
click at [659, 272] on icon at bounding box center [655, 271] width 8 height 5
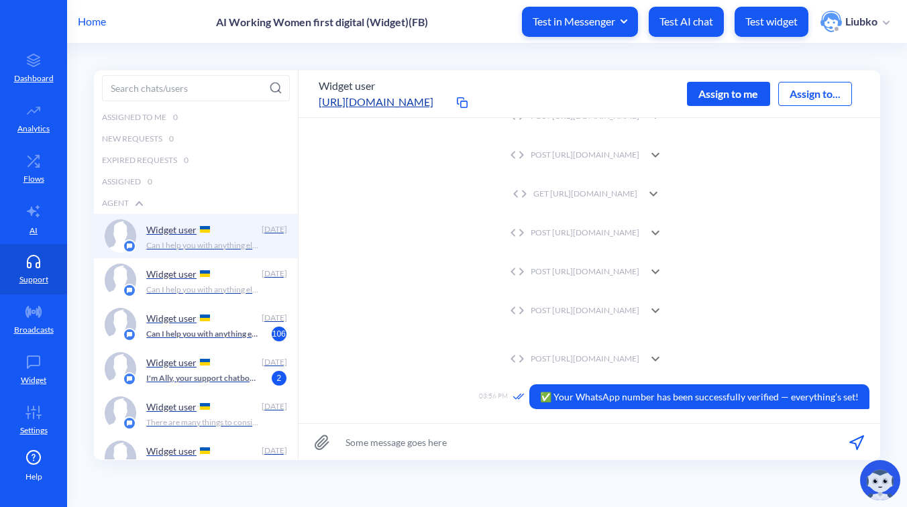
scroll to position [498, 0]
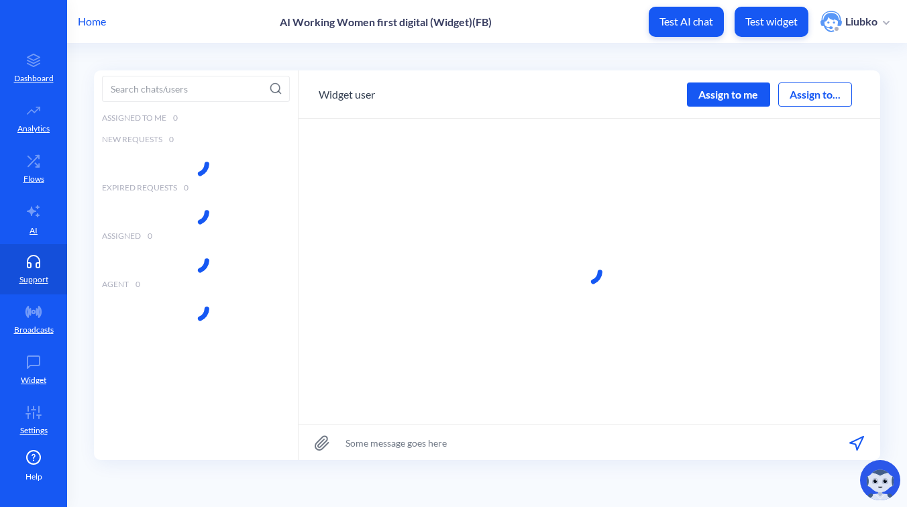
scroll to position [1, 0]
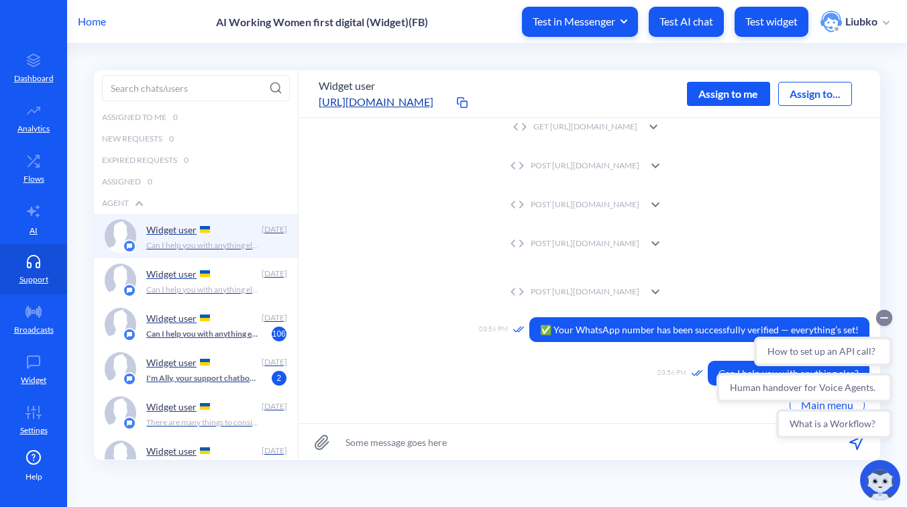
click at [882, 314] on circle "Collapse conversation starters" at bounding box center [884, 318] width 16 height 16
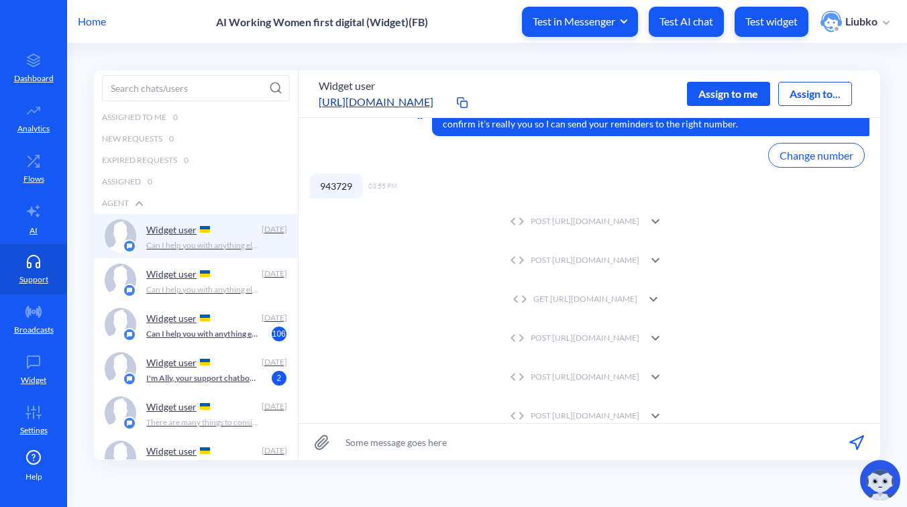
scroll to position [1222, 0]
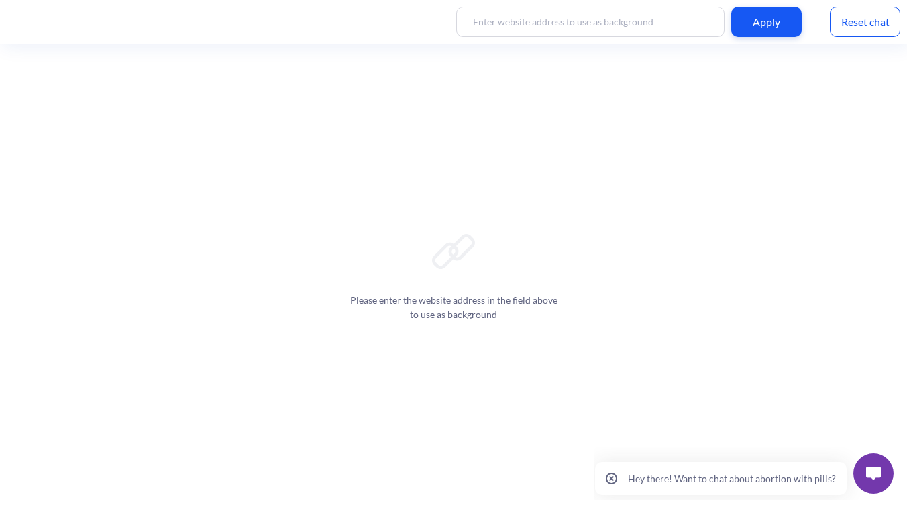
click at [854, 472] on button at bounding box center [873, 473] width 40 height 40
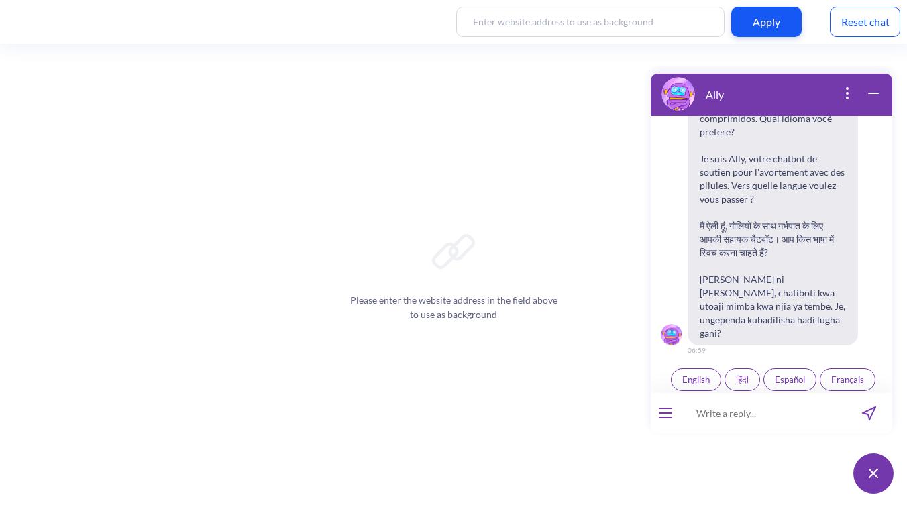
scroll to position [209, 0]
click at [673, 416] on div at bounding box center [665, 413] width 30 height 40
click at [664, 413] on icon "open menu" at bounding box center [665, 413] width 12 height 0
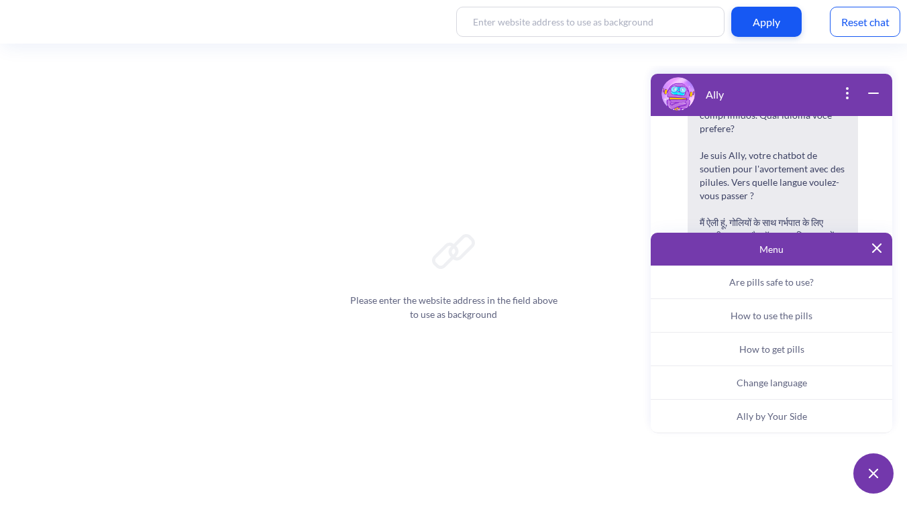
click at [754, 410] on span "Ally by Your Side" at bounding box center [771, 415] width 70 height 11
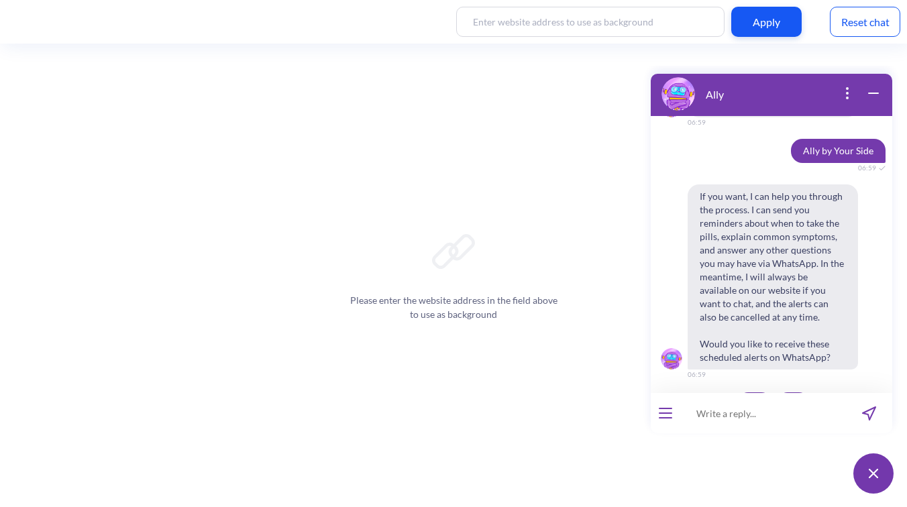
scroll to position [434, 0]
click at [748, 397] on span "Yes" at bounding box center [754, 402] width 13 height 11
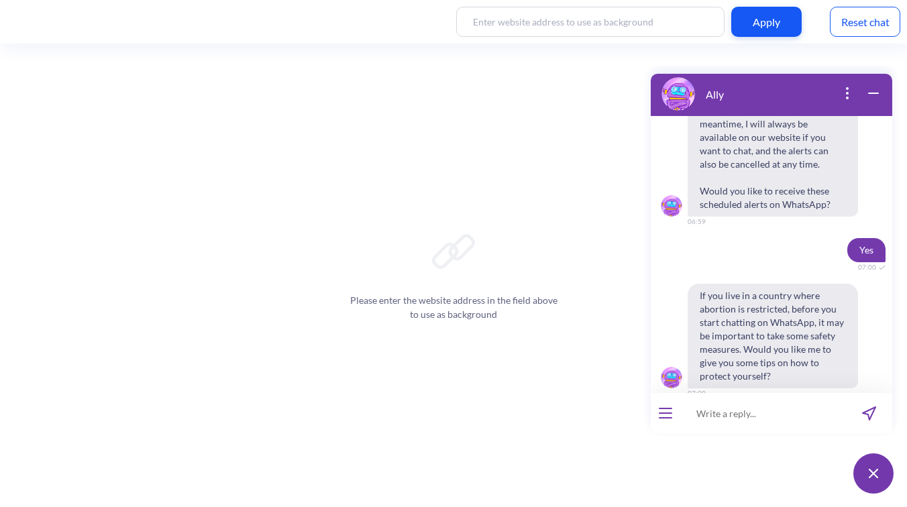
scroll to position [606, 0]
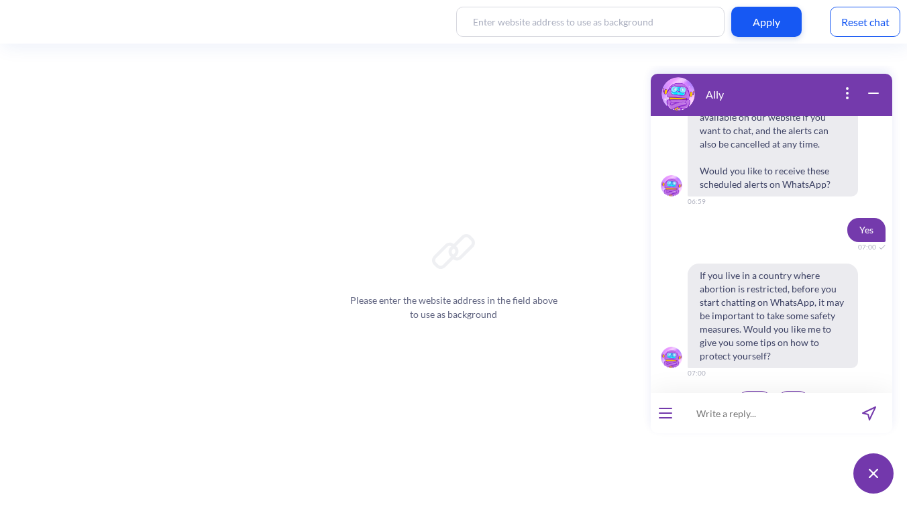
click at [789, 397] on span "No" at bounding box center [792, 402] width 11 height 11
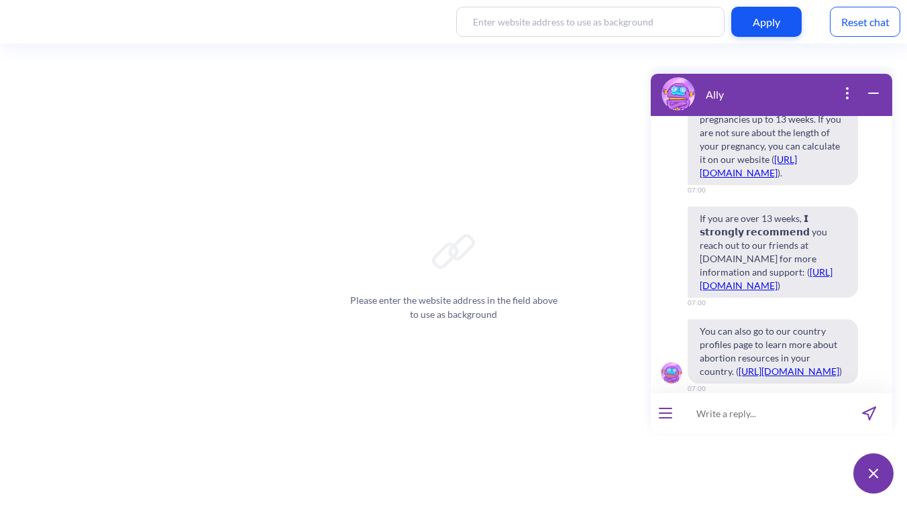
scroll to position [1296, 0]
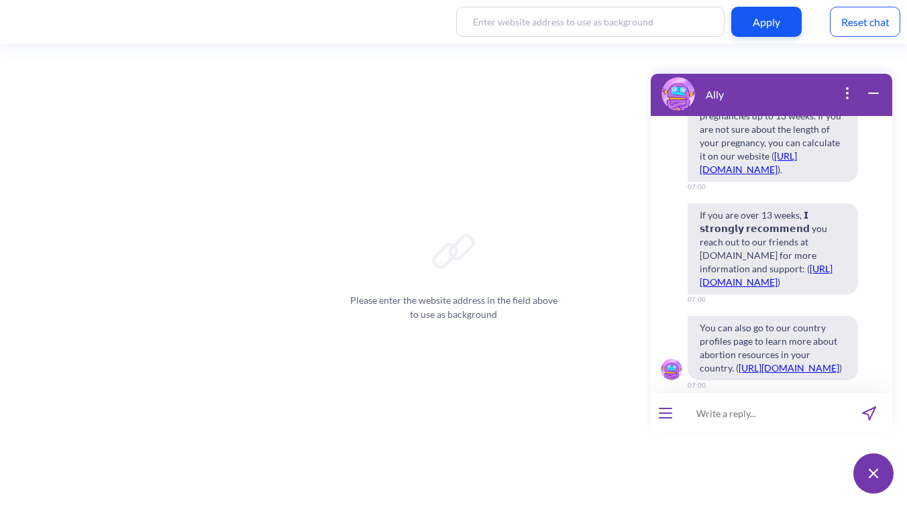
click at [747, 409] on span "Continue" at bounding box center [738, 414] width 35 height 11
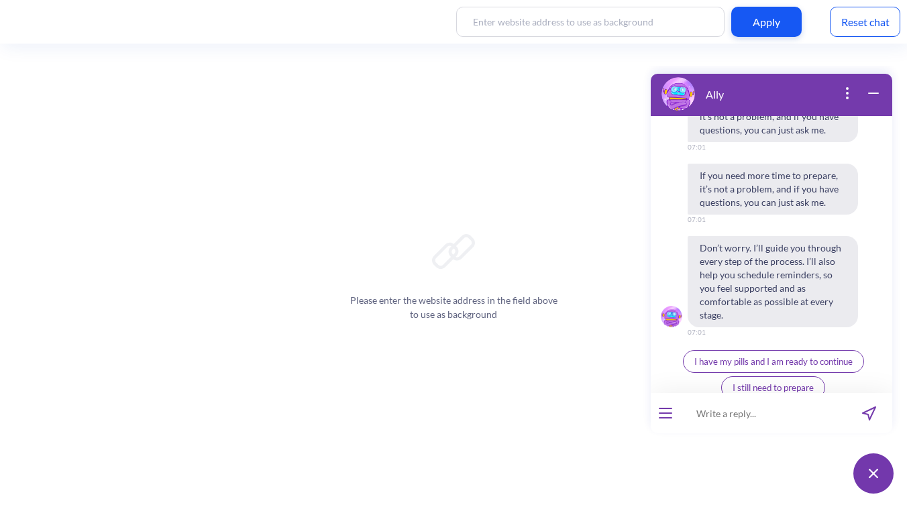
scroll to position [1918, 0]
click at [719, 356] on span "I have my pills and I am ready to continue" at bounding box center [773, 361] width 158 height 11
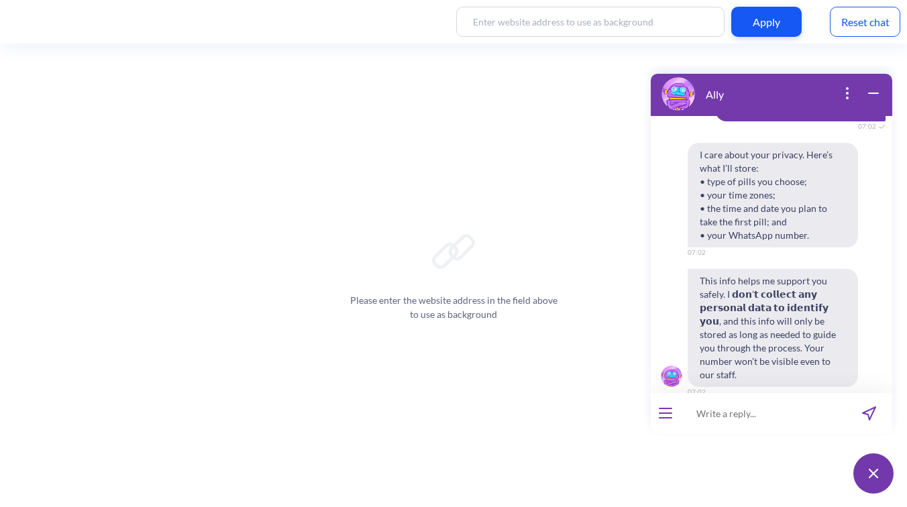
scroll to position [2203, 0]
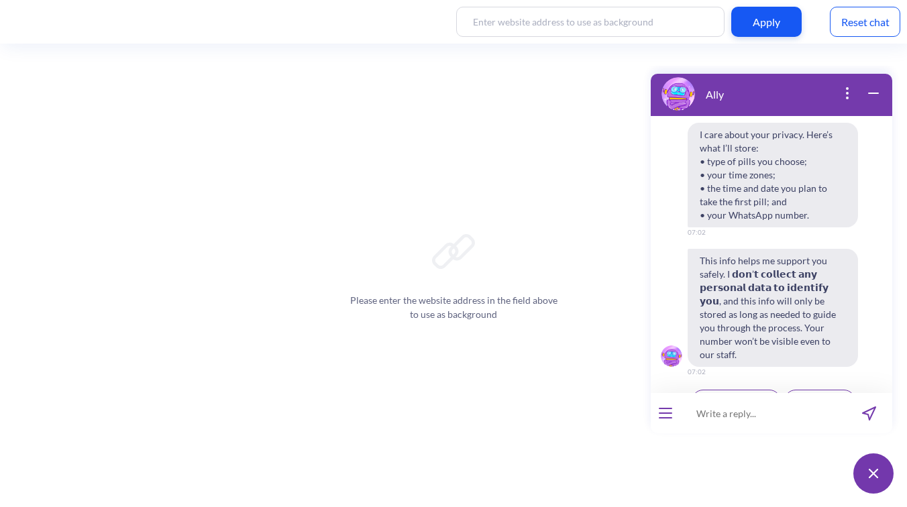
click at [724, 396] on span "Agree & continue" at bounding box center [736, 401] width 66 height 11
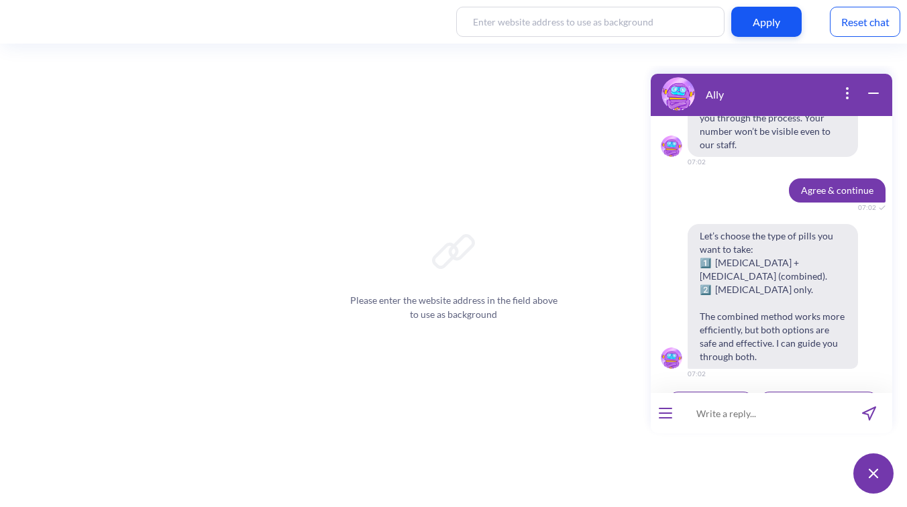
scroll to position [2415, 0]
click at [703, 396] on span "1: Combined pills" at bounding box center [710, 401] width 65 height 11
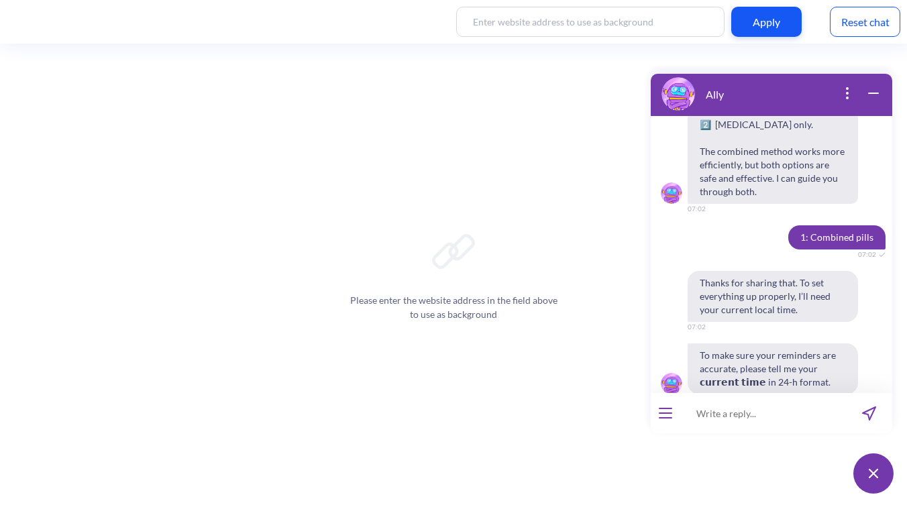
scroll to position [2579, 0]
click at [724, 418] on input at bounding box center [763, 413] width 166 height 40
type input "19:00"
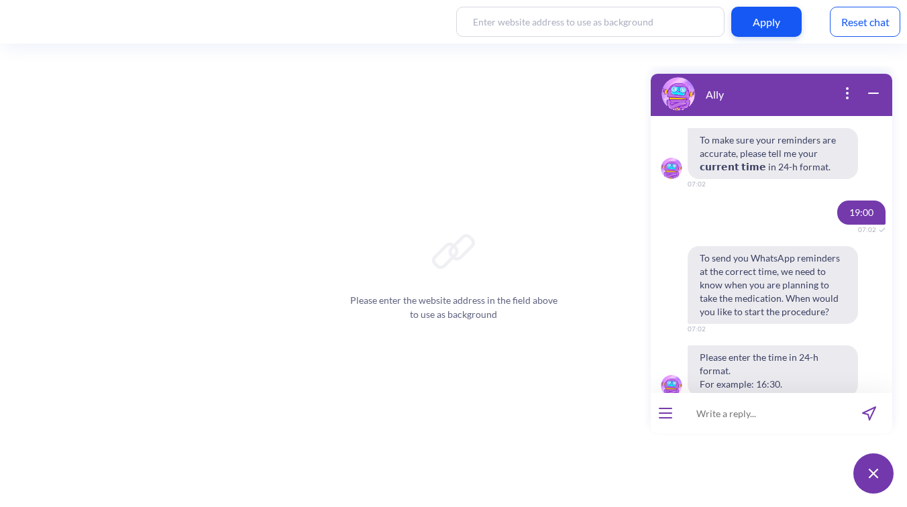
scroll to position [2796, 0]
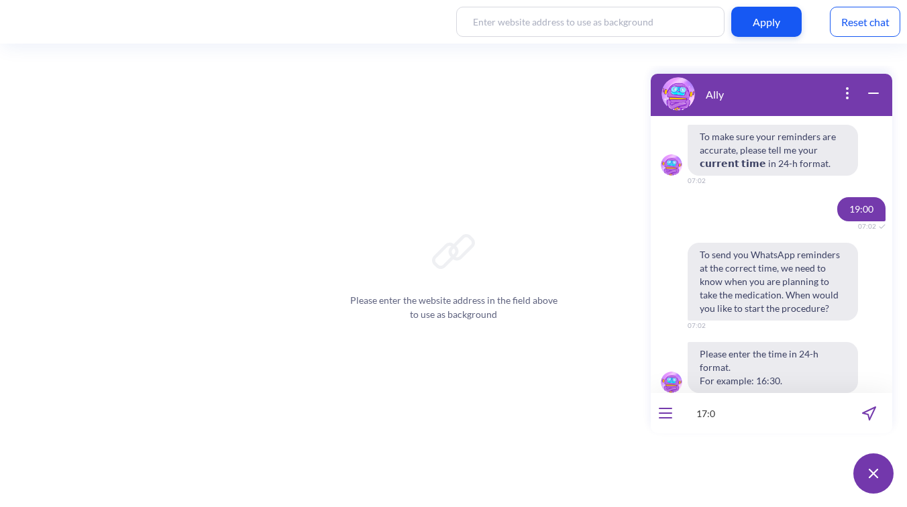
type input "17:00"
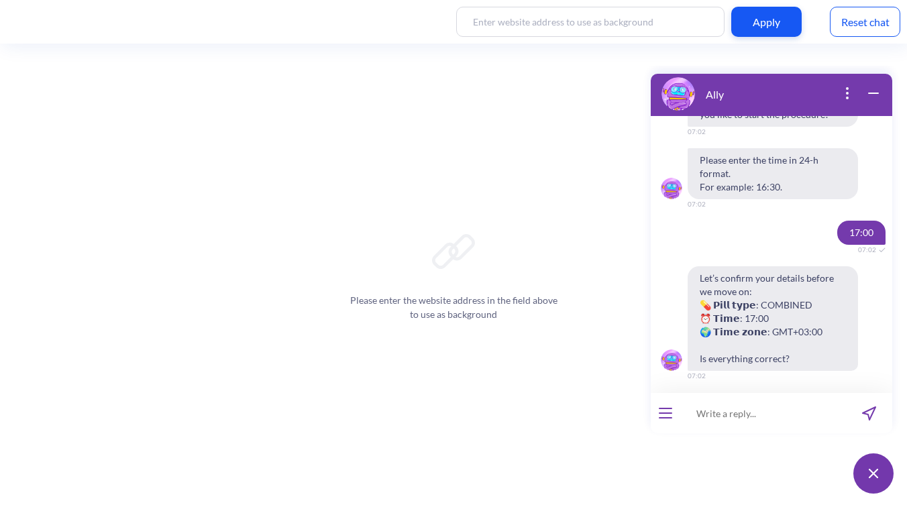
scroll to position [2994, 0]
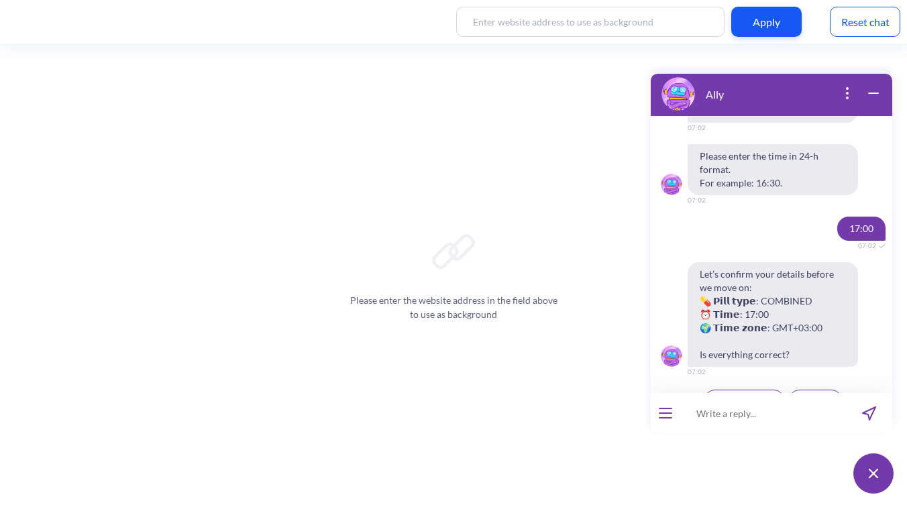
click at [748, 396] on span "Yes, looks good" at bounding box center [744, 401] width 58 height 11
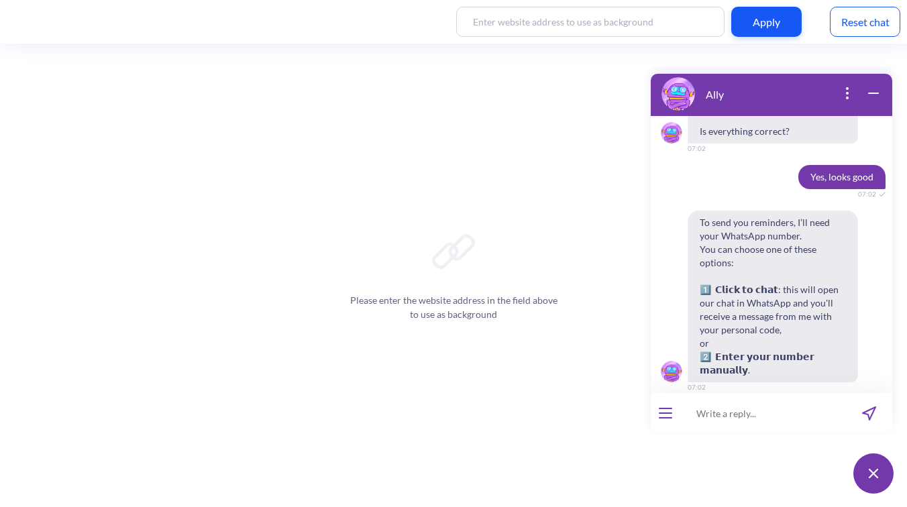
scroll to position [3219, 0]
click at [793, 409] on span "Enter manually" at bounding box center [809, 414] width 58 height 11
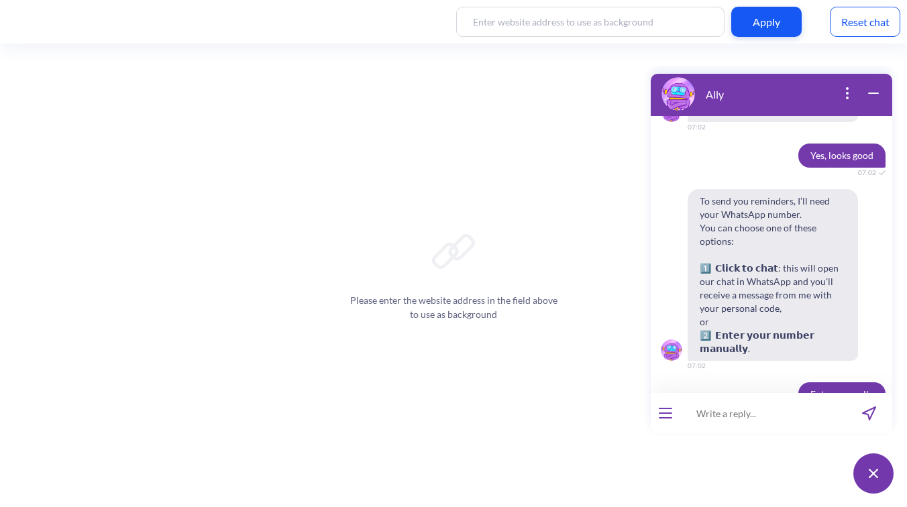
scroll to position [3252, 0]
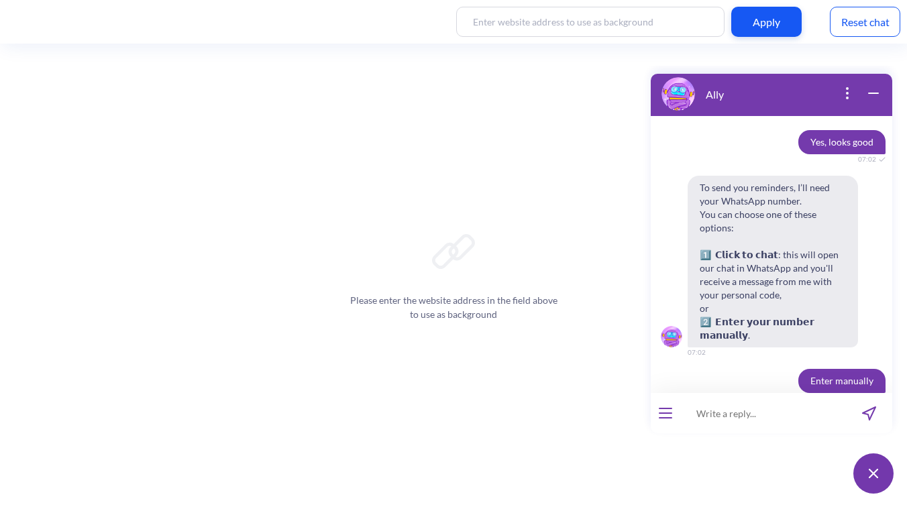
click at [742, 424] on input at bounding box center [763, 413] width 166 height 40
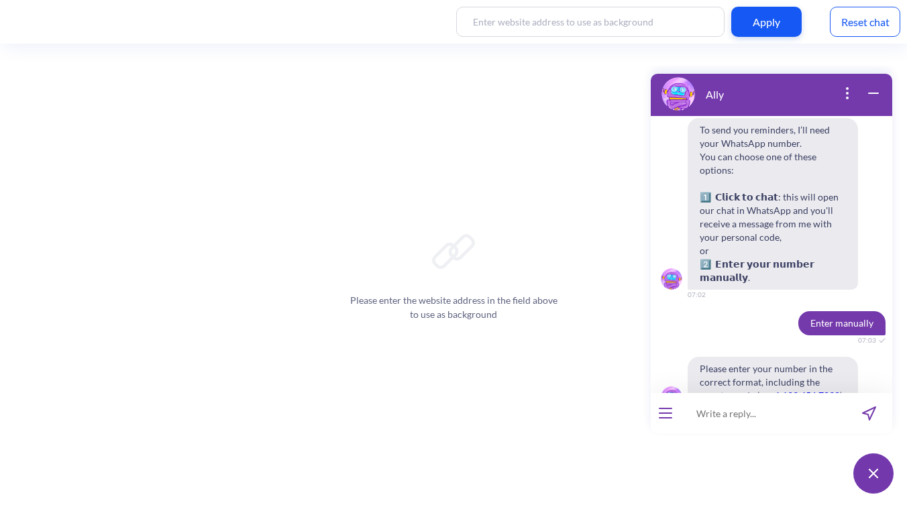
scroll to position [3311, 0]
type input "380630288381"
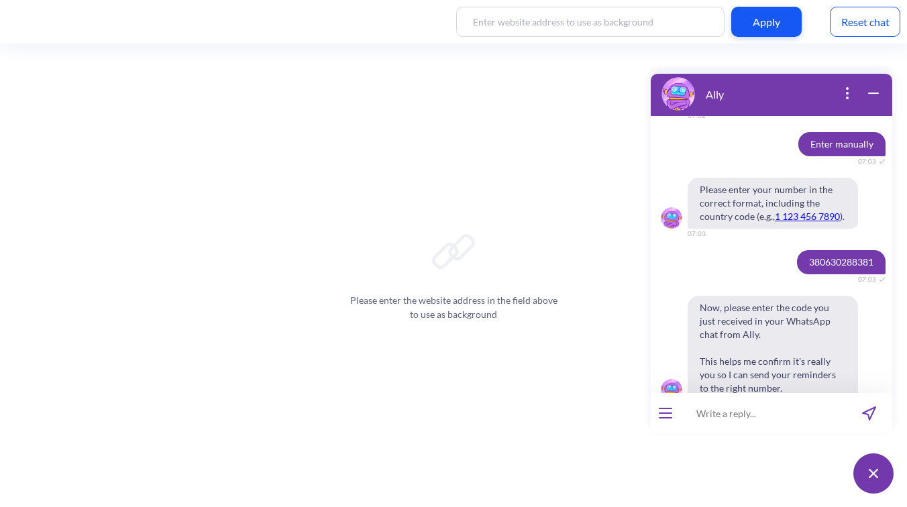
scroll to position [3509, 0]
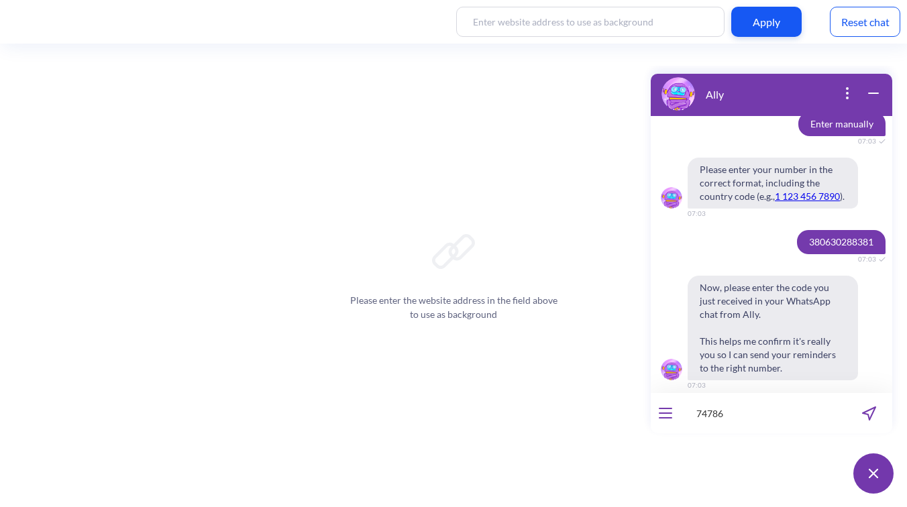
type input "747863"
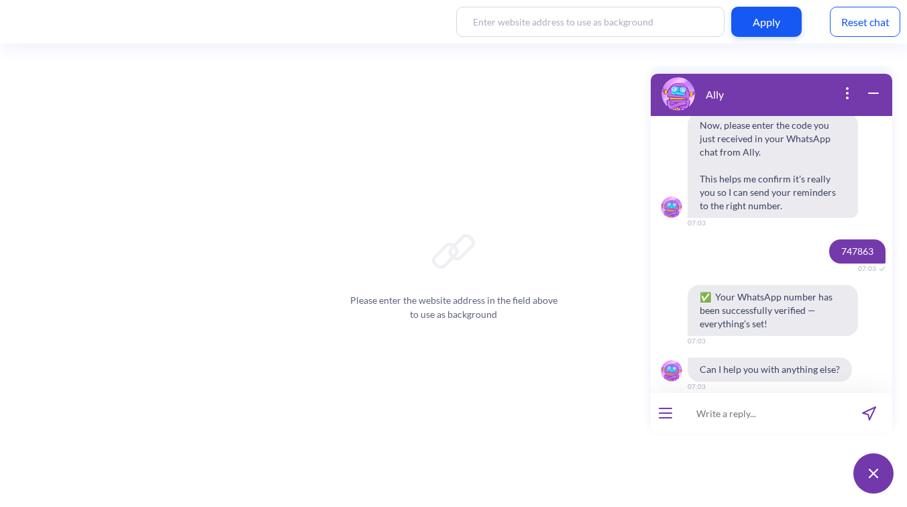
scroll to position [3672, 0]
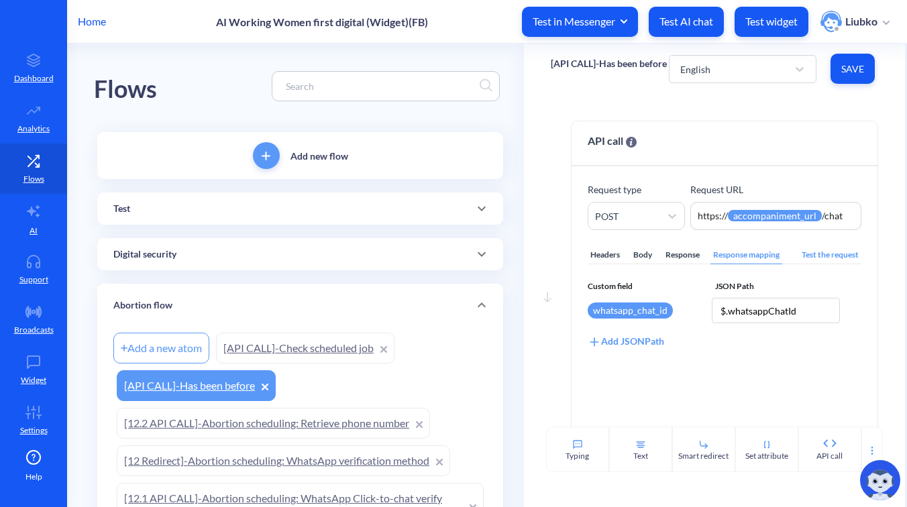
scroll to position [504, 0]
